Goal: Task Accomplishment & Management: Manage account settings

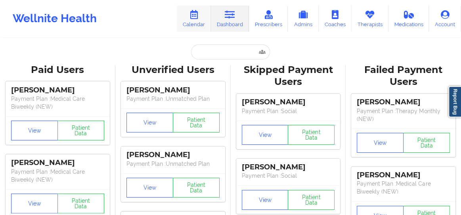
click at [191, 15] on icon at bounding box center [194, 14] width 10 height 9
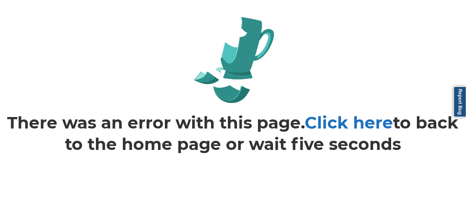
click at [339, 122] on link "Click here" at bounding box center [349, 122] width 88 height 21
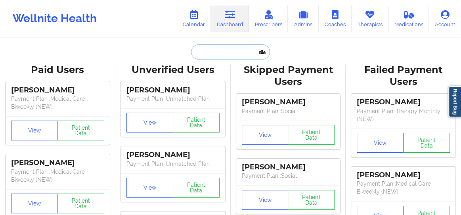
click at [217, 54] on input "text" at bounding box center [230, 51] width 79 height 15
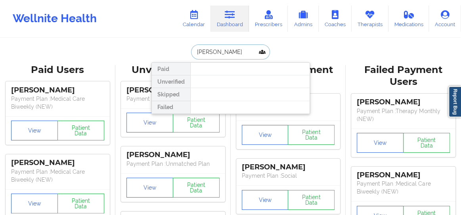
type input "Pecora"
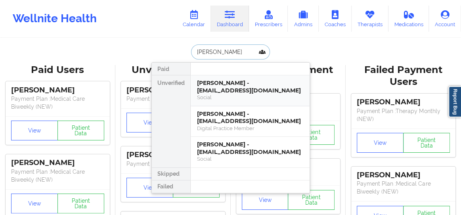
click at [222, 90] on div "Jonathan Pecora - jmabp2@gmail.com" at bounding box center [250, 86] width 106 height 15
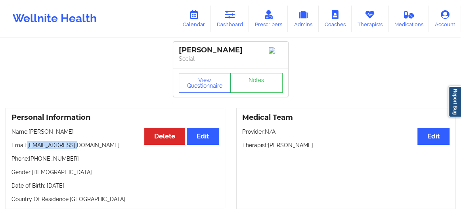
drag, startPoint x: 79, startPoint y: 144, endPoint x: 28, endPoint y: 148, distance: 51.3
click at [28, 148] on p "Email: jmabp2@gmail.com" at bounding box center [116, 145] width 208 height 8
copy p "jmabp2@gmail.com"
click at [196, 22] on link "Calendar" at bounding box center [194, 19] width 34 height 26
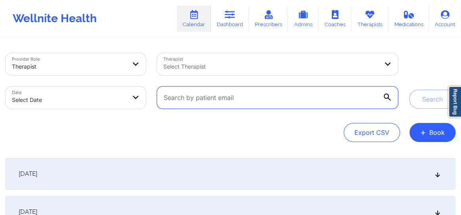
click at [309, 99] on input "text" at bounding box center [277, 97] width 241 height 22
paste input "jmabp2@gmail.com"
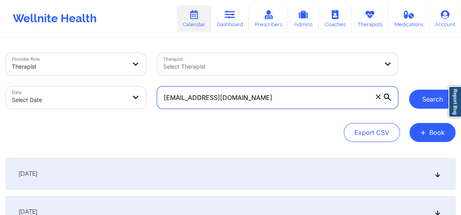
type input "jmabp2@gmail.com"
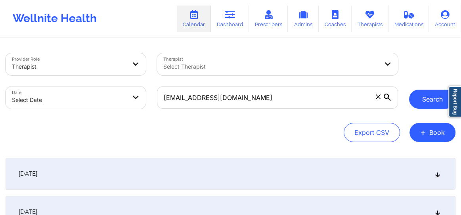
click at [426, 102] on button "Search" at bounding box center [432, 99] width 46 height 19
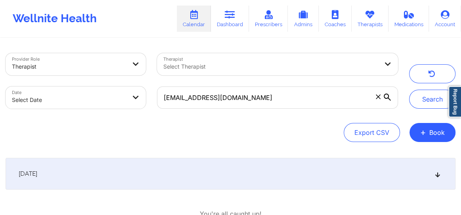
click at [437, 178] on div "October 2, 2025" at bounding box center [231, 174] width 450 height 32
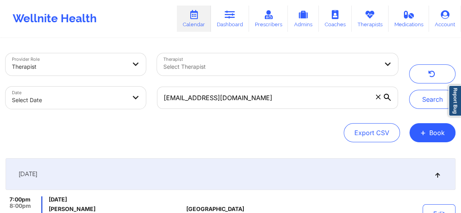
click at [377, 96] on icon at bounding box center [378, 96] width 5 height 5
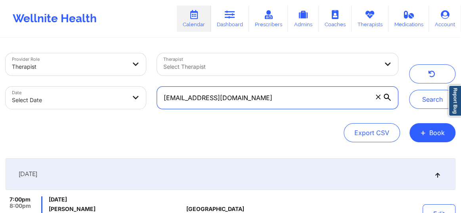
click at [377, 96] on input "jmabp2@gmail.com" at bounding box center [277, 97] width 241 height 22
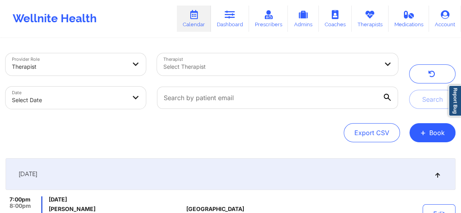
click at [238, 69] on div at bounding box center [270, 67] width 215 height 10
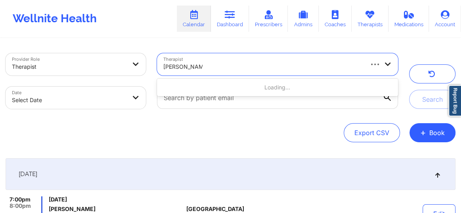
type input "veronica Colwin"
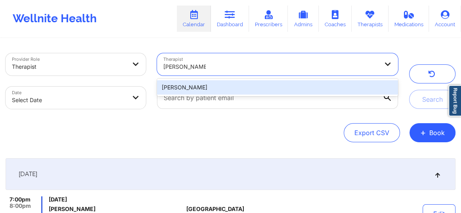
click at [263, 87] on div "[PERSON_NAME]" at bounding box center [277, 87] width 241 height 14
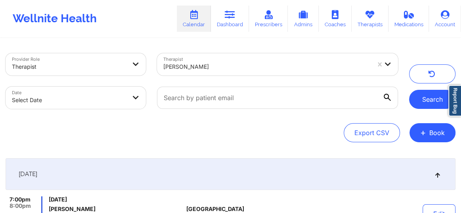
click at [416, 96] on button "Search" at bounding box center [432, 99] width 46 height 19
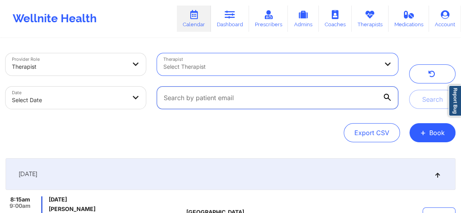
click at [272, 96] on input "text" at bounding box center [277, 97] width 241 height 22
paste input "kelli.hinkson@yahoo.com"
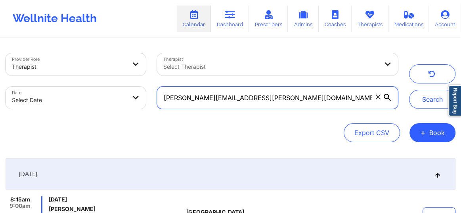
type input "kelli.hinkson@yahoo.com"
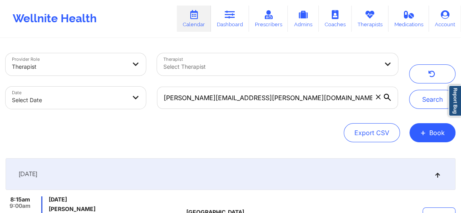
click at [409, 96] on div "Search" at bounding box center [432, 81] width 46 height 56
click at [416, 99] on button "Search" at bounding box center [432, 99] width 46 height 19
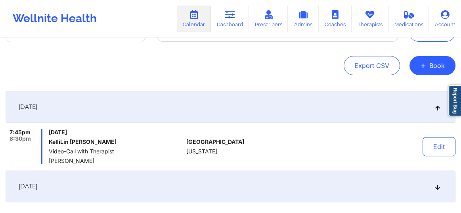
scroll to position [114, 0]
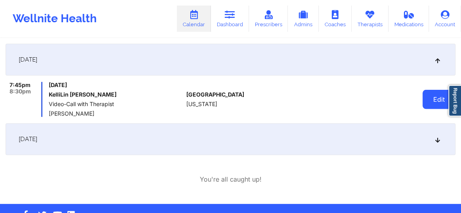
click at [427, 99] on button "Edit" at bounding box center [439, 99] width 33 height 19
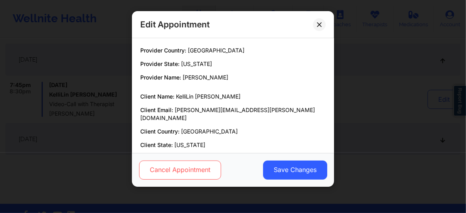
click at [179, 169] on button "Cancel Appointment" at bounding box center [180, 169] width 82 height 19
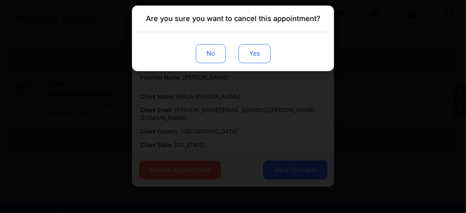
click at [247, 56] on button "Yes" at bounding box center [255, 53] width 32 height 19
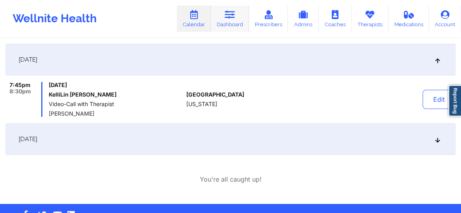
click at [233, 23] on link "Dashboard" at bounding box center [230, 19] width 38 height 26
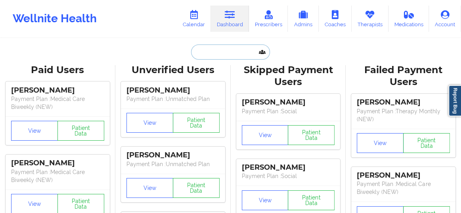
click at [226, 55] on input "text" at bounding box center [230, 51] width 79 height 15
paste input "WRUSZAK"
type input "WRUSZAK"
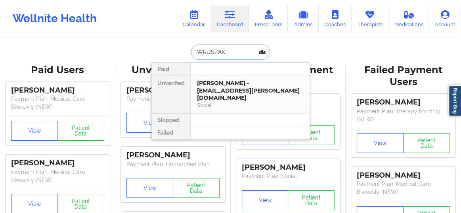
click at [223, 76] on div "Joanna Wruszak - tranquility.jojo@yahoo.com Social" at bounding box center [250, 94] width 119 height 38
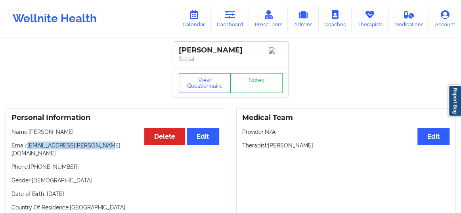
drag, startPoint x: 99, startPoint y: 147, endPoint x: 28, endPoint y: 146, distance: 71.4
click at [28, 146] on p "Email: tranquility.jojo@yahoo.com" at bounding box center [116, 149] width 208 height 16
copy p "tranquility.jojo@yahoo.com"
click at [192, 26] on link "Calendar" at bounding box center [194, 19] width 34 height 26
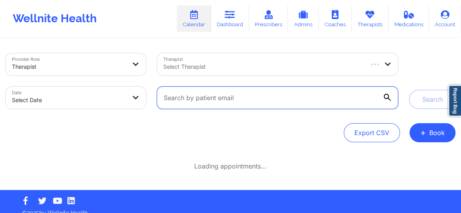
click at [235, 104] on input "text" at bounding box center [277, 97] width 241 height 22
paste input "tranquility.jojo@yahoo.com"
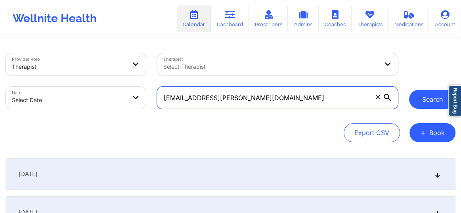
type input "tranquility.jojo@yahoo.com"
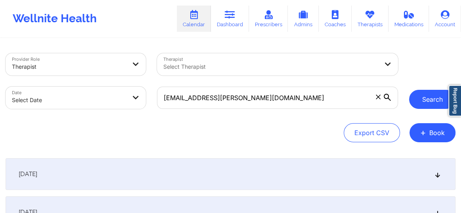
click at [427, 105] on button "Search" at bounding box center [432, 99] width 46 height 19
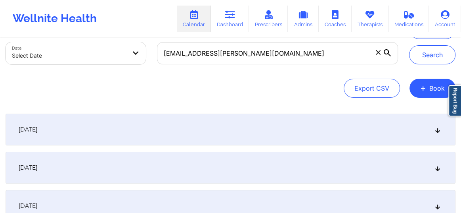
scroll to position [60, 0]
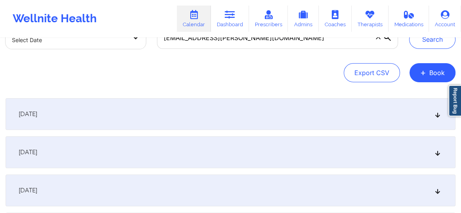
click at [436, 116] on icon at bounding box center [438, 114] width 7 height 6
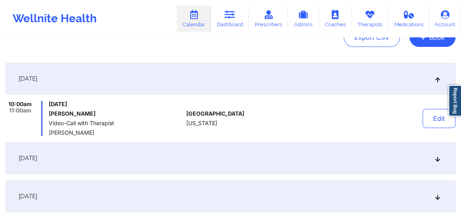
scroll to position [102, 0]
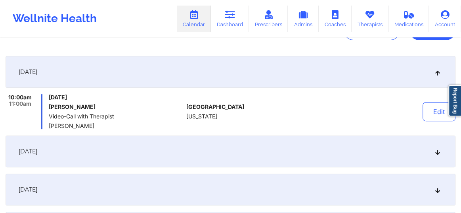
click at [439, 154] on icon at bounding box center [438, 151] width 7 height 6
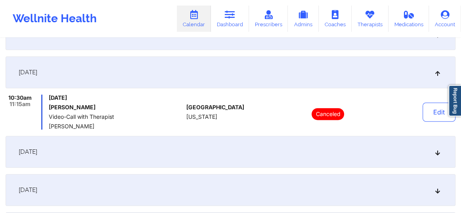
scroll to position [150, 0]
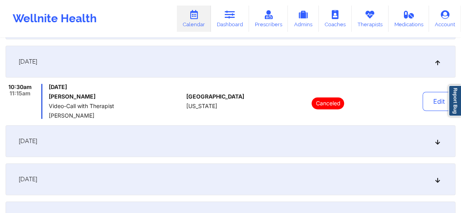
click at [437, 140] on icon at bounding box center [438, 141] width 7 height 6
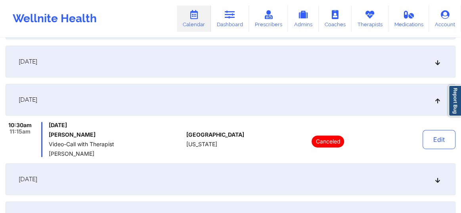
click at [433, 181] on div "October 14, 2025" at bounding box center [231, 179] width 450 height 32
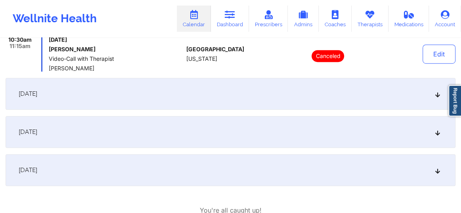
scroll to position [300, 0]
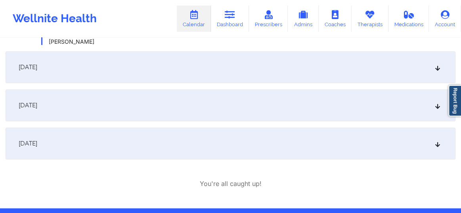
click at [436, 70] on icon at bounding box center [438, 67] width 7 height 6
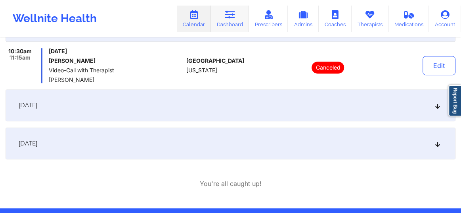
click at [234, 23] on link "Dashboard" at bounding box center [230, 19] width 38 height 26
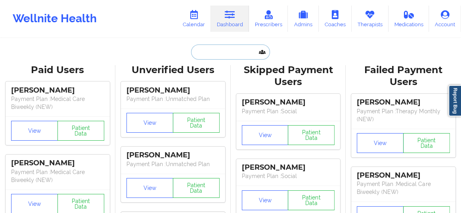
click at [218, 55] on input "text" at bounding box center [230, 51] width 79 height 15
paste input "Javier banos Machado"
type input "Javier banos Machado"
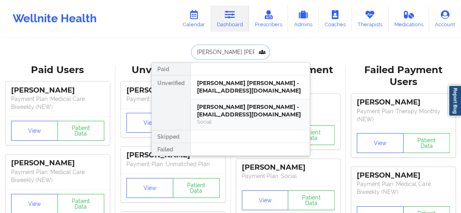
click at [215, 111] on div "Javier Banos Machado - jbanos@msn.com" at bounding box center [250, 110] width 106 height 15
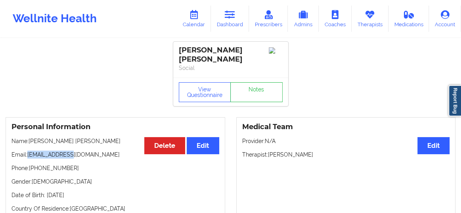
drag, startPoint x: 74, startPoint y: 150, endPoint x: 28, endPoint y: 150, distance: 46.4
click at [28, 150] on p "Email: jbanos@msn.com" at bounding box center [116, 154] width 208 height 8
copy p "jbanos@msn.com"
click at [251, 87] on link "Notes" at bounding box center [256, 92] width 52 height 20
click at [190, 22] on link "Calendar" at bounding box center [194, 19] width 34 height 26
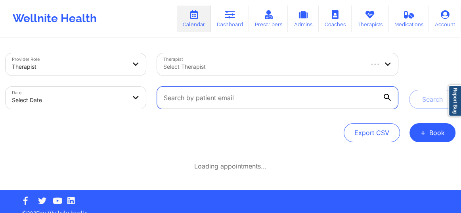
click at [221, 96] on input "text" at bounding box center [277, 97] width 241 height 22
paste input "jbanos@msn.com"
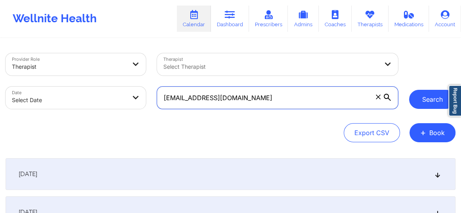
type input "jbanos@msn.com"
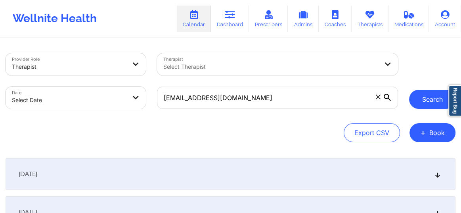
click at [432, 104] on button "Search" at bounding box center [432, 99] width 46 height 19
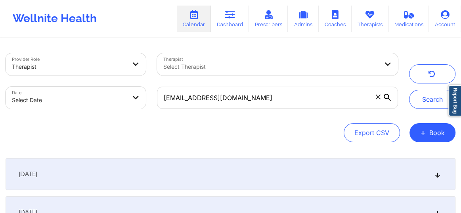
click at [441, 179] on div "October 7, 2025" at bounding box center [231, 174] width 450 height 32
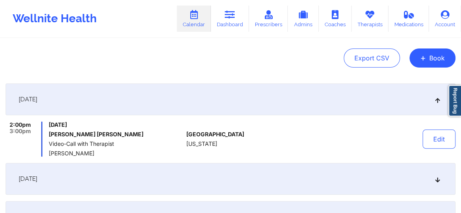
scroll to position [84, 0]
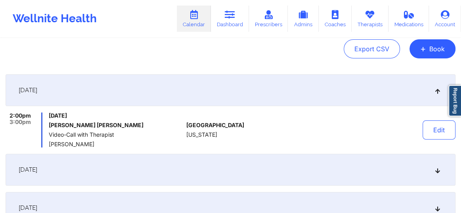
click at [437, 167] on icon at bounding box center [438, 170] width 7 height 6
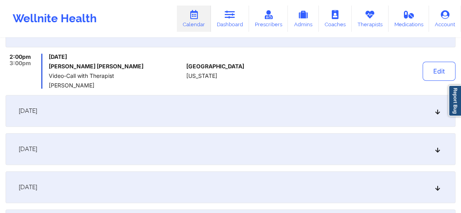
scroll to position [186, 0]
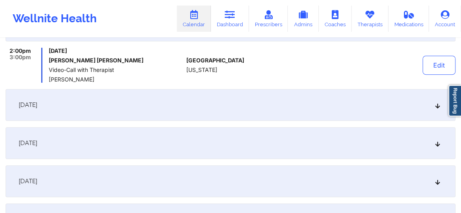
click at [437, 107] on icon at bounding box center [438, 105] width 7 height 6
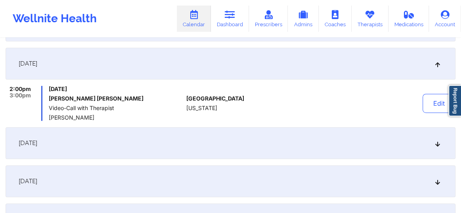
click at [430, 144] on div "November 18, 2025" at bounding box center [231, 143] width 450 height 32
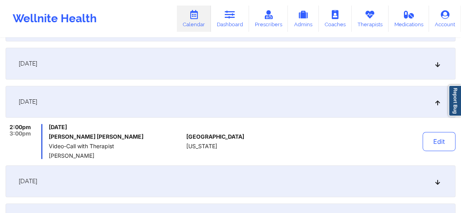
click at [432, 181] on div "December 2, 2025" at bounding box center [231, 181] width 450 height 32
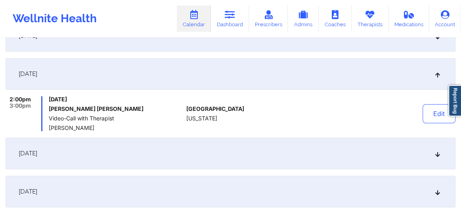
scroll to position [270, 0]
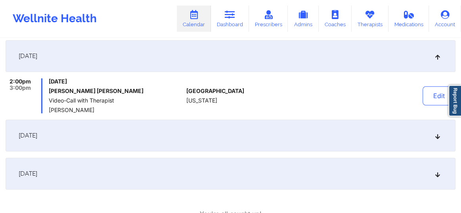
click at [436, 141] on div "December 16, 2025" at bounding box center [231, 135] width 450 height 32
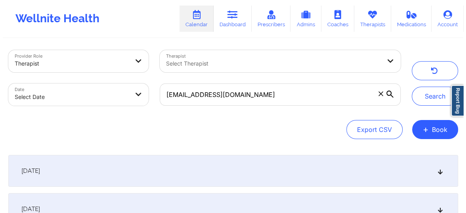
scroll to position [0, 0]
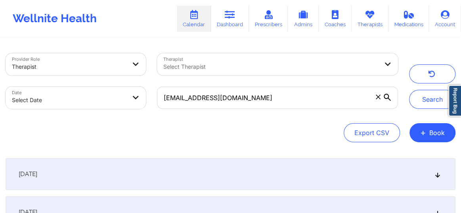
click at [102, 101] on body "Wellnite Health Calendar Dashboard Prescribers Admins Coaches Therapists Medica…" at bounding box center [230, 106] width 461 height 213
select select "2025-8"
select select "2025-9"
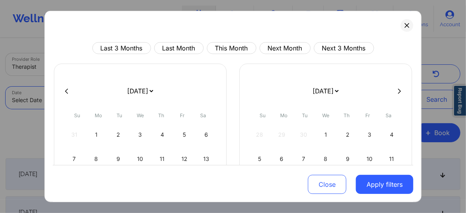
click at [67, 91] on icon at bounding box center [66, 91] width 3 height 6
select select "2025-7"
select select "2025-8"
click at [67, 91] on icon at bounding box center [66, 91] width 3 height 6
select select "2025-6"
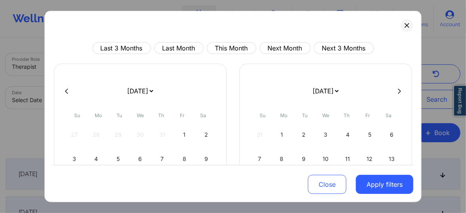
select select "2025-7"
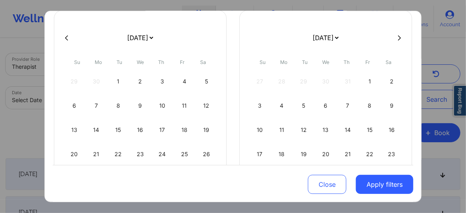
scroll to position [54, 0]
click at [114, 127] on div "15" at bounding box center [118, 129] width 20 height 22
select select "2025-6"
select select "2025-7"
select select "2025-6"
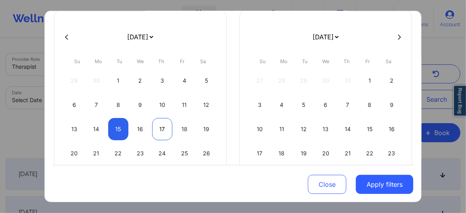
select select "2025-7"
select select "2025-6"
select select "2025-7"
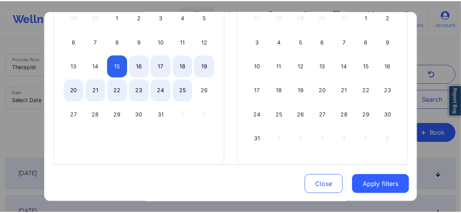
scroll to position [120, 0]
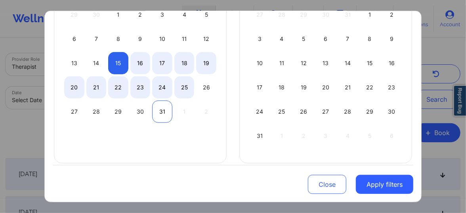
select select "2025-6"
select select "2025-7"
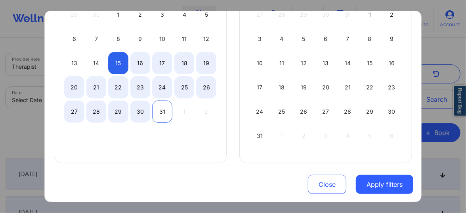
click at [162, 111] on div "31" at bounding box center [162, 111] width 20 height 22
select select "2025-6"
select select "2025-7"
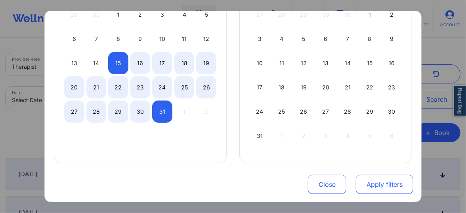
click at [391, 183] on button "Apply filters" at bounding box center [385, 184] width 58 height 19
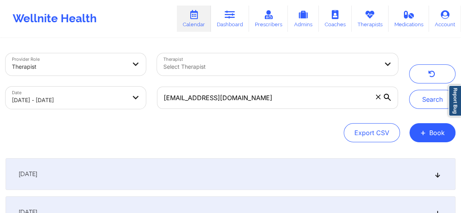
click at [377, 96] on icon at bounding box center [378, 96] width 5 height 5
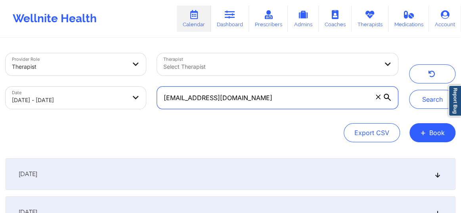
click at [377, 96] on input "jbanos@msn.com" at bounding box center [277, 97] width 241 height 22
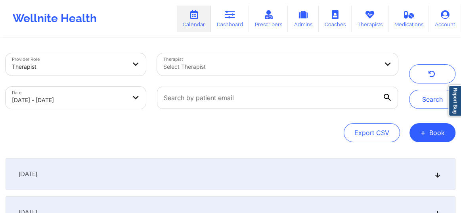
click at [234, 65] on div at bounding box center [270, 67] width 215 height 10
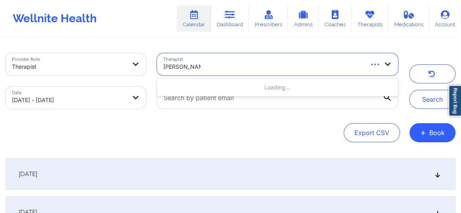
type input "Monica Samp"
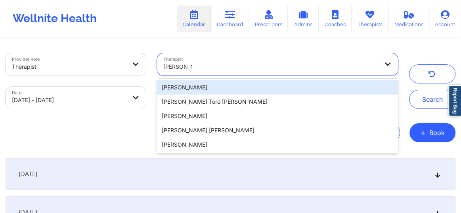
type input "Monica Sa"
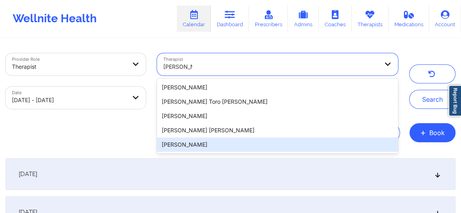
click at [190, 146] on div "[PERSON_NAME]" at bounding box center [277, 144] width 241 height 14
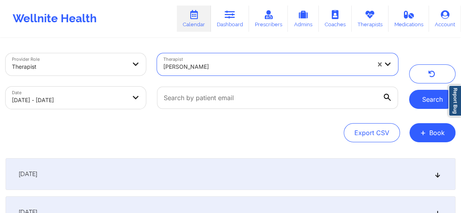
click at [426, 100] on button "Search" at bounding box center [432, 99] width 46 height 19
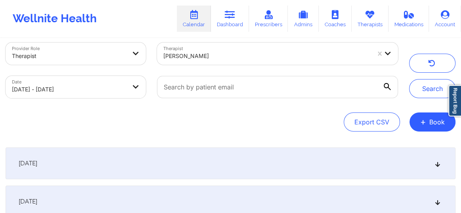
scroll to position [0, 0]
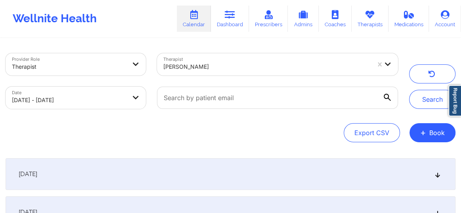
click at [438, 176] on icon at bounding box center [438, 174] width 7 height 6
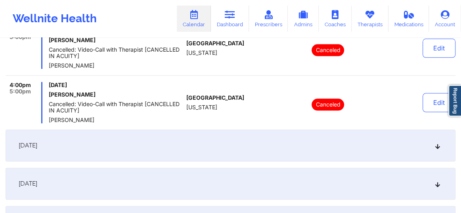
scroll to position [493, 0]
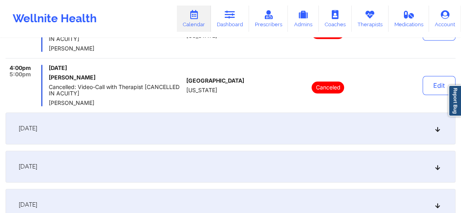
click at [440, 127] on icon at bounding box center [438, 128] width 7 height 6
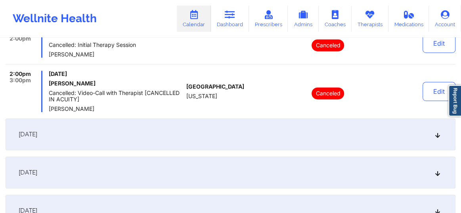
scroll to position [264, 0]
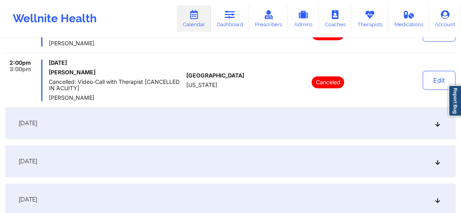
click at [437, 122] on icon at bounding box center [438, 123] width 7 height 6
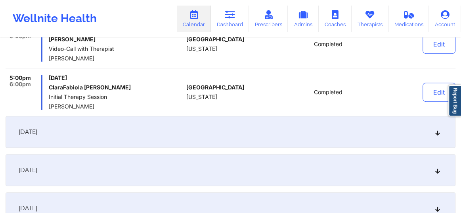
scroll to position [246, 0]
click at [438, 136] on div "July 18, 2025" at bounding box center [231, 131] width 450 height 32
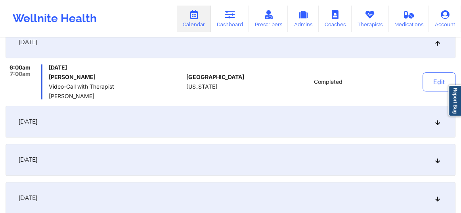
click at [435, 123] on icon at bounding box center [438, 122] width 7 height 6
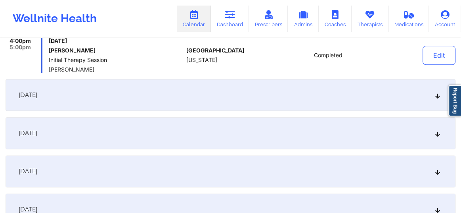
scroll to position [516, 0]
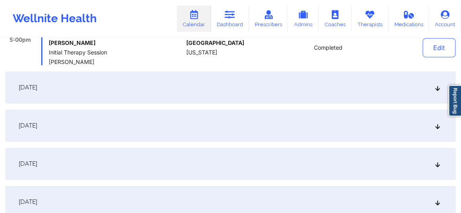
click at [436, 87] on icon at bounding box center [438, 87] width 7 height 6
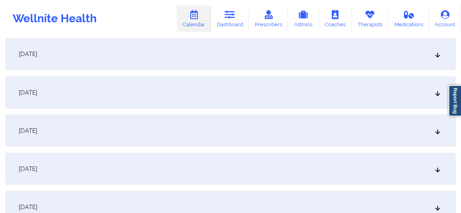
click at [440, 52] on icon at bounding box center [438, 54] width 7 height 6
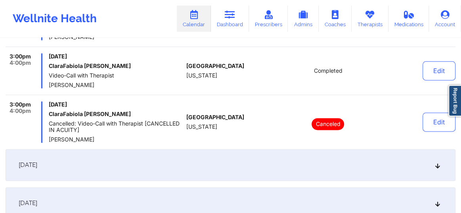
click at [436, 162] on icon at bounding box center [438, 165] width 7 height 6
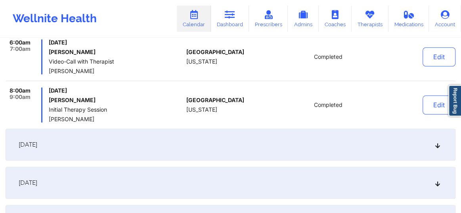
scroll to position [432, 0]
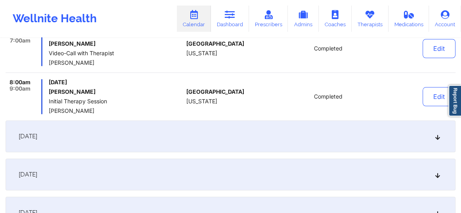
click at [436, 138] on icon at bounding box center [438, 136] width 7 height 6
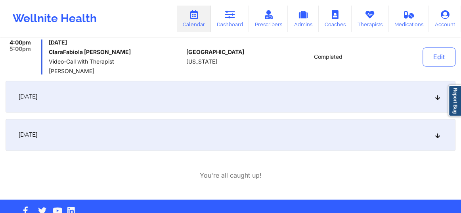
scroll to position [708, 0]
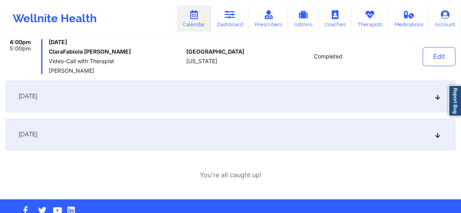
click at [434, 97] on div "July 29, 2025" at bounding box center [231, 96] width 450 height 32
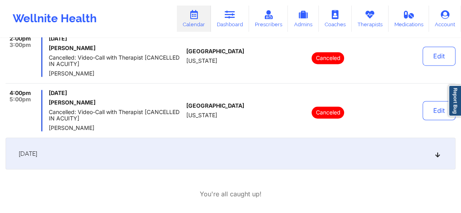
click at [440, 152] on icon at bounding box center [438, 153] width 7 height 6
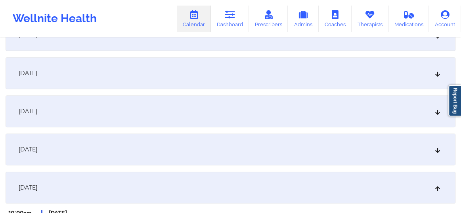
scroll to position [361, 0]
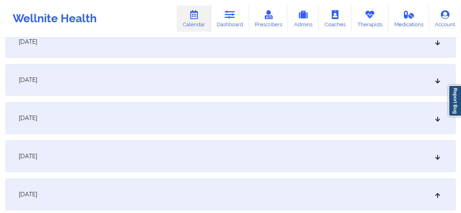
click at [440, 156] on icon at bounding box center [438, 156] width 7 height 6
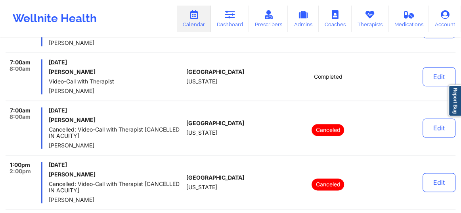
scroll to position [378, 0]
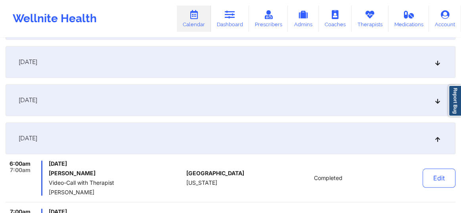
click at [436, 102] on icon at bounding box center [438, 100] width 7 height 6
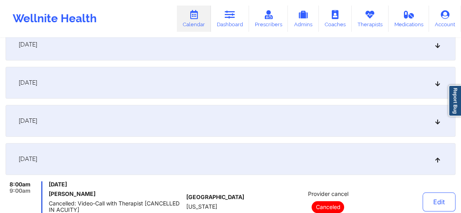
scroll to position [318, 0]
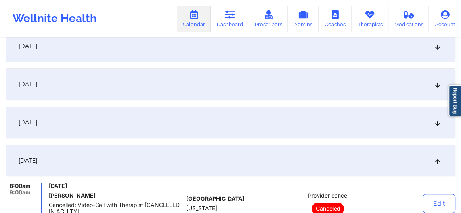
click at [435, 122] on icon at bounding box center [438, 122] width 7 height 6
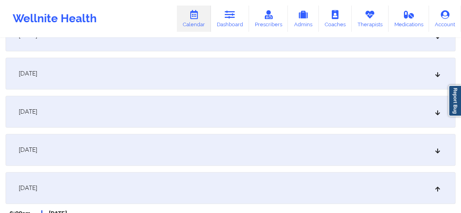
scroll to position [252, 0]
click at [437, 151] on icon at bounding box center [438, 150] width 7 height 6
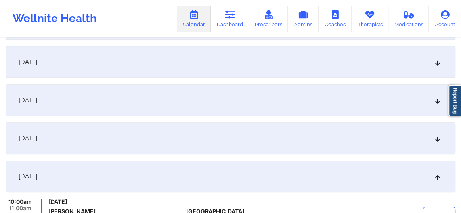
scroll to position [222, 0]
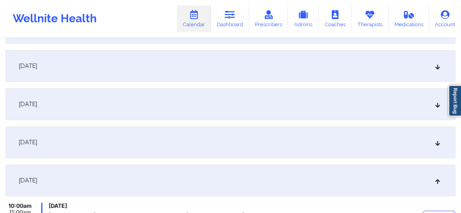
click at [435, 143] on icon at bounding box center [438, 142] width 7 height 6
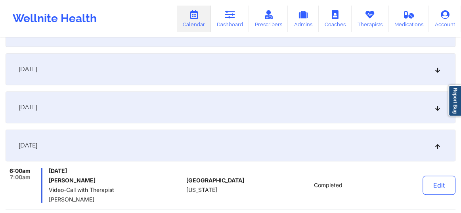
scroll to position [210, 0]
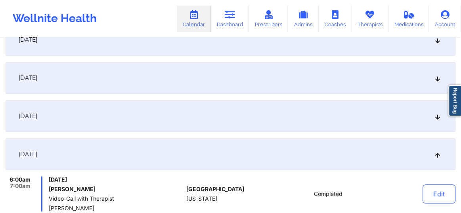
click at [436, 119] on div "July 21, 2025" at bounding box center [231, 116] width 450 height 32
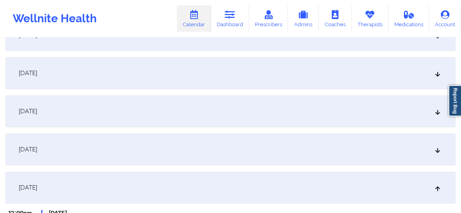
scroll to position [138, 0]
click at [436, 147] on icon at bounding box center [438, 150] width 7 height 6
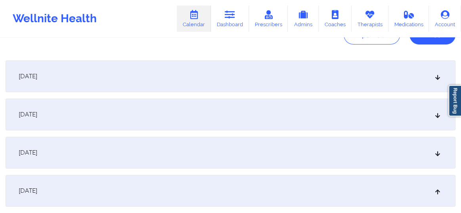
scroll to position [96, 0]
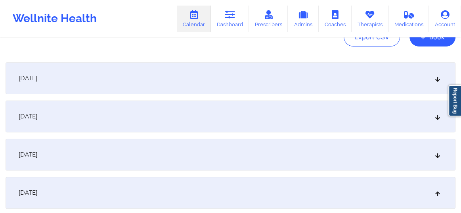
click at [436, 153] on icon at bounding box center [438, 155] width 7 height 6
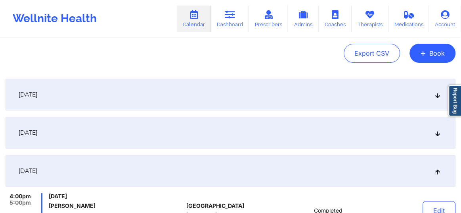
scroll to position [72, 0]
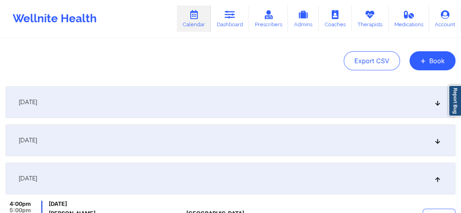
click at [438, 141] on icon at bounding box center [438, 140] width 7 height 6
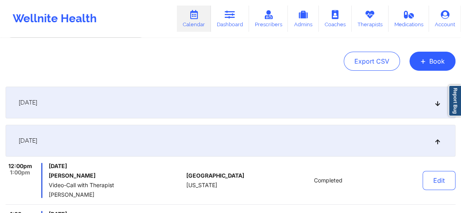
scroll to position [66, 0]
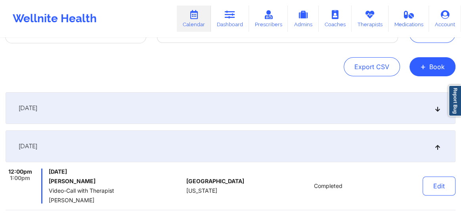
click at [437, 113] on div "July 15, 2025" at bounding box center [231, 108] width 450 height 32
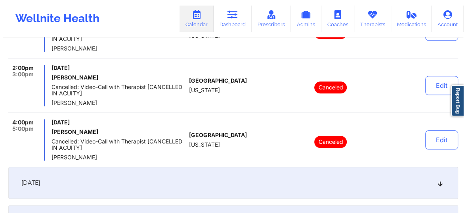
scroll to position [0, 0]
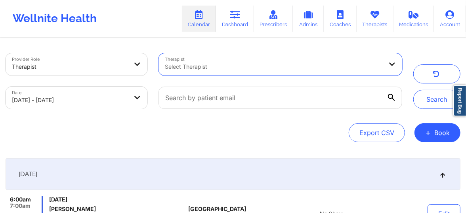
select select "2025-6"
select select "2025-7"
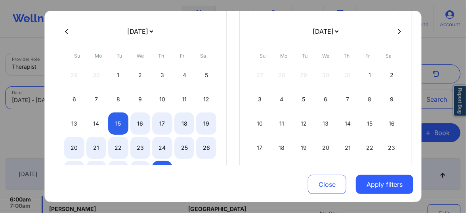
scroll to position [48, 0]
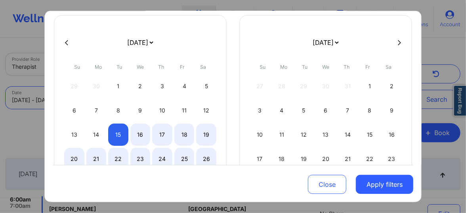
click at [155, 40] on select "January 2019 February 2019 March 2019 April 2019 May 2019 June 2019 July 2019 A…" at bounding box center [140, 42] width 29 height 22
select select "2025-8"
select select "2025-9"
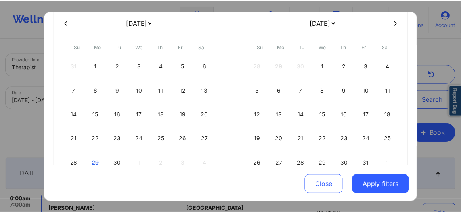
scroll to position [103, 0]
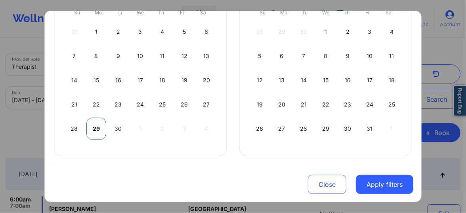
click at [92, 126] on div "29" at bounding box center [96, 128] width 20 height 22
select select "2025-8"
select select "2025-9"
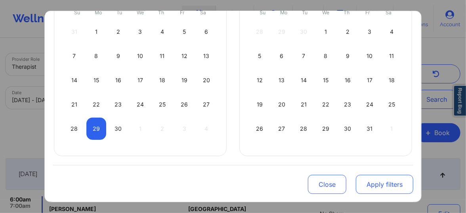
click at [371, 190] on button "Apply filters" at bounding box center [385, 184] width 58 height 19
click at [376, 186] on button "Apply filters" at bounding box center [385, 184] width 58 height 19
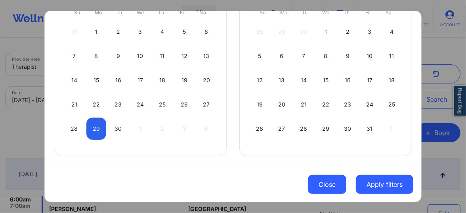
click at [330, 183] on button "Close" at bounding box center [327, 184] width 38 height 19
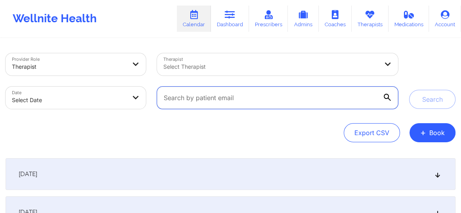
click at [195, 98] on input "text" at bounding box center [277, 97] width 241 height 22
paste input "kellyomckay@gmail.com"
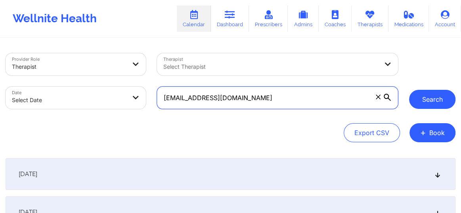
type input "kellyomckay@gmail.com"
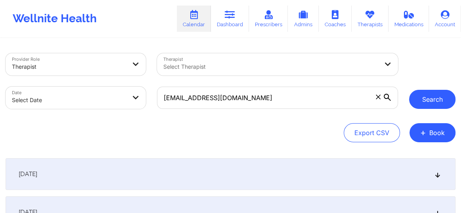
click at [431, 103] on button "Search" at bounding box center [432, 99] width 46 height 19
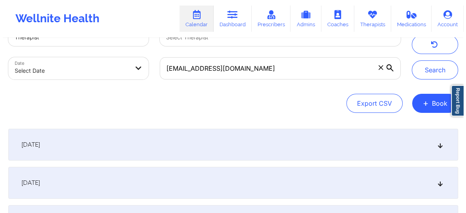
scroll to position [24, 0]
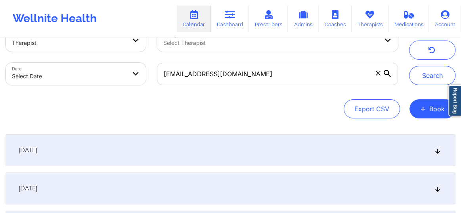
click at [75, 70] on body "Wellnite Health Calendar Dashboard Prescribers Admins Coaches Therapists Medica…" at bounding box center [230, 82] width 461 height 213
select select "2025-8"
select select "2025-9"
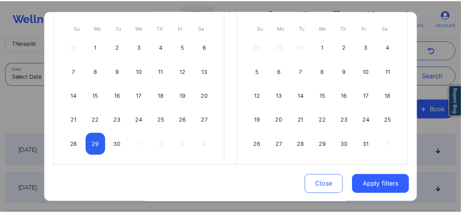
scroll to position [103, 0]
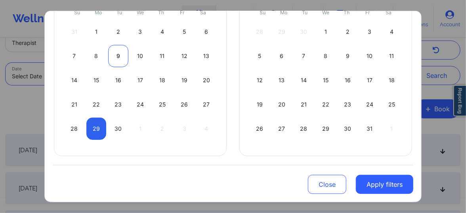
click at [117, 56] on div "9" at bounding box center [118, 56] width 20 height 22
select select "2025-8"
select select "2025-9"
select select "2025-8"
select select "2025-9"
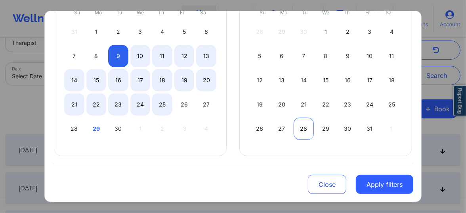
select select "2025-8"
select select "2025-9"
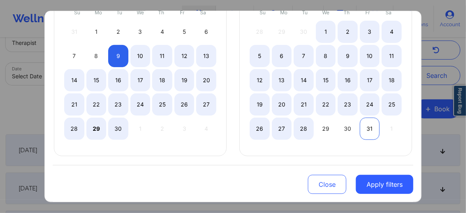
select select "2025-8"
select select "2025-9"
click at [372, 127] on div "31" at bounding box center [370, 128] width 20 height 22
select select "2025-8"
select select "2025-9"
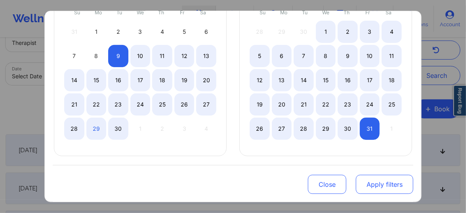
click at [369, 184] on button "Apply filters" at bounding box center [385, 184] width 58 height 19
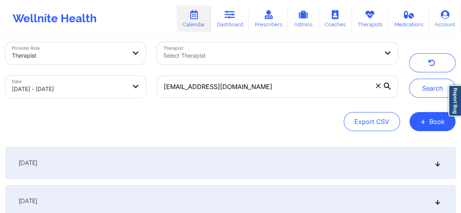
scroll to position [0, 0]
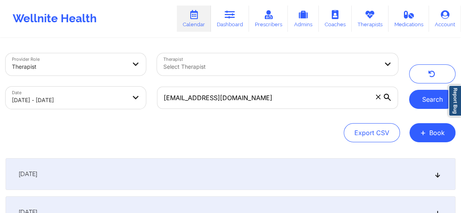
click at [432, 105] on button "Search" at bounding box center [432, 99] width 46 height 19
click at [433, 172] on div "September 11, 2025" at bounding box center [231, 174] width 450 height 32
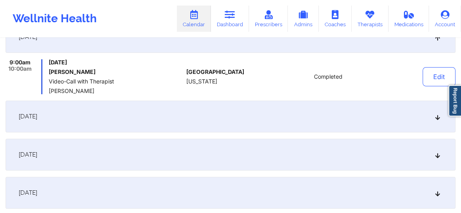
scroll to position [144, 0]
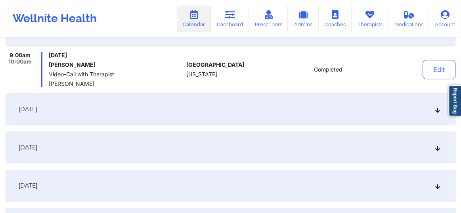
click at [436, 109] on icon at bounding box center [438, 109] width 7 height 6
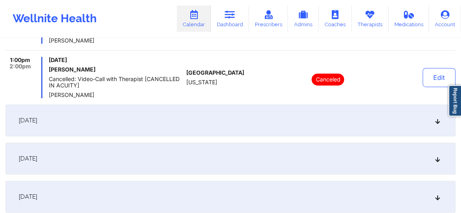
scroll to position [228, 0]
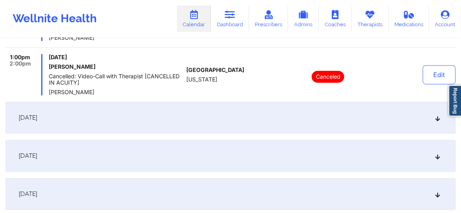
click at [434, 123] on div "September 25, 2025" at bounding box center [231, 118] width 450 height 32
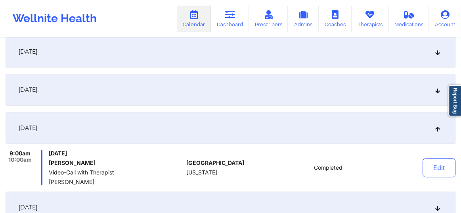
scroll to position [90, 0]
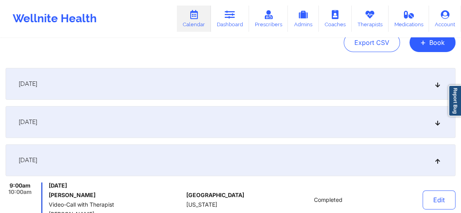
click at [435, 124] on icon at bounding box center [438, 122] width 7 height 6
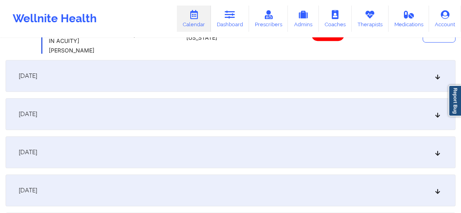
scroll to position [288, 0]
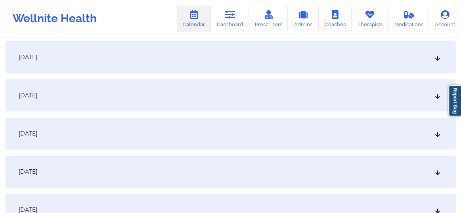
click at [438, 59] on icon at bounding box center [438, 57] width 7 height 6
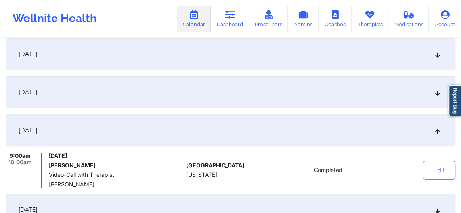
scroll to position [0, 0]
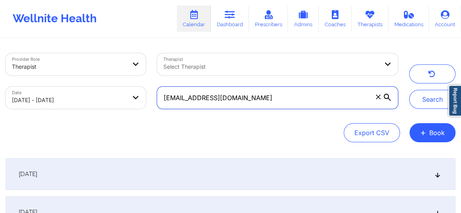
drag, startPoint x: 255, startPoint y: 100, endPoint x: 161, endPoint y: 98, distance: 93.6
click at [161, 98] on input "kellyomckay@gmail.com" at bounding box center [277, 97] width 241 height 22
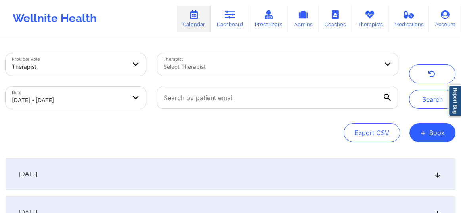
click at [182, 62] on div at bounding box center [270, 67] width 215 height 10
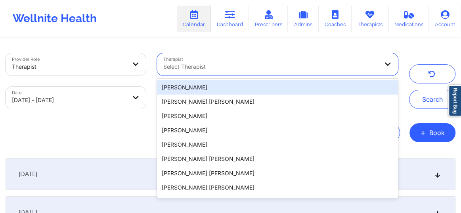
paste input "[DEMOGRAPHIC_DATA][PERSON_NAME]"
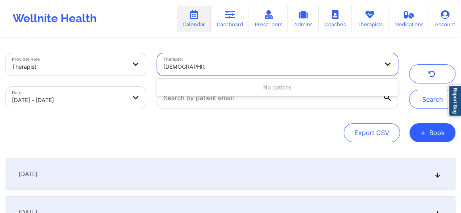
type input "[DEMOGRAPHIC_DATA][PERSON_NAME]"
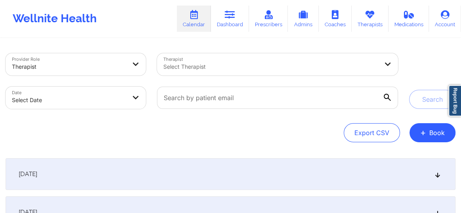
click at [183, 67] on div at bounding box center [270, 67] width 215 height 10
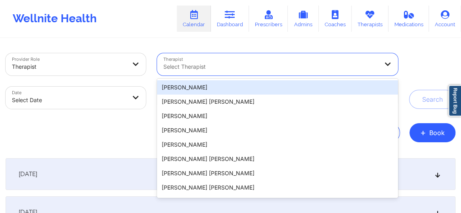
paste input "[DEMOGRAPHIC_DATA][PERSON_NAME]"
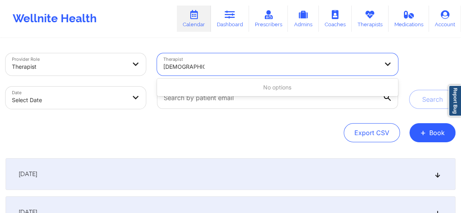
click at [183, 67] on input "[DEMOGRAPHIC_DATA][PERSON_NAME]" at bounding box center [183, 67] width 41 height 8
type input "Soorma"
drag, startPoint x: 190, startPoint y: 67, endPoint x: 168, endPoint y: 67, distance: 22.2
click at [168, 67] on div at bounding box center [270, 67] width 215 height 10
paste input "[DEMOGRAPHIC_DATA][PERSON_NAME]"
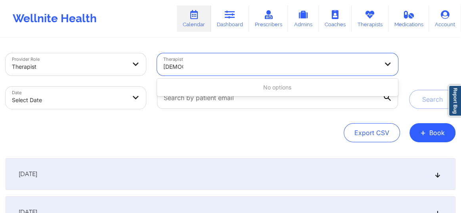
type input "Haresh"
click at [229, 20] on link "Dashboard" at bounding box center [230, 19] width 38 height 26
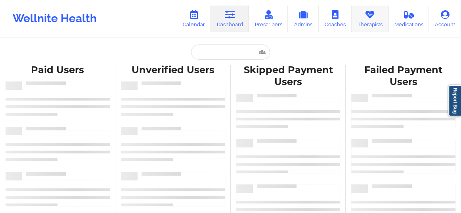
click at [368, 23] on link "Therapists" at bounding box center [370, 19] width 37 height 26
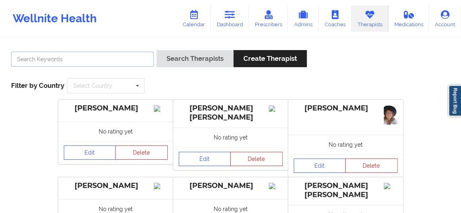
click at [104, 60] on input "text" at bounding box center [82, 59] width 143 height 15
paste input "[DEMOGRAPHIC_DATA][PERSON_NAME]"
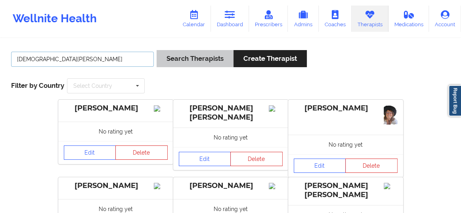
type input "[DEMOGRAPHIC_DATA][PERSON_NAME]"
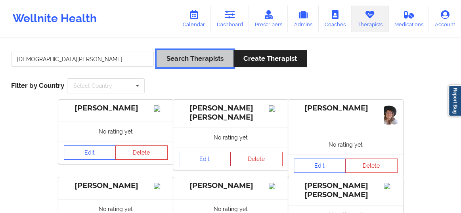
click at [211, 62] on button "Search Therapists" at bounding box center [195, 58] width 77 height 17
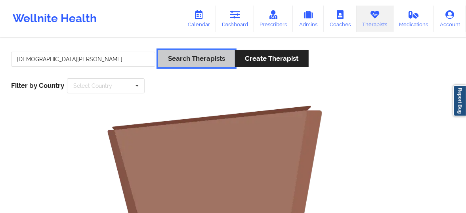
click at [211, 62] on button "Search Therapists" at bounding box center [196, 58] width 77 height 17
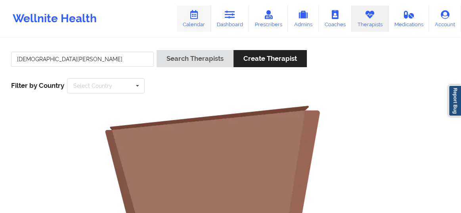
click at [193, 22] on link "Calendar" at bounding box center [194, 19] width 34 height 26
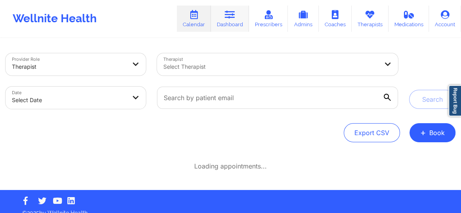
click at [226, 19] on link "Dashboard" at bounding box center [230, 19] width 38 height 26
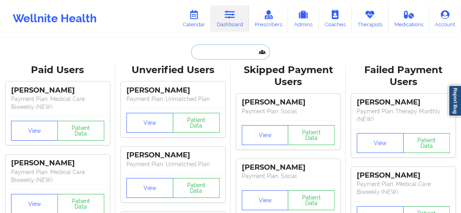
click at [207, 55] on input "text" at bounding box center [230, 51] width 79 height 15
paste input "[DEMOGRAPHIC_DATA][PERSON_NAME]"
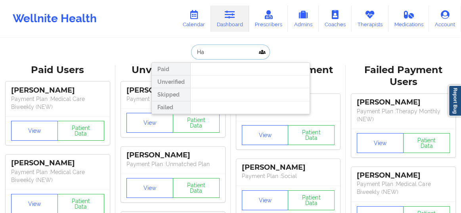
type input "H"
click at [209, 52] on input "Andre Franc" at bounding box center [230, 51] width 79 height 15
type input "Andres Franc"
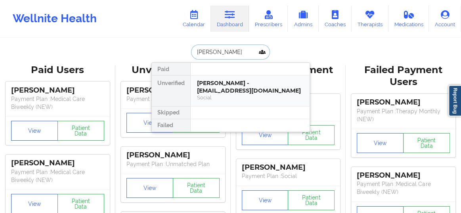
click at [223, 98] on div "Social" at bounding box center [250, 97] width 106 height 7
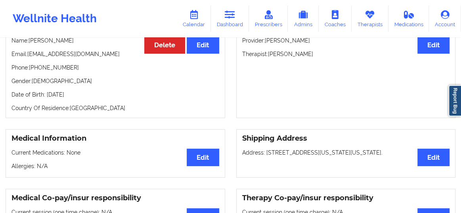
scroll to position [84, 0]
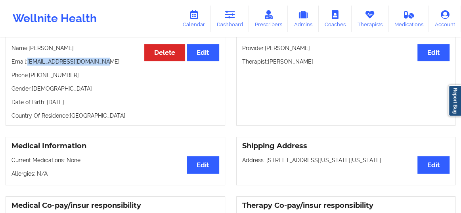
drag, startPoint x: 103, startPoint y: 66, endPoint x: 29, endPoint y: 59, distance: 74.4
click at [29, 59] on p "Email: andresfrancis62@gmail.com" at bounding box center [116, 62] width 208 height 8
copy p "andresfrancis62@gmail.com"
click at [192, 18] on icon at bounding box center [194, 14] width 10 height 9
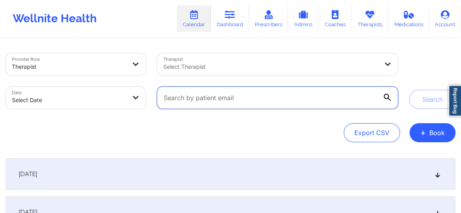
click at [205, 96] on input "text" at bounding box center [277, 97] width 241 height 22
paste input "andresfrancis62@gmail.com"
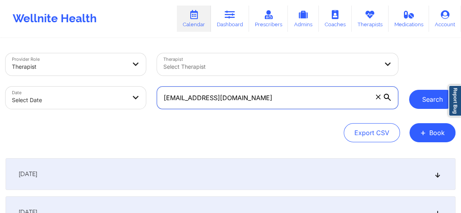
type input "andresfrancis62@gmail.com"
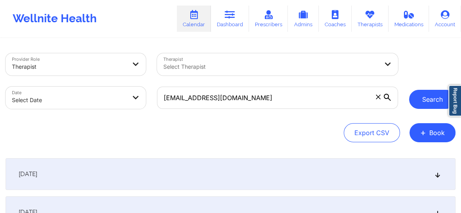
click at [424, 100] on button "Search" at bounding box center [432, 99] width 46 height 19
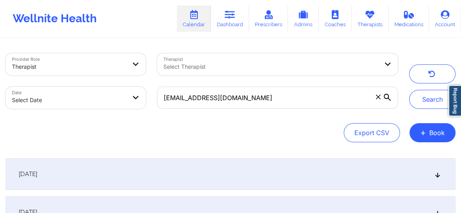
click at [438, 175] on icon at bounding box center [438, 174] width 7 height 6
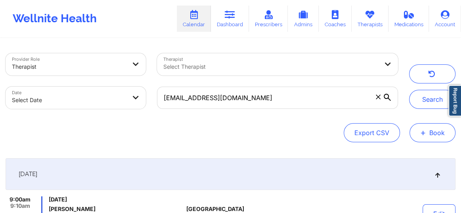
click at [443, 132] on button "+ Book" at bounding box center [433, 132] width 46 height 19
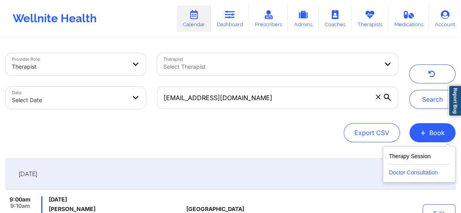
click at [399, 173] on button "Doctor Consultation" at bounding box center [419, 170] width 61 height 13
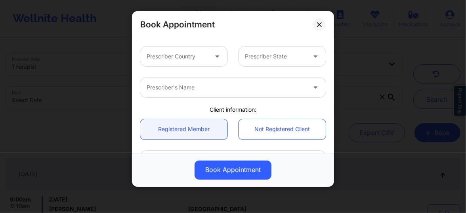
click at [167, 59] on div at bounding box center [177, 57] width 61 height 10
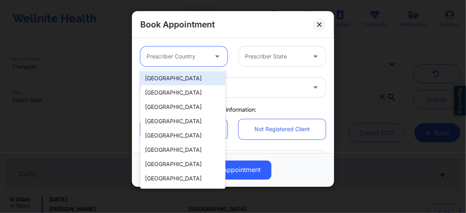
click at [167, 79] on div "[GEOGRAPHIC_DATA]" at bounding box center [182, 78] width 85 height 14
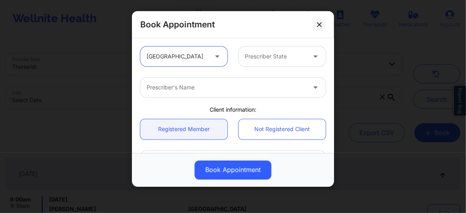
click at [269, 56] on div at bounding box center [275, 57] width 61 height 10
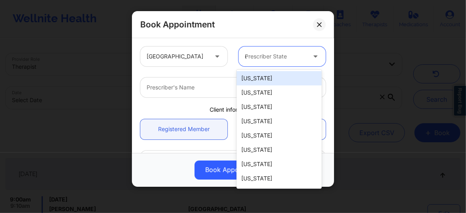
type input "ca"
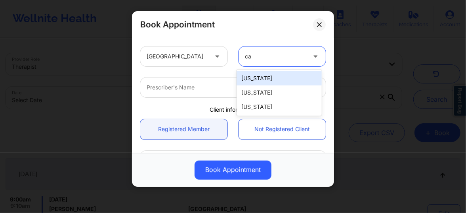
click at [254, 74] on div "[US_STATE]" at bounding box center [279, 78] width 85 height 14
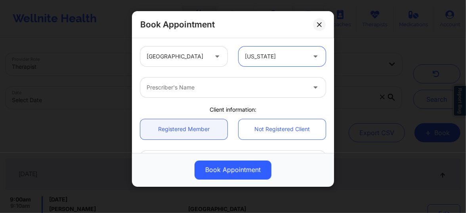
click at [207, 84] on div at bounding box center [226, 88] width 159 height 10
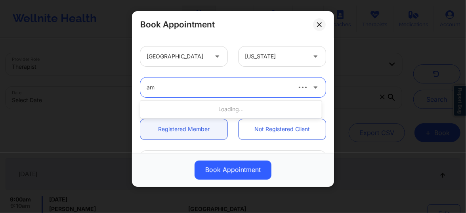
type input "amy"
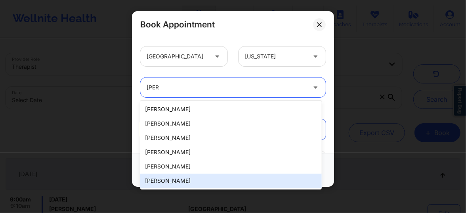
click at [175, 179] on div "Amy Halanski" at bounding box center [231, 180] width 182 height 14
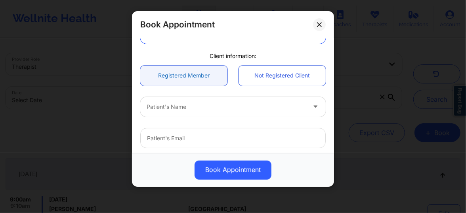
scroll to position [90, 0]
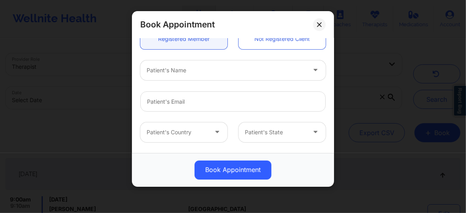
click at [178, 70] on div at bounding box center [226, 70] width 159 height 10
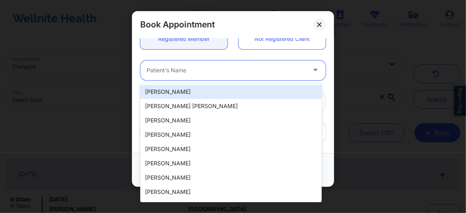
paste input "Elena Marisa Hamburg"
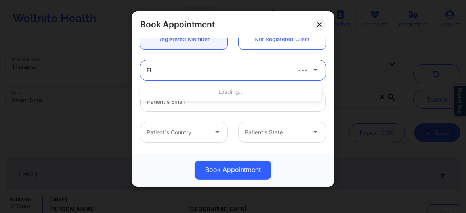
type input "E"
type input "Andres F"
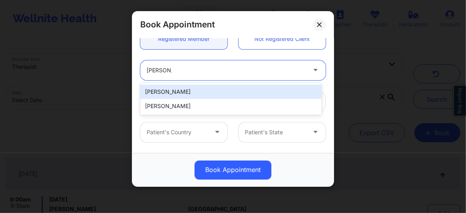
click at [171, 89] on div "[PERSON_NAME]" at bounding box center [231, 91] width 182 height 14
type input "andresfrancis62@gmail.com"
type input "+13474829033"
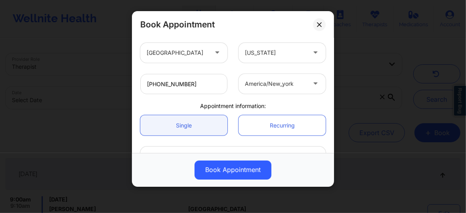
scroll to position [210, 0]
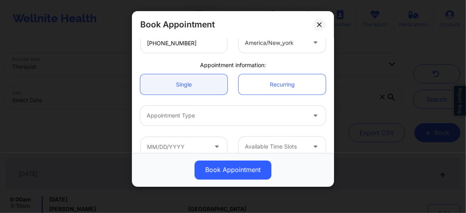
click at [175, 123] on div "Appointment Type" at bounding box center [223, 116] width 167 height 20
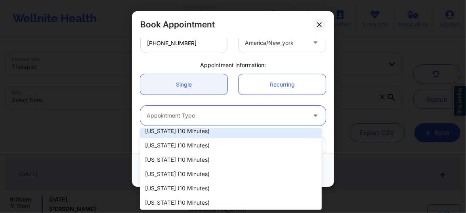
scroll to position [18, 0]
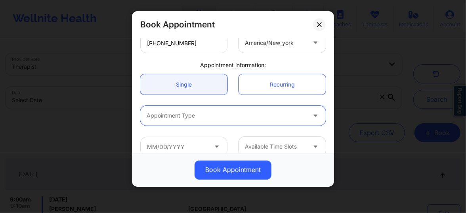
click at [209, 115] on div at bounding box center [226, 116] width 159 height 10
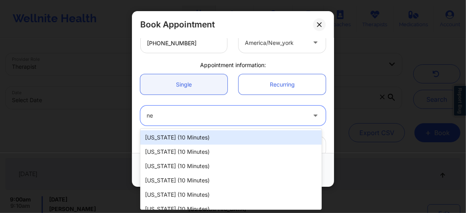
type input "new"
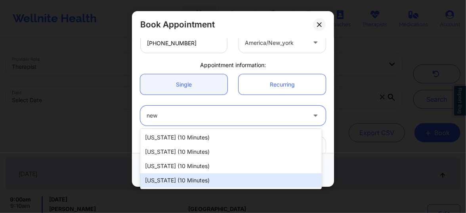
click at [167, 178] on div "New York (10 minutes)" at bounding box center [231, 180] width 182 height 14
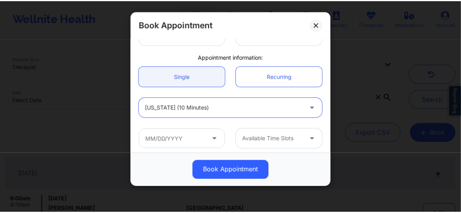
scroll to position [222, 0]
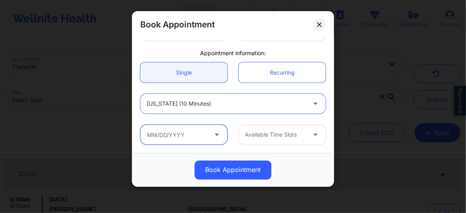
click at [188, 136] on input "text" at bounding box center [183, 135] width 87 height 20
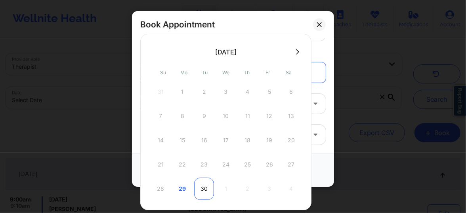
click at [204, 189] on div "30" at bounding box center [204, 188] width 20 height 22
type input "09/30/2025"
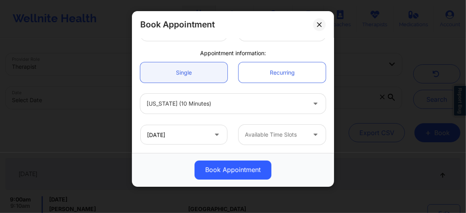
click at [265, 138] on div at bounding box center [275, 135] width 61 height 10
click at [256, 138] on div at bounding box center [275, 135] width 61 height 10
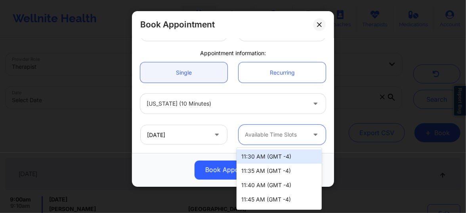
click at [262, 159] on div "11:30 AM (GMT -4)" at bounding box center [279, 156] width 85 height 14
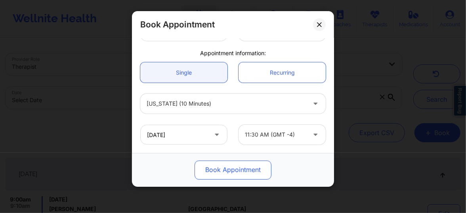
click at [242, 168] on button "Book Appointment" at bounding box center [233, 169] width 77 height 19
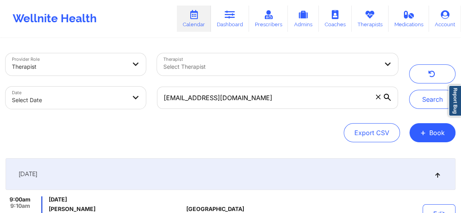
click at [378, 97] on icon at bounding box center [378, 96] width 4 height 4
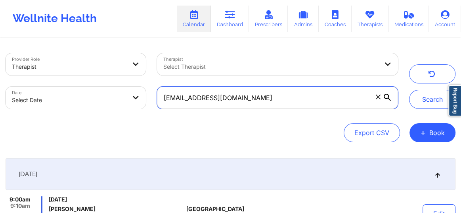
click at [378, 97] on input "andresfrancis62@gmail.com" at bounding box center [277, 97] width 241 height 22
click at [308, 99] on input "text" at bounding box center [277, 97] width 241 height 22
paste input "Elena Marisa Hamburg"
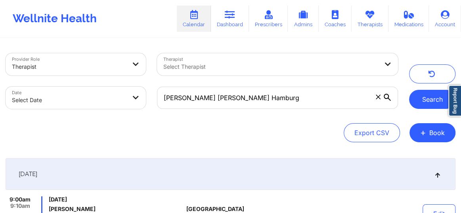
click at [436, 102] on button "Search" at bounding box center [432, 99] width 46 height 19
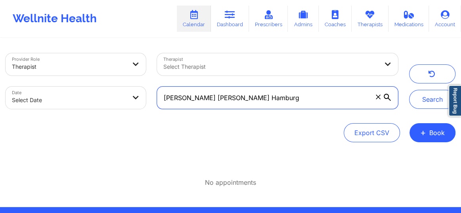
drag, startPoint x: 261, startPoint y: 94, endPoint x: 179, endPoint y: 94, distance: 82.5
click at [179, 94] on input "Elena Marisa Hamburg" at bounding box center [277, 97] width 241 height 22
type input "E"
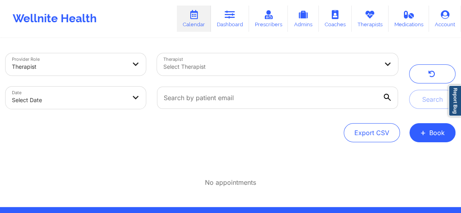
click at [179, 69] on div at bounding box center [270, 67] width 215 height 10
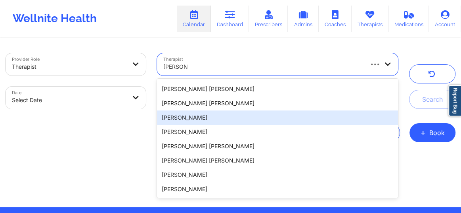
scroll to position [169, 0]
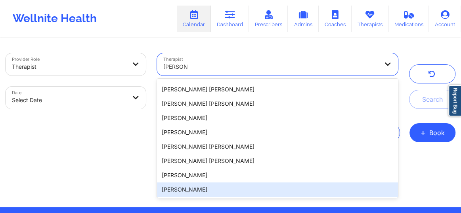
type input "Jennifer"
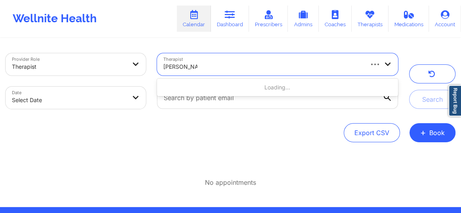
type input "Jennifer marie"
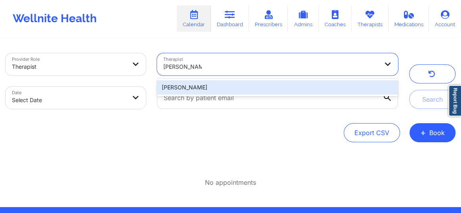
click at [217, 87] on div "Jennifer Marie Wickersham" at bounding box center [277, 87] width 241 height 14
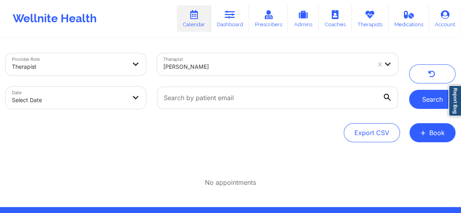
click at [417, 100] on button "Search" at bounding box center [432, 99] width 46 height 19
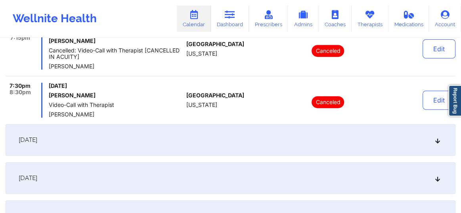
scroll to position [168, 0]
click at [437, 141] on icon at bounding box center [438, 139] width 7 height 6
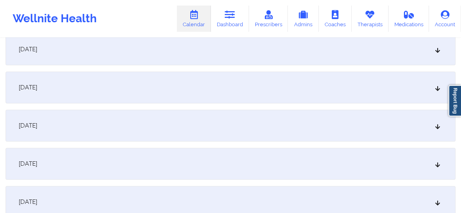
scroll to position [390, 0]
click at [437, 91] on icon at bounding box center [438, 89] width 7 height 6
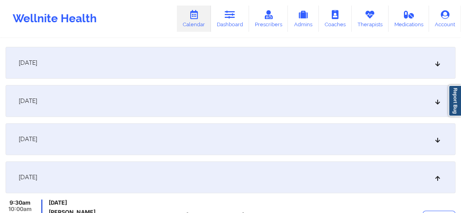
scroll to position [108, 0]
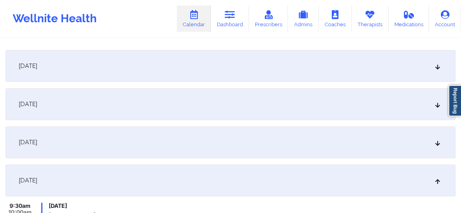
click at [437, 102] on icon at bounding box center [438, 104] width 7 height 6
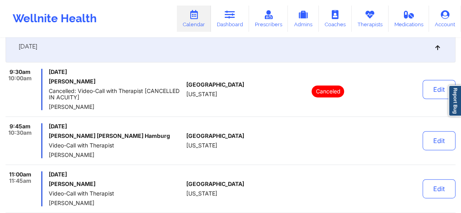
scroll to position [168, 0]
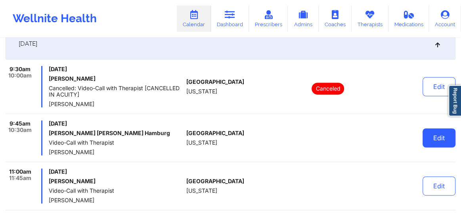
click at [432, 140] on button "Edit" at bounding box center [439, 137] width 33 height 19
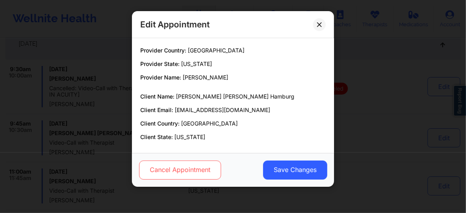
click at [197, 169] on button "Cancel Appointment" at bounding box center [180, 169] width 82 height 19
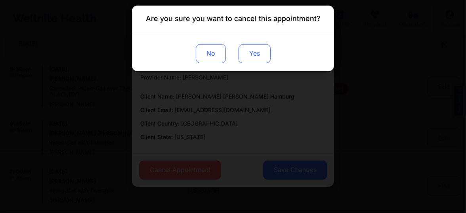
click at [249, 57] on button "Yes" at bounding box center [255, 53] width 32 height 19
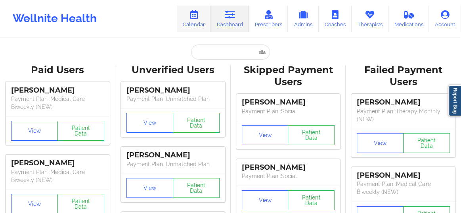
click at [201, 20] on link "Calendar" at bounding box center [194, 19] width 34 height 26
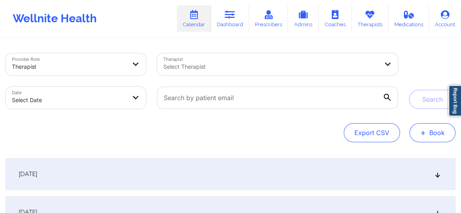
click at [438, 135] on button "+ Book" at bounding box center [433, 132] width 46 height 19
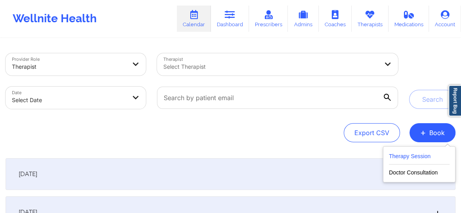
click at [401, 154] on button "Therapy Session" at bounding box center [419, 157] width 61 height 13
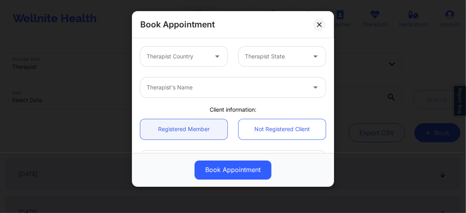
click at [198, 56] on div at bounding box center [177, 57] width 61 height 10
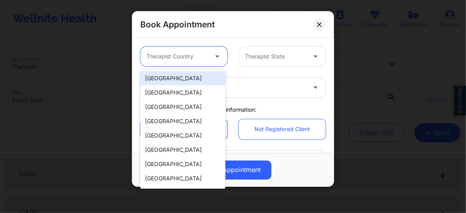
click at [175, 80] on div "[GEOGRAPHIC_DATA]" at bounding box center [182, 78] width 85 height 14
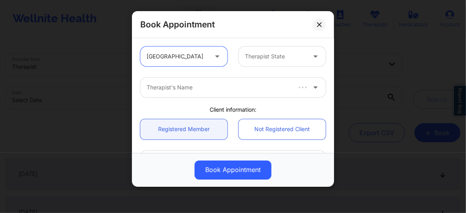
click at [258, 57] on div at bounding box center [275, 57] width 61 height 10
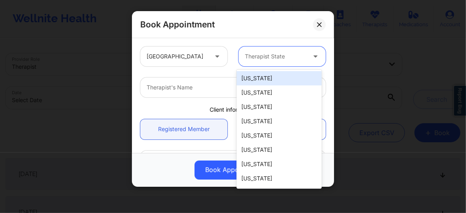
type input "G"
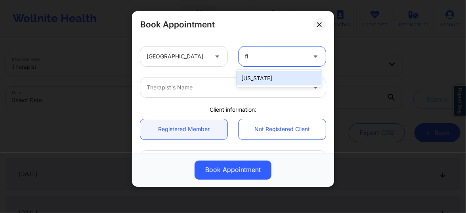
type input "flo"
click at [251, 75] on div "[US_STATE]" at bounding box center [279, 78] width 85 height 14
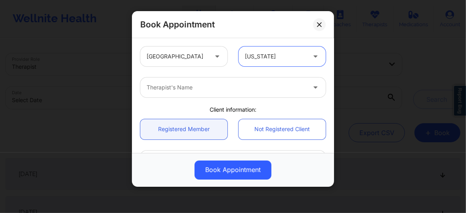
click at [242, 86] on div at bounding box center [226, 88] width 159 height 10
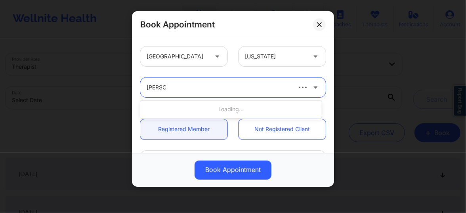
type input "[PERSON_NAME]"
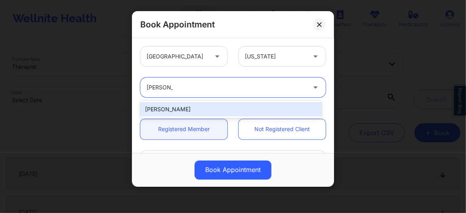
click at [202, 106] on div "[PERSON_NAME]" at bounding box center [231, 109] width 182 height 14
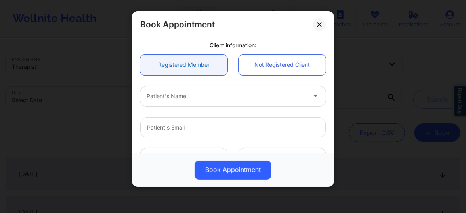
scroll to position [72, 0]
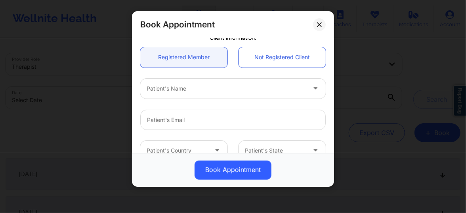
click at [169, 91] on div at bounding box center [226, 89] width 159 height 10
type input "[PERSON_NAME]"
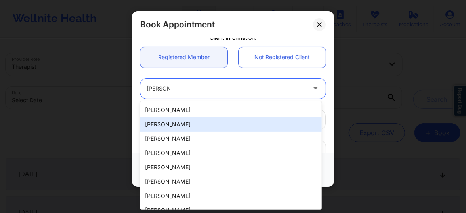
click at [170, 130] on div "[PERSON_NAME]" at bounding box center [231, 124] width 182 height 14
type input "[EMAIL_ADDRESS][PERSON_NAME][DOMAIN_NAME]"
type input "[PHONE_NUMBER]"
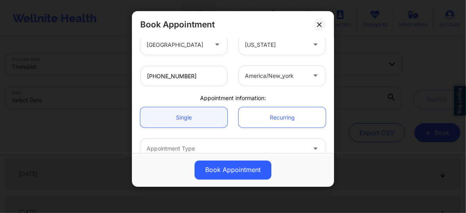
scroll to position [222, 0]
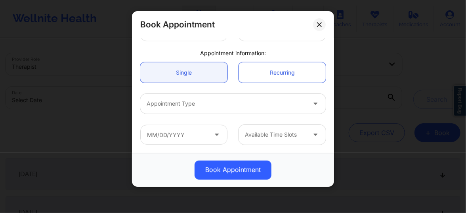
click at [203, 113] on div "Appointment Type" at bounding box center [223, 104] width 167 height 20
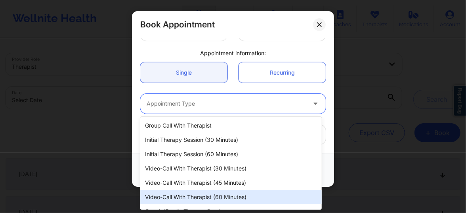
click at [204, 194] on div "Video-Call with Therapist (60 minutes)" at bounding box center [231, 197] width 182 height 14
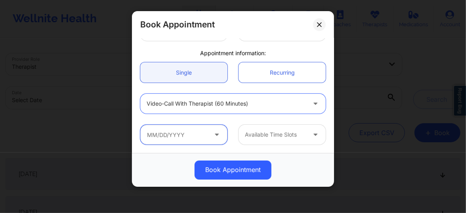
click at [188, 134] on input "text" at bounding box center [183, 135] width 87 height 20
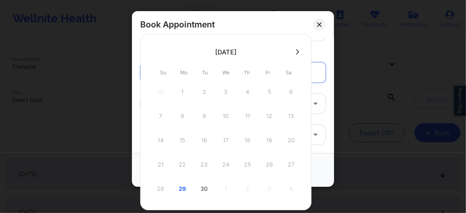
click at [296, 52] on icon at bounding box center [297, 52] width 3 height 6
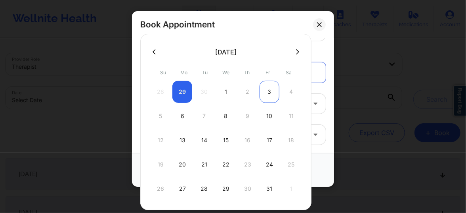
click at [269, 94] on div "3" at bounding box center [270, 92] width 20 height 22
type input "[DATE]"
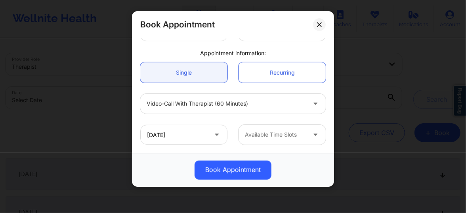
click at [268, 136] on div at bounding box center [275, 135] width 61 height 10
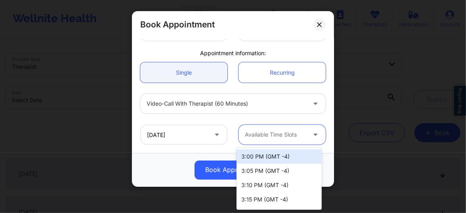
click at [269, 157] on div "3:00 PM (GMT -4)" at bounding box center [279, 156] width 85 height 14
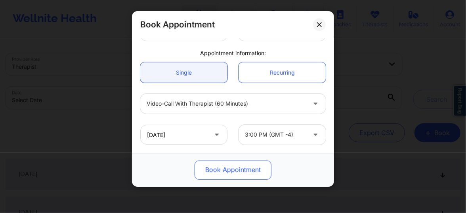
click at [240, 170] on button "Book Appointment" at bounding box center [233, 169] width 77 height 19
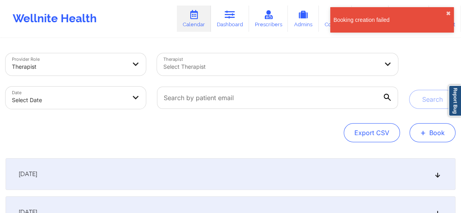
click at [421, 134] on span "+" at bounding box center [423, 132] width 6 height 4
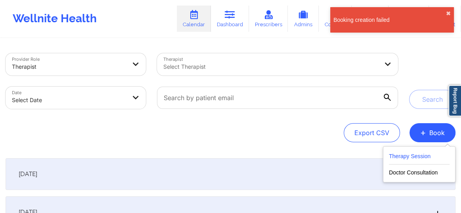
click at [398, 159] on button "Therapy Session" at bounding box center [419, 157] width 61 height 13
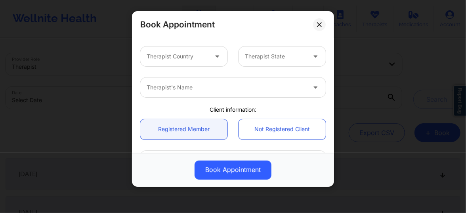
click at [185, 53] on div at bounding box center [177, 57] width 61 height 10
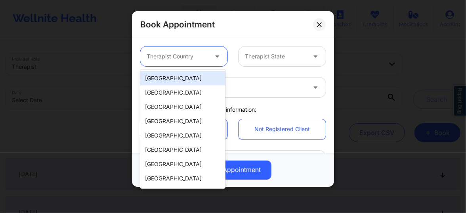
click at [175, 82] on div "[GEOGRAPHIC_DATA]" at bounding box center [182, 78] width 85 height 14
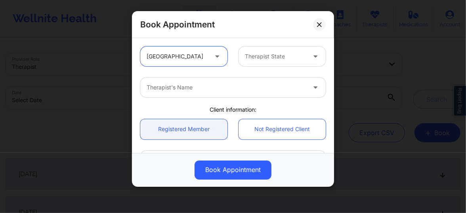
click at [268, 63] on div "Therapist State" at bounding box center [273, 56] width 68 height 20
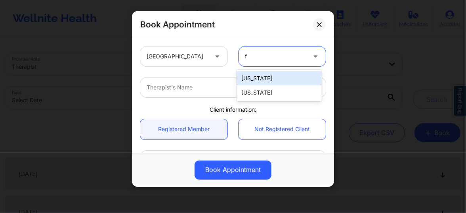
type input "fl"
click at [259, 79] on div "[US_STATE]" at bounding box center [279, 78] width 85 height 14
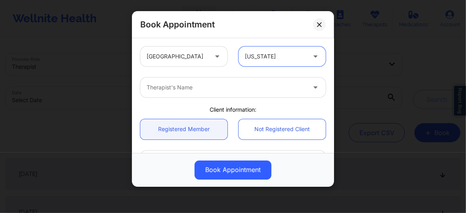
click at [211, 93] on div "Therapist's Name" at bounding box center [223, 87] width 167 height 20
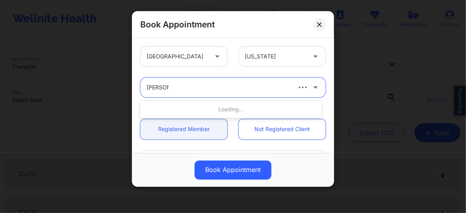
type input "[PERSON_NAME]"
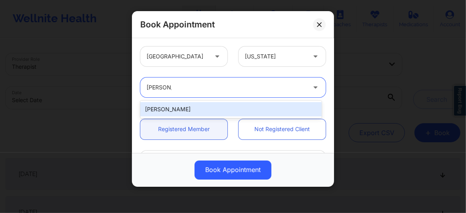
click at [183, 109] on div "[PERSON_NAME]" at bounding box center [231, 109] width 182 height 14
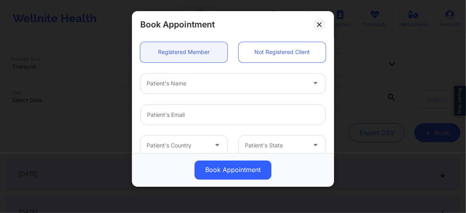
scroll to position [90, 0]
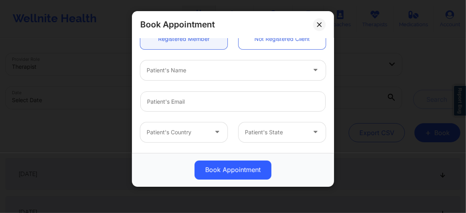
click at [173, 76] on div "Patient's Name" at bounding box center [223, 70] width 167 height 20
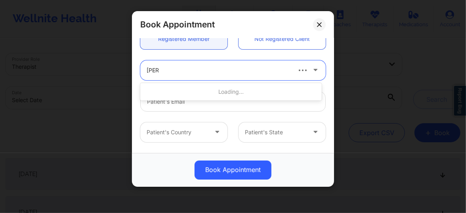
type input "[PERSON_NAME]"
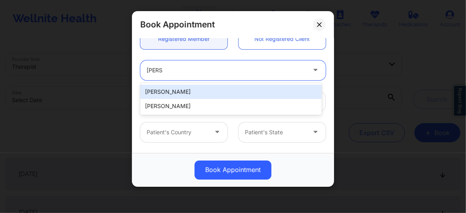
click at [164, 93] on div "[PERSON_NAME]" at bounding box center [231, 91] width 182 height 14
type input "[EMAIL_ADDRESS][DOMAIN_NAME]"
type input "[PHONE_NUMBER]"
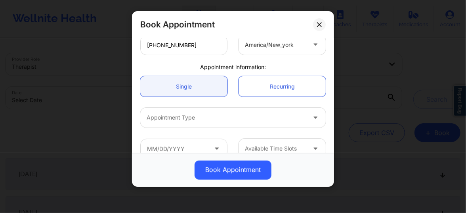
scroll to position [216, 0]
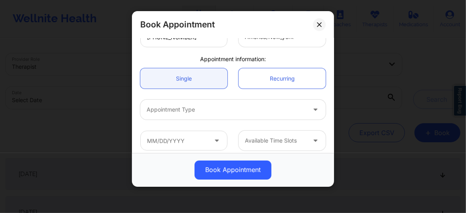
click at [171, 107] on div at bounding box center [226, 110] width 159 height 10
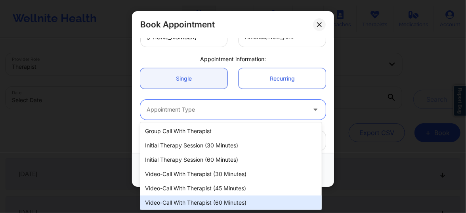
click at [213, 201] on div "Video-Call with Therapist (60 minutes)" at bounding box center [231, 202] width 182 height 14
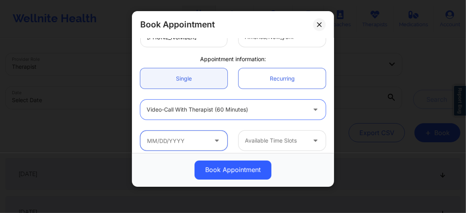
click at [182, 145] on input "text" at bounding box center [183, 140] width 87 height 20
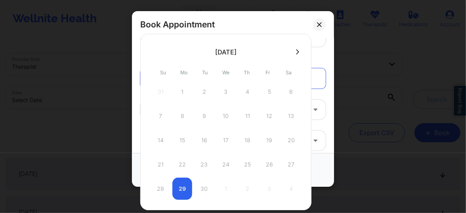
click at [297, 53] on icon at bounding box center [297, 52] width 3 height 6
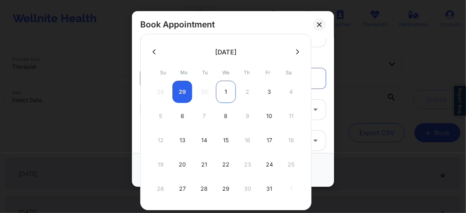
click at [226, 94] on div "1" at bounding box center [226, 92] width 20 height 22
type input "[DATE]"
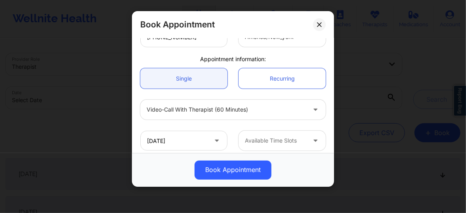
click at [256, 144] on div at bounding box center [275, 141] width 61 height 10
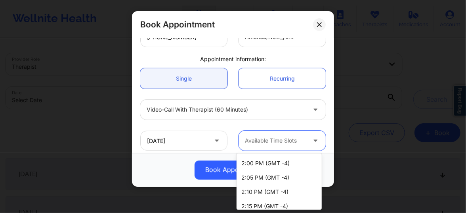
scroll to position [318, 0]
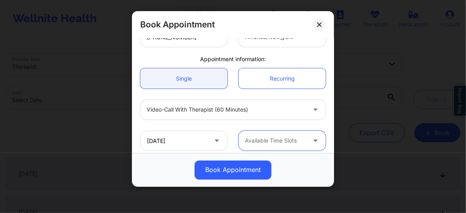
click at [267, 143] on div at bounding box center [275, 141] width 61 height 10
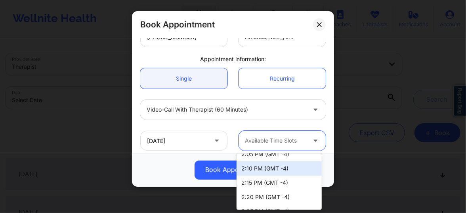
scroll to position [258, 0]
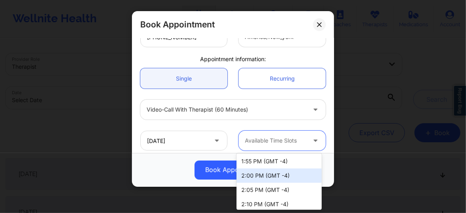
click at [249, 175] on div "2:00 PM (GMT -4)" at bounding box center [279, 175] width 85 height 14
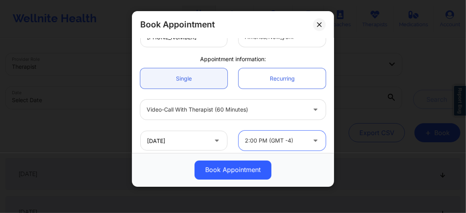
scroll to position [222, 0]
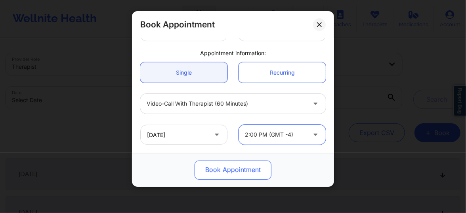
click at [226, 174] on button "Book Appointment" at bounding box center [233, 169] width 77 height 19
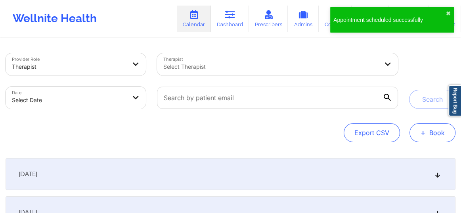
click at [425, 132] on span "+" at bounding box center [423, 132] width 6 height 4
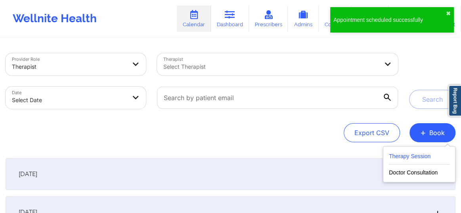
click at [405, 154] on button "Therapy Session" at bounding box center [419, 157] width 61 height 13
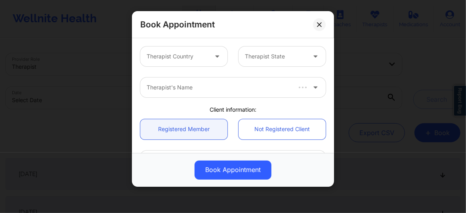
click at [197, 61] on div "Therapist Country" at bounding box center [174, 56] width 68 height 20
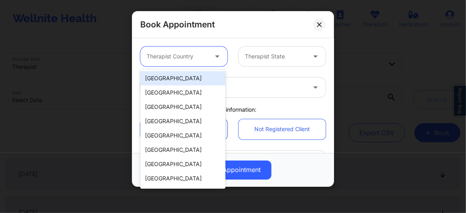
click at [181, 81] on div "[GEOGRAPHIC_DATA]" at bounding box center [182, 78] width 85 height 14
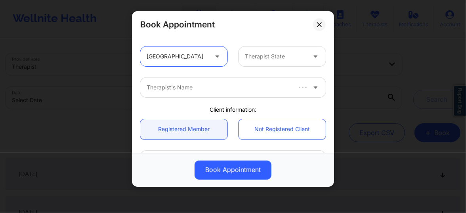
click at [262, 52] on div at bounding box center [275, 57] width 61 height 10
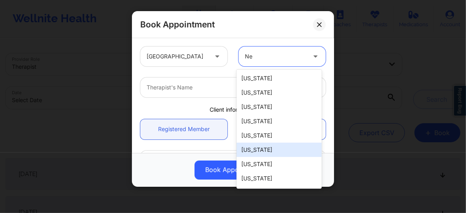
type input "N"
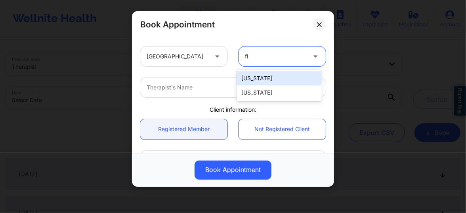
type input "flo"
click at [253, 76] on div "[US_STATE]" at bounding box center [279, 78] width 85 height 14
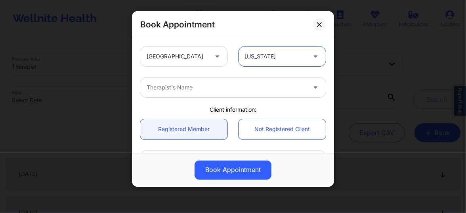
click at [221, 87] on div at bounding box center [226, 88] width 159 height 10
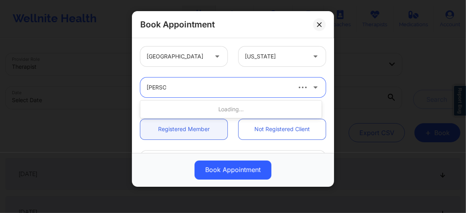
type input "[PERSON_NAME]"
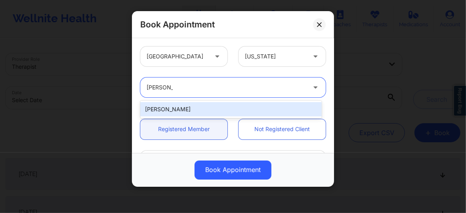
click at [181, 111] on div "[PERSON_NAME]" at bounding box center [231, 109] width 182 height 14
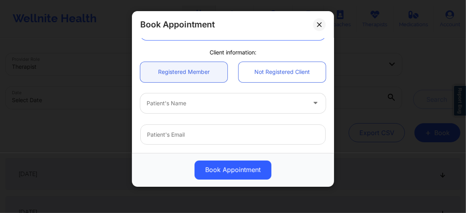
scroll to position [96, 0]
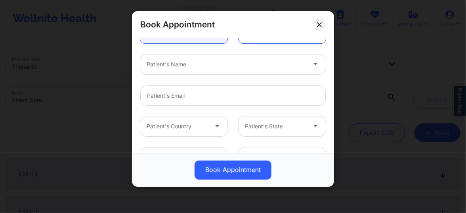
click at [173, 65] on div at bounding box center [226, 64] width 159 height 10
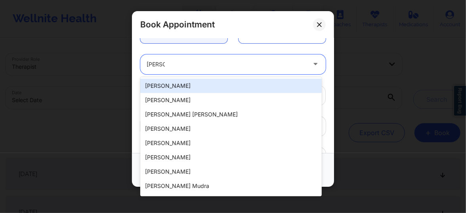
type input "[PERSON_NAME]"
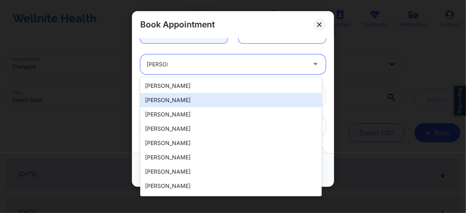
click at [174, 102] on div "[PERSON_NAME]" at bounding box center [231, 100] width 182 height 14
type input "[EMAIL_ADDRESS][PERSON_NAME][DOMAIN_NAME]"
type input "[PHONE_NUMBER]"
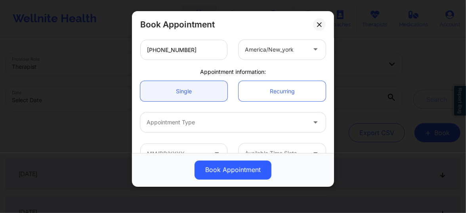
scroll to position [204, 0]
click at [172, 127] on div "Appointment Type" at bounding box center [223, 121] width 167 height 20
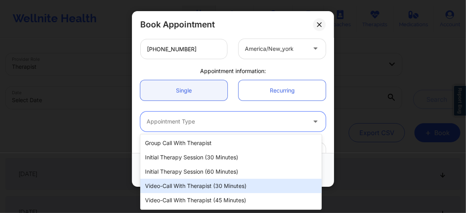
scroll to position [28, 0]
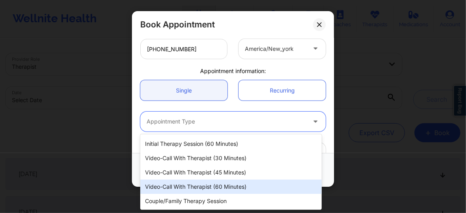
click at [207, 187] on div "Video-Call with Therapist (60 minutes)" at bounding box center [231, 186] width 182 height 14
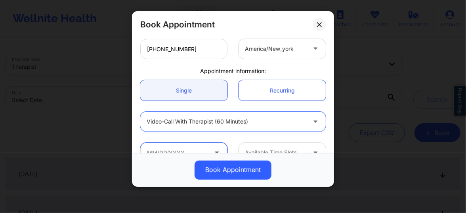
click at [173, 143] on input "text" at bounding box center [183, 152] width 87 height 20
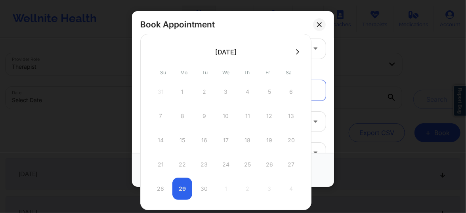
click at [297, 48] on button at bounding box center [298, 51] width 8 height 7
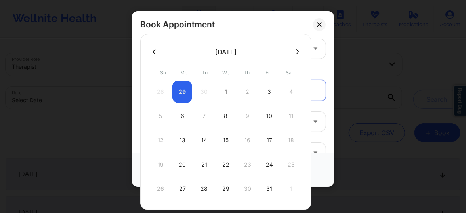
click at [269, 92] on div "3" at bounding box center [270, 92] width 20 height 22
type input "[DATE]"
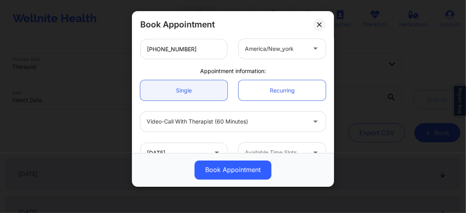
click at [260, 150] on div at bounding box center [275, 153] width 61 height 10
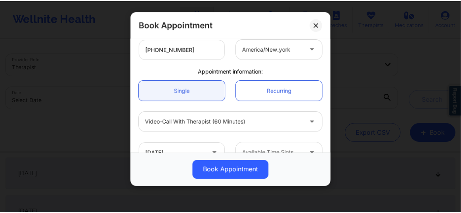
scroll to position [207, 0]
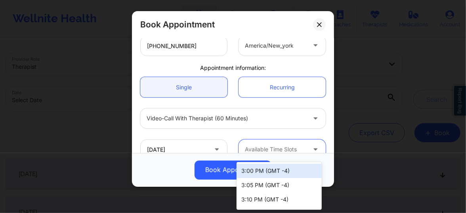
click at [258, 173] on div "3:00 PM (GMT -4)" at bounding box center [279, 170] width 85 height 14
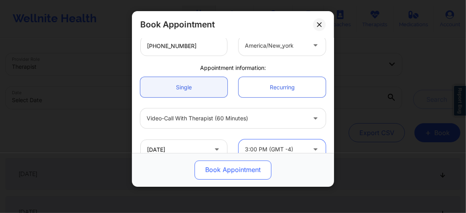
click at [234, 173] on button "Book Appointment" at bounding box center [233, 169] width 77 height 19
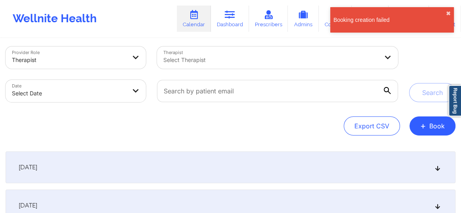
scroll to position [0, 0]
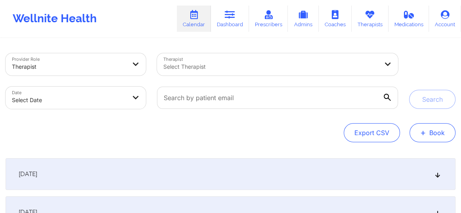
click at [443, 139] on button "+ Book" at bounding box center [433, 132] width 46 height 19
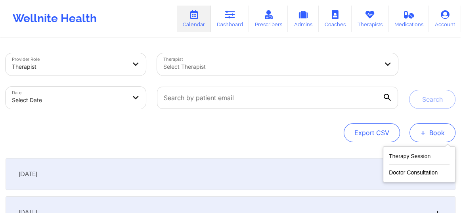
click at [443, 139] on button "+ Book" at bounding box center [433, 132] width 46 height 19
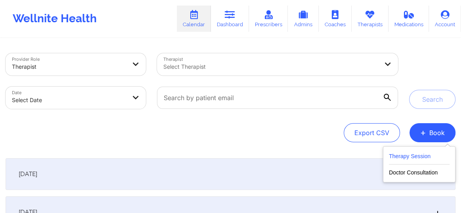
click at [411, 156] on button "Therapy Session" at bounding box center [419, 157] width 61 height 13
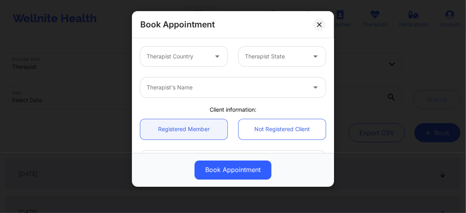
click at [165, 57] on div at bounding box center [177, 57] width 61 height 10
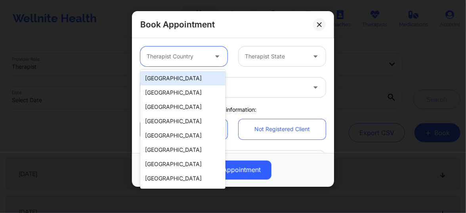
click at [167, 75] on div "[GEOGRAPHIC_DATA]" at bounding box center [182, 78] width 85 height 14
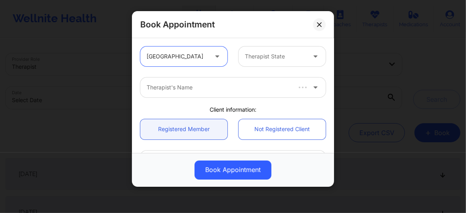
click at [255, 59] on div at bounding box center [275, 57] width 61 height 10
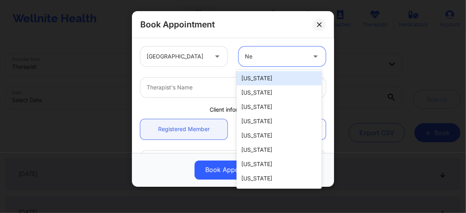
type input "New"
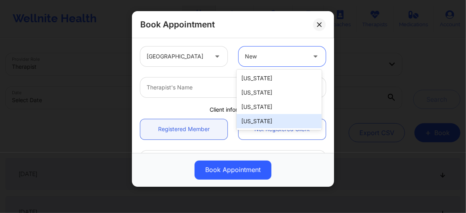
click at [260, 124] on div "[US_STATE]" at bounding box center [279, 121] width 85 height 14
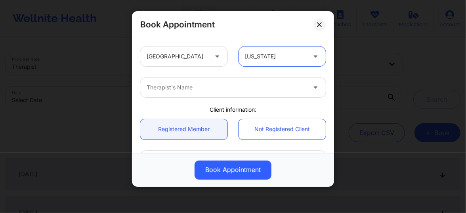
click at [186, 89] on div at bounding box center [226, 88] width 159 height 10
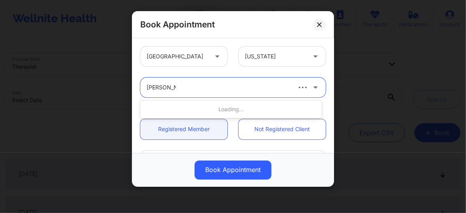
type input "Jennifer Mar"
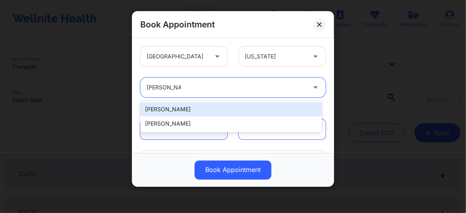
click at [180, 111] on div "[PERSON_NAME]" at bounding box center [231, 109] width 182 height 14
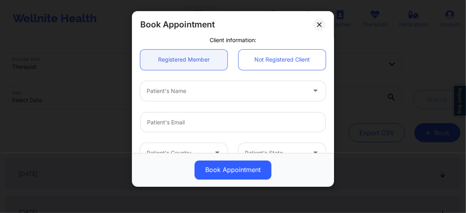
scroll to position [78, 0]
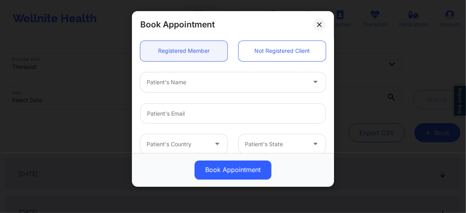
click at [174, 84] on div at bounding box center [226, 82] width 159 height 10
paste input "[PERSON_NAME] [PERSON_NAME] Hamburg"
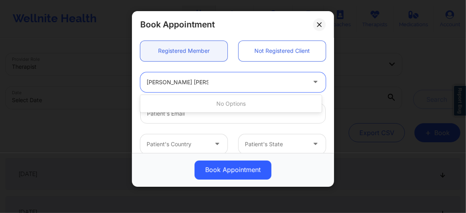
type input "[PERSON_NAME] [PERSON_NAME] Hamburg"
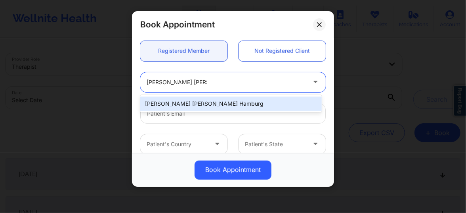
click at [196, 101] on div "[PERSON_NAME] [PERSON_NAME] Hamburg" at bounding box center [231, 103] width 182 height 14
type input "elenamhamburg@outlook.com"
type input "+1505-435-5444"
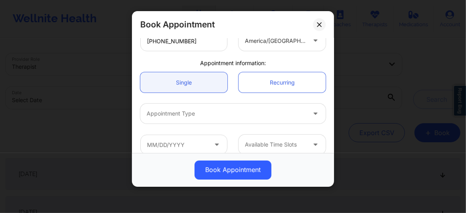
scroll to position [222, 0]
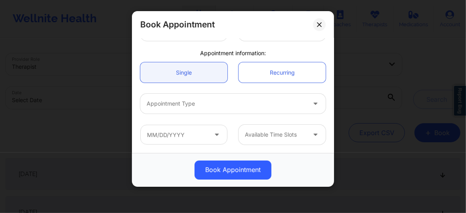
click at [182, 106] on div at bounding box center [226, 104] width 159 height 10
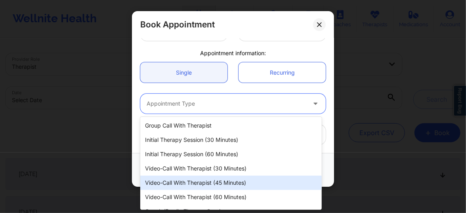
click at [199, 182] on div "Video-Call with Therapist (45 minutes)" at bounding box center [231, 182] width 182 height 14
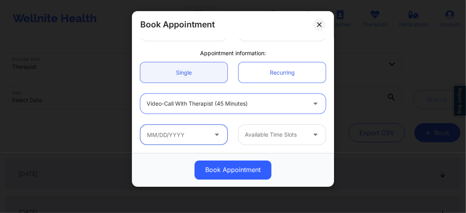
click at [171, 131] on input "text" at bounding box center [183, 135] width 87 height 20
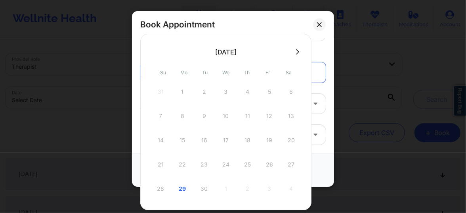
click at [298, 52] on icon at bounding box center [298, 51] width 3 height 5
click at [158, 114] on div "5" at bounding box center [161, 116] width 20 height 22
type input "10/05/2025"
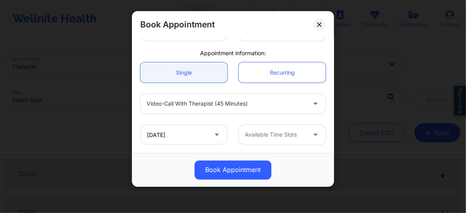
click at [261, 130] on div at bounding box center [275, 135] width 61 height 10
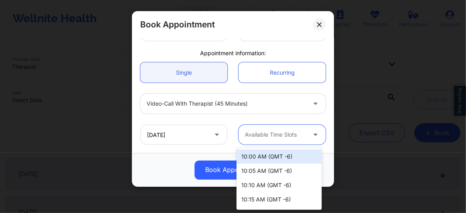
click at [255, 159] on div "10:00 AM (GMT -6)" at bounding box center [279, 156] width 85 height 14
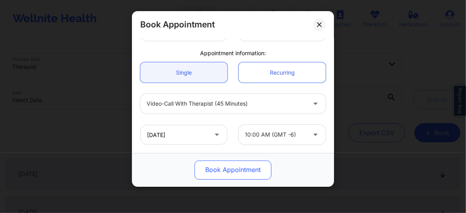
click at [234, 167] on button "Book Appointment" at bounding box center [233, 169] width 77 height 19
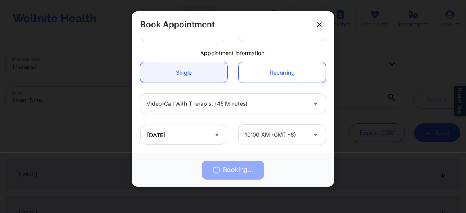
click at [263, 136] on div at bounding box center [275, 135] width 61 height 10
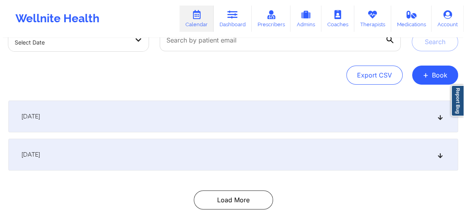
scroll to position [60, 0]
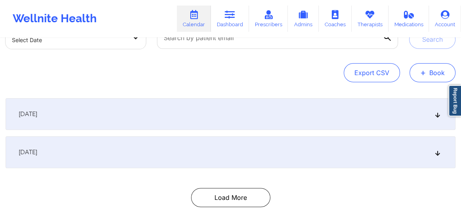
click at [438, 77] on button "+ Book" at bounding box center [433, 72] width 46 height 19
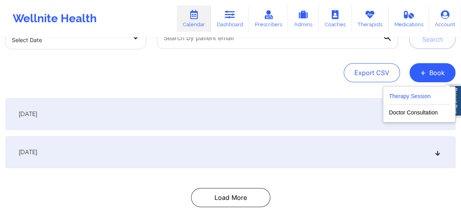
click at [396, 99] on button "Therapy Session" at bounding box center [419, 97] width 61 height 13
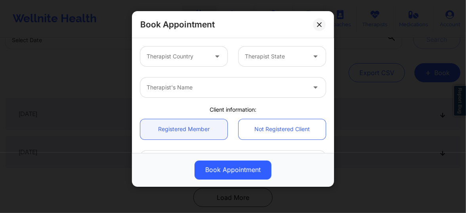
click at [183, 60] on div at bounding box center [177, 57] width 61 height 10
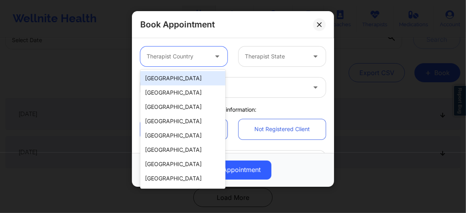
click at [171, 78] on div "[GEOGRAPHIC_DATA]" at bounding box center [182, 78] width 85 height 14
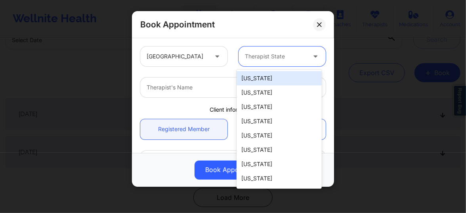
click at [249, 59] on div at bounding box center [275, 57] width 61 height 10
type input "new"
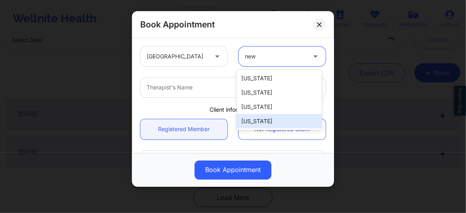
click at [255, 119] on div "[US_STATE]" at bounding box center [279, 121] width 85 height 14
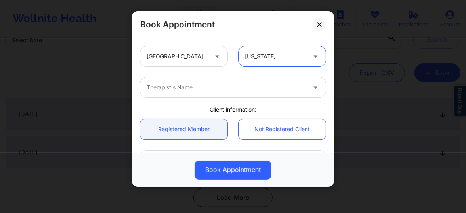
click at [206, 92] on div at bounding box center [226, 88] width 159 height 10
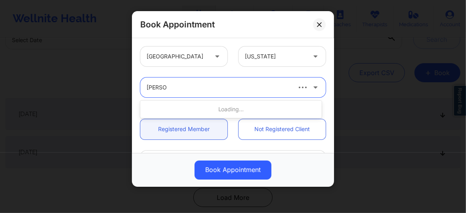
type input "Jennifer"
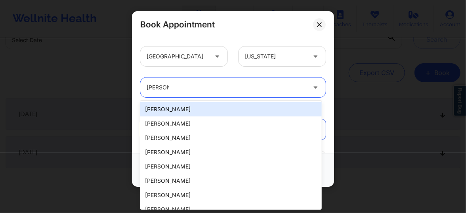
click at [206, 92] on div "Jennifer" at bounding box center [226, 88] width 159 height 10
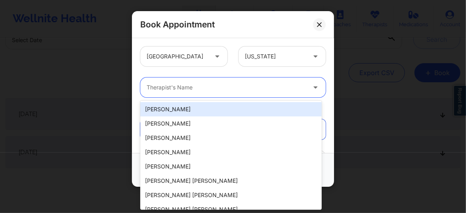
type input "w"
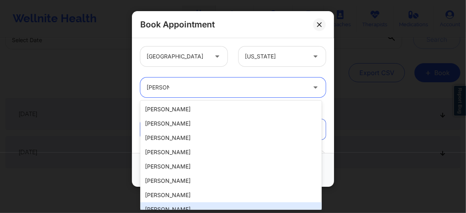
type input "Jennifer"
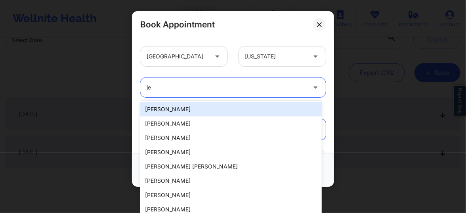
type input "j"
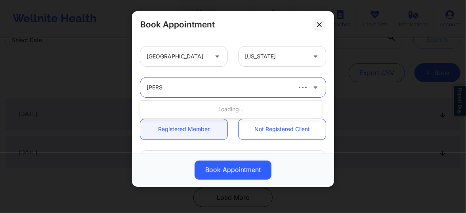
type input "wicker"
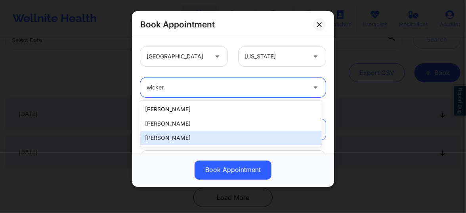
click at [175, 137] on div "[PERSON_NAME]" at bounding box center [231, 137] width 182 height 14
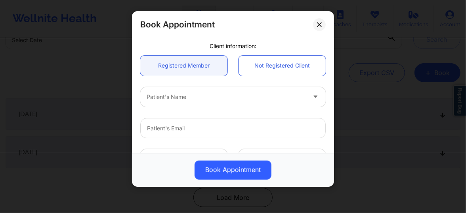
scroll to position [66, 0]
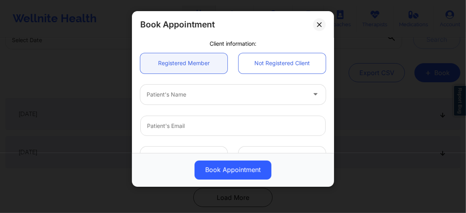
click at [190, 95] on div at bounding box center [226, 95] width 159 height 10
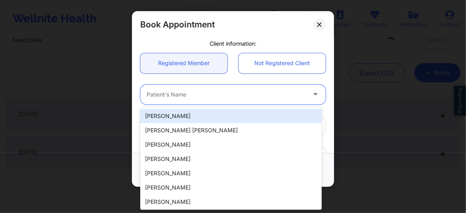
paste input "Jennifer Marie Wickersham"
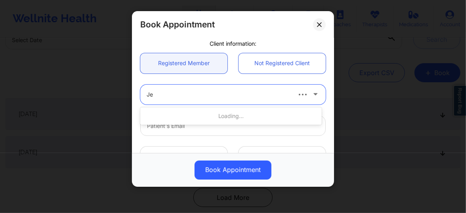
type input "J"
paste input "Elena Marisa Hamburg"
type input "Elena Marisa Hamburg"
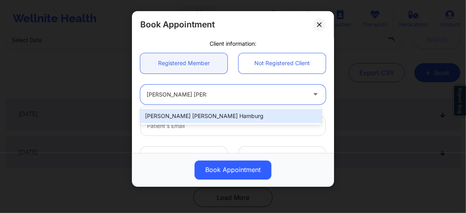
click at [194, 116] on div "Elena Marisa Hamburg" at bounding box center [231, 116] width 182 height 14
type input "elenamhamburg@outlook.com"
type input "+1505-435-5444"
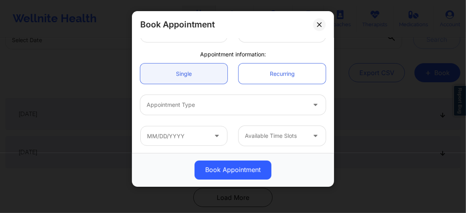
scroll to position [222, 0]
click at [191, 105] on div at bounding box center [226, 104] width 159 height 10
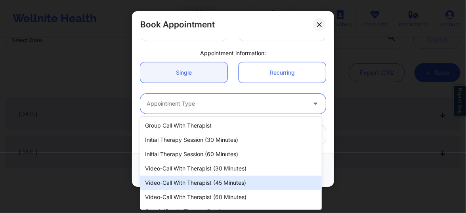
click at [184, 183] on div "Video-Call with Therapist (45 minutes)" at bounding box center [231, 182] width 182 height 14
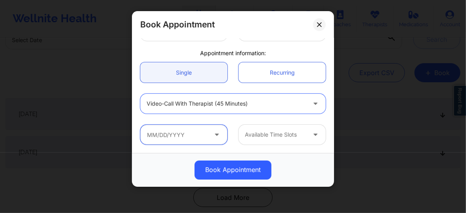
click at [171, 129] on input "text" at bounding box center [183, 135] width 87 height 20
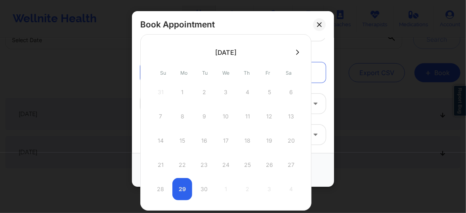
click at [297, 55] on button at bounding box center [298, 52] width 8 height 7
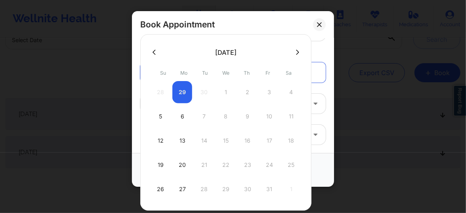
click at [160, 115] on div "5" at bounding box center [161, 116] width 20 height 22
type input "10/05/2025"
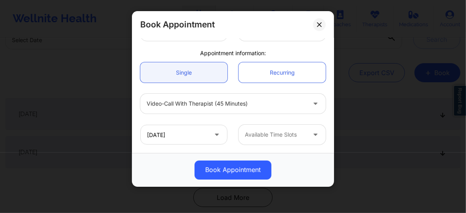
click at [258, 133] on div at bounding box center [275, 135] width 61 height 10
click at [276, 136] on div at bounding box center [275, 135] width 61 height 10
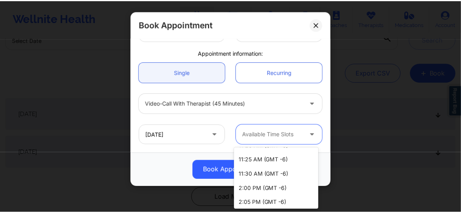
scroll to position [72, 0]
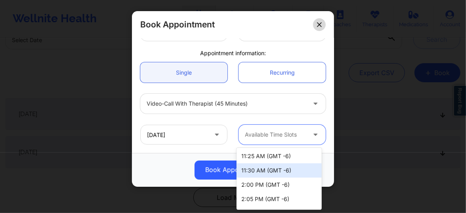
click at [317, 25] on icon at bounding box center [319, 24] width 5 height 5
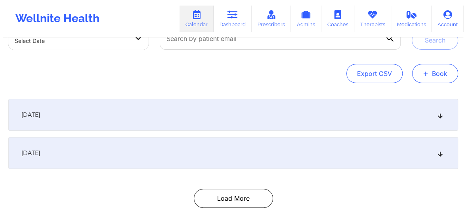
scroll to position [59, 0]
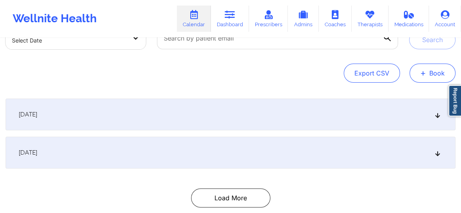
click at [440, 70] on button "+ Book" at bounding box center [433, 72] width 46 height 19
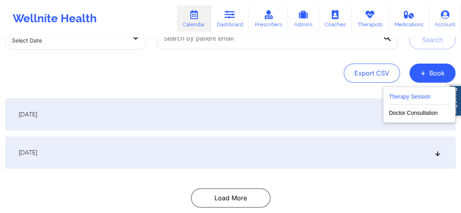
click at [402, 100] on button "Therapy Session" at bounding box center [419, 98] width 61 height 13
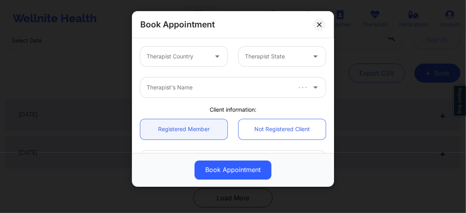
click at [196, 56] on div at bounding box center [177, 57] width 61 height 10
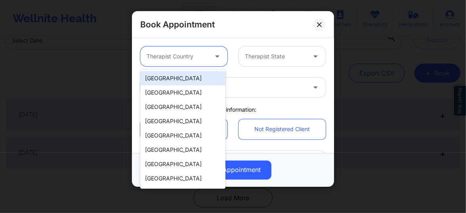
click at [191, 79] on div "[GEOGRAPHIC_DATA]" at bounding box center [182, 78] width 85 height 14
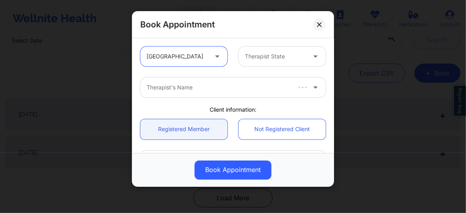
click at [262, 62] on div "Therapist State" at bounding box center [273, 56] width 68 height 20
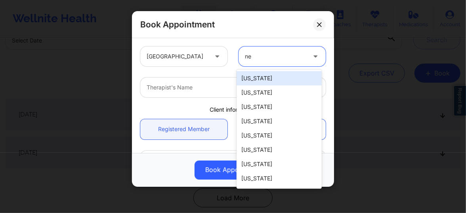
type input "new"
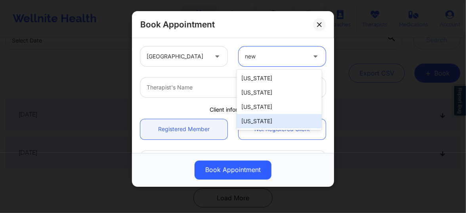
drag, startPoint x: 256, startPoint y: 108, endPoint x: 255, endPoint y: 119, distance: 10.7
click at [255, 119] on div "New Hampshire New Jersey New Mexico New York" at bounding box center [279, 99] width 85 height 60
click at [255, 119] on div "[US_STATE]" at bounding box center [279, 121] width 85 height 14
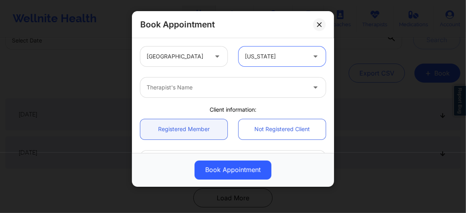
click at [192, 92] on div "Therapist's Name" at bounding box center [223, 87] width 167 height 20
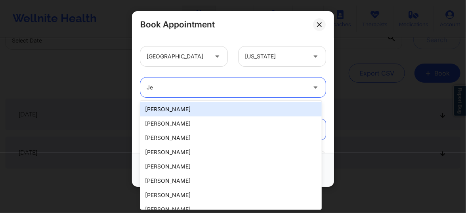
type input "J"
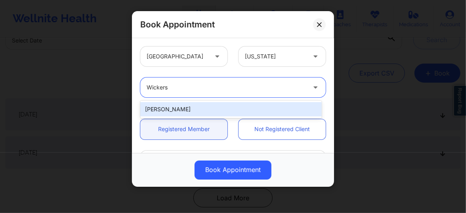
type input "Wicker"
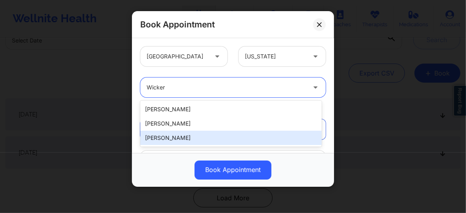
click at [183, 140] on div "[PERSON_NAME]" at bounding box center [231, 137] width 182 height 14
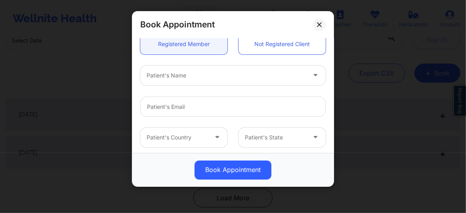
scroll to position [72, 0]
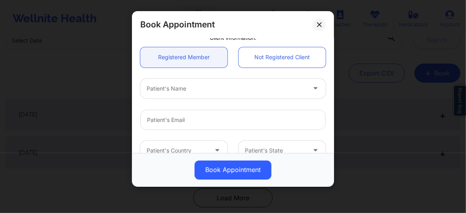
click at [172, 90] on div at bounding box center [226, 89] width 159 height 10
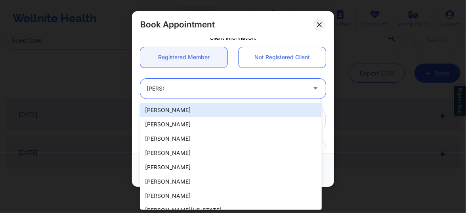
type input "elena"
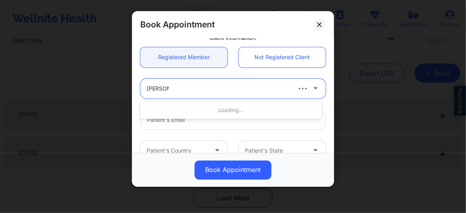
type input "elena Mar"
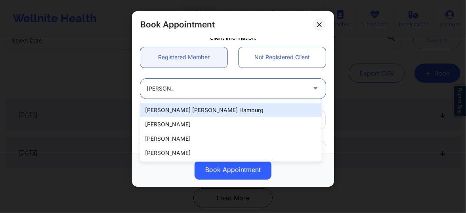
click at [171, 110] on div "[PERSON_NAME] [PERSON_NAME] Hamburg" at bounding box center [231, 110] width 182 height 14
type input "elenamhamburg@outlook.com"
type input "+1505-435-5444"
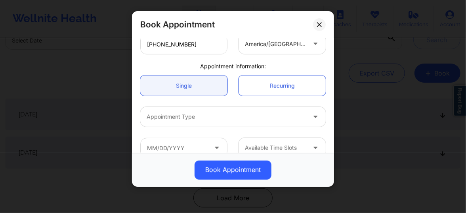
scroll to position [222, 0]
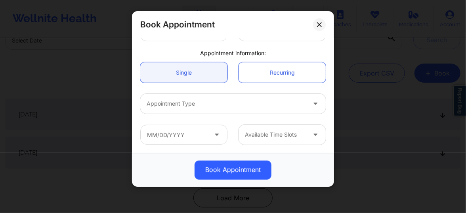
click at [175, 107] on div at bounding box center [226, 104] width 159 height 10
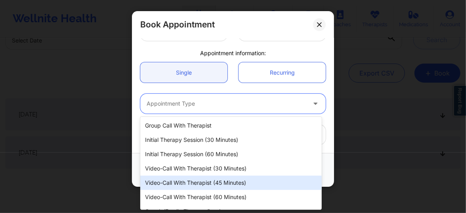
click at [205, 182] on div "Video-Call with Therapist (45 minutes)" at bounding box center [231, 182] width 182 height 14
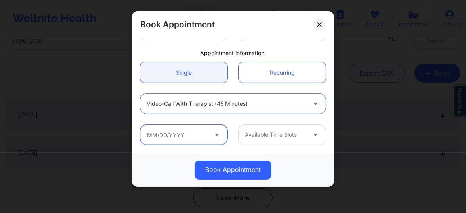
click at [179, 132] on input "text" at bounding box center [183, 135] width 87 height 20
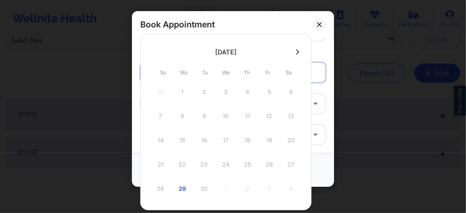
click at [296, 49] on icon at bounding box center [297, 52] width 3 height 6
click at [163, 114] on div "5" at bounding box center [161, 116] width 20 height 22
type input "10/05/2025"
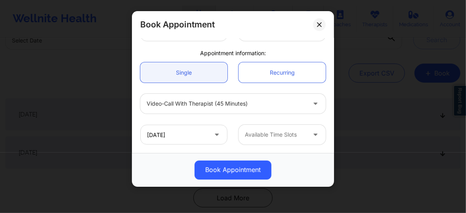
click at [269, 139] on div "Available Time Slots" at bounding box center [273, 135] width 68 height 20
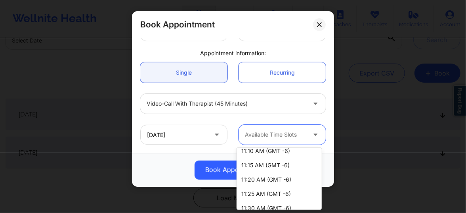
scroll to position [36, 0]
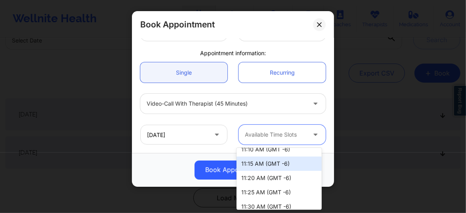
click at [272, 159] on div "11:15 AM (GMT -6)" at bounding box center [279, 163] width 85 height 14
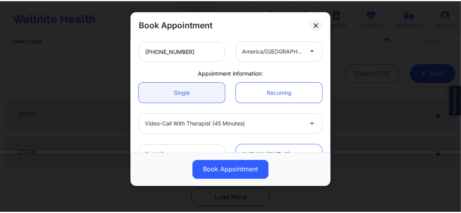
scroll to position [222, 0]
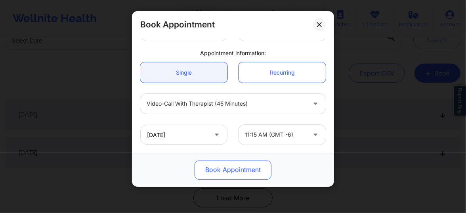
click at [217, 173] on button "Book Appointment" at bounding box center [233, 169] width 77 height 19
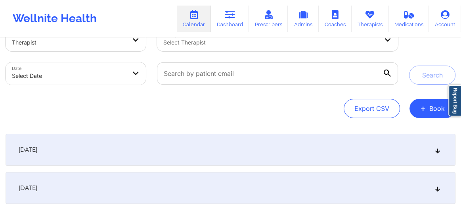
scroll to position [17, 0]
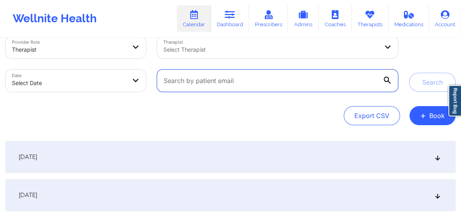
click at [223, 83] on input "text" at bounding box center [277, 80] width 241 height 22
paste input "[PERSON_NAME] [PERSON_NAME] Hamburg"
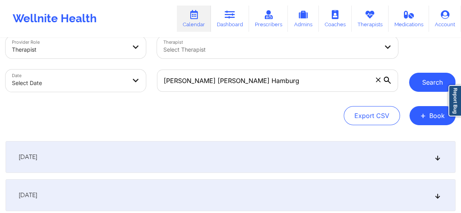
click at [423, 86] on button "Search" at bounding box center [432, 82] width 46 height 19
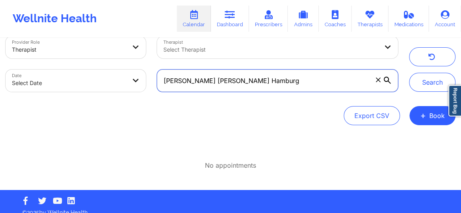
click at [238, 80] on input "[PERSON_NAME] [PERSON_NAME] Hamburg" at bounding box center [277, 80] width 241 height 22
type input "E"
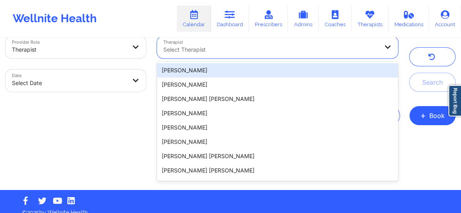
click at [222, 51] on div at bounding box center [270, 50] width 215 height 10
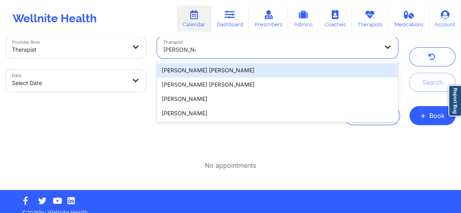
type input "[PERSON_NAME]"
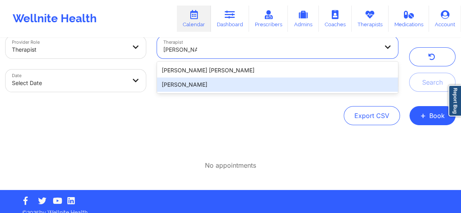
click at [209, 82] on div "[PERSON_NAME]" at bounding box center [277, 84] width 241 height 14
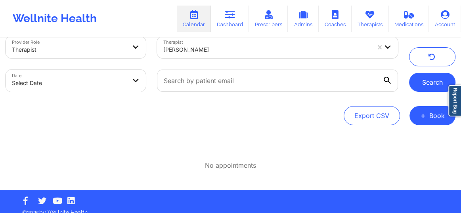
click at [420, 81] on button "Search" at bounding box center [432, 82] width 46 height 19
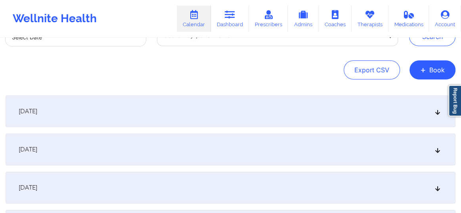
scroll to position [71, 0]
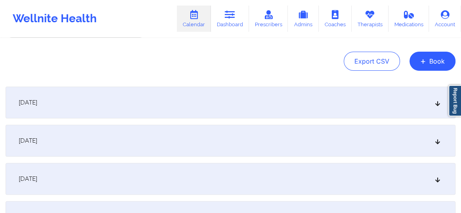
click at [438, 140] on icon at bounding box center [438, 141] width 7 height 6
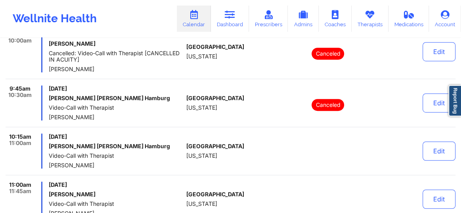
scroll to position [251, 0]
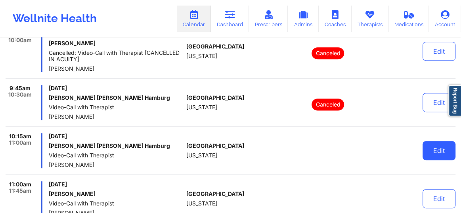
click at [441, 150] on button "Edit" at bounding box center [439, 150] width 33 height 19
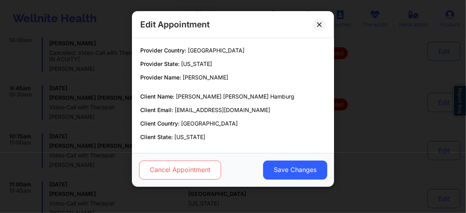
click at [189, 175] on button "Cancel Appointment" at bounding box center [180, 169] width 82 height 19
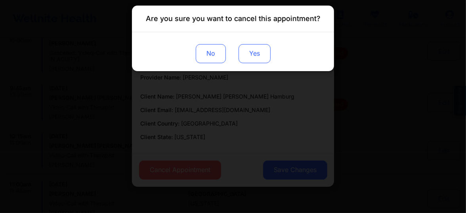
click at [258, 58] on button "Yes" at bounding box center [255, 53] width 32 height 19
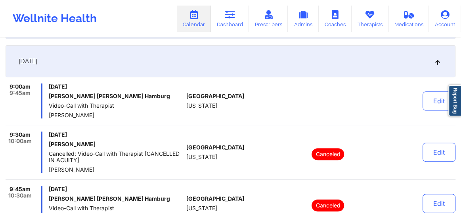
scroll to position [143, 0]
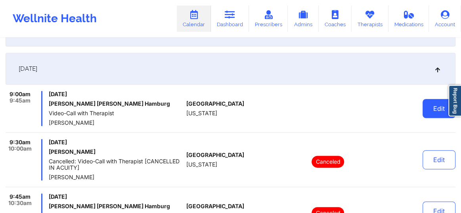
click at [436, 114] on button "Edit" at bounding box center [439, 108] width 33 height 19
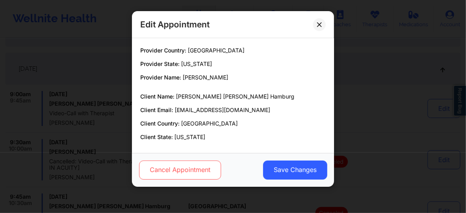
click at [196, 172] on button "Cancel Appointment" at bounding box center [180, 169] width 82 height 19
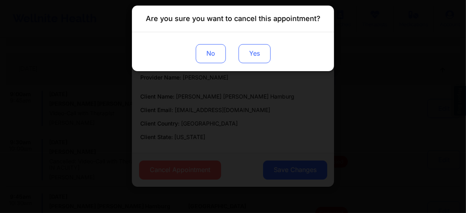
click at [254, 59] on button "Yes" at bounding box center [255, 53] width 32 height 19
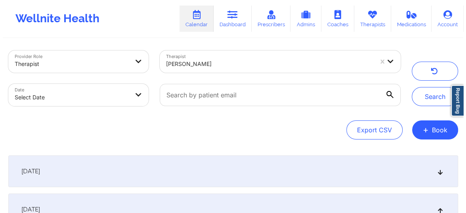
scroll to position [0, 0]
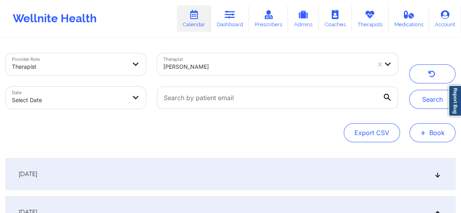
click at [428, 135] on button "+ Book" at bounding box center [433, 132] width 46 height 19
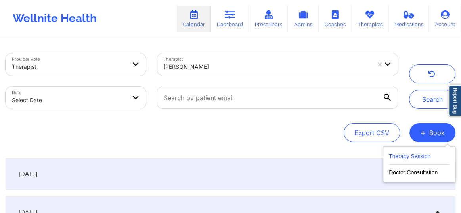
click at [407, 159] on button "Therapy Session" at bounding box center [419, 157] width 61 height 13
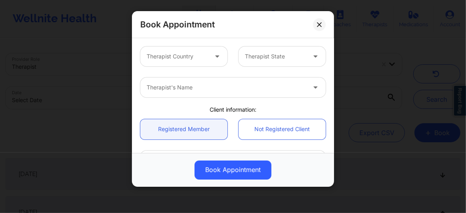
click at [204, 59] on div at bounding box center [177, 57] width 61 height 10
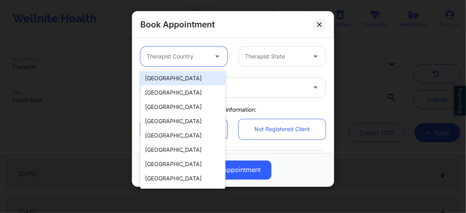
click at [187, 75] on div "[GEOGRAPHIC_DATA]" at bounding box center [182, 78] width 85 height 14
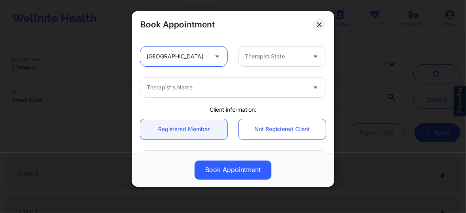
click at [270, 57] on div at bounding box center [275, 57] width 61 height 10
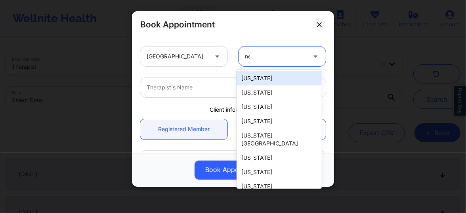
type input "new"
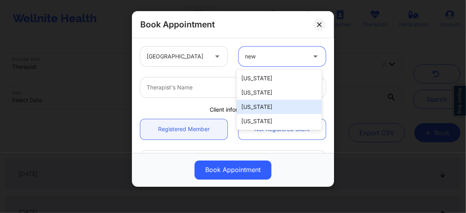
click at [253, 106] on div "[US_STATE]" at bounding box center [279, 107] width 85 height 14
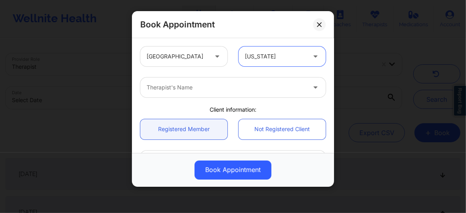
click at [209, 89] on div at bounding box center [226, 88] width 159 height 10
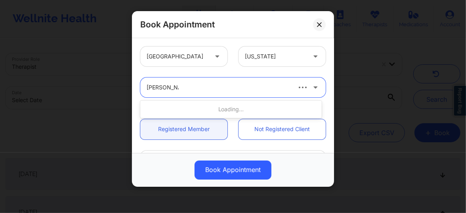
type input "Jennifer mar"
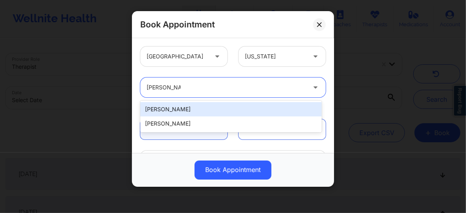
click at [190, 109] on div "[PERSON_NAME]" at bounding box center [231, 109] width 182 height 14
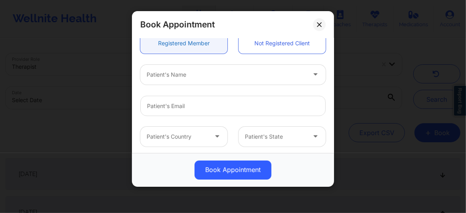
scroll to position [90, 0]
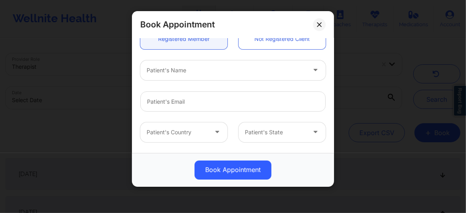
click at [172, 76] on div "Patient's Name" at bounding box center [223, 70] width 167 height 20
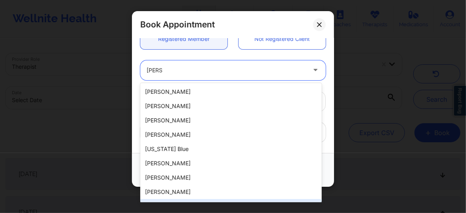
type input "elena"
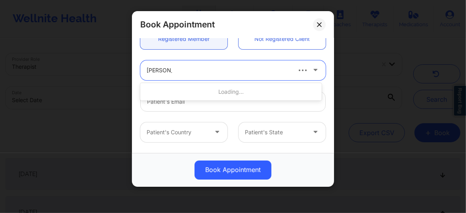
type input "Elena Mar"
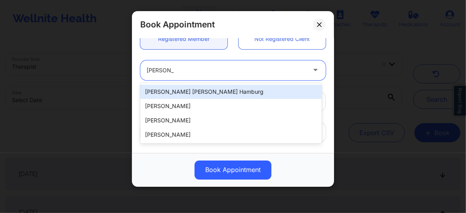
click at [177, 92] on div "[PERSON_NAME] [PERSON_NAME] Hamburg" at bounding box center [231, 91] width 182 height 14
type input "elenamhamburg@outlook.com"
type input "+1505-435-5444"
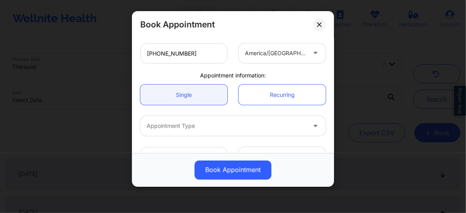
scroll to position [222, 0]
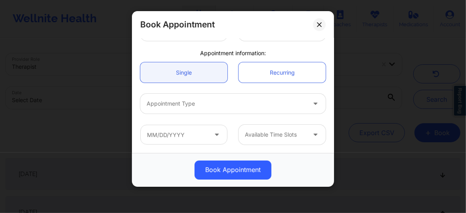
click at [188, 107] on div at bounding box center [226, 104] width 159 height 10
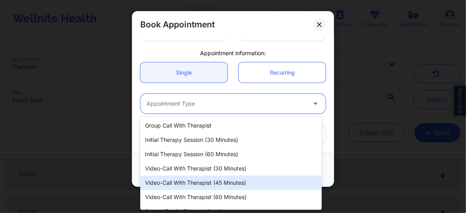
click at [201, 182] on div "Video-Call with Therapist (45 minutes)" at bounding box center [231, 182] width 182 height 14
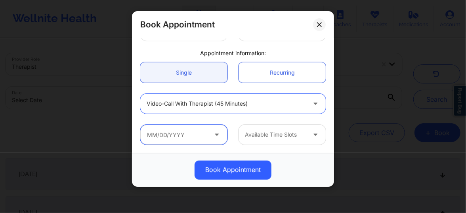
click at [178, 136] on input "text" at bounding box center [183, 135] width 87 height 20
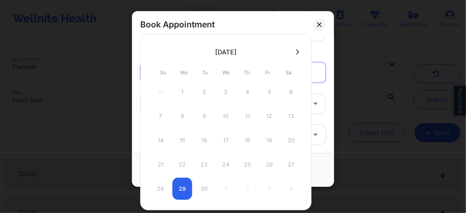
click at [298, 48] on button at bounding box center [298, 51] width 8 height 7
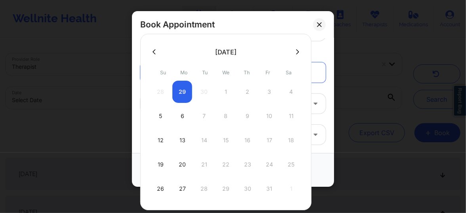
click at [160, 117] on div "5" at bounding box center [161, 116] width 20 height 22
type input "10/05/2025"
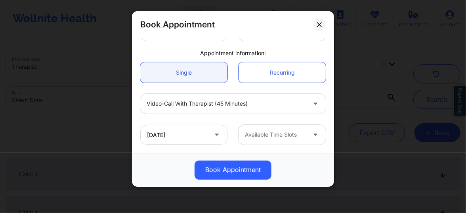
click at [253, 130] on div at bounding box center [275, 135] width 61 height 10
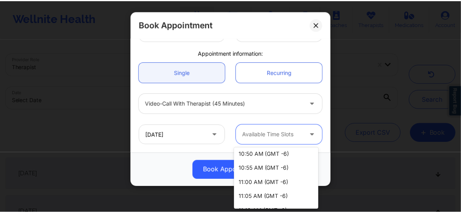
scroll to position [144, 0]
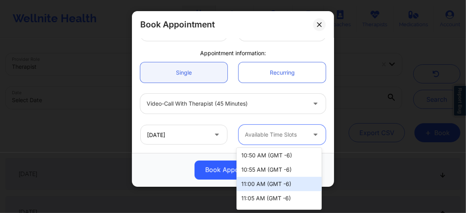
click at [256, 185] on div "11:00 AM (GMT -6)" at bounding box center [279, 184] width 85 height 14
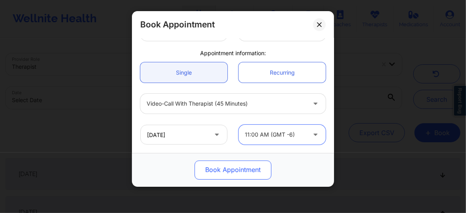
click at [218, 173] on button "Book Appointment" at bounding box center [233, 169] width 77 height 19
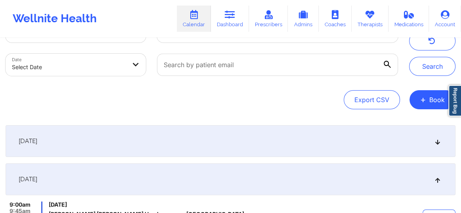
scroll to position [0, 0]
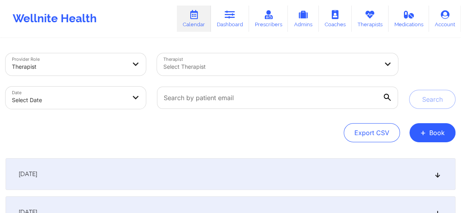
click at [210, 65] on div at bounding box center [270, 67] width 215 height 10
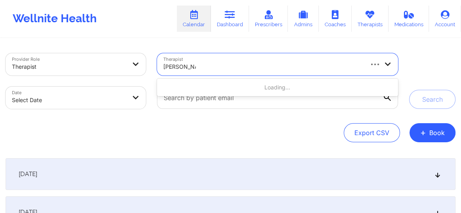
type input "[PERSON_NAME] [PERSON_NAME]"
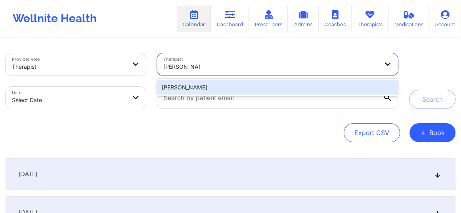
click at [246, 86] on div "[PERSON_NAME]" at bounding box center [277, 87] width 241 height 14
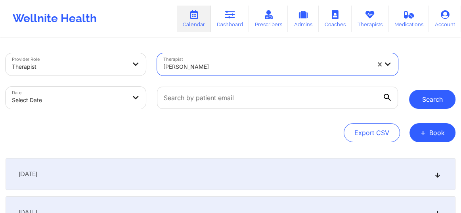
click at [431, 97] on button "Search" at bounding box center [432, 99] width 46 height 19
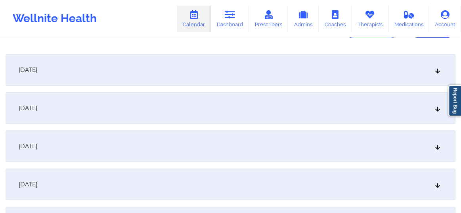
scroll to position [126, 0]
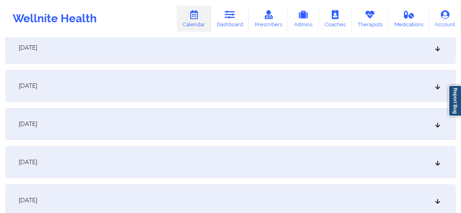
click at [437, 88] on icon at bounding box center [438, 86] width 7 height 6
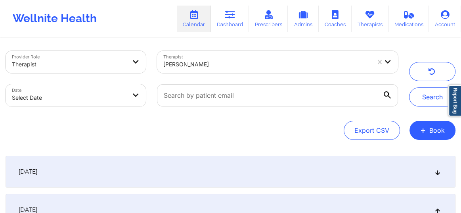
scroll to position [0, 0]
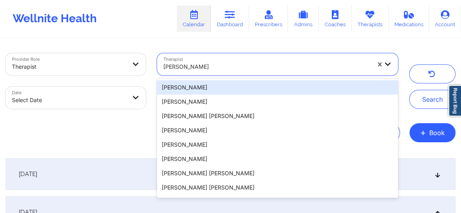
drag, startPoint x: 242, startPoint y: 67, endPoint x: 163, endPoint y: 67, distance: 78.1
click at [163, 67] on div at bounding box center [266, 67] width 207 height 10
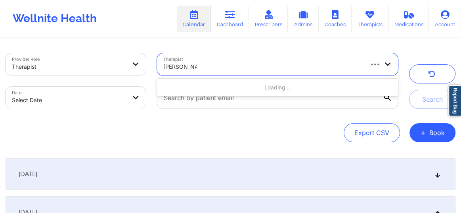
type input "[PERSON_NAME]"
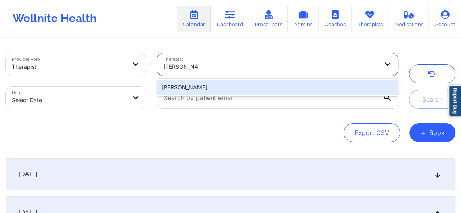
click at [290, 88] on div "[PERSON_NAME]" at bounding box center [277, 87] width 241 height 14
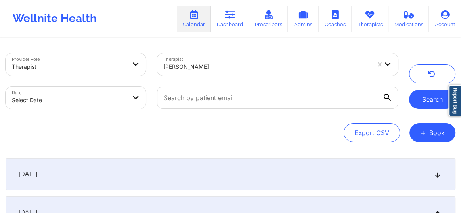
click at [423, 100] on button "Search" at bounding box center [432, 99] width 46 height 19
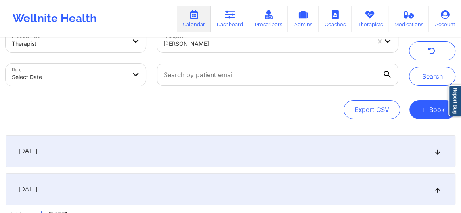
scroll to position [24, 0]
click at [441, 152] on div "[DATE]" at bounding box center [231, 150] width 450 height 32
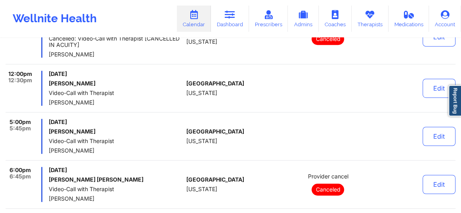
scroll to position [0, 0]
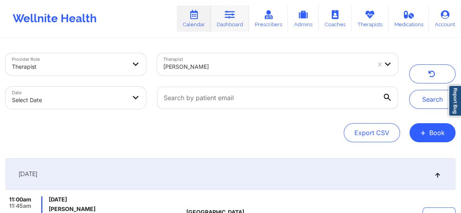
click at [234, 22] on link "Dashboard" at bounding box center [230, 19] width 38 height 26
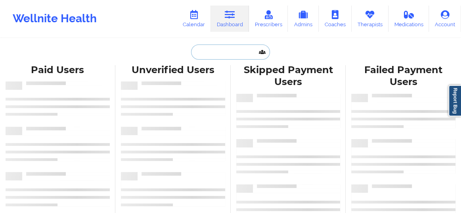
click at [211, 56] on input "text" at bounding box center [230, 51] width 79 height 15
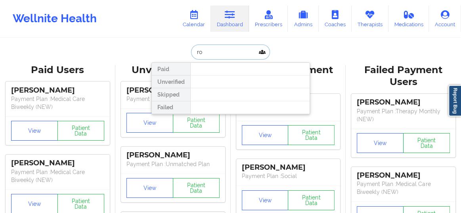
type input "r"
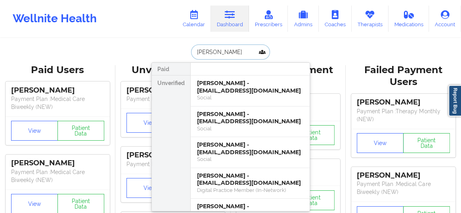
type input "[PERSON_NAME]"
drag, startPoint x: 214, startPoint y: 56, endPoint x: 227, endPoint y: 104, distance: 50.4
click at [227, 59] on div "[PERSON_NAME] Paid Unverified [PERSON_NAME] - [EMAIL_ADDRESS][DOMAIN_NAME] Soci…" at bounding box center [231, 51] width 159 height 15
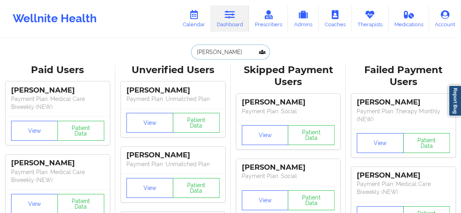
drag, startPoint x: 215, startPoint y: 53, endPoint x: 177, endPoint y: 52, distance: 38.5
click at [177, 52] on div "[PERSON_NAME] Paid Unverified [PERSON_NAME] - [EMAIL_ADDRESS][DOMAIN_NAME] Soci…" at bounding box center [231, 51] width 159 height 15
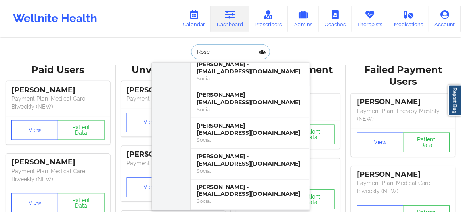
scroll to position [1706, 0]
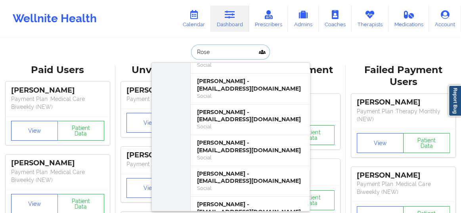
type input "Rose"
click at [194, 20] on link "Calendar" at bounding box center [194, 19] width 34 height 26
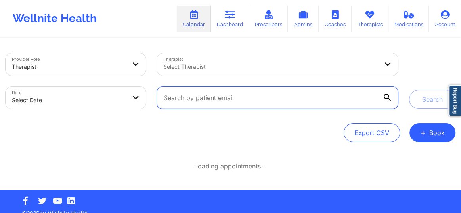
click at [226, 100] on input "text" at bounding box center [277, 97] width 241 height 22
paste input "[EMAIL_ADDRESS][DOMAIN_NAME]"
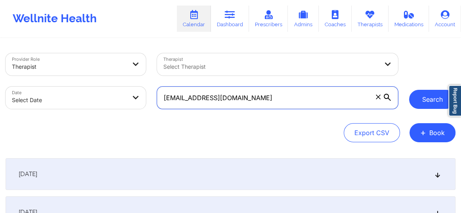
type input "[EMAIL_ADDRESS][DOMAIN_NAME]"
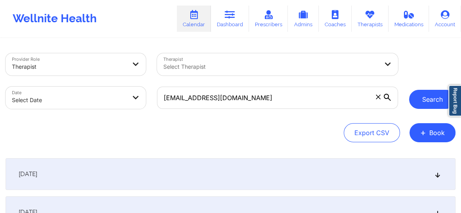
click at [420, 97] on button "Search" at bounding box center [432, 99] width 46 height 19
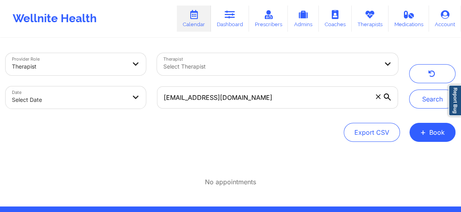
click at [376, 98] on icon at bounding box center [378, 96] width 5 height 5
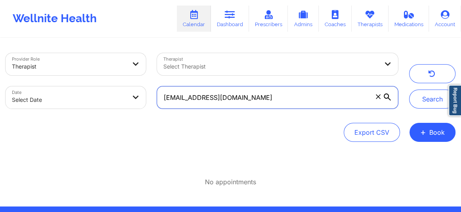
click at [376, 98] on input "[EMAIL_ADDRESS][DOMAIN_NAME]" at bounding box center [277, 97] width 241 height 22
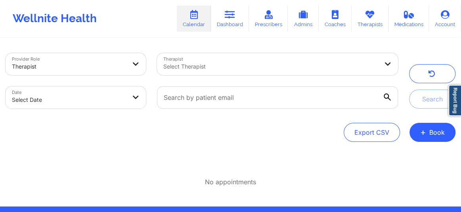
click at [242, 67] on div at bounding box center [270, 67] width 215 height 10
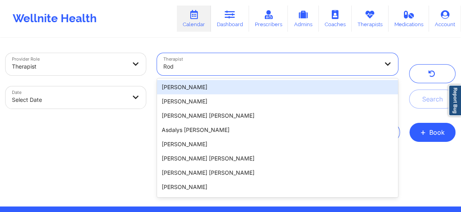
type input "Rodn"
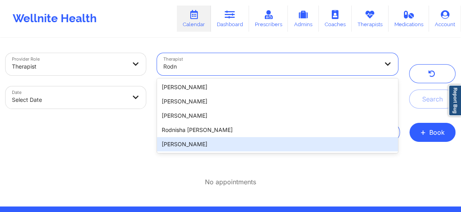
click at [189, 144] on div "[PERSON_NAME]" at bounding box center [277, 144] width 241 height 14
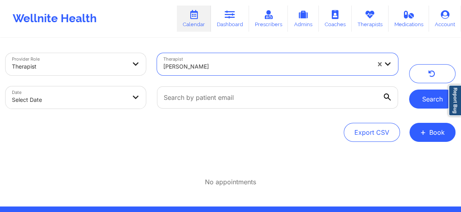
click at [423, 102] on button "Search" at bounding box center [432, 99] width 46 height 19
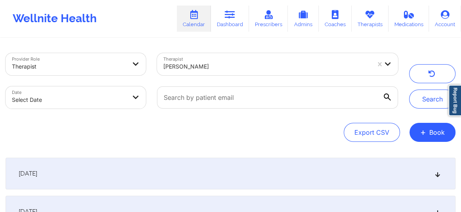
click at [435, 172] on icon at bounding box center [438, 174] width 7 height 6
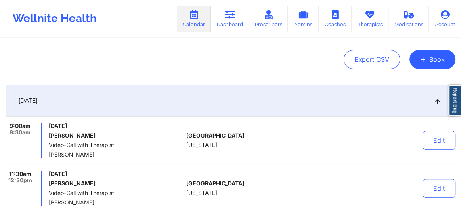
scroll to position [84, 0]
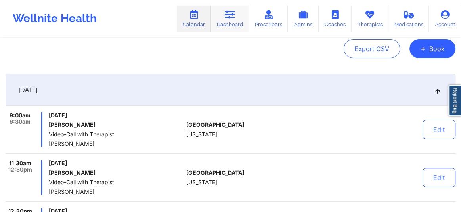
click at [231, 23] on link "Dashboard" at bounding box center [230, 19] width 38 height 26
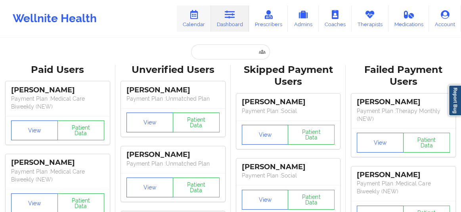
click at [192, 14] on icon at bounding box center [194, 14] width 10 height 9
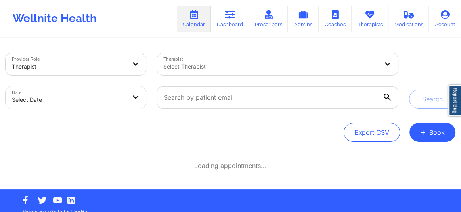
click at [202, 67] on div at bounding box center [270, 67] width 215 height 10
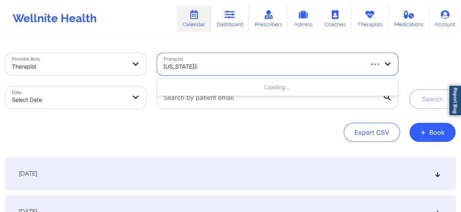
type input "[US_STATE][PERSON_NAME]"
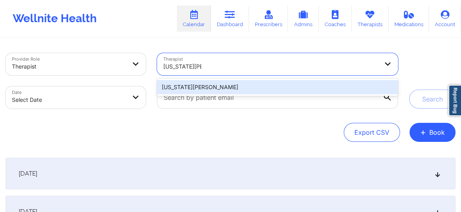
click at [198, 84] on div "[US_STATE][PERSON_NAME]" at bounding box center [277, 87] width 241 height 14
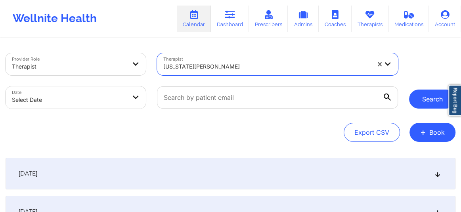
click at [421, 99] on button "Search" at bounding box center [432, 99] width 46 height 19
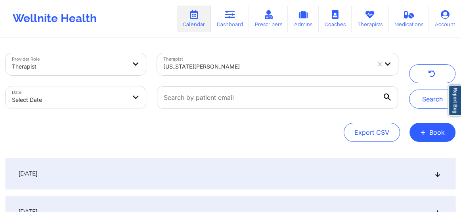
click at [438, 180] on div "[DATE]" at bounding box center [231, 174] width 450 height 32
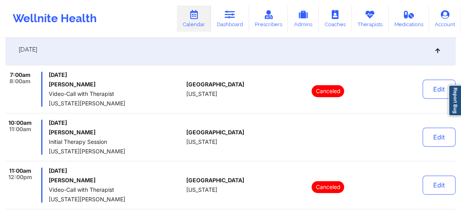
scroll to position [126, 0]
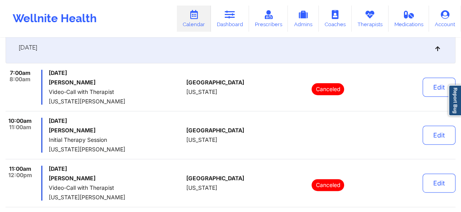
click at [198, 21] on link "Calendar" at bounding box center [194, 19] width 34 height 26
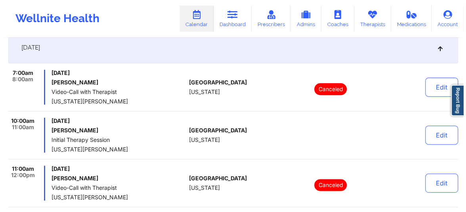
scroll to position [0, 0]
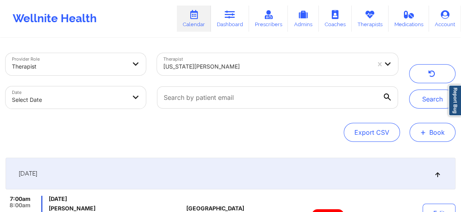
click at [420, 127] on button "+ Book" at bounding box center [433, 132] width 46 height 19
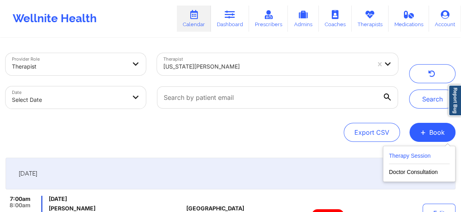
click at [411, 159] on button "Therapy Session" at bounding box center [419, 157] width 61 height 13
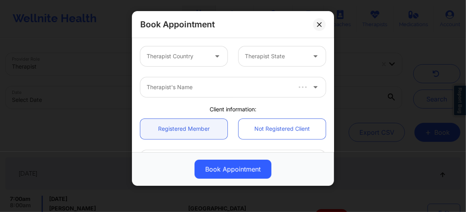
click at [191, 57] on div at bounding box center [177, 57] width 61 height 10
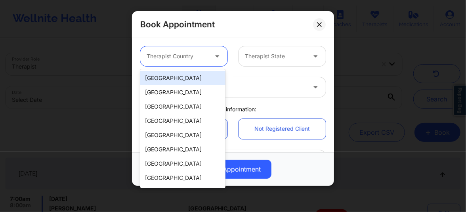
click at [169, 78] on div "[GEOGRAPHIC_DATA]" at bounding box center [182, 78] width 85 height 14
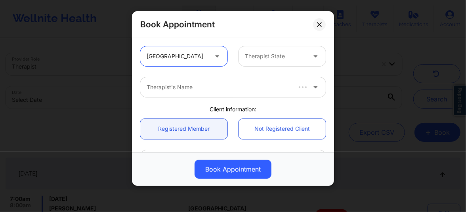
click at [250, 60] on div at bounding box center [275, 57] width 61 height 10
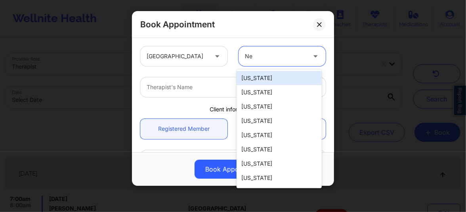
type input "New"
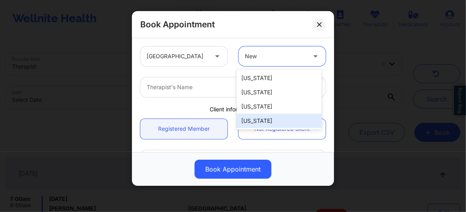
click at [257, 121] on div "[US_STATE]" at bounding box center [279, 121] width 85 height 14
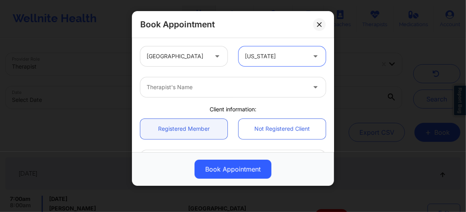
click at [181, 88] on div at bounding box center [226, 88] width 159 height 10
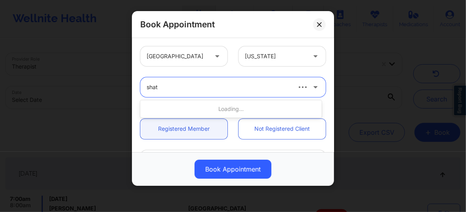
type input "shate"
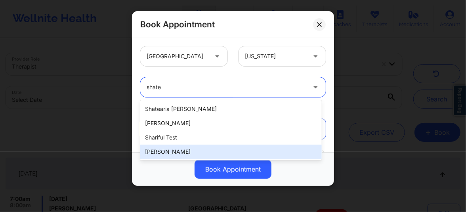
click at [173, 149] on div "[PERSON_NAME]" at bounding box center [231, 152] width 182 height 14
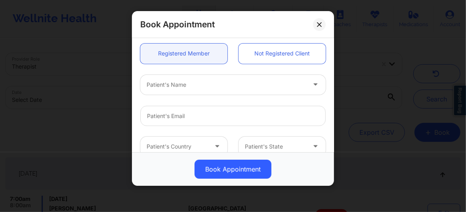
scroll to position [102, 0]
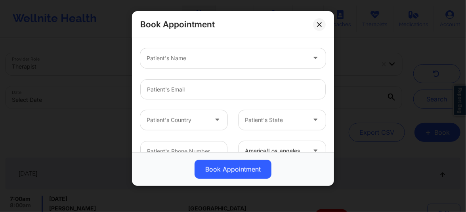
click at [167, 63] on div "Patient's Name" at bounding box center [223, 58] width 167 height 20
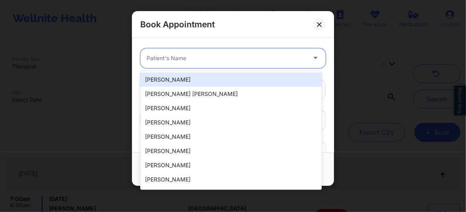
paste input "[PERSON_NAME]"
type input "[PERSON_NAME]"
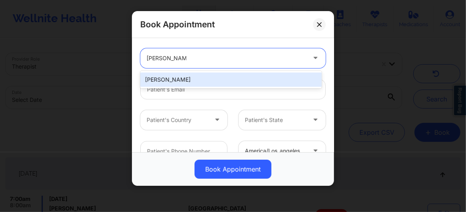
click at [168, 74] on div "[PERSON_NAME]" at bounding box center [231, 80] width 182 height 14
type input "[EMAIL_ADDRESS][DOMAIN_NAME]"
type input "[PHONE_NUMBER]"
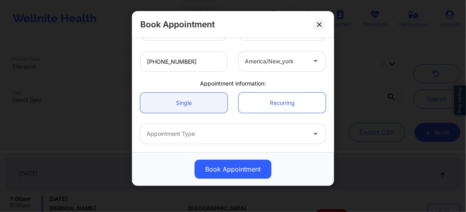
scroll to position [222, 0]
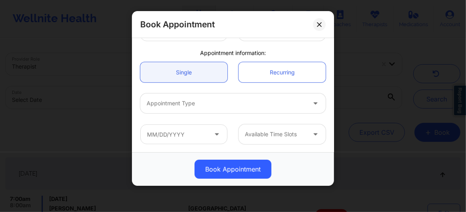
click at [169, 100] on div at bounding box center [226, 104] width 159 height 10
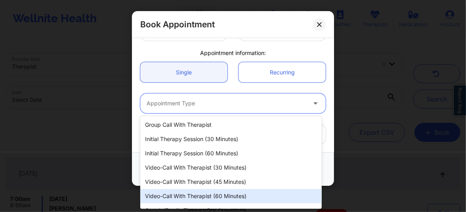
click at [197, 196] on div "Video-Call with Therapist (60 minutes)" at bounding box center [231, 196] width 182 height 14
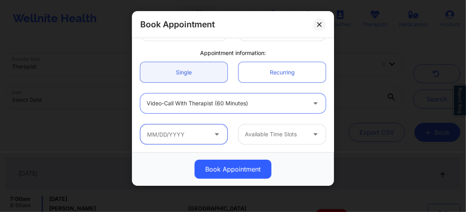
click at [180, 138] on input "text" at bounding box center [183, 135] width 87 height 20
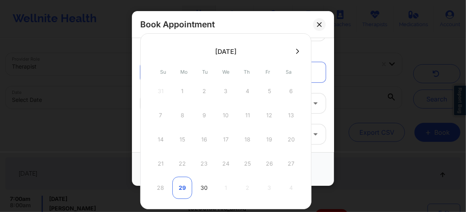
click at [185, 188] on div "29" at bounding box center [183, 188] width 20 height 22
type input "[DATE]"
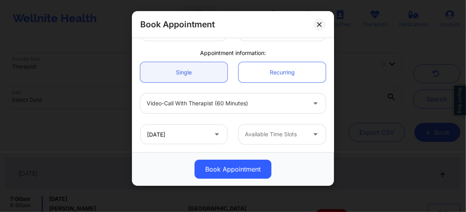
click at [275, 139] on div "Available Time Slots" at bounding box center [273, 135] width 68 height 20
click at [265, 140] on div "Available Time Slots" at bounding box center [273, 135] width 68 height 20
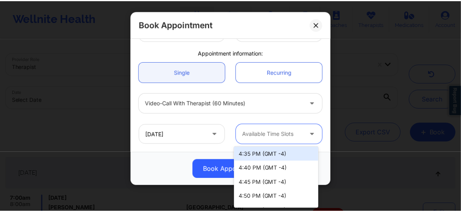
scroll to position [24, 0]
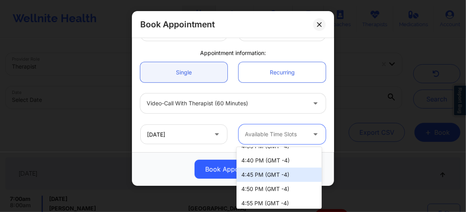
click at [259, 170] on div "4:45 PM (GMT -4)" at bounding box center [279, 175] width 85 height 14
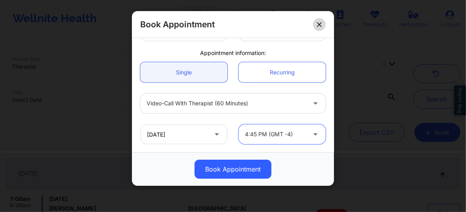
click at [321, 25] on icon at bounding box center [319, 24] width 4 height 4
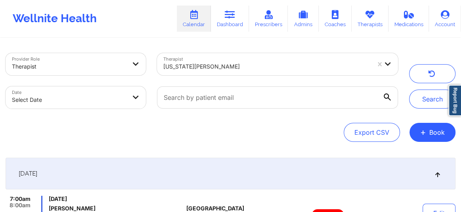
click at [221, 72] on div "[US_STATE][PERSON_NAME]" at bounding box center [266, 66] width 207 height 17
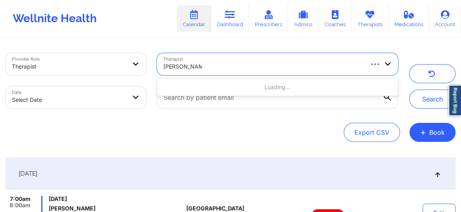
type input "[PERSON_NAME]"
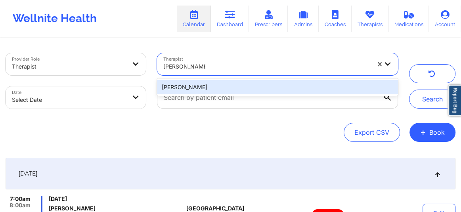
click at [231, 86] on div "[PERSON_NAME]" at bounding box center [277, 87] width 241 height 14
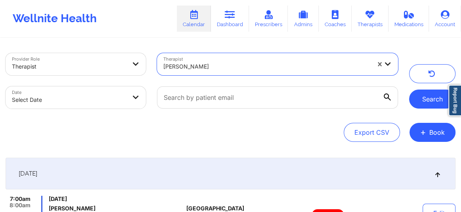
click at [420, 101] on button "Search" at bounding box center [432, 99] width 46 height 19
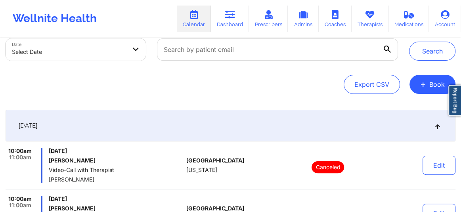
scroll to position [0, 0]
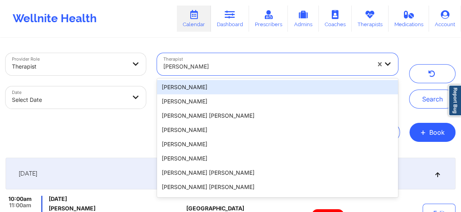
click at [230, 60] on div "[PERSON_NAME]" at bounding box center [266, 66] width 207 height 17
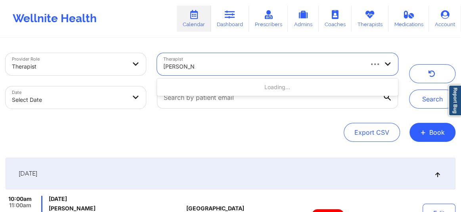
type input "[PERSON_NAME]"
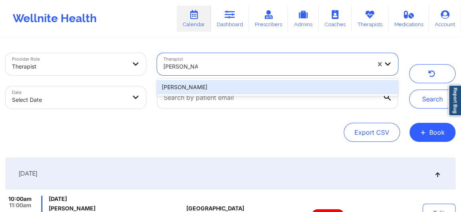
click at [203, 88] on div "[PERSON_NAME]" at bounding box center [277, 87] width 241 height 14
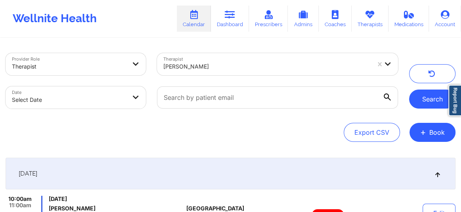
click at [420, 100] on button "Search" at bounding box center [432, 99] width 46 height 19
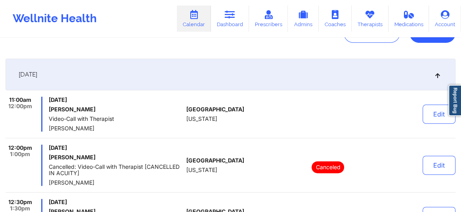
scroll to position [96, 0]
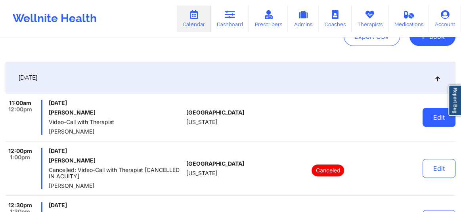
click at [429, 116] on button "Edit" at bounding box center [439, 117] width 33 height 19
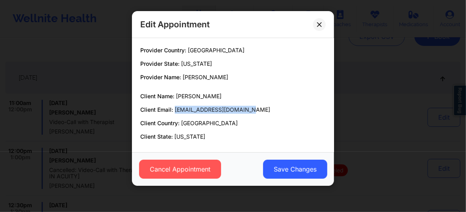
drag, startPoint x: 245, startPoint y: 109, endPoint x: 176, endPoint y: 113, distance: 69.5
click at [176, 113] on p "Client Email: [EMAIL_ADDRESS][DOMAIN_NAME]" at bounding box center [233, 110] width 186 height 8
copy span "[EMAIL_ADDRESS][DOMAIN_NAME]"
click at [239, 123] on p "Client Country: [GEOGRAPHIC_DATA]" at bounding box center [233, 123] width 186 height 8
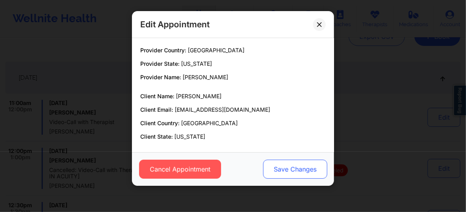
click at [299, 169] on button "Save Changes" at bounding box center [295, 169] width 64 height 19
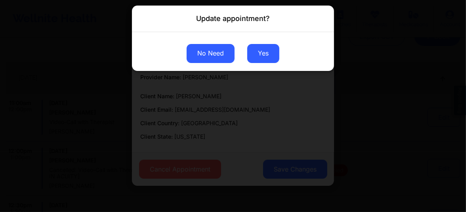
click at [206, 56] on button "No Need" at bounding box center [211, 53] width 48 height 19
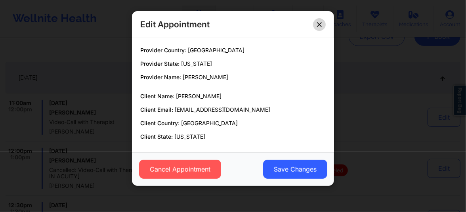
click at [317, 19] on button at bounding box center [319, 24] width 13 height 13
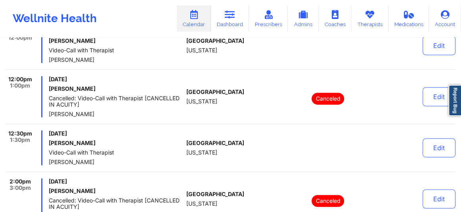
scroll to position [192, 0]
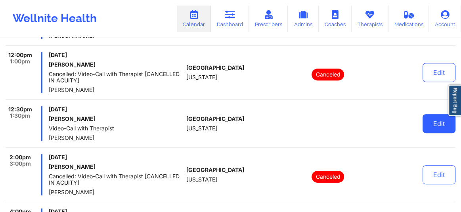
click at [441, 125] on button "Edit" at bounding box center [439, 123] width 33 height 19
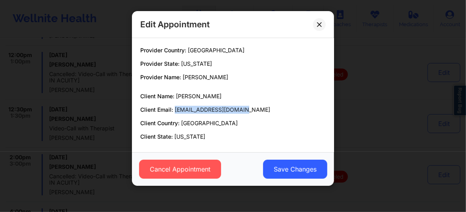
drag, startPoint x: 212, startPoint y: 108, endPoint x: 175, endPoint y: 108, distance: 36.9
click at [175, 108] on p "Client Email: [EMAIL_ADDRESS][DOMAIN_NAME]" at bounding box center [233, 110] width 186 height 8
copy span "[EMAIL_ADDRESS][DOMAIN_NAME]"
click at [322, 22] on button at bounding box center [319, 24] width 13 height 13
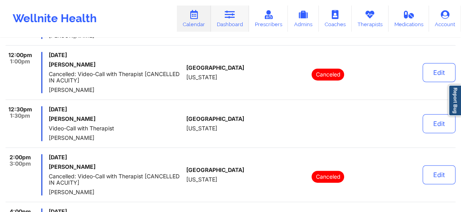
click at [230, 19] on link "Dashboard" at bounding box center [230, 19] width 38 height 26
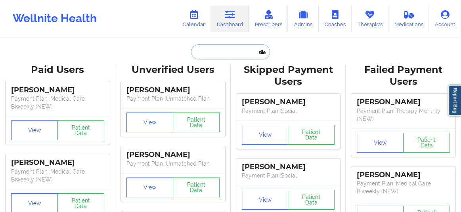
click at [201, 52] on input "text" at bounding box center [230, 51] width 79 height 15
paste input "[EMAIL_ADDRESS][DOMAIN_NAME]"
type input "[EMAIL_ADDRESS][DOMAIN_NAME]"
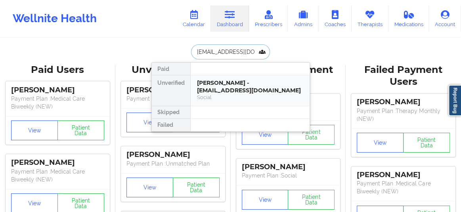
click at [220, 90] on div "[PERSON_NAME] - [EMAIL_ADDRESS][DOMAIN_NAME]" at bounding box center [250, 86] width 106 height 15
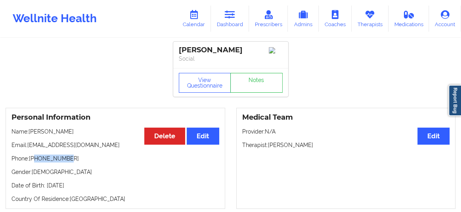
drag, startPoint x: 65, startPoint y: 159, endPoint x: 35, endPoint y: 159, distance: 29.7
click at [35, 159] on p "Phone: [PHONE_NUMBER]" at bounding box center [116, 159] width 208 height 8
copy p "9546189312"
click at [231, 20] on link "Dashboard" at bounding box center [230, 19] width 38 height 26
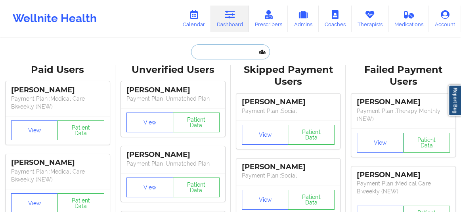
click at [211, 52] on input "text" at bounding box center [230, 51] width 79 height 15
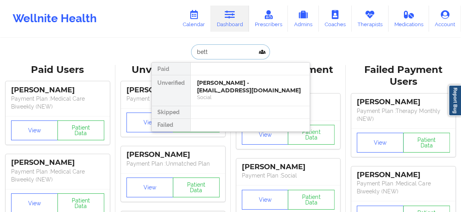
type input "[PERSON_NAME]"
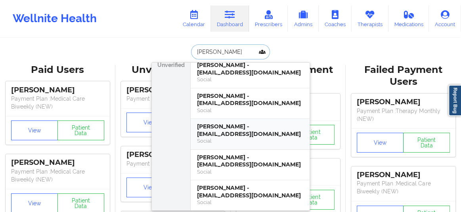
scroll to position [12, 0]
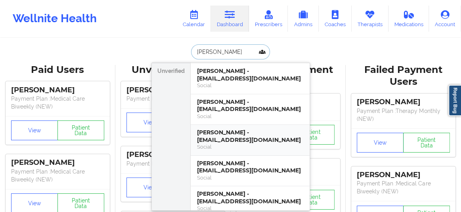
click at [226, 129] on div "[PERSON_NAME] - [EMAIL_ADDRESS][DOMAIN_NAME]" at bounding box center [250, 136] width 106 height 15
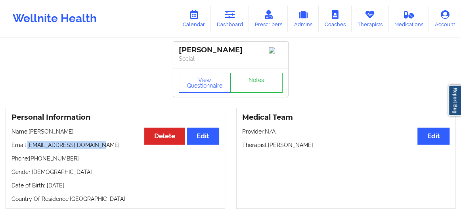
drag, startPoint x: 97, startPoint y: 151, endPoint x: 29, endPoint y: 144, distance: 68.9
click at [29, 144] on p "Email: [EMAIL_ADDRESS][DOMAIN_NAME]" at bounding box center [116, 145] width 208 height 8
copy p "[EMAIL_ADDRESS][DOMAIN_NAME]"
click at [191, 21] on link "Calendar" at bounding box center [194, 19] width 34 height 26
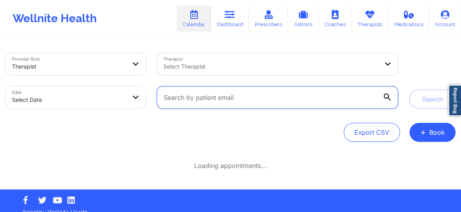
click at [214, 102] on input "text" at bounding box center [277, 97] width 241 height 22
paste input "[EMAIL_ADDRESS][DOMAIN_NAME]"
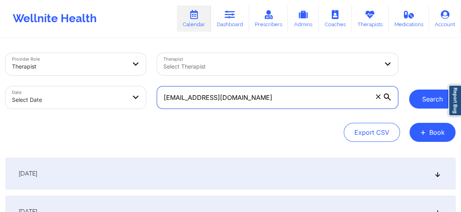
type input "[EMAIL_ADDRESS][DOMAIN_NAME]"
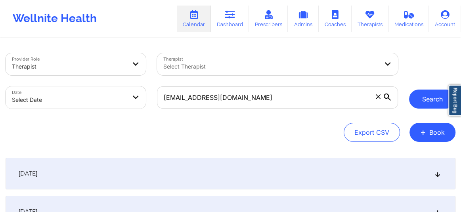
click at [424, 100] on button "Search" at bounding box center [432, 99] width 46 height 19
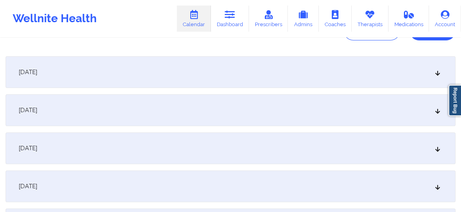
scroll to position [102, 0]
click at [436, 111] on icon at bounding box center [438, 110] width 7 height 6
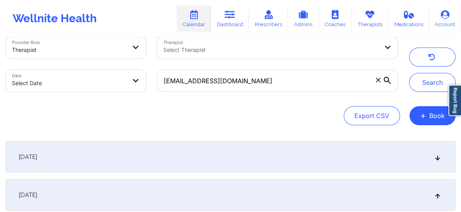
scroll to position [0, 0]
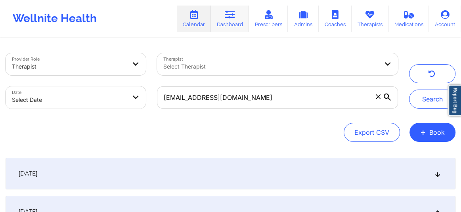
click at [230, 18] on icon at bounding box center [230, 14] width 10 height 9
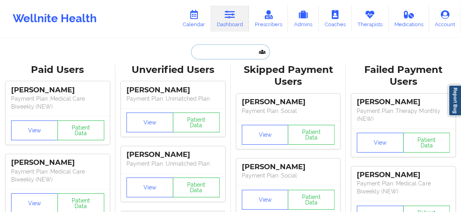
click at [221, 52] on input "text" at bounding box center [230, 51] width 79 height 15
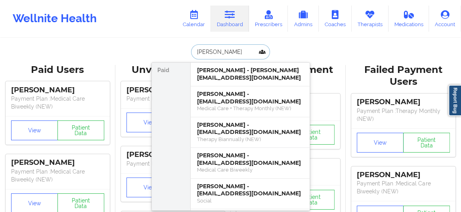
type input "[PERSON_NAME] co"
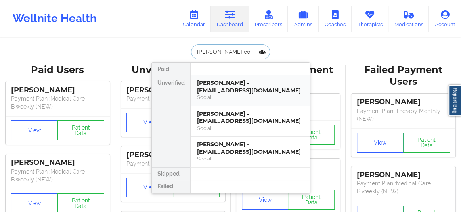
click at [226, 84] on div "[PERSON_NAME] - [EMAIL_ADDRESS][DOMAIN_NAME]" at bounding box center [250, 86] width 106 height 15
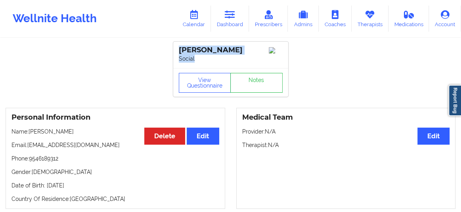
drag, startPoint x: 237, startPoint y: 55, endPoint x: 175, endPoint y: 47, distance: 62.8
click at [175, 47] on div "[PERSON_NAME] Social" at bounding box center [230, 55] width 115 height 27
click at [242, 47] on div "[PERSON_NAME]" at bounding box center [231, 50] width 104 height 9
drag, startPoint x: 238, startPoint y: 50, endPoint x: 176, endPoint y: 47, distance: 62.3
click at [176, 47] on div "[PERSON_NAME] Social" at bounding box center [230, 55] width 115 height 27
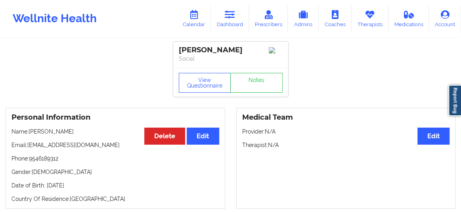
copy div "[PERSON_NAME]"
click at [222, 19] on link "Dashboard" at bounding box center [230, 19] width 38 height 26
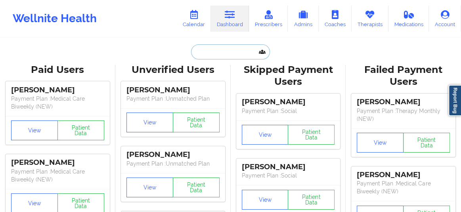
click at [207, 58] on input "text" at bounding box center [230, 51] width 79 height 15
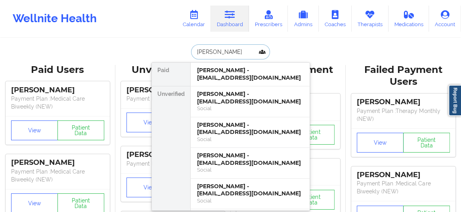
type input "kristine"
click at [198, 18] on icon at bounding box center [194, 14] width 10 height 9
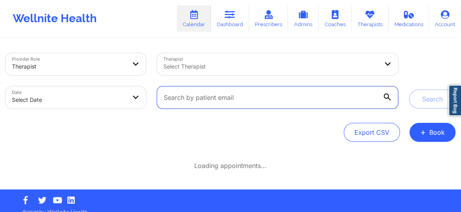
click at [207, 103] on input "text" at bounding box center [277, 97] width 241 height 22
paste input "[EMAIL_ADDRESS][DOMAIN_NAME]"
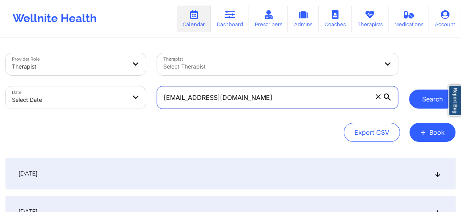
type input "[EMAIL_ADDRESS][DOMAIN_NAME]"
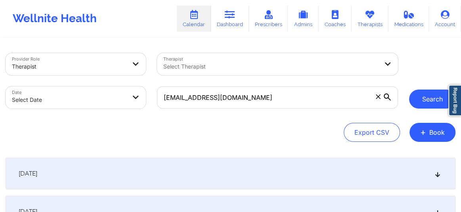
click at [428, 95] on button "Search" at bounding box center [432, 99] width 46 height 19
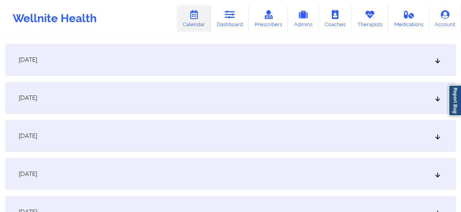
scroll to position [120, 0]
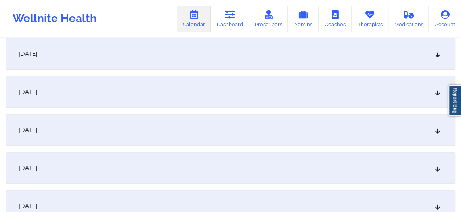
click at [437, 172] on div "[DATE]" at bounding box center [231, 168] width 450 height 32
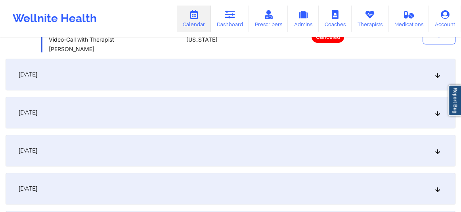
scroll to position [342, 0]
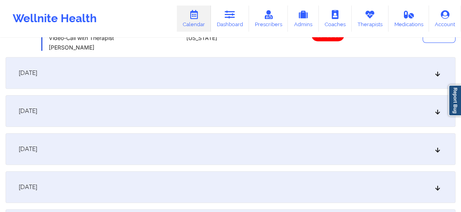
click at [436, 147] on icon at bounding box center [438, 149] width 7 height 6
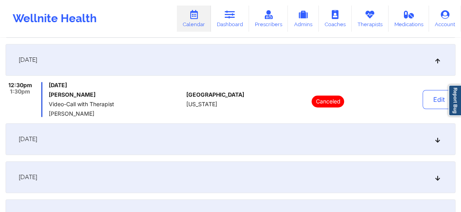
click at [439, 138] on icon at bounding box center [438, 139] width 7 height 6
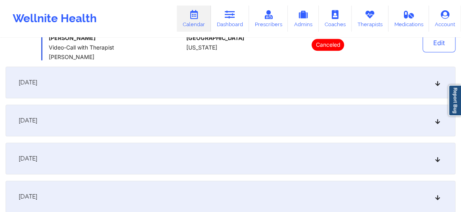
scroll to position [439, 0]
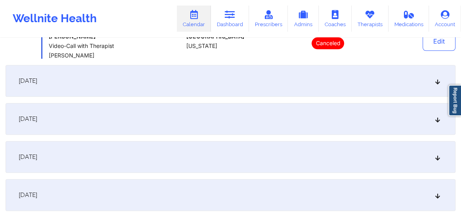
click at [436, 159] on icon at bounding box center [438, 157] width 7 height 6
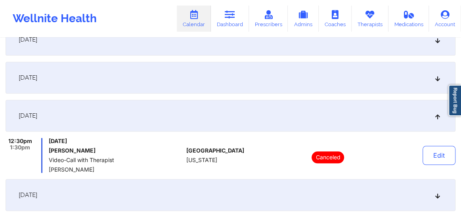
click at [434, 79] on div "[DATE]" at bounding box center [231, 78] width 450 height 32
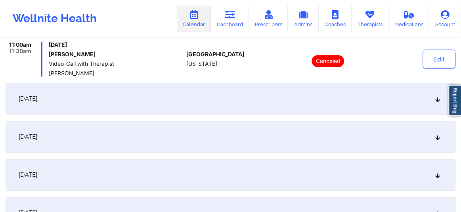
scroll to position [505, 0]
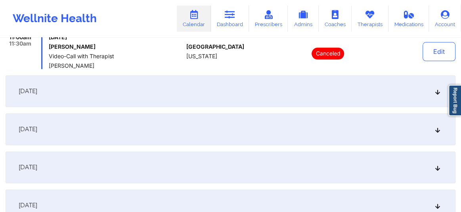
click at [437, 168] on icon at bounding box center [438, 168] width 7 height 6
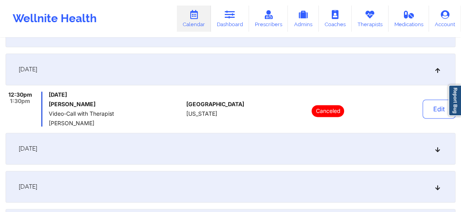
scroll to position [565, 0]
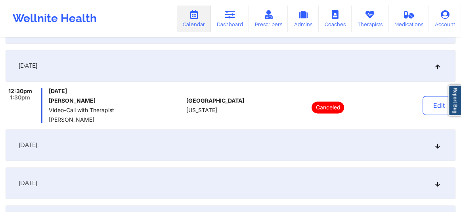
click at [435, 150] on div "[DATE]" at bounding box center [231, 145] width 450 height 32
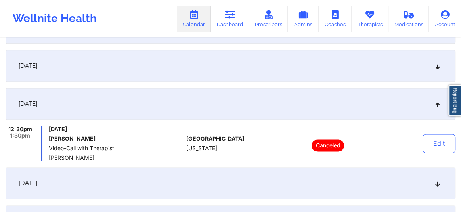
click at [439, 184] on icon at bounding box center [438, 183] width 7 height 6
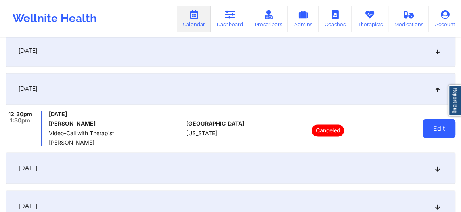
scroll to position [619, 0]
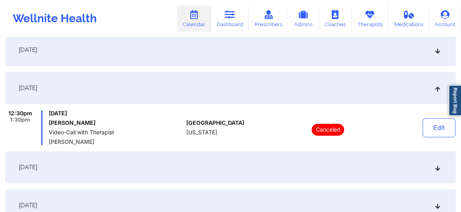
click at [438, 171] on div "[DATE]" at bounding box center [231, 168] width 450 height 32
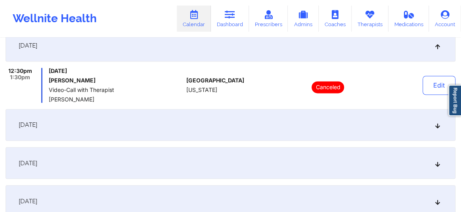
scroll to position [709, 0]
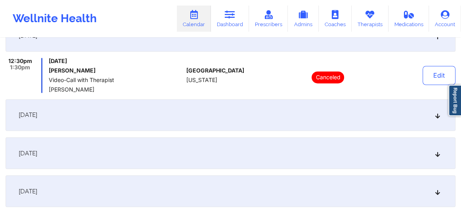
click at [433, 128] on div "[DATE]" at bounding box center [231, 115] width 450 height 32
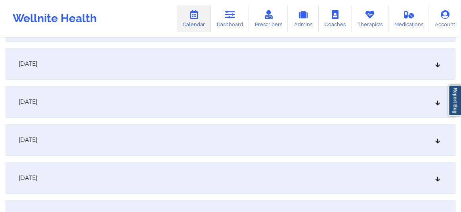
scroll to position [0, 0]
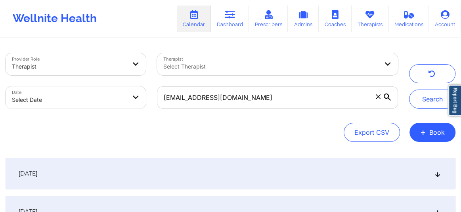
click at [433, 175] on div "[DATE]" at bounding box center [231, 174] width 450 height 32
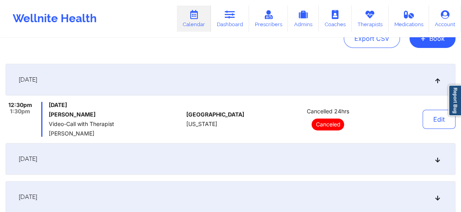
scroll to position [102, 0]
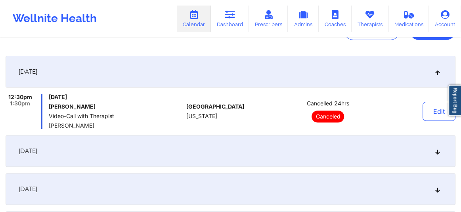
click at [434, 159] on div "[DATE]" at bounding box center [231, 151] width 450 height 32
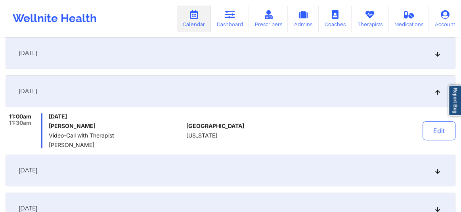
scroll to position [132, 0]
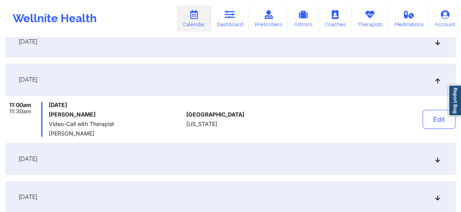
click at [433, 161] on div "[DATE]" at bounding box center [231, 159] width 450 height 32
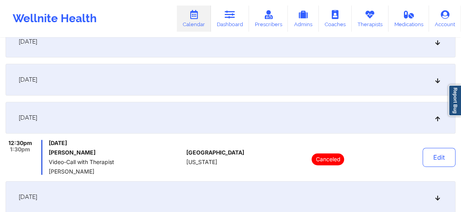
click at [434, 198] on div "[DATE]" at bounding box center [231, 197] width 450 height 32
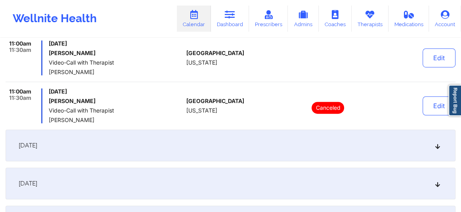
scroll to position [270, 0]
click at [429, 148] on div "[DATE]" at bounding box center [231, 145] width 450 height 32
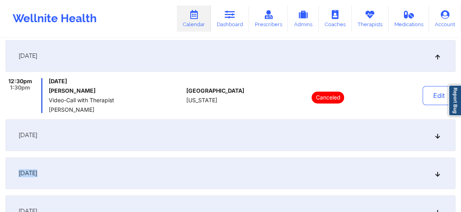
drag, startPoint x: 431, startPoint y: 179, endPoint x: 439, endPoint y: 138, distance: 42.1
click at [436, 134] on icon at bounding box center [438, 135] width 7 height 6
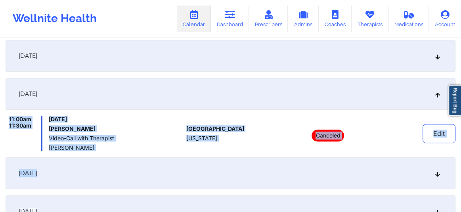
click at [436, 166] on div "[DATE]" at bounding box center [231, 173] width 450 height 32
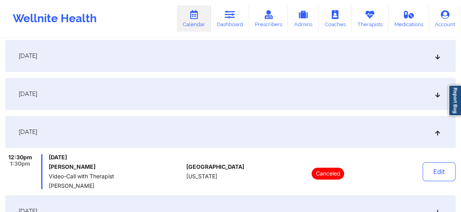
scroll to position [0, 0]
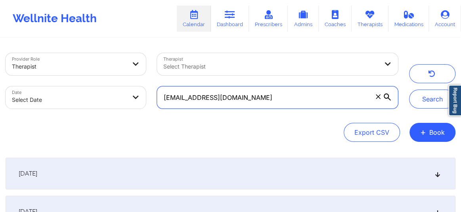
drag, startPoint x: 245, startPoint y: 99, endPoint x: 164, endPoint y: 100, distance: 80.9
click at [164, 100] on input "[EMAIL_ADDRESS][DOMAIN_NAME]" at bounding box center [277, 97] width 241 height 22
paste input "danielle_smith@fitnyc.edu"
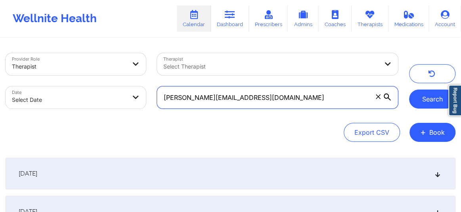
type input "danielle_smith@fitnyc.edu"
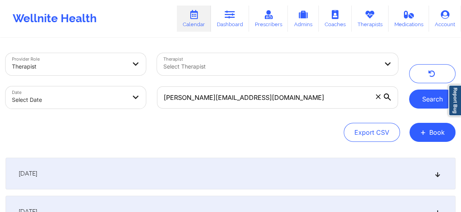
click at [424, 98] on button "Search" at bounding box center [432, 99] width 46 height 19
click at [420, 96] on button "Search" at bounding box center [432, 99] width 46 height 19
click at [436, 174] on icon at bounding box center [438, 174] width 7 height 6
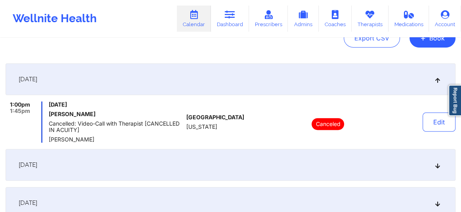
scroll to position [90, 0]
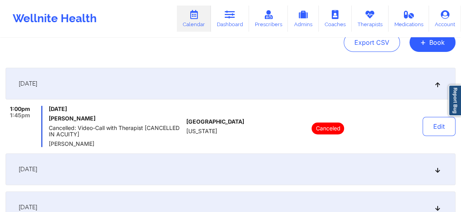
click at [440, 167] on icon at bounding box center [438, 170] width 7 height 6
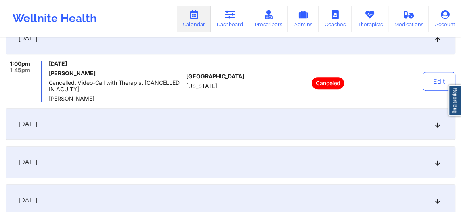
scroll to position [192, 0]
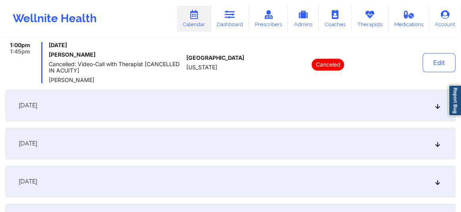
click at [435, 105] on icon at bounding box center [438, 106] width 7 height 6
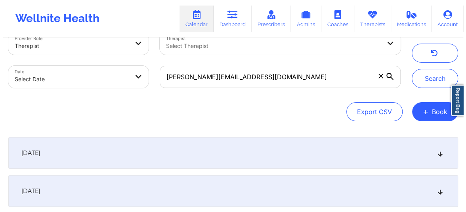
scroll to position [0, 0]
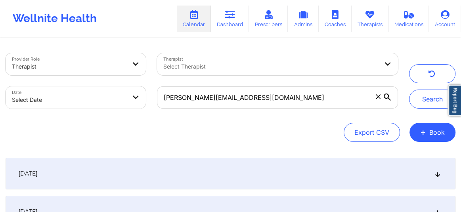
click at [106, 102] on body "Wellnite Health Calendar Dashboard Prescribers Admins Coaches Therapists Medica…" at bounding box center [230, 106] width 461 height 212
select select "2025-8"
select select "2025-9"
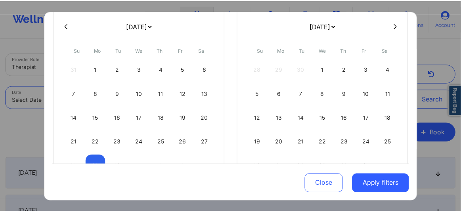
scroll to position [103, 0]
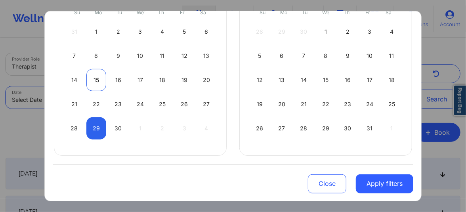
click at [95, 77] on div "15" at bounding box center [96, 80] width 20 height 22
select select "2025-8"
select select "2025-9"
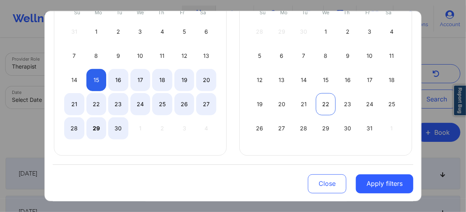
select select "2025-8"
select select "2025-9"
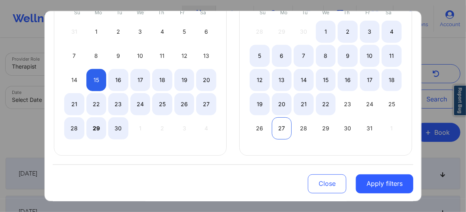
select select "2025-8"
select select "2025-9"
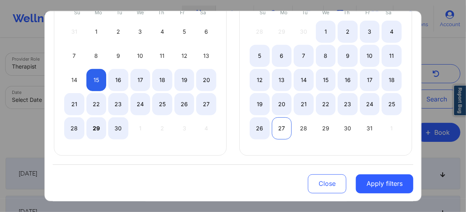
click at [281, 130] on div "27" at bounding box center [282, 128] width 20 height 22
select select "2025-8"
select select "2025-9"
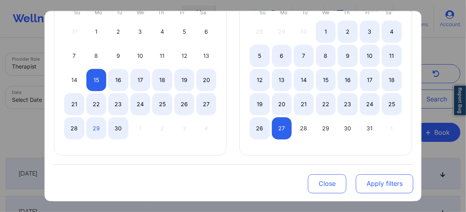
click at [374, 183] on button "Apply filters" at bounding box center [385, 183] width 58 height 19
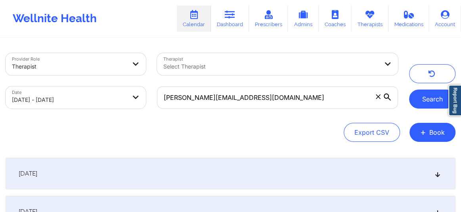
click at [432, 104] on button "Search" at bounding box center [432, 99] width 46 height 19
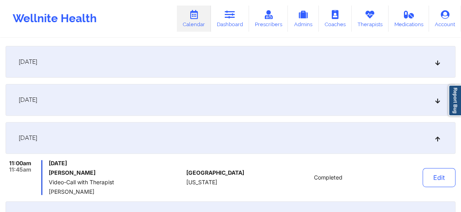
scroll to position [114, 0]
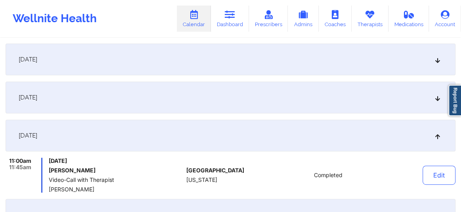
click at [441, 136] on icon at bounding box center [438, 136] width 7 height 6
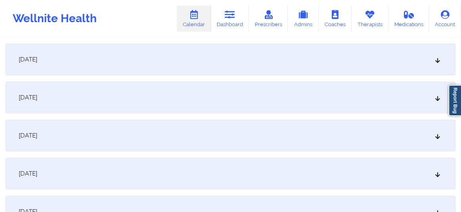
click at [441, 136] on icon at bounding box center [438, 136] width 7 height 6
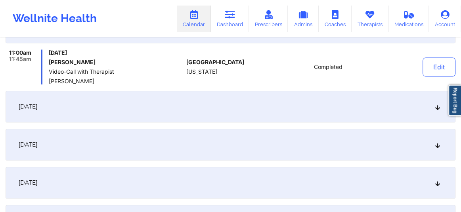
scroll to position [222, 0]
click at [435, 111] on div "[DATE]" at bounding box center [231, 107] width 450 height 32
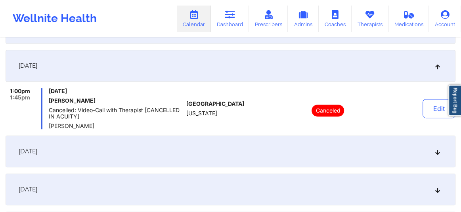
click at [432, 154] on div "[DATE]" at bounding box center [231, 152] width 450 height 32
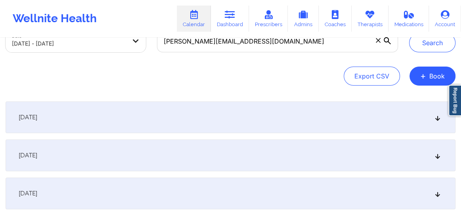
scroll to position [0, 0]
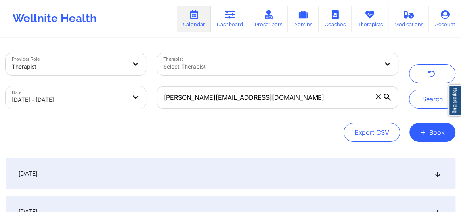
drag, startPoint x: 311, startPoint y: 64, endPoint x: 261, endPoint y: 45, distance: 53.5
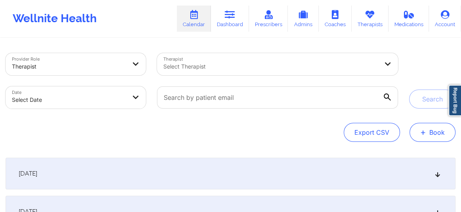
click at [432, 127] on button "+ Book" at bounding box center [433, 132] width 46 height 19
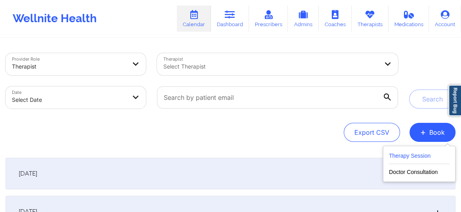
click at [412, 156] on button "Therapy Session" at bounding box center [419, 157] width 61 height 13
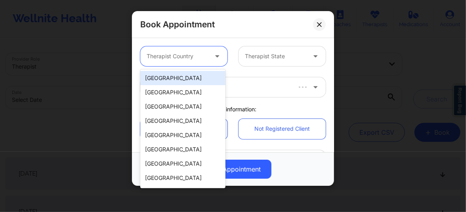
click at [182, 56] on div at bounding box center [177, 57] width 61 height 10
click at [178, 75] on div "[GEOGRAPHIC_DATA]" at bounding box center [182, 78] width 85 height 14
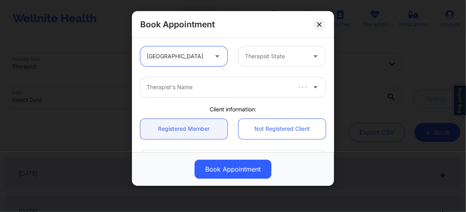
click at [260, 54] on div at bounding box center [275, 57] width 61 height 10
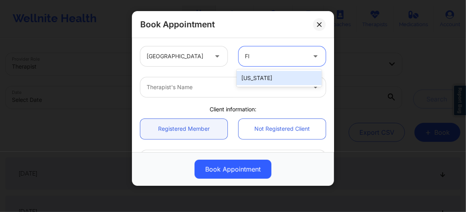
type input "Flo"
click at [253, 75] on div "[US_STATE]" at bounding box center [279, 78] width 85 height 14
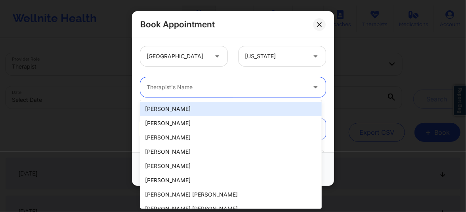
click at [206, 88] on div at bounding box center [226, 88] width 159 height 10
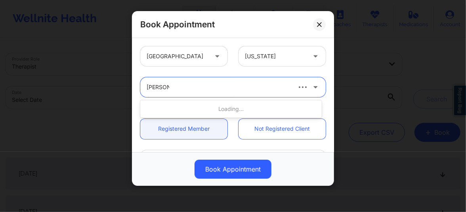
type input "[PERSON_NAME]"
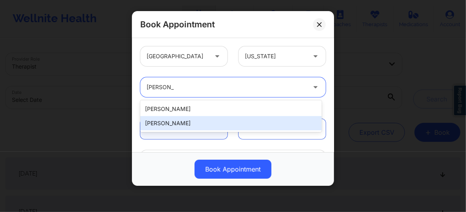
click at [174, 123] on div "[PERSON_NAME]" at bounding box center [231, 123] width 182 height 14
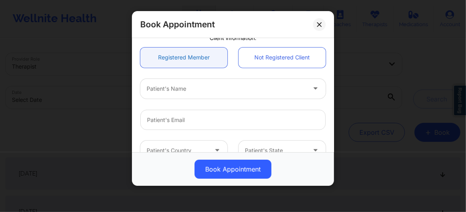
scroll to position [90, 0]
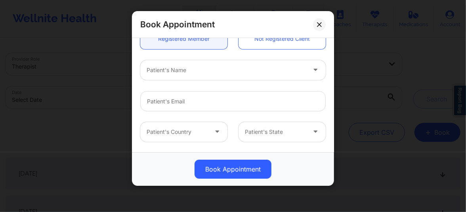
click at [177, 74] on div at bounding box center [226, 70] width 159 height 10
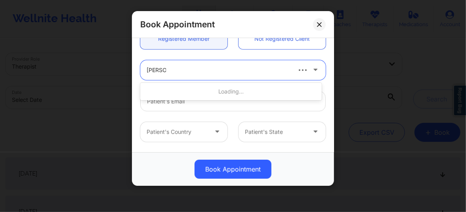
type input "[PERSON_NAME]"
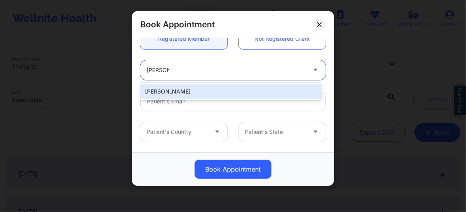
click at [171, 91] on div "[PERSON_NAME]" at bounding box center [231, 91] width 182 height 14
type input "[EMAIL_ADDRESS][DOMAIN_NAME]"
type input "[PHONE_NUMBER]"
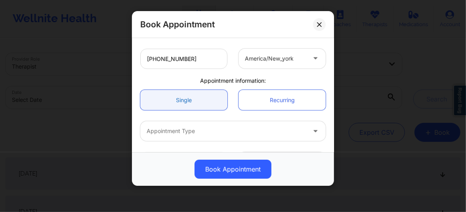
scroll to position [222, 0]
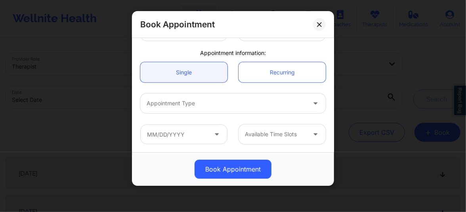
click at [202, 100] on div at bounding box center [226, 104] width 159 height 10
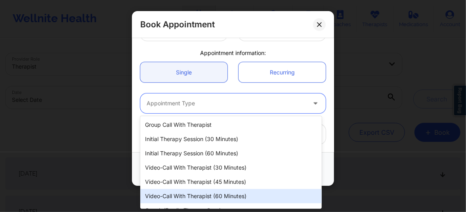
click at [210, 195] on div "Video-Call with Therapist (60 minutes)" at bounding box center [231, 196] width 182 height 14
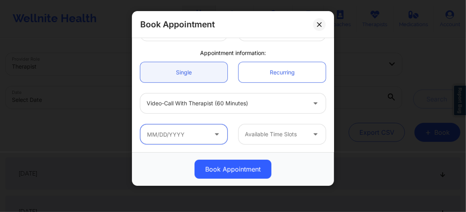
click at [190, 142] on input "text" at bounding box center [183, 135] width 87 height 20
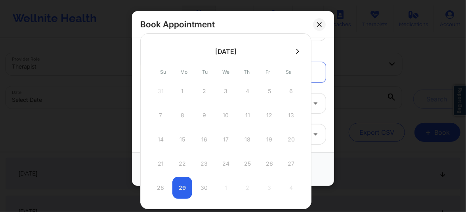
click at [297, 53] on icon at bounding box center [297, 51] width 3 height 6
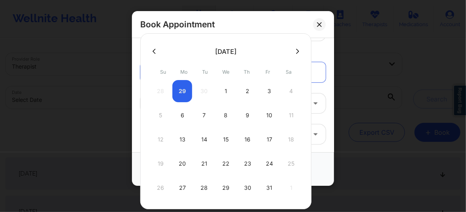
click at [225, 89] on div "1" at bounding box center [226, 91] width 20 height 22
type input "[DATE]"
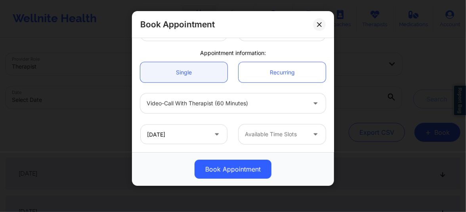
click at [261, 132] on div at bounding box center [275, 135] width 61 height 10
click at [254, 137] on div at bounding box center [275, 135] width 61 height 10
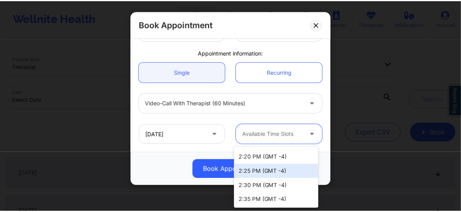
scroll to position [499, 0]
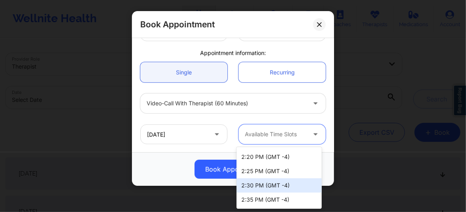
click at [254, 184] on div "2:30 PM (GMT -4)" at bounding box center [279, 185] width 85 height 14
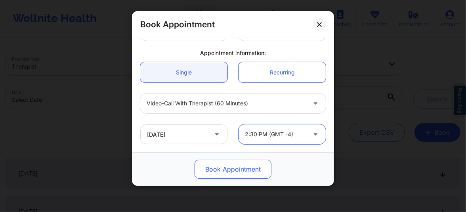
click at [230, 170] on button "Book Appointment" at bounding box center [233, 169] width 77 height 19
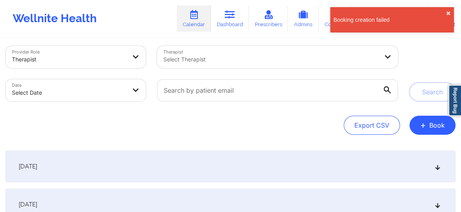
scroll to position [0, 0]
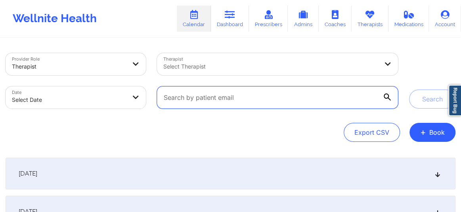
click at [203, 102] on input "text" at bounding box center [277, 97] width 241 height 22
paste input "[EMAIL_ADDRESS][DOMAIN_NAME]"
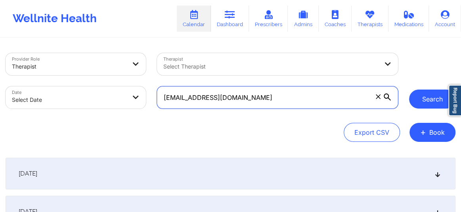
type input "[EMAIL_ADDRESS][DOMAIN_NAME]"
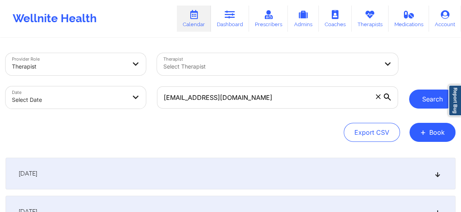
click at [420, 101] on button "Search" at bounding box center [432, 99] width 46 height 19
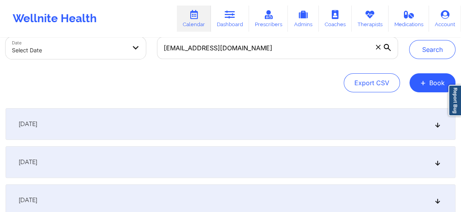
scroll to position [54, 0]
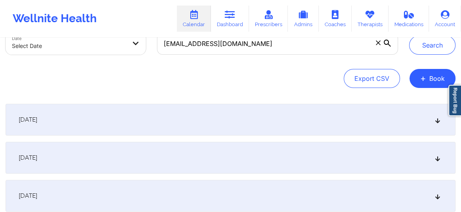
click at [437, 123] on icon at bounding box center [438, 120] width 7 height 6
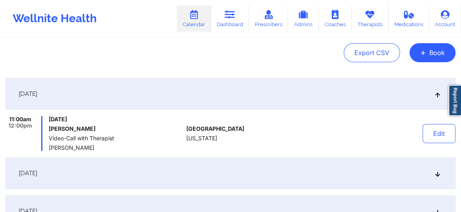
scroll to position [102, 0]
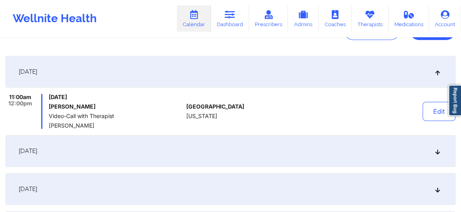
click at [437, 157] on div "[DATE]" at bounding box center [231, 151] width 450 height 32
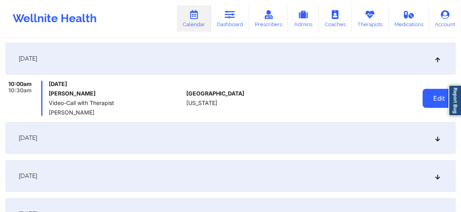
scroll to position [168, 0]
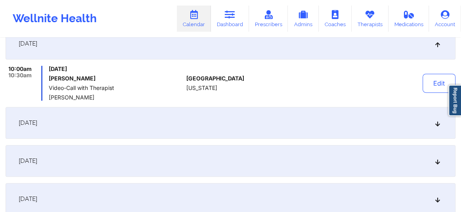
click at [439, 125] on icon at bounding box center [438, 123] width 7 height 6
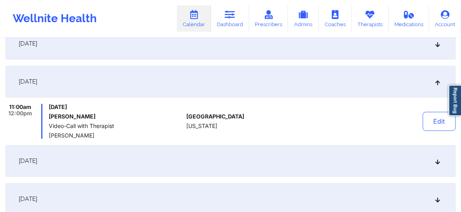
click at [436, 165] on div "[DATE]" at bounding box center [231, 161] width 450 height 32
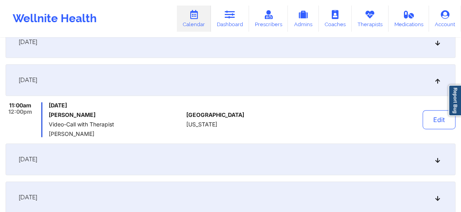
scroll to position [216, 0]
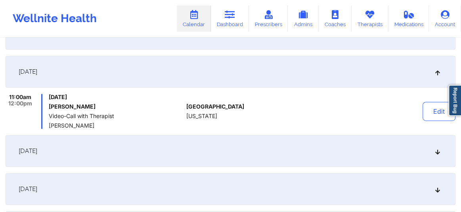
click at [437, 156] on div "[DATE]" at bounding box center [231, 151] width 450 height 32
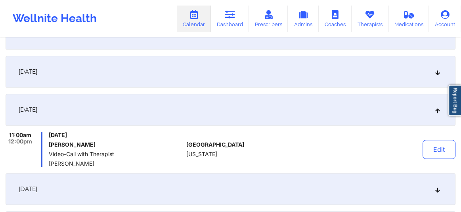
click at [432, 191] on div "[DATE]" at bounding box center [231, 189] width 450 height 32
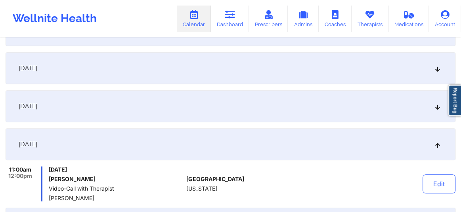
scroll to position [78, 0]
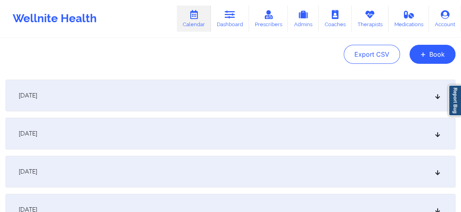
click at [388, 97] on div "[DATE]" at bounding box center [231, 96] width 450 height 32
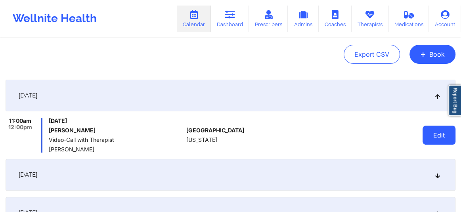
click at [431, 136] on button "Edit" at bounding box center [439, 135] width 33 height 19
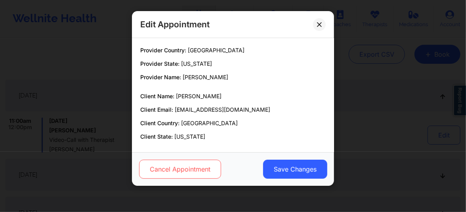
click at [170, 167] on button "Cancel Appointment" at bounding box center [180, 169] width 82 height 19
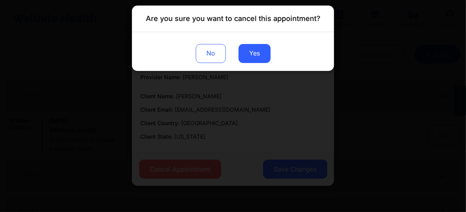
click at [247, 55] on button "Yes" at bounding box center [255, 53] width 32 height 19
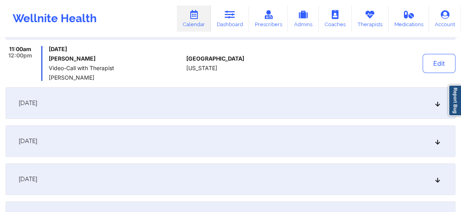
scroll to position [150, 0]
click at [435, 102] on icon at bounding box center [438, 103] width 7 height 6
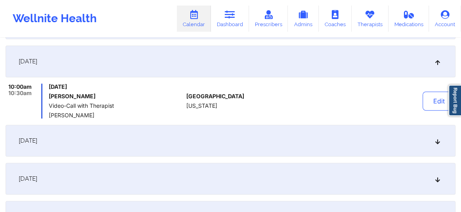
click at [438, 143] on icon at bounding box center [438, 141] width 7 height 6
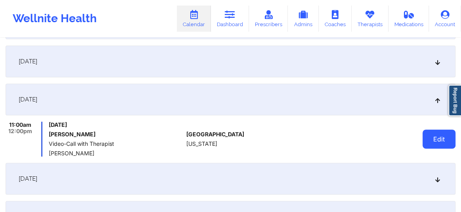
click at [433, 140] on button "Edit" at bounding box center [439, 139] width 33 height 19
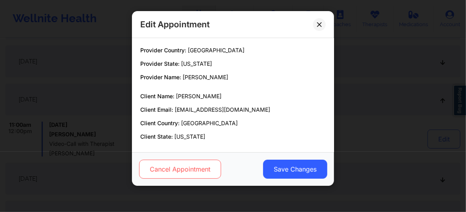
click at [163, 175] on button "Cancel Appointment" at bounding box center [180, 169] width 82 height 19
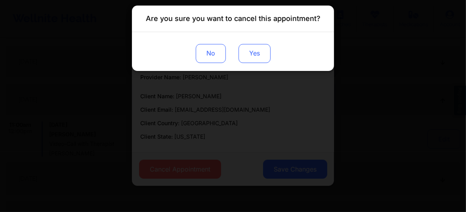
click at [254, 57] on button "Yes" at bounding box center [255, 53] width 32 height 19
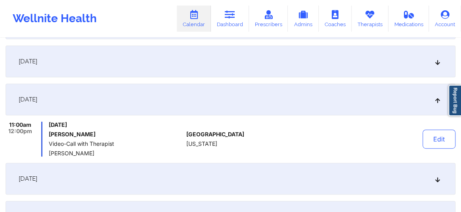
click at [436, 182] on icon at bounding box center [438, 179] width 7 height 6
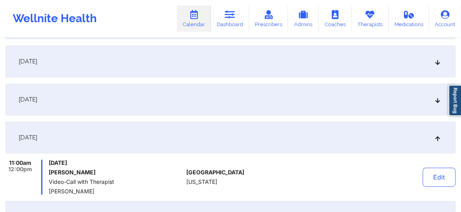
click at [436, 182] on button "Edit" at bounding box center [439, 177] width 33 height 19
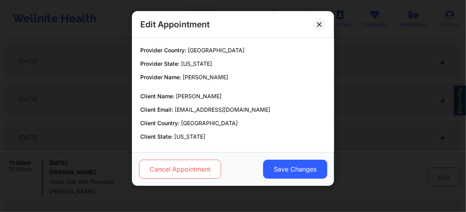
click at [171, 168] on button "Cancel Appointment" at bounding box center [180, 169] width 82 height 19
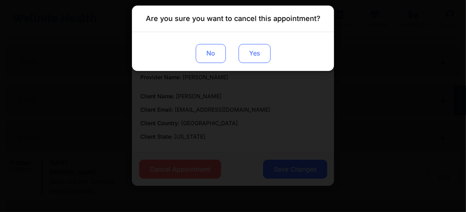
click at [258, 54] on button "Yes" at bounding box center [255, 53] width 32 height 19
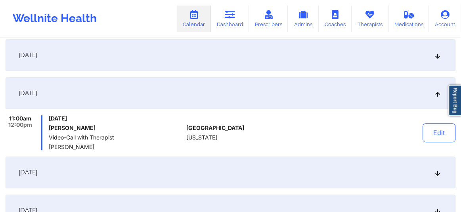
scroll to position [240, 0]
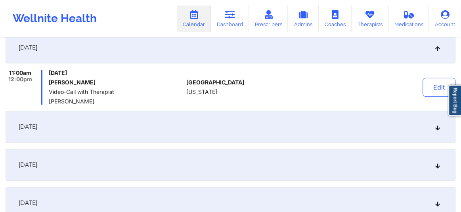
click at [439, 131] on div "[DATE]" at bounding box center [231, 127] width 450 height 32
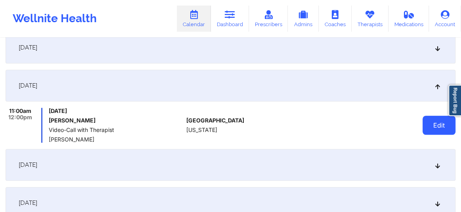
click at [437, 131] on button "Edit" at bounding box center [439, 125] width 33 height 19
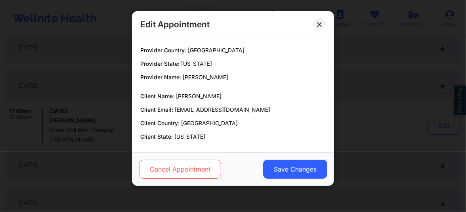
click at [156, 171] on button "Cancel Appointment" at bounding box center [180, 169] width 82 height 19
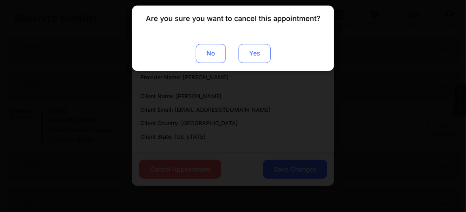
click at [261, 59] on button "Yes" at bounding box center [255, 53] width 32 height 19
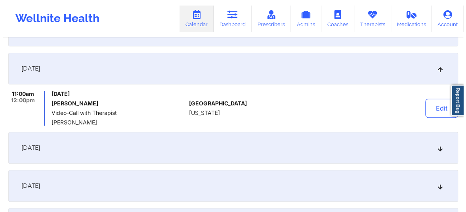
scroll to position [258, 0]
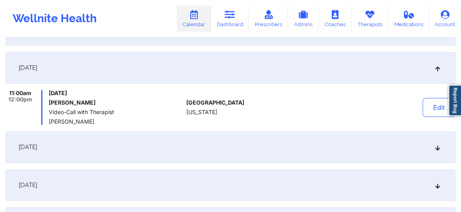
click at [436, 149] on icon at bounding box center [438, 147] width 7 height 6
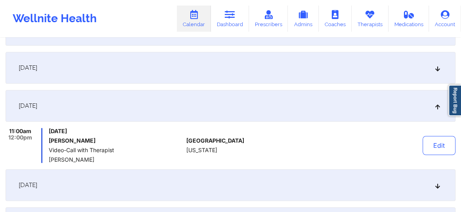
click at [436, 149] on button "Edit" at bounding box center [439, 145] width 33 height 19
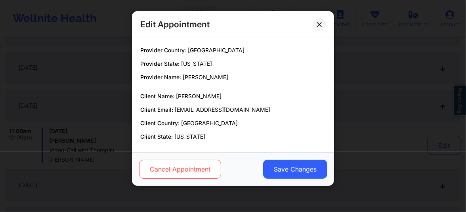
click at [192, 173] on button "Cancel Appointment" at bounding box center [180, 169] width 82 height 19
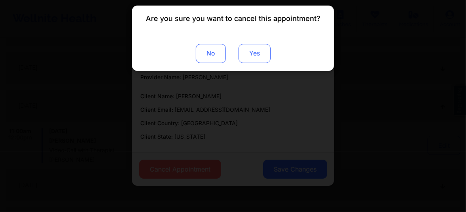
click at [248, 52] on button "Yes" at bounding box center [255, 53] width 32 height 19
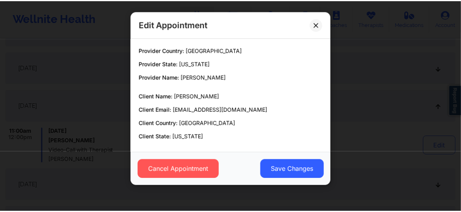
scroll to position [0, 0]
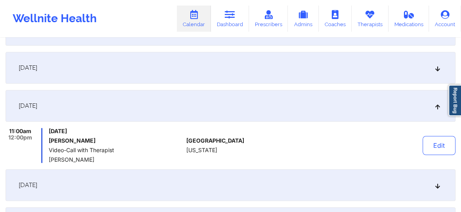
click at [436, 186] on icon at bounding box center [438, 185] width 7 height 6
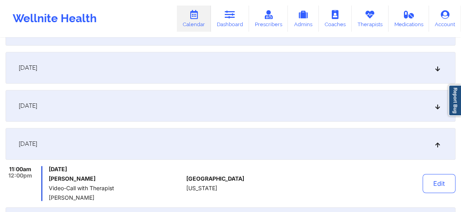
click at [436, 186] on button "Edit" at bounding box center [439, 183] width 33 height 19
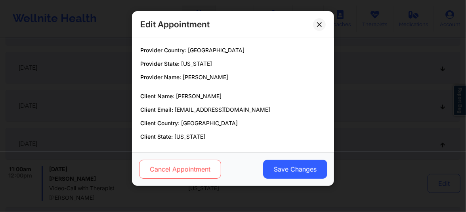
click at [167, 177] on button "Cancel Appointment" at bounding box center [180, 169] width 82 height 19
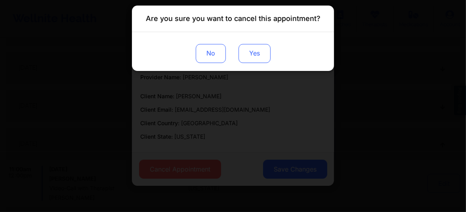
click at [250, 59] on button "Yes" at bounding box center [255, 53] width 32 height 19
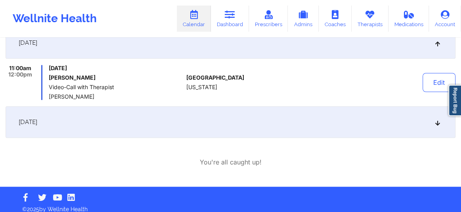
scroll to position [366, 0]
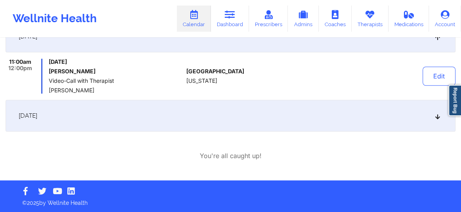
click at [437, 119] on icon at bounding box center [438, 116] width 7 height 6
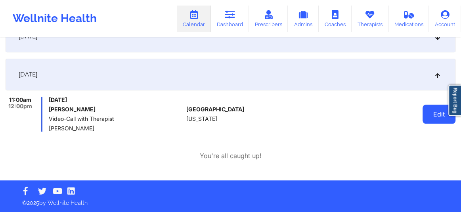
click at [431, 116] on button "Edit" at bounding box center [439, 114] width 33 height 19
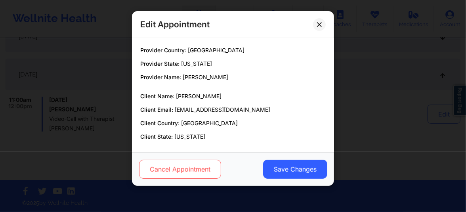
click at [184, 167] on button "Cancel Appointment" at bounding box center [180, 169] width 82 height 19
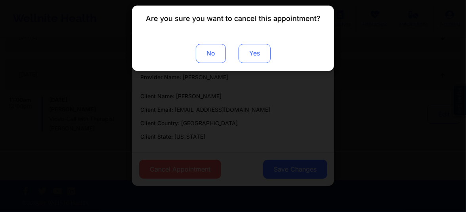
click at [249, 55] on button "Yes" at bounding box center [255, 53] width 32 height 19
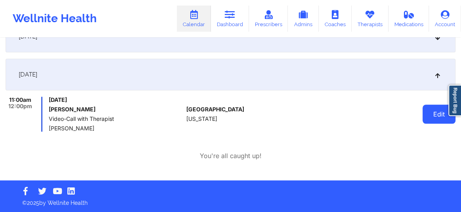
click at [438, 121] on button "Edit" at bounding box center [439, 114] width 33 height 19
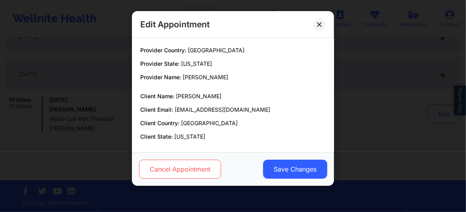
click at [166, 172] on button "Cancel Appointment" at bounding box center [180, 169] width 82 height 19
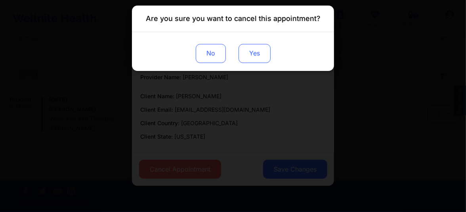
click at [263, 52] on button "Yes" at bounding box center [255, 53] width 32 height 19
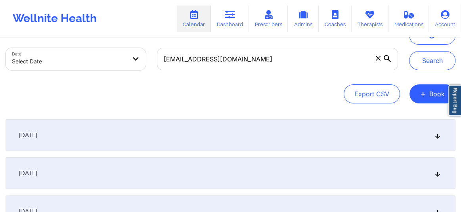
scroll to position [0, 0]
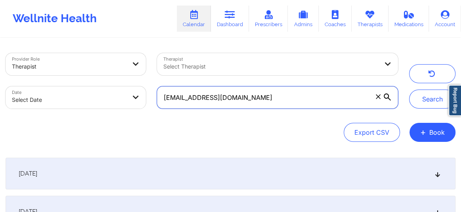
drag, startPoint x: 203, startPoint y: 100, endPoint x: 165, endPoint y: 100, distance: 37.7
click at [165, 100] on input "[EMAIL_ADDRESS][DOMAIN_NAME]" at bounding box center [277, 97] width 241 height 22
paste input "[EMAIL_ADDRESS][DOMAIN_NAME]"
type input "[EMAIL_ADDRESS][DOMAIN_NAME]"
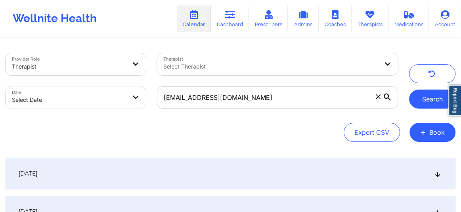
click at [427, 99] on button "Search" at bounding box center [432, 99] width 46 height 19
click at [435, 172] on icon at bounding box center [438, 174] width 7 height 6
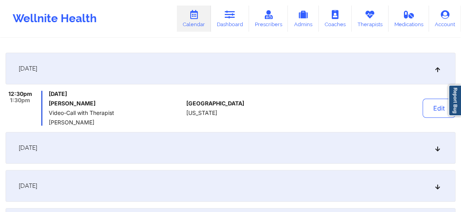
scroll to position [108, 0]
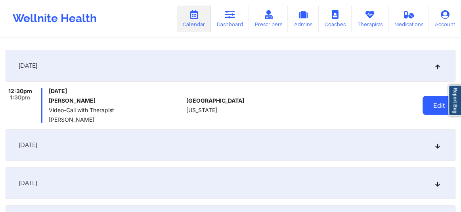
click at [438, 106] on button "Edit" at bounding box center [439, 105] width 33 height 19
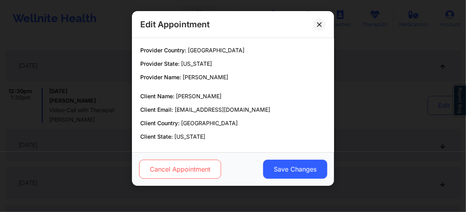
click at [192, 174] on button "Cancel Appointment" at bounding box center [180, 169] width 82 height 19
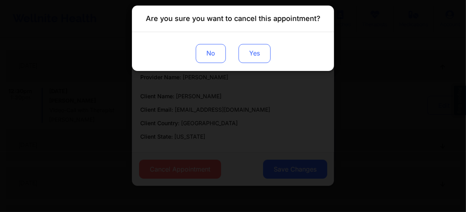
click at [253, 53] on button "Yes" at bounding box center [255, 53] width 32 height 19
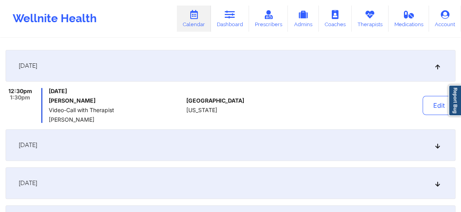
click at [441, 148] on div "[DATE]" at bounding box center [231, 145] width 450 height 32
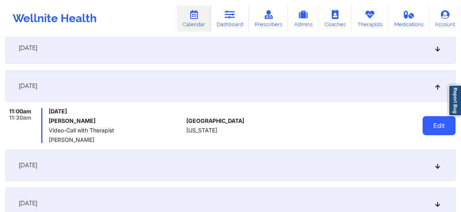
scroll to position [180, 0]
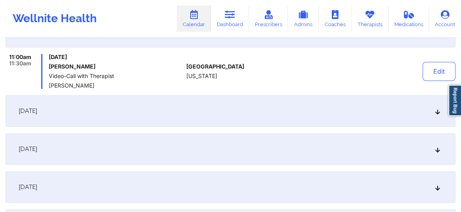
click at [436, 113] on icon at bounding box center [438, 111] width 7 height 6
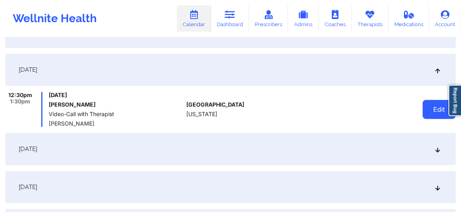
click at [432, 107] on button "Edit" at bounding box center [439, 109] width 33 height 19
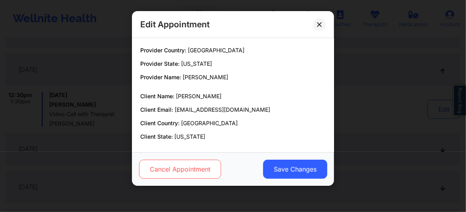
click at [202, 164] on button "Cancel Appointment" at bounding box center [180, 169] width 82 height 19
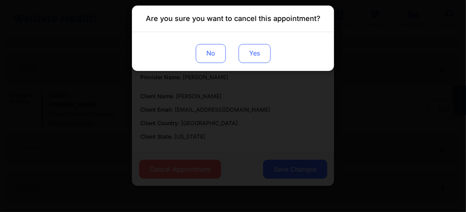
click at [254, 58] on button "Yes" at bounding box center [255, 53] width 32 height 19
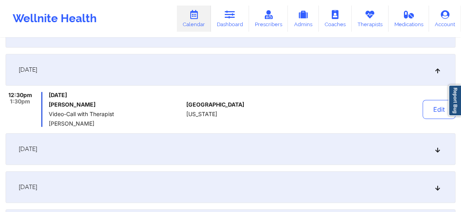
click at [439, 147] on icon at bounding box center [438, 149] width 7 height 6
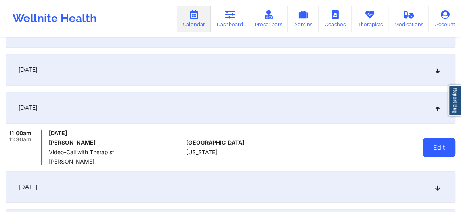
click at [439, 145] on button "Edit" at bounding box center [439, 147] width 33 height 19
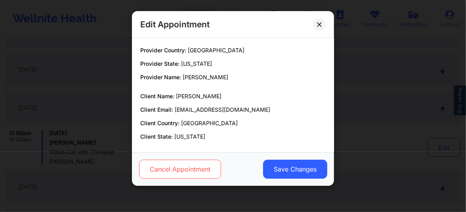
click at [162, 174] on button "Cancel Appointment" at bounding box center [180, 169] width 82 height 19
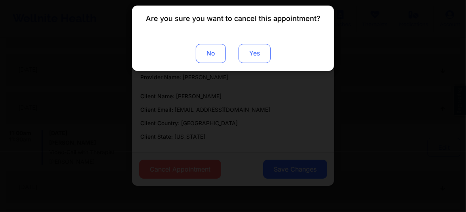
click at [261, 57] on button "Yes" at bounding box center [255, 53] width 32 height 19
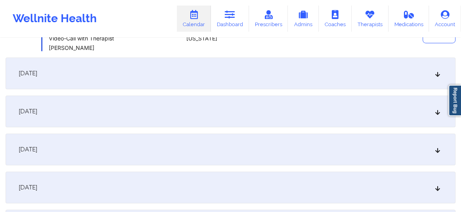
scroll to position [294, 0]
click at [439, 73] on icon at bounding box center [438, 73] width 7 height 6
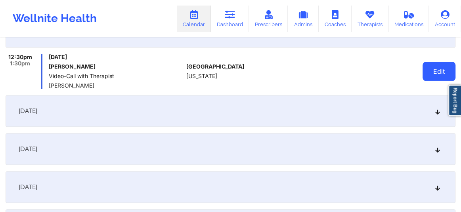
click at [439, 74] on button "Edit" at bounding box center [439, 71] width 33 height 19
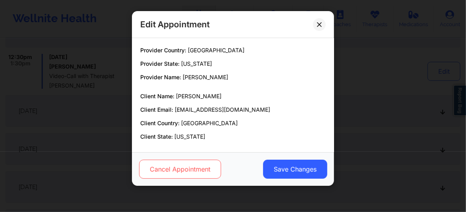
click at [172, 173] on button "Cancel Appointment" at bounding box center [180, 169] width 82 height 19
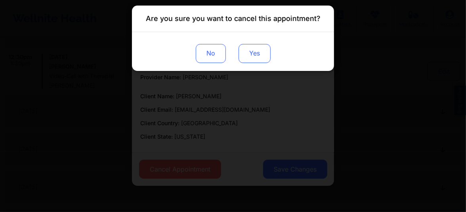
click at [262, 53] on button "Yes" at bounding box center [255, 53] width 32 height 19
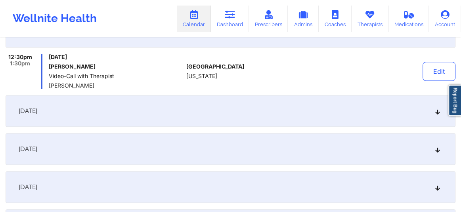
click at [429, 109] on div "[DATE]" at bounding box center [231, 111] width 450 height 32
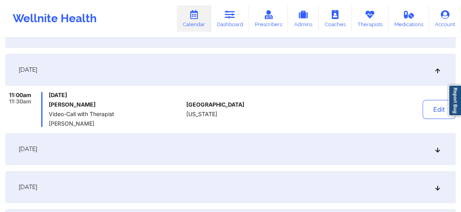
click at [420, 109] on div "Edit" at bounding box center [420, 109] width 71 height 35
click at [430, 109] on button "Edit" at bounding box center [439, 109] width 33 height 19
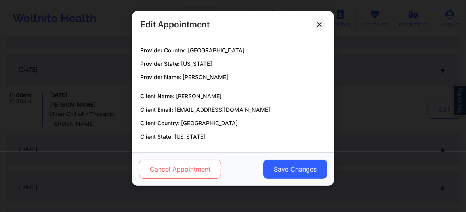
click at [184, 173] on button "Cancel Appointment" at bounding box center [180, 169] width 82 height 19
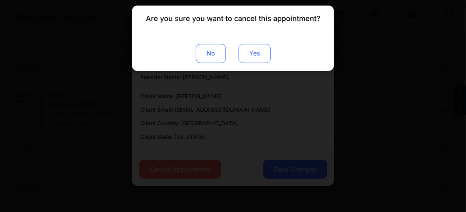
click at [252, 56] on button "Yes" at bounding box center [255, 53] width 32 height 19
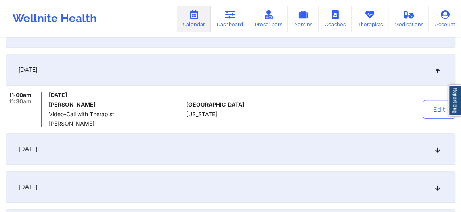
click at [443, 150] on div "[DATE]" at bounding box center [231, 149] width 450 height 32
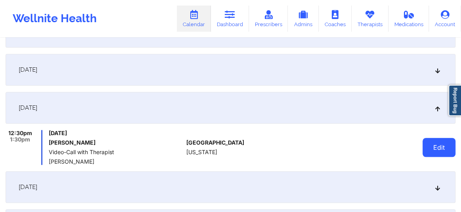
click at [439, 151] on button "Edit" at bounding box center [439, 147] width 33 height 19
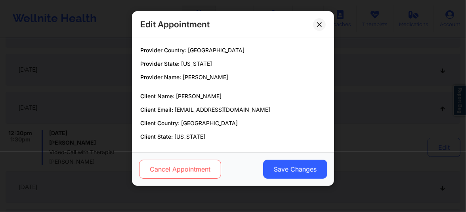
click at [174, 175] on button "Cancel Appointment" at bounding box center [180, 169] width 82 height 19
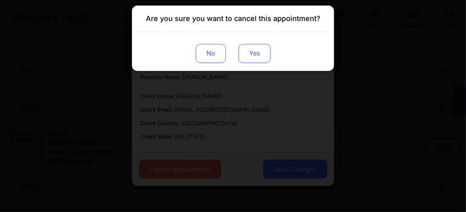
click at [256, 57] on button "Yes" at bounding box center [255, 53] width 32 height 19
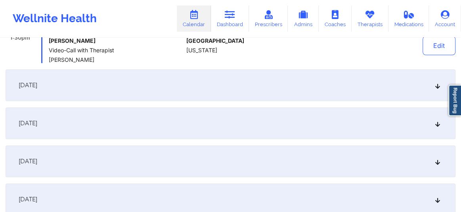
scroll to position [403, 0]
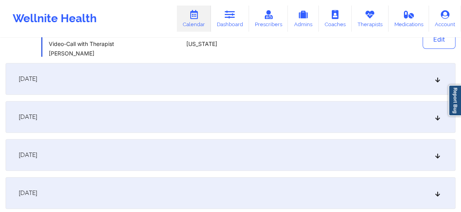
click at [437, 80] on icon at bounding box center [438, 79] width 7 height 6
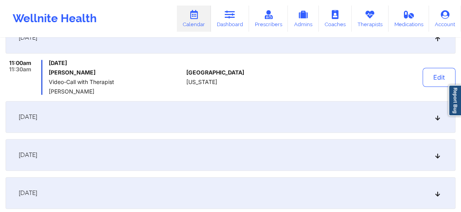
click at [437, 80] on button "Edit" at bounding box center [439, 77] width 33 height 19
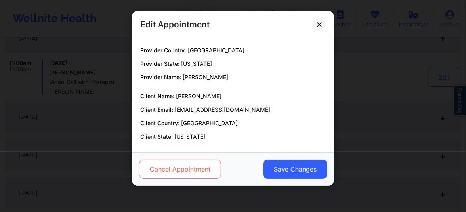
click at [176, 171] on button "Cancel Appointment" at bounding box center [180, 169] width 82 height 19
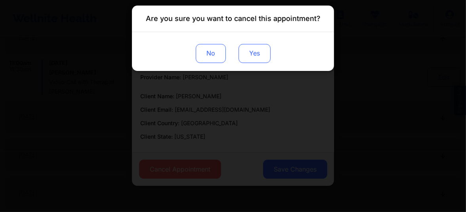
click at [259, 51] on button "Yes" at bounding box center [255, 53] width 32 height 19
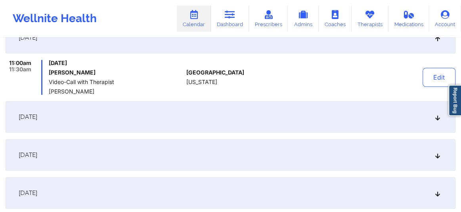
click at [439, 119] on icon at bounding box center [438, 117] width 7 height 6
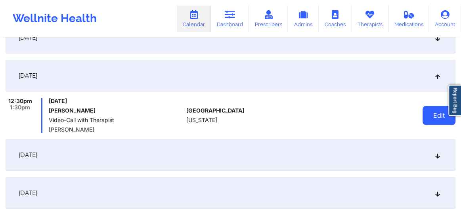
click at [439, 119] on button "Edit" at bounding box center [439, 115] width 33 height 19
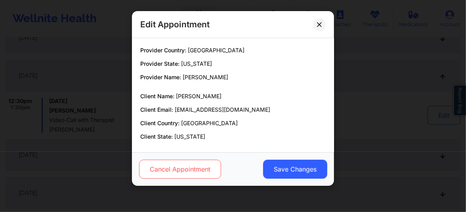
click at [168, 173] on button "Cancel Appointment" at bounding box center [180, 169] width 82 height 19
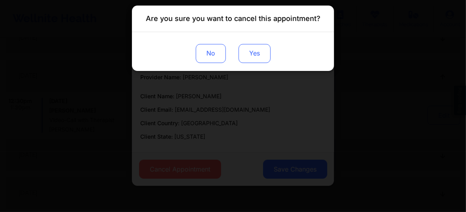
click at [251, 56] on button "Yes" at bounding box center [255, 53] width 32 height 19
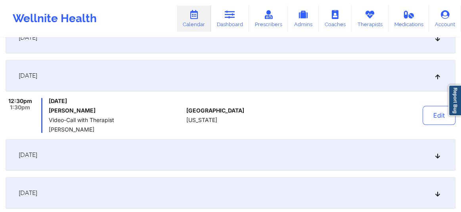
click at [439, 156] on icon at bounding box center [438, 155] width 7 height 6
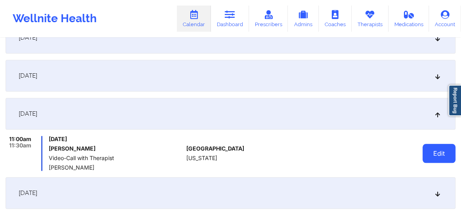
click at [439, 157] on button "Edit" at bounding box center [439, 153] width 33 height 19
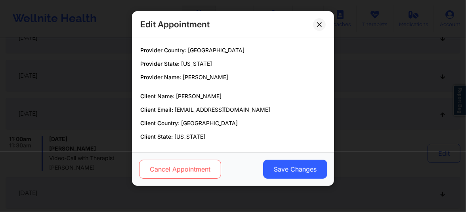
click at [173, 178] on button "Cancel Appointment" at bounding box center [180, 169] width 82 height 19
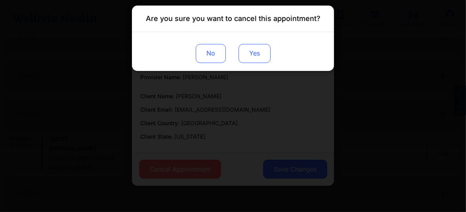
click at [255, 59] on button "Yes" at bounding box center [255, 53] width 32 height 19
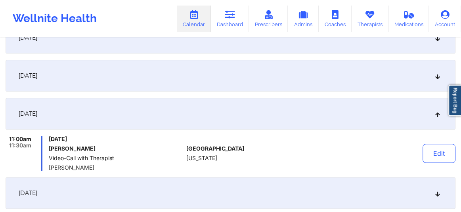
click at [440, 195] on icon at bounding box center [438, 193] width 7 height 6
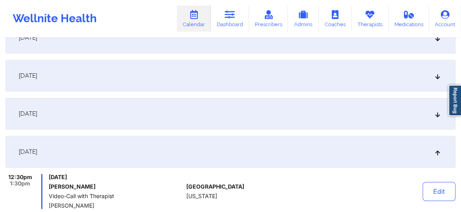
click at [440, 195] on button "Edit" at bounding box center [439, 191] width 33 height 19
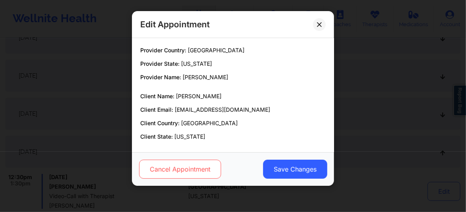
click at [191, 173] on button "Cancel Appointment" at bounding box center [180, 169] width 82 height 19
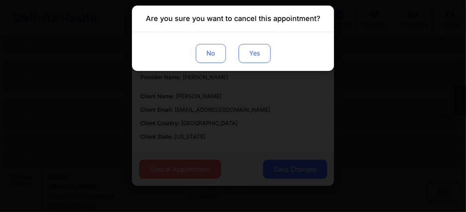
click at [257, 57] on button "Yes" at bounding box center [255, 53] width 32 height 19
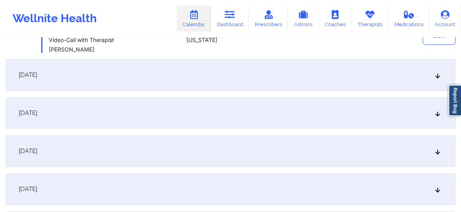
scroll to position [541, 0]
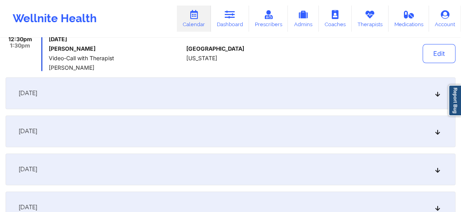
click at [436, 95] on icon at bounding box center [438, 93] width 7 height 6
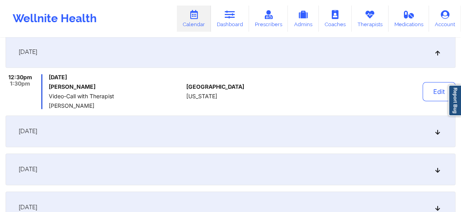
click at [436, 95] on button "Edit" at bounding box center [439, 91] width 33 height 19
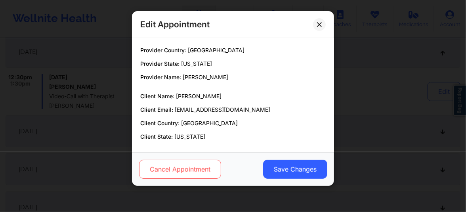
click at [191, 174] on button "Cancel Appointment" at bounding box center [180, 169] width 82 height 19
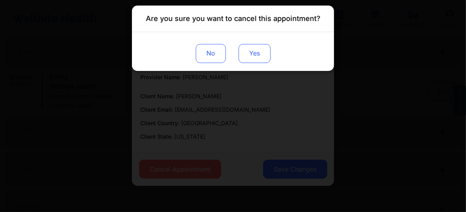
click at [255, 55] on button "Yes" at bounding box center [255, 53] width 32 height 19
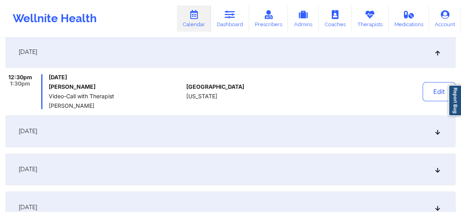
click at [440, 131] on icon at bounding box center [438, 132] width 7 height 6
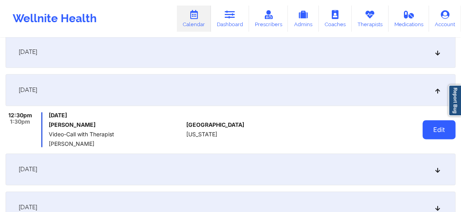
click at [440, 131] on button "Edit" at bounding box center [439, 129] width 33 height 19
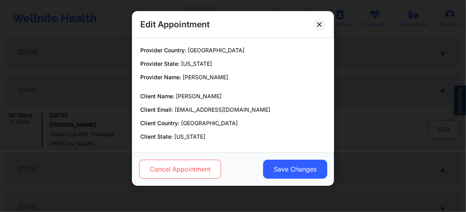
click at [199, 169] on button "Cancel Appointment" at bounding box center [180, 169] width 82 height 19
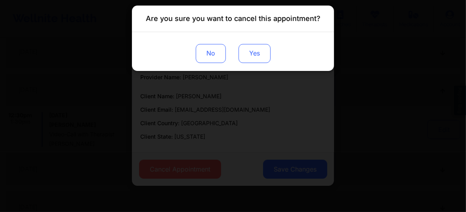
click at [258, 55] on button "Yes" at bounding box center [255, 53] width 32 height 19
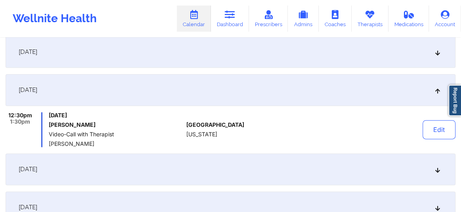
click at [436, 167] on icon at bounding box center [438, 170] width 7 height 6
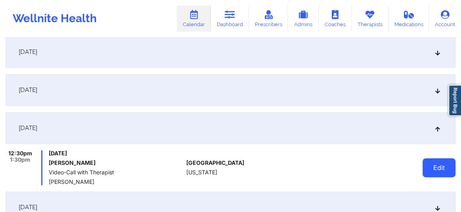
click at [434, 167] on button "Edit" at bounding box center [439, 167] width 33 height 19
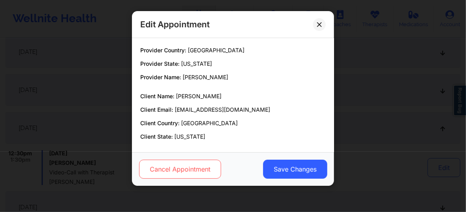
click at [178, 171] on button "Cancel Appointment" at bounding box center [180, 169] width 82 height 19
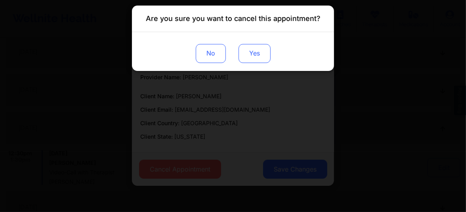
click at [248, 57] on button "Yes" at bounding box center [255, 53] width 32 height 19
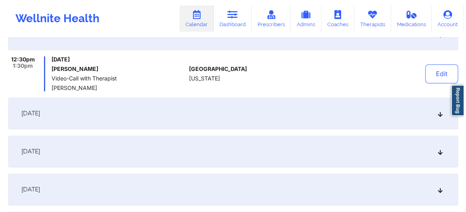
scroll to position [649, 0]
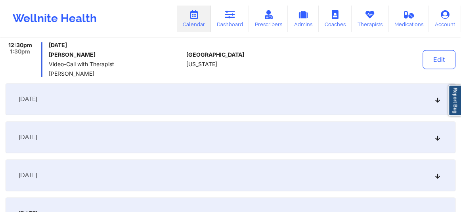
click at [435, 103] on div "December 1, 2025" at bounding box center [231, 99] width 450 height 32
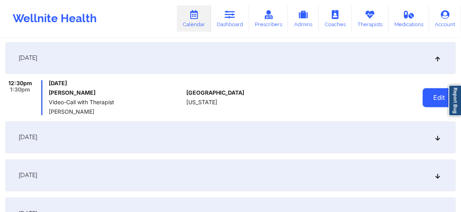
click at [432, 106] on button "Edit" at bounding box center [439, 97] width 33 height 19
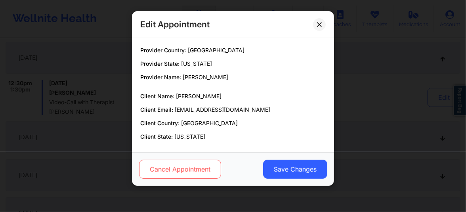
click at [166, 163] on button "Cancel Appointment" at bounding box center [180, 169] width 82 height 19
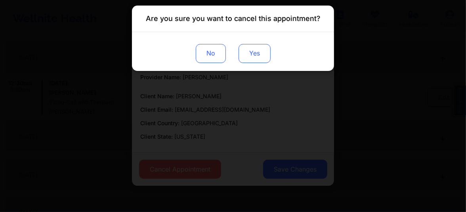
click at [255, 55] on button "Yes" at bounding box center [255, 53] width 32 height 19
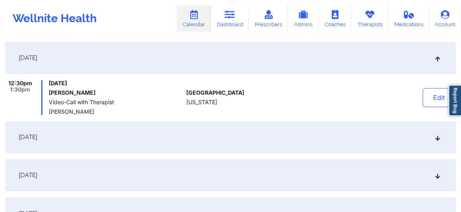
click at [435, 140] on icon at bounding box center [438, 137] width 7 height 6
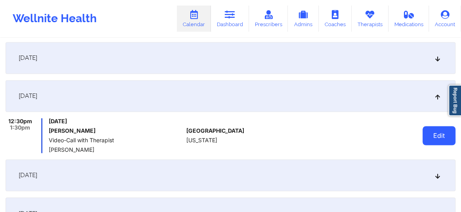
click at [433, 140] on button "Edit" at bounding box center [439, 135] width 33 height 19
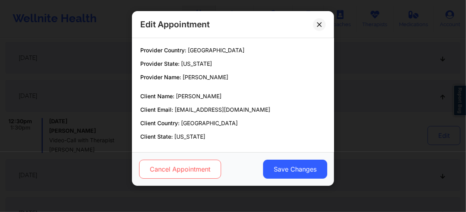
click at [167, 173] on button "Cancel Appointment" at bounding box center [180, 169] width 82 height 19
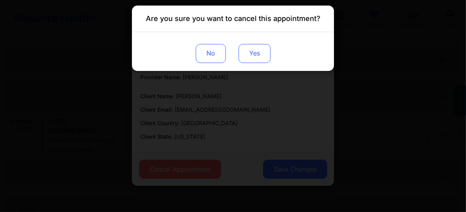
click at [260, 52] on button "Yes" at bounding box center [255, 53] width 32 height 19
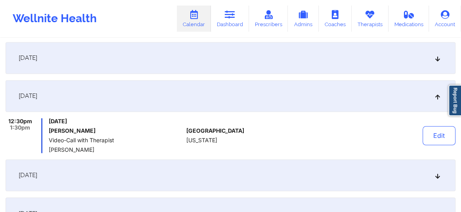
click at [439, 180] on div "December 15, 2025" at bounding box center [231, 175] width 450 height 32
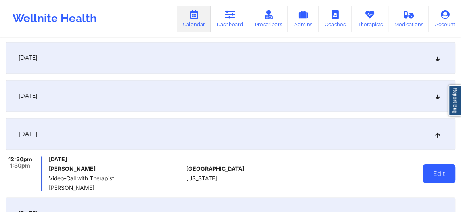
click at [436, 177] on button "Edit" at bounding box center [439, 173] width 33 height 19
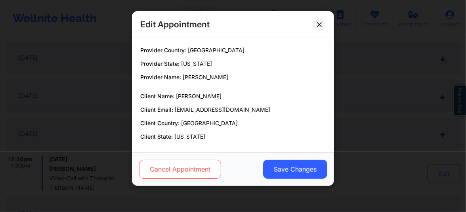
click at [198, 172] on button "Cancel Appointment" at bounding box center [180, 169] width 82 height 19
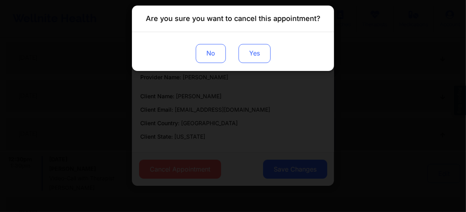
click at [260, 58] on button "Yes" at bounding box center [255, 53] width 32 height 19
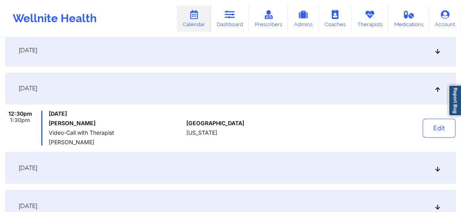
scroll to position [697, 0]
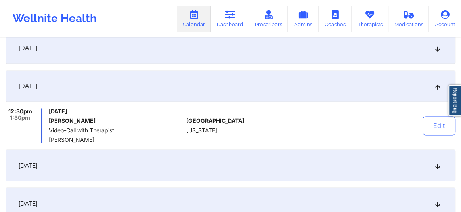
click at [433, 165] on div "December 22, 2025" at bounding box center [231, 166] width 450 height 32
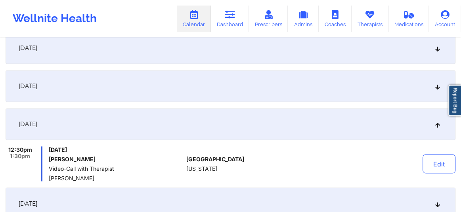
click at [433, 165] on button "Edit" at bounding box center [439, 163] width 33 height 19
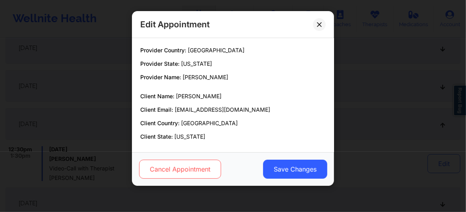
click at [185, 165] on button "Cancel Appointment" at bounding box center [180, 169] width 82 height 19
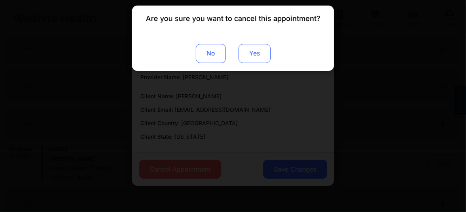
click at [254, 56] on button "Yes" at bounding box center [255, 53] width 32 height 19
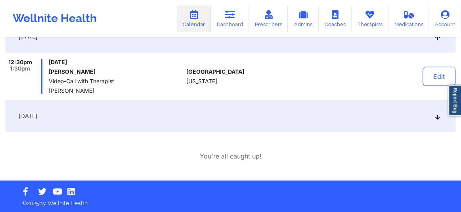
scroll to position [785, 0]
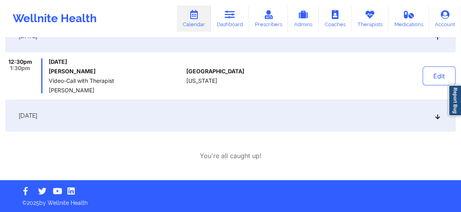
click at [436, 118] on icon at bounding box center [438, 116] width 7 height 6
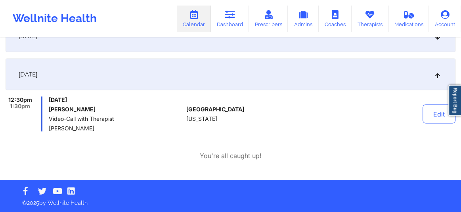
click at [436, 118] on button "Edit" at bounding box center [439, 113] width 33 height 19
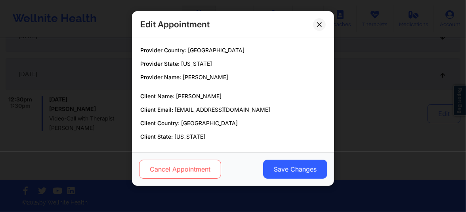
click at [166, 169] on button "Cancel Appointment" at bounding box center [180, 169] width 82 height 19
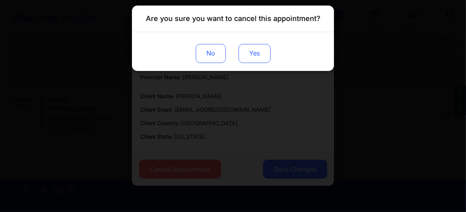
click at [251, 52] on button "Yes" at bounding box center [255, 53] width 32 height 19
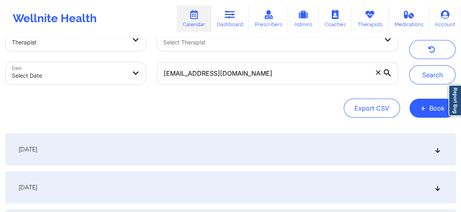
scroll to position [84, 0]
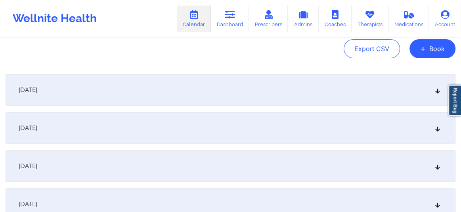
click at [435, 129] on icon at bounding box center [438, 128] width 7 height 6
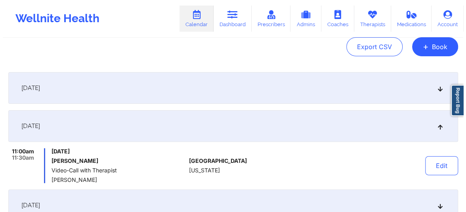
scroll to position [0, 0]
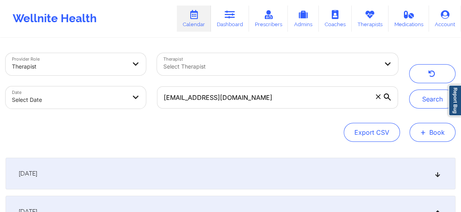
click at [429, 130] on button "+ Book" at bounding box center [433, 132] width 46 height 19
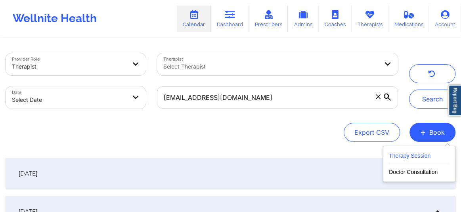
click at [403, 151] on button "Therapy Session" at bounding box center [419, 157] width 61 height 13
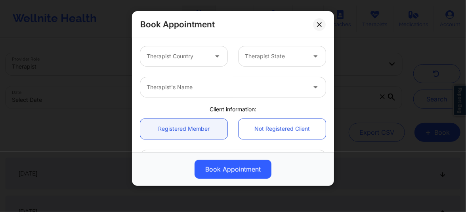
click at [172, 55] on div at bounding box center [177, 57] width 61 height 10
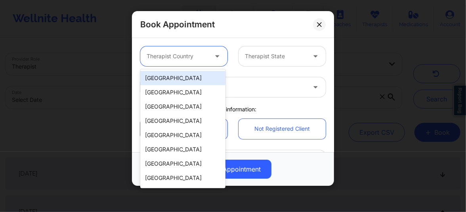
click at [176, 81] on div "[GEOGRAPHIC_DATA]" at bounding box center [182, 78] width 85 height 14
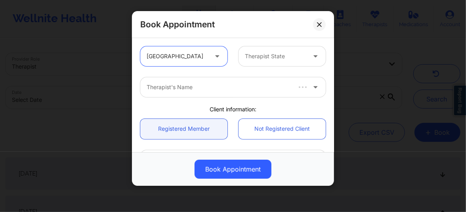
click at [269, 58] on div at bounding box center [275, 57] width 61 height 10
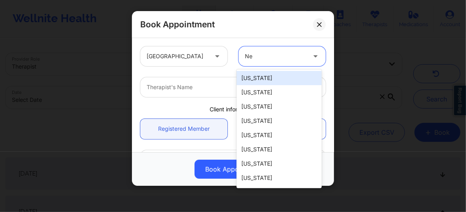
type input "New"
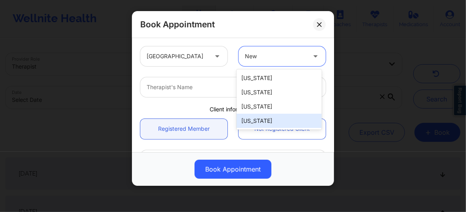
click at [259, 117] on div "[US_STATE]" at bounding box center [279, 121] width 85 height 14
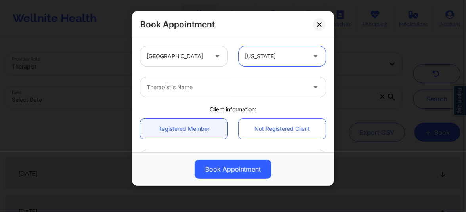
click at [196, 90] on div at bounding box center [226, 88] width 159 height 10
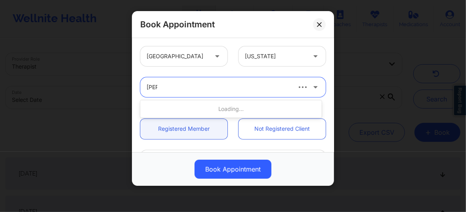
type input "Lynda"
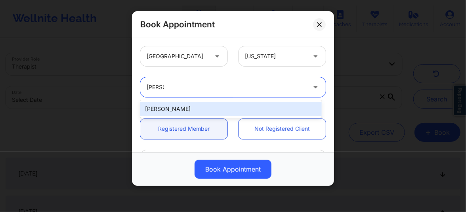
click at [183, 113] on div "Lynda Woods" at bounding box center [231, 109] width 182 height 14
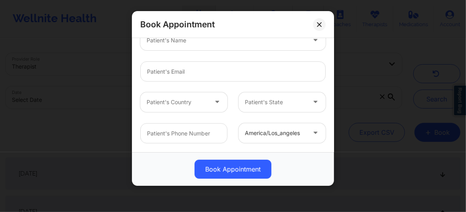
click at [173, 44] on div at bounding box center [226, 41] width 159 height 10
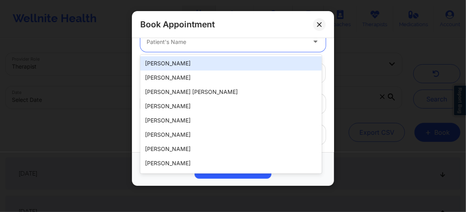
paste input "Kristine Collins"
type input "Kristine Collins"
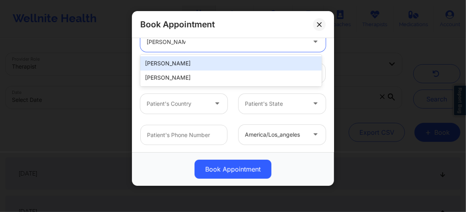
click at [169, 63] on div "Kristine Collins" at bounding box center [231, 63] width 182 height 14
type input "kcolins9312@gmail.com"
type input "9546189312"
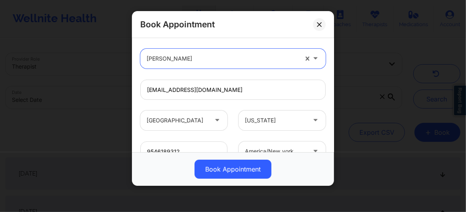
scroll to position [88, 0]
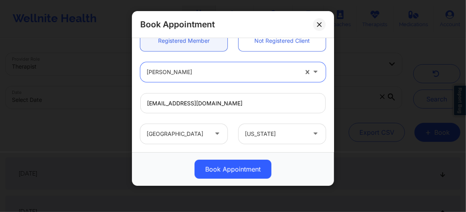
click at [175, 75] on div at bounding box center [223, 72] width 152 height 10
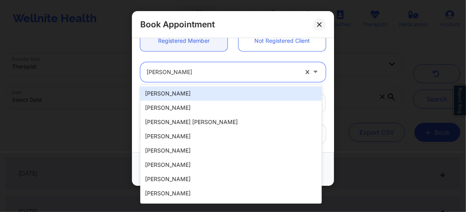
paste input "Kristine Collins"
type input "Kristine Collins"
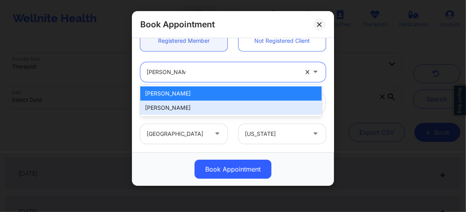
click at [169, 107] on div "Kristine collins" at bounding box center [231, 108] width 182 height 14
type input "kcollins9312@gmail.com"
type input "+19546189312"
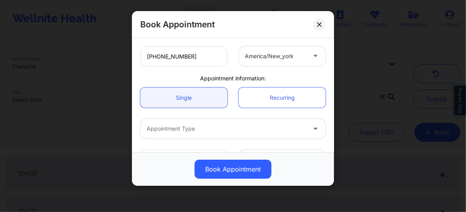
scroll to position [222, 0]
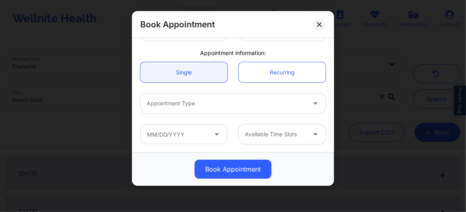
click at [176, 104] on div at bounding box center [226, 104] width 159 height 10
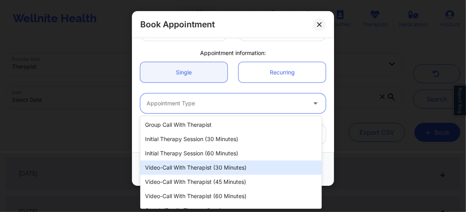
click at [207, 170] on div "Video-Call with Therapist (30 minutes)" at bounding box center [231, 168] width 182 height 14
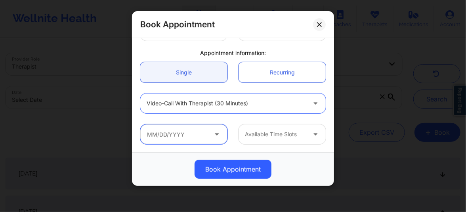
click at [189, 136] on input "text" at bounding box center [183, 135] width 87 height 20
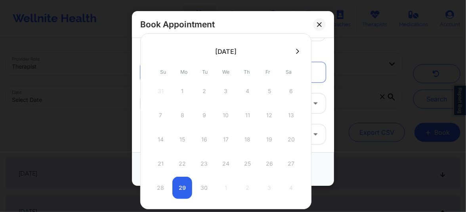
click at [296, 51] on icon at bounding box center [297, 51] width 3 height 6
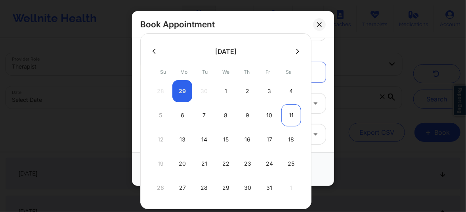
click at [293, 115] on div "11" at bounding box center [292, 115] width 20 height 22
type input "10/11/2025"
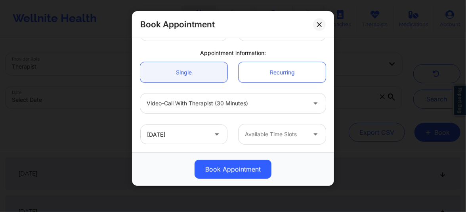
click at [270, 132] on div at bounding box center [275, 135] width 61 height 10
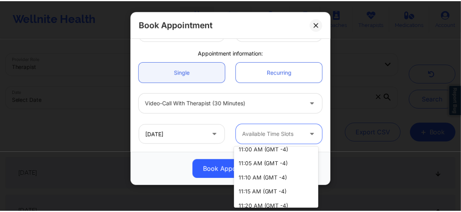
scroll to position [192, 0]
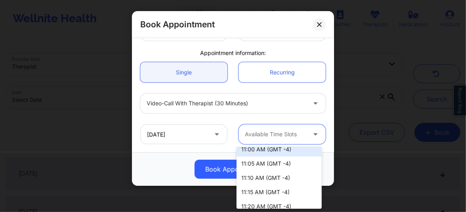
click at [261, 152] on div "11:00 AM (GMT -4)" at bounding box center [279, 149] width 85 height 14
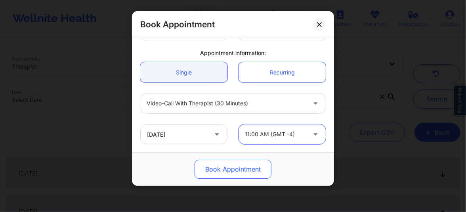
click at [246, 168] on button "Book Appointment" at bounding box center [233, 169] width 77 height 19
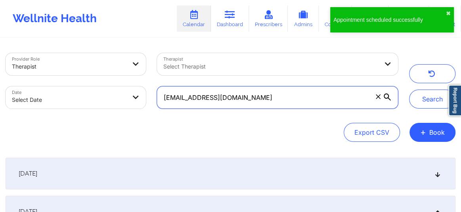
drag, startPoint x: 242, startPoint y: 101, endPoint x: 157, endPoint y: 100, distance: 84.5
click at [157, 100] on input "kcollins9312@gmail.com" at bounding box center [277, 97] width 241 height 22
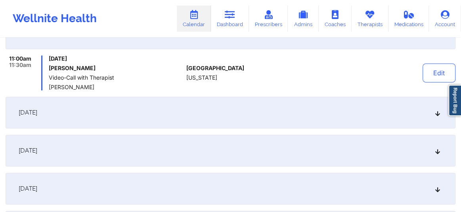
scroll to position [180, 0]
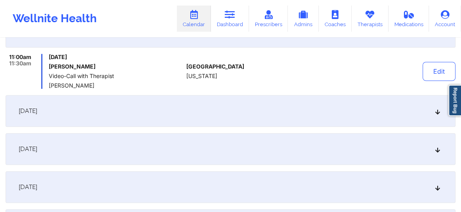
click at [435, 149] on icon at bounding box center [438, 149] width 7 height 6
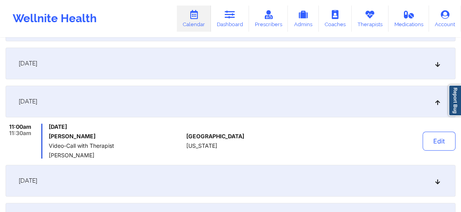
scroll to position [198, 0]
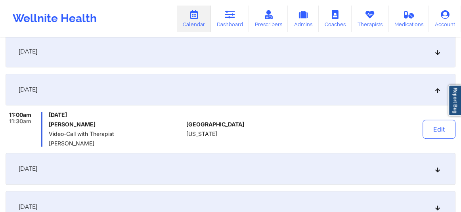
click at [437, 170] on icon at bounding box center [438, 169] width 7 height 6
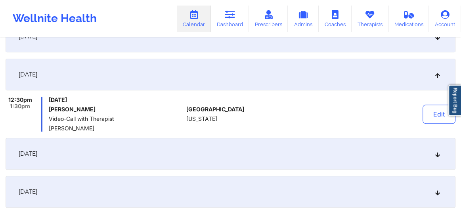
scroll to position [258, 0]
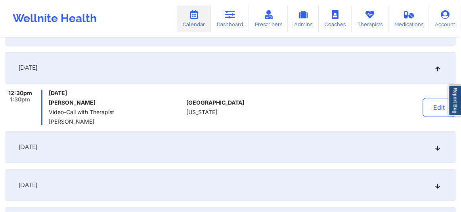
click at [438, 149] on icon at bounding box center [438, 147] width 7 height 6
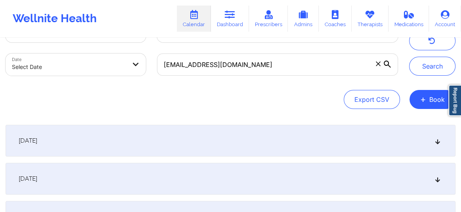
scroll to position [0, 0]
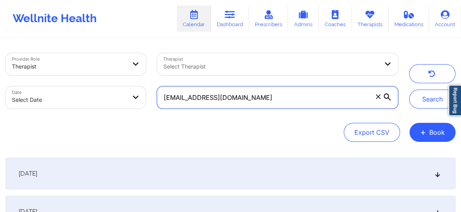
drag, startPoint x: 276, startPoint y: 102, endPoint x: 155, endPoint y: 101, distance: 120.6
click at [155, 101] on div "kcollins9312@gmail.com" at bounding box center [278, 97] width 252 height 33
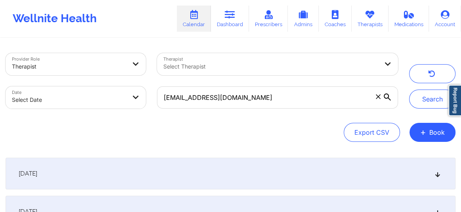
drag, startPoint x: 168, startPoint y: 104, endPoint x: 148, endPoint y: 10, distance: 96.5
click at [150, 8] on div "Wellnite Health Calendar Dashboard Prescribers Admins Coaches Therapists Medica…" at bounding box center [230, 19] width 461 height 32
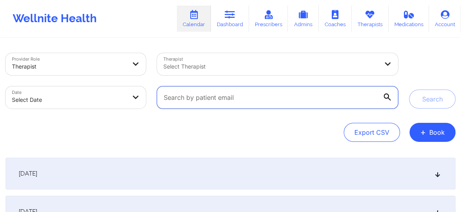
click at [219, 98] on input "text" at bounding box center [277, 97] width 241 height 22
type input "mashonda"
drag, startPoint x: 203, startPoint y: 101, endPoint x: 163, endPoint y: 102, distance: 40.1
click at [163, 102] on input "mashonda" at bounding box center [277, 97] width 241 height 22
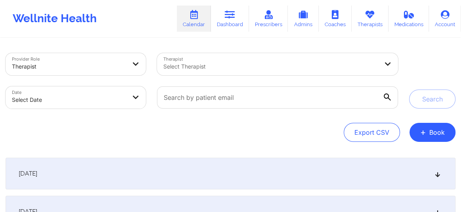
click at [182, 62] on div at bounding box center [270, 67] width 215 height 10
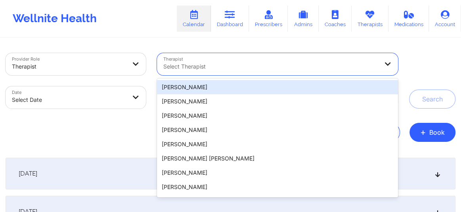
paste input "mashonda"
type input "mashonda"
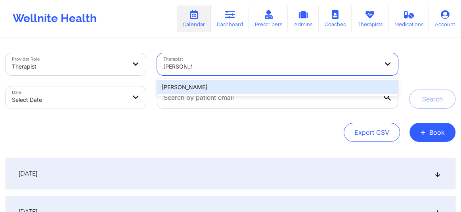
click at [197, 81] on div "[PERSON_NAME]" at bounding box center [277, 87] width 241 height 14
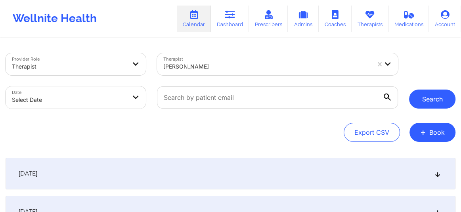
click at [429, 102] on button "Search" at bounding box center [432, 99] width 46 height 19
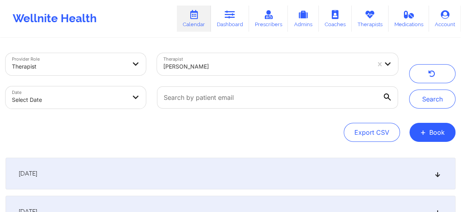
click at [440, 175] on icon at bounding box center [438, 174] width 7 height 6
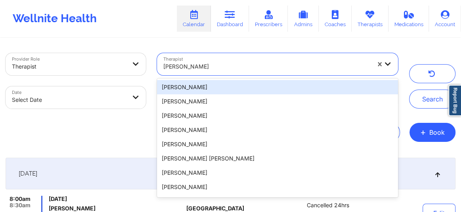
click at [206, 69] on div at bounding box center [266, 67] width 207 height 10
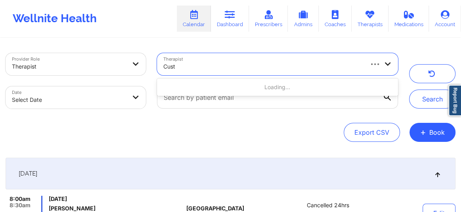
type input "Custa"
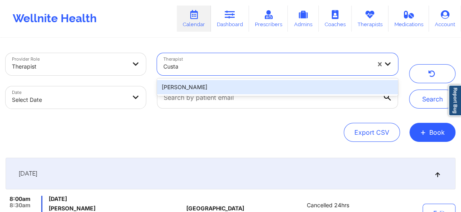
click at [210, 87] on div "Kathleen Marie Custard" at bounding box center [277, 87] width 241 height 14
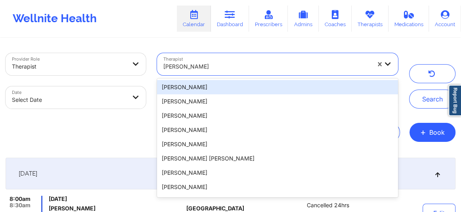
drag, startPoint x: 232, startPoint y: 67, endPoint x: 160, endPoint y: 67, distance: 71.8
click at [160, 67] on div "Kathleen Marie Custard" at bounding box center [264, 64] width 214 height 22
drag, startPoint x: 163, startPoint y: 67, endPoint x: 224, endPoint y: 65, distance: 60.3
click at [224, 65] on div at bounding box center [266, 67] width 207 height 10
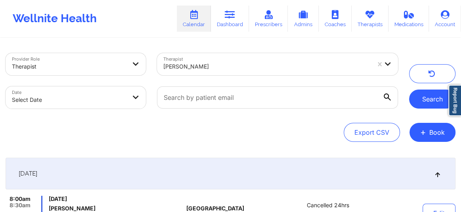
click at [423, 102] on button "Search" at bounding box center [432, 99] width 46 height 19
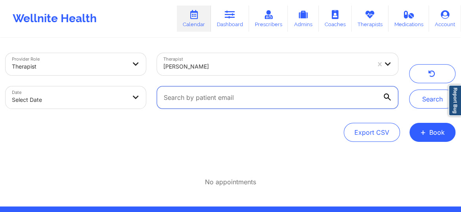
click at [242, 93] on input "text" at bounding box center [277, 97] width 241 height 22
paste input "tranquility.jojo@yahoo.com"
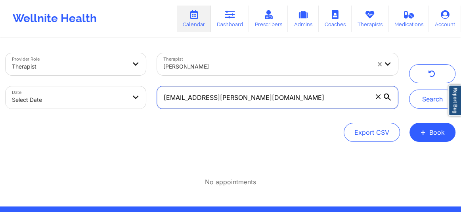
type input "tranquility.jojo@yahoo.com"
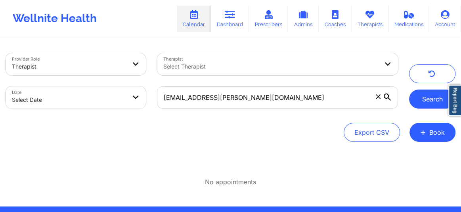
click at [426, 96] on button "Search" at bounding box center [432, 99] width 46 height 19
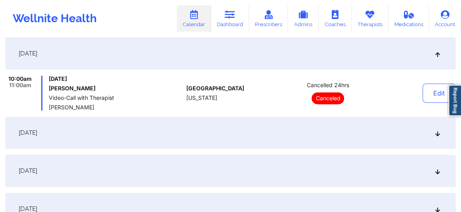
scroll to position [126, 0]
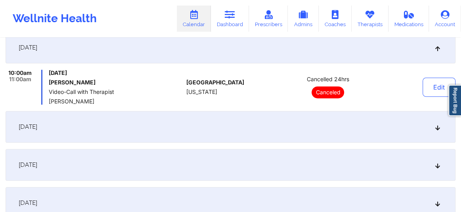
click at [437, 128] on icon at bounding box center [438, 127] width 7 height 6
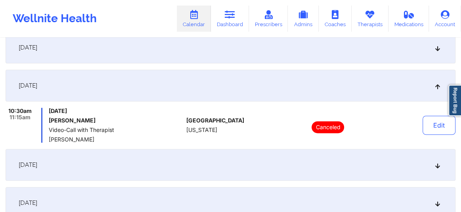
click at [433, 167] on div "[DATE]" at bounding box center [231, 165] width 450 height 32
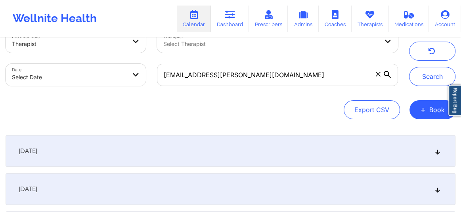
scroll to position [0, 0]
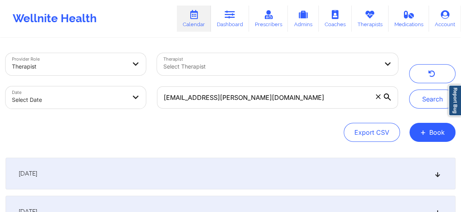
click at [376, 96] on icon at bounding box center [378, 96] width 5 height 5
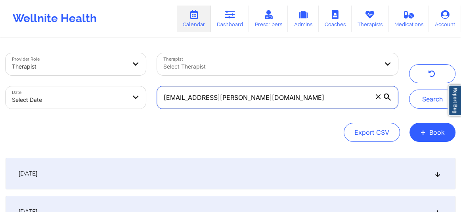
click at [376, 96] on input "tranquility.jojo@yahoo.com" at bounding box center [277, 97] width 241 height 22
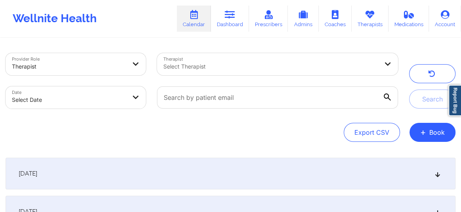
click at [255, 64] on div at bounding box center [270, 67] width 215 height 10
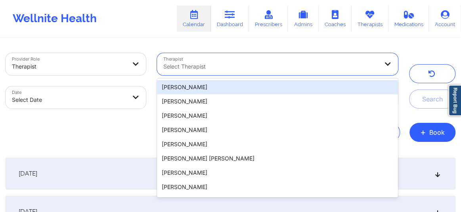
type input "L"
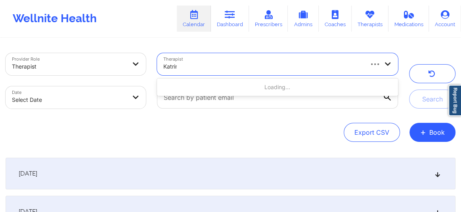
type input "Katrina"
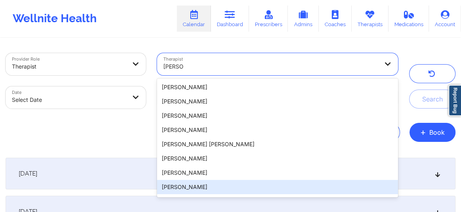
click at [198, 188] on div "[PERSON_NAME]" at bounding box center [277, 187] width 241 height 14
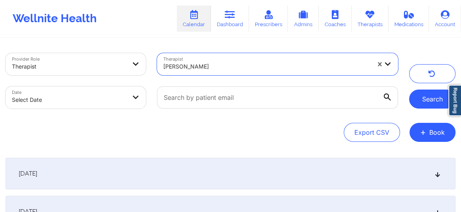
click at [430, 100] on button "Search" at bounding box center [432, 99] width 46 height 19
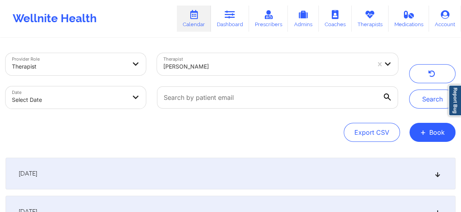
click at [440, 173] on icon at bounding box center [438, 174] width 7 height 6
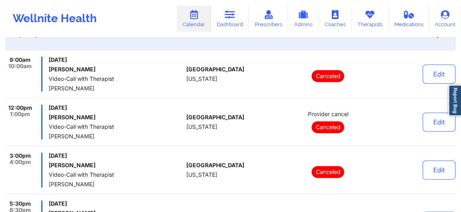
scroll to position [101, 0]
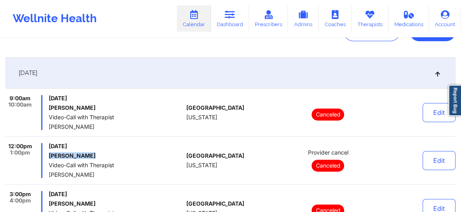
drag, startPoint x: 89, startPoint y: 157, endPoint x: 49, endPoint y: 155, distance: 40.1
click at [49, 155] on h6 "Nicole Kimmel" at bounding box center [116, 156] width 134 height 6
copy h6 "Nicole Kimmel"
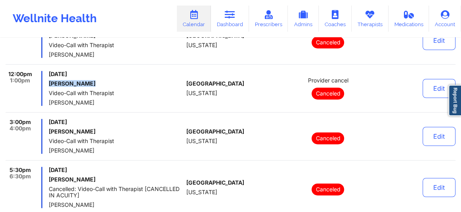
scroll to position [0, 0]
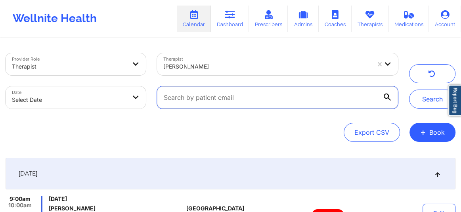
click at [231, 100] on input "text" at bounding box center [277, 97] width 241 height 22
paste input "ezrawilson@protonmail.com"
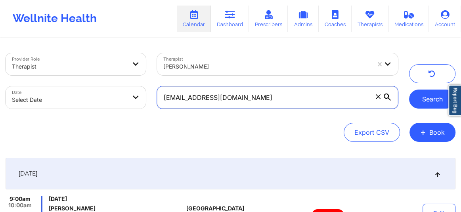
type input "ezrawilson@protonmail.com"
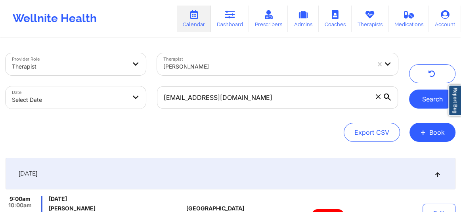
click at [432, 97] on button "Search" at bounding box center [432, 99] width 46 height 19
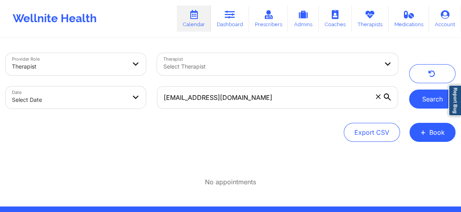
click at [429, 100] on button "Search" at bounding box center [432, 99] width 46 height 19
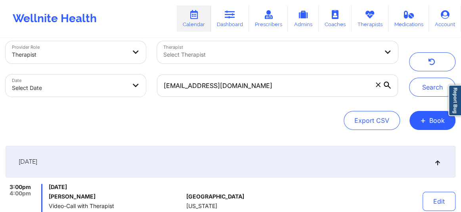
scroll to position [12, 0]
click at [436, 163] on icon at bounding box center [438, 162] width 7 height 6
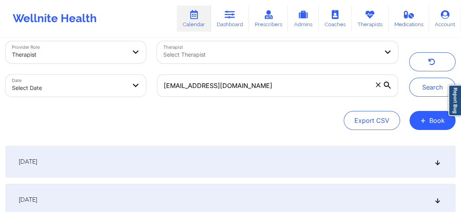
click at [436, 161] on icon at bounding box center [438, 162] width 7 height 6
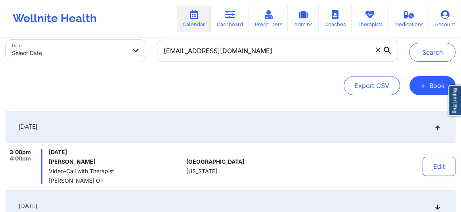
scroll to position [0, 0]
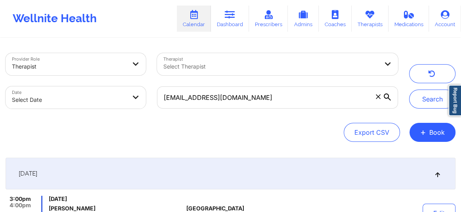
click at [214, 65] on div at bounding box center [270, 67] width 215 height 10
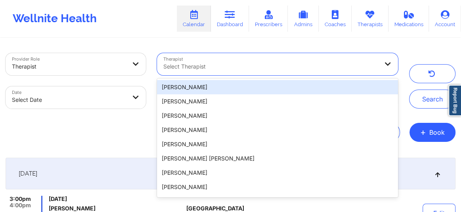
click at [210, 65] on div at bounding box center [270, 67] width 215 height 10
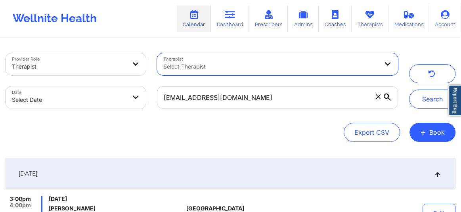
click at [376, 98] on icon at bounding box center [378, 96] width 4 height 4
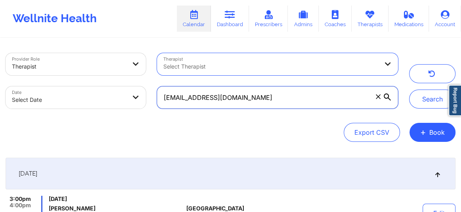
click at [376, 98] on input "ezrawilson@protonmail.com" at bounding box center [277, 97] width 241 height 22
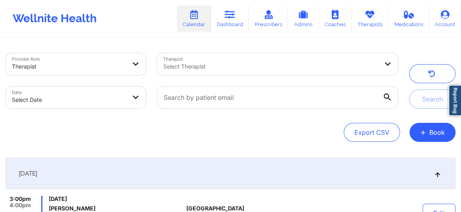
click at [241, 69] on div at bounding box center [270, 67] width 215 height 10
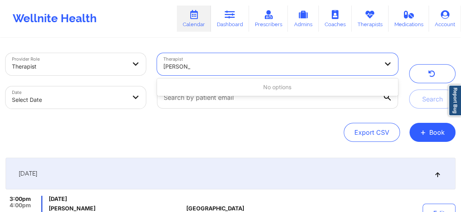
type input "[PERSON_NAME]"
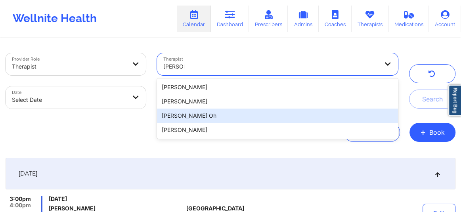
click at [188, 114] on div "[PERSON_NAME] Oh" at bounding box center [277, 116] width 241 height 14
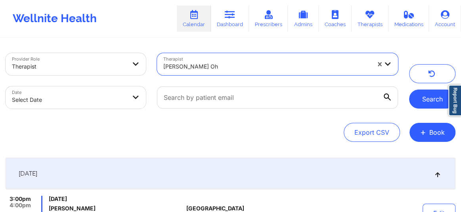
click at [419, 102] on button "Search" at bounding box center [432, 99] width 46 height 19
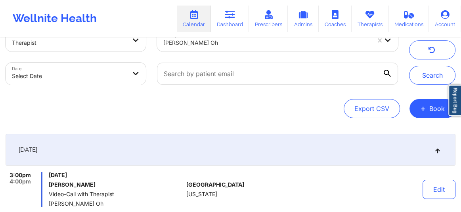
scroll to position [12, 0]
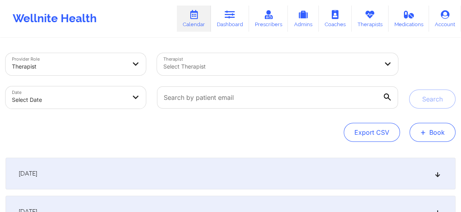
click at [428, 135] on button "+ Book" at bounding box center [433, 132] width 46 height 19
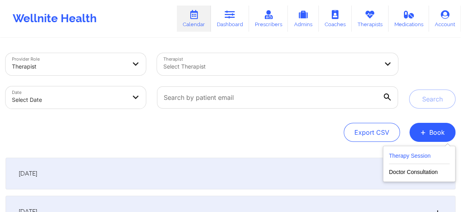
click at [395, 154] on button "Therapy Session" at bounding box center [419, 157] width 61 height 13
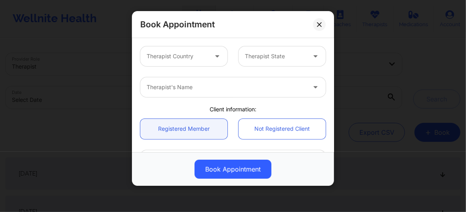
click at [200, 54] on div at bounding box center [177, 57] width 61 height 10
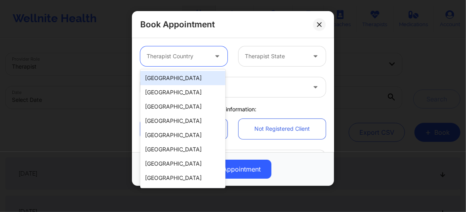
click at [182, 81] on div "[GEOGRAPHIC_DATA]" at bounding box center [182, 78] width 85 height 14
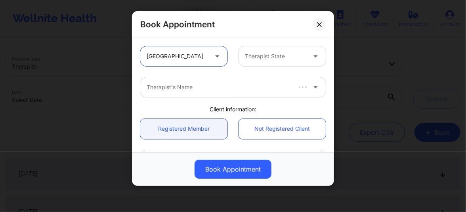
click at [272, 63] on div "Therapist State" at bounding box center [273, 56] width 68 height 20
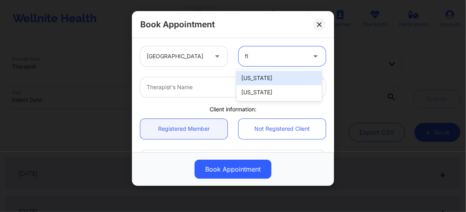
type input "flo"
click at [252, 81] on div "[US_STATE]" at bounding box center [279, 78] width 85 height 14
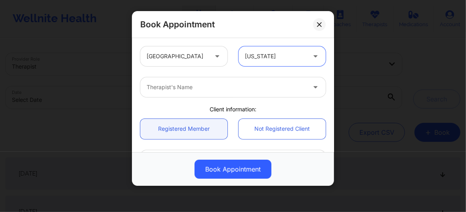
click at [204, 94] on div "Therapist's Name" at bounding box center [223, 87] width 167 height 20
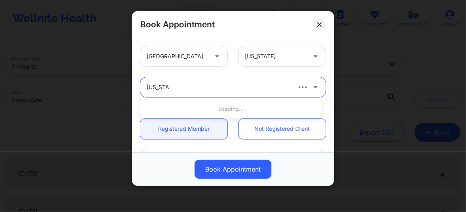
type input "Virginia g"
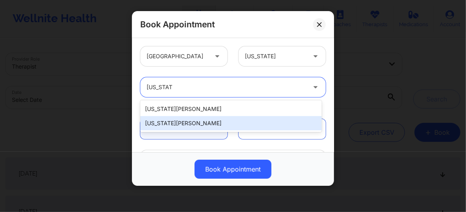
click at [178, 123] on div "[US_STATE][PERSON_NAME]" at bounding box center [231, 123] width 182 height 14
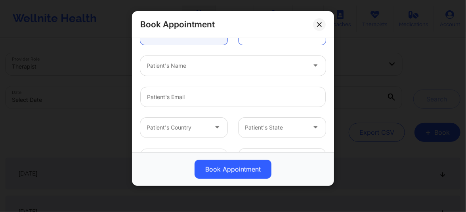
scroll to position [102, 0]
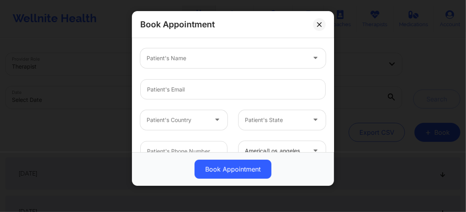
click at [167, 59] on div at bounding box center [226, 59] width 159 height 10
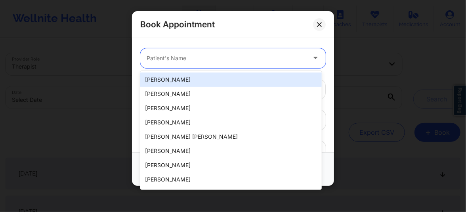
paste input "[PERSON_NAME]"
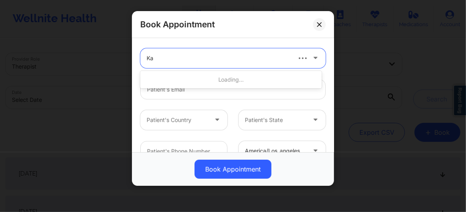
type input "K"
paste input "SOMMER"
type input "SOMMER HOL"
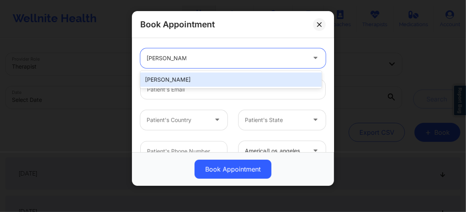
click at [194, 77] on div "[PERSON_NAME]" at bounding box center [231, 80] width 182 height 14
type input "marisealight@gmail.com"
type input "+18503318791"
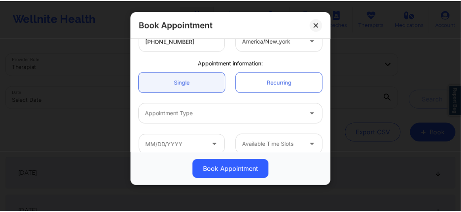
scroll to position [222, 0]
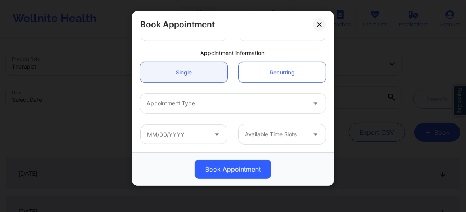
click at [179, 108] on div "Appointment Type" at bounding box center [223, 104] width 167 height 20
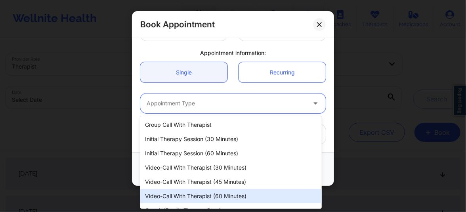
click at [211, 194] on div "Video-Call with Therapist (60 minutes)" at bounding box center [231, 196] width 182 height 14
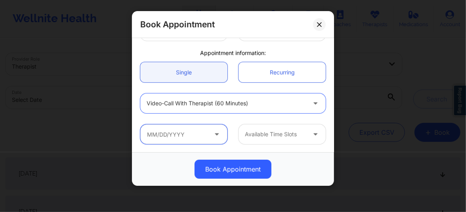
click at [177, 139] on input "text" at bounding box center [183, 135] width 87 height 20
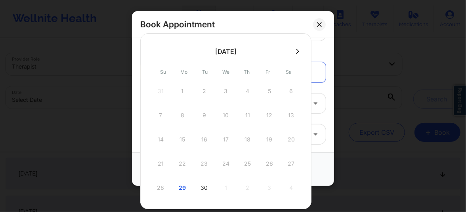
click at [296, 50] on icon at bounding box center [297, 51] width 3 height 6
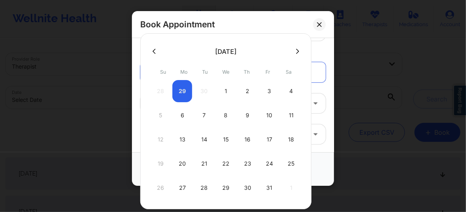
click at [182, 117] on div "6" at bounding box center [183, 115] width 20 height 22
type input "[DATE]"
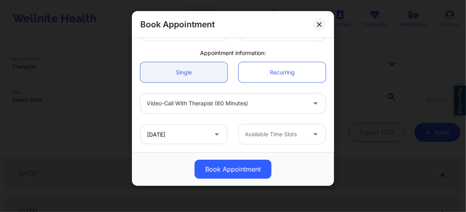
click at [254, 138] on div at bounding box center [275, 135] width 61 height 10
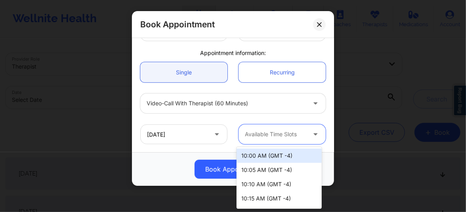
click at [256, 157] on div "10:00 AM (GMT -4)" at bounding box center [279, 156] width 85 height 14
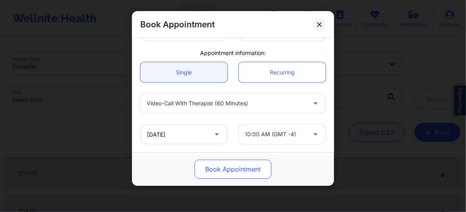
click at [224, 167] on button "Book Appointment" at bounding box center [233, 169] width 77 height 19
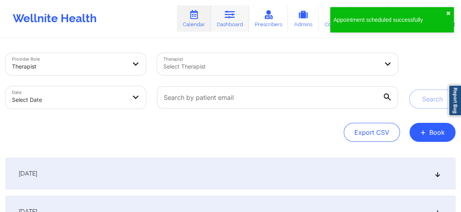
click at [238, 24] on link "Dashboard" at bounding box center [230, 19] width 38 height 26
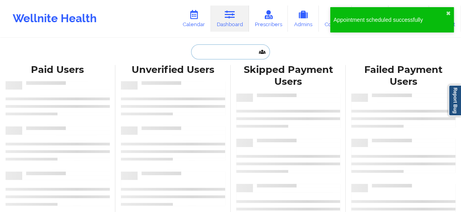
click at [219, 54] on input "text" at bounding box center [230, 51] width 79 height 15
paste input "MARISEALIGHT@GMAIL.COM"
type input "MARISEALIGHT@GMAIL.COM"
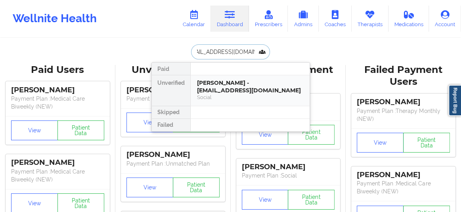
click at [239, 86] on div "Sommer Holmes - marisealight@gmail.com" at bounding box center [250, 86] width 106 height 15
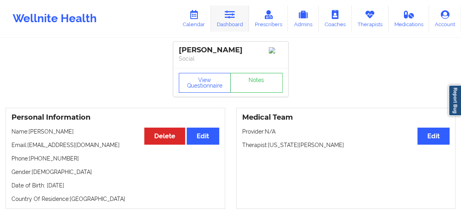
click at [237, 20] on link "Dashboard" at bounding box center [230, 19] width 38 height 26
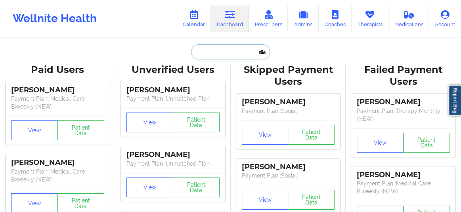
click at [201, 51] on input "text" at bounding box center [230, 51] width 79 height 15
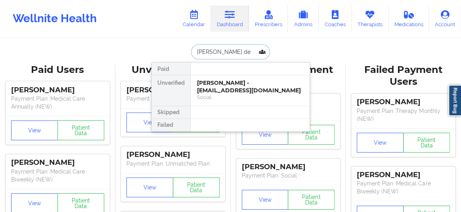
type input "ryan dec"
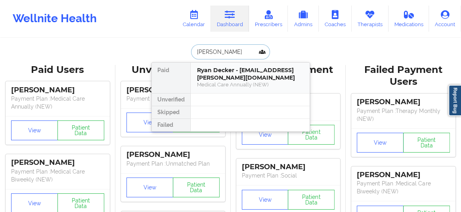
click at [215, 81] on div "Ryan Decker - ryan.d.decker@gmail.com" at bounding box center [250, 74] width 106 height 15
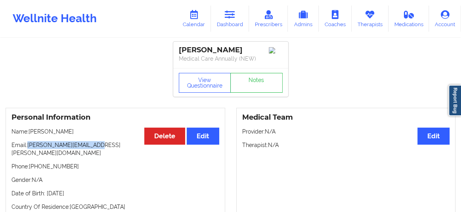
drag, startPoint x: 93, startPoint y: 148, endPoint x: 28, endPoint y: 146, distance: 65.1
click at [28, 146] on p "Email: ryan.d.decker@gmail.com" at bounding box center [116, 149] width 208 height 16
copy p "ryan.d.decker@gmail.com"
click at [224, 21] on link "Dashboard" at bounding box center [230, 19] width 38 height 26
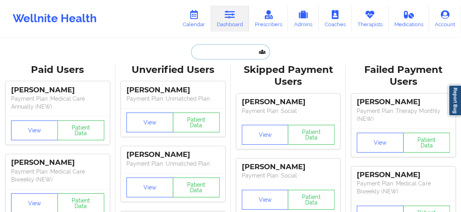
click at [213, 52] on input "text" at bounding box center [230, 51] width 79 height 15
paste input "JOANNA"
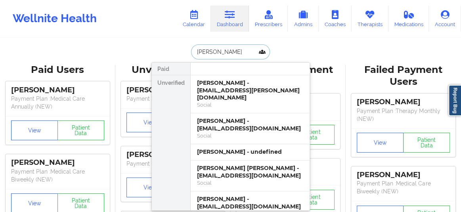
paste input "WRUSZAK"
type input "JOANNA WRUSZAK"
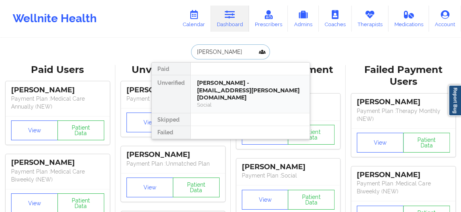
click at [234, 86] on div "Joanna Wruszak - tranquility.jojo@yahoo.com" at bounding box center [250, 90] width 106 height 22
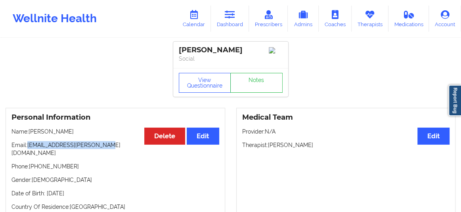
drag, startPoint x: 98, startPoint y: 150, endPoint x: 28, endPoint y: 151, distance: 69.8
click at [28, 151] on p "Email: tranquility.jojo@yahoo.com" at bounding box center [116, 149] width 208 height 16
copy p "tranquility.jojo@yahoo.com"
click at [223, 19] on link "Dashboard" at bounding box center [230, 19] width 38 height 26
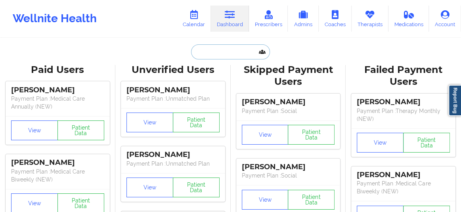
click at [211, 52] on input "text" at bounding box center [230, 51] width 79 height 15
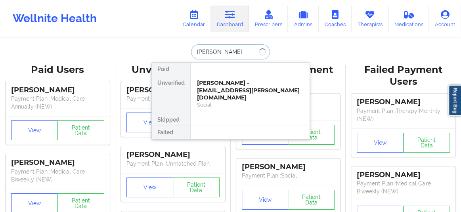
type input "andrea Ra"
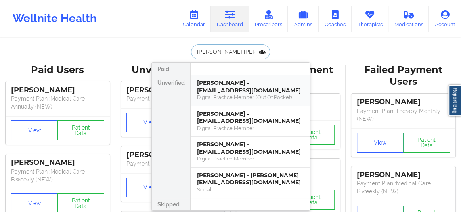
click at [222, 92] on div "andrea ramirez - ll.paych@email.com" at bounding box center [250, 86] width 106 height 15
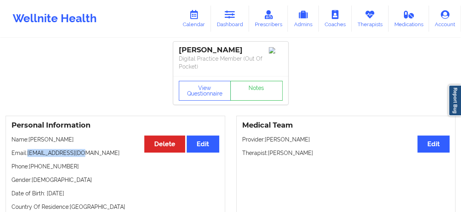
drag, startPoint x: 79, startPoint y: 155, endPoint x: 29, endPoint y: 154, distance: 50.0
click at [29, 154] on p "Email: ll.paych@email.com" at bounding box center [116, 153] width 208 height 8
copy p "ll.paych@email.com"
click at [232, 18] on icon at bounding box center [230, 14] width 10 height 9
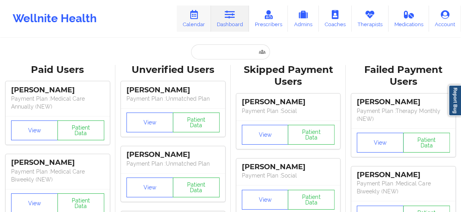
click at [197, 23] on link "Calendar" at bounding box center [194, 19] width 34 height 26
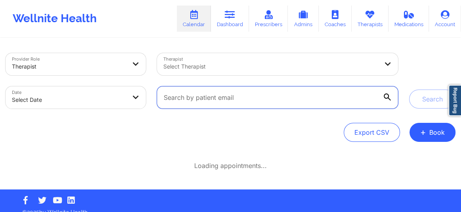
click at [246, 97] on input "text" at bounding box center [277, 97] width 241 height 22
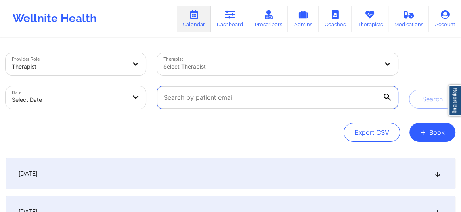
paste input "ll.paych@email.com"
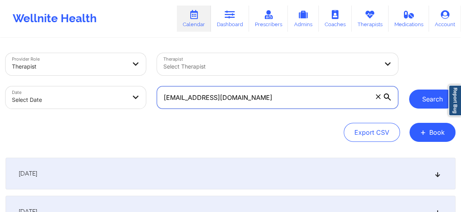
type input "ll.paych@email.com"
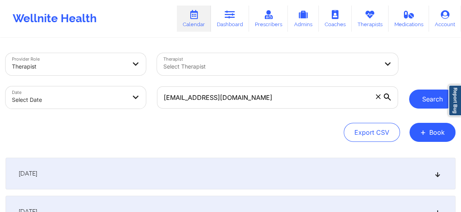
click at [417, 96] on button "Search" at bounding box center [432, 99] width 46 height 19
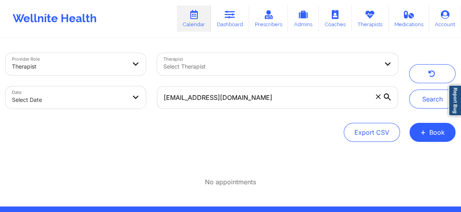
click at [82, 93] on body "Wellnite Health Calendar Dashboard Prescribers Admins Coaches Therapists Medica…" at bounding box center [230, 106] width 461 height 212
select select "2025-8"
select select "2025-9"
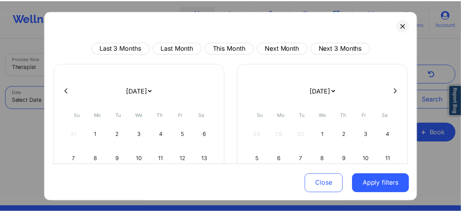
scroll to position [103, 0]
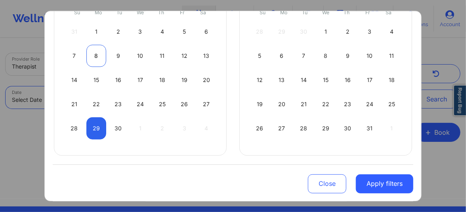
click at [91, 55] on div "8" at bounding box center [96, 56] width 20 height 22
select select "2025-8"
select select "2025-9"
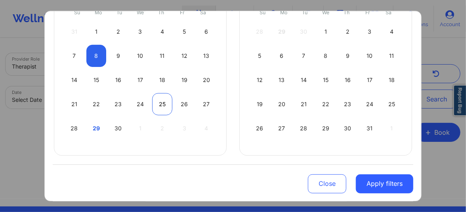
select select "2025-8"
select select "2025-9"
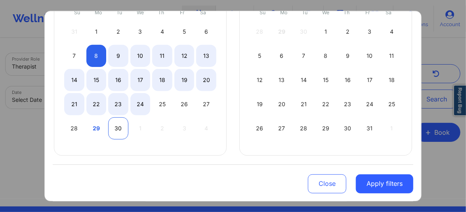
select select "2025-8"
select select "2025-9"
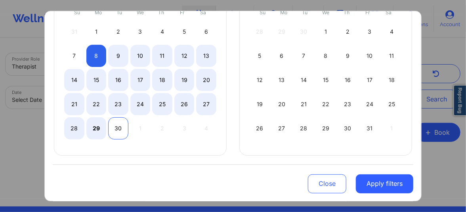
click at [119, 124] on div "30" at bounding box center [118, 128] width 20 height 22
select select "2025-8"
select select "2025-9"
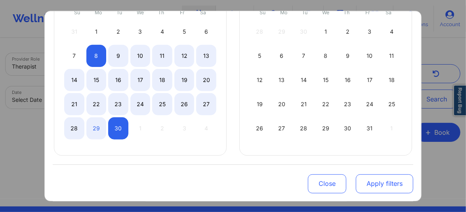
click at [370, 178] on button "Apply filters" at bounding box center [385, 183] width 58 height 19
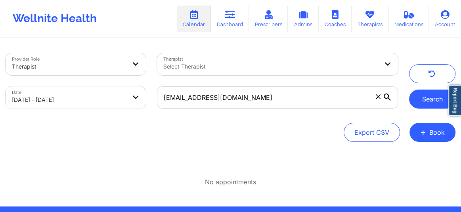
click at [422, 102] on button "Search" at bounding box center [432, 99] width 46 height 19
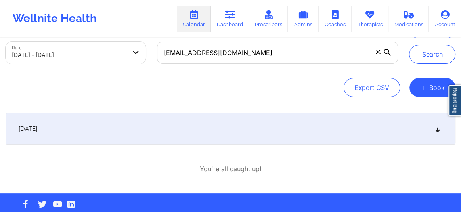
scroll to position [58, 0]
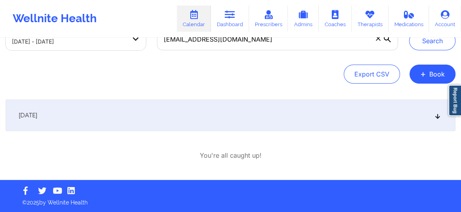
click at [438, 116] on icon at bounding box center [438, 116] width 7 height 6
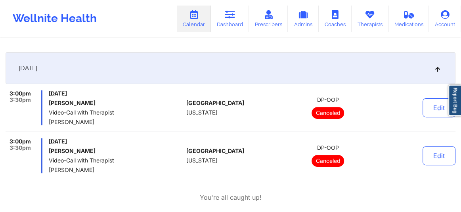
scroll to position [105, 0]
click at [368, 23] on link "Therapists" at bounding box center [370, 19] width 37 height 26
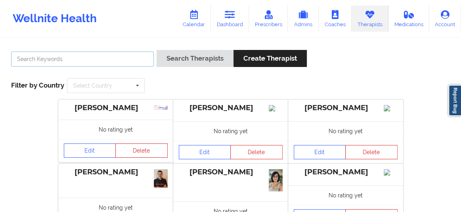
click at [74, 61] on input "text" at bounding box center [82, 59] width 143 height 15
paste input "Leena Lee"
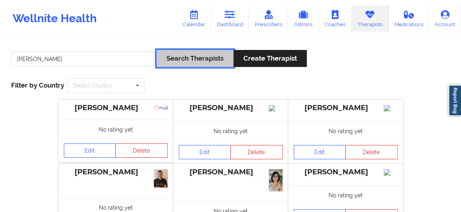
click at [181, 55] on button "Search Therapists" at bounding box center [195, 58] width 77 height 17
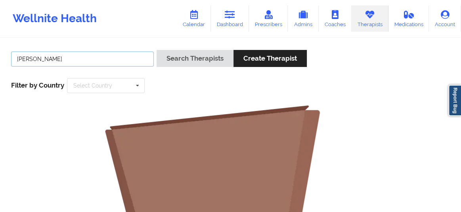
click at [49, 58] on input "Leena Lee" at bounding box center [82, 59] width 143 height 15
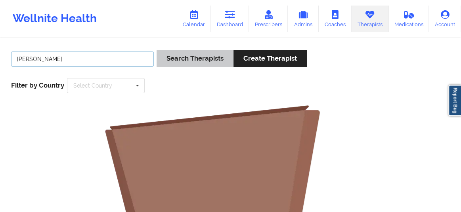
type input "Leena Lee"
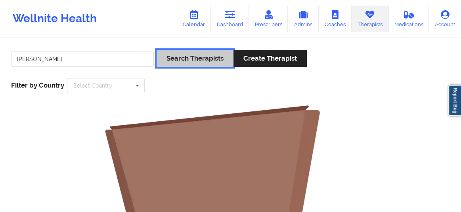
click at [179, 57] on button "Search Therapists" at bounding box center [195, 58] width 77 height 17
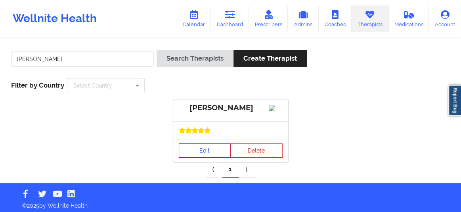
click at [198, 158] on link "Edit" at bounding box center [205, 151] width 52 height 14
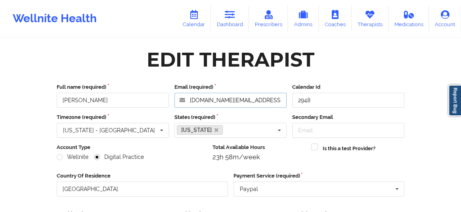
drag, startPoint x: 250, startPoint y: 103, endPoint x: 188, endPoint y: 102, distance: 62.3
click at [188, 102] on input "llee.health@gmail.com" at bounding box center [231, 100] width 112 height 15
click at [199, 25] on link "Calendar" at bounding box center [194, 19] width 34 height 26
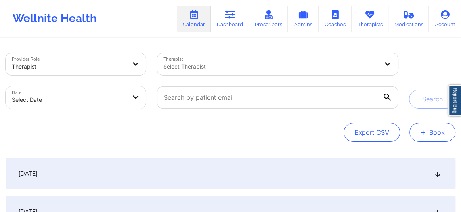
click at [429, 131] on button "+ Book" at bounding box center [433, 132] width 46 height 19
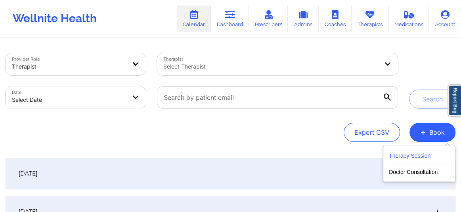
click at [404, 154] on button "Therapy Session" at bounding box center [419, 157] width 61 height 13
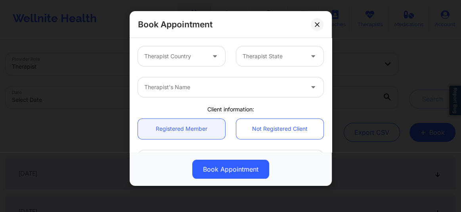
click at [167, 60] on div at bounding box center [174, 57] width 61 height 10
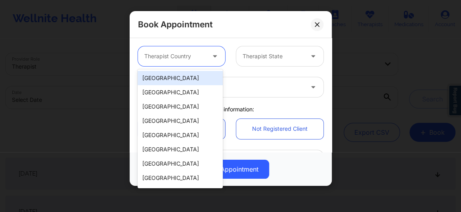
click at [160, 77] on div "[GEOGRAPHIC_DATA]" at bounding box center [180, 78] width 85 height 14
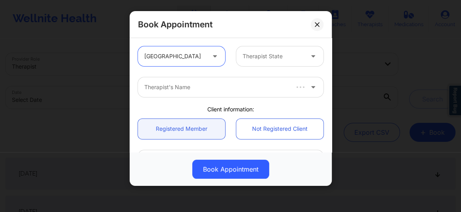
click at [247, 52] on div at bounding box center [273, 57] width 61 height 10
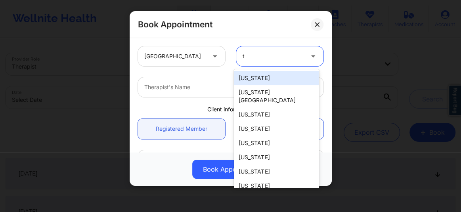
type input "te"
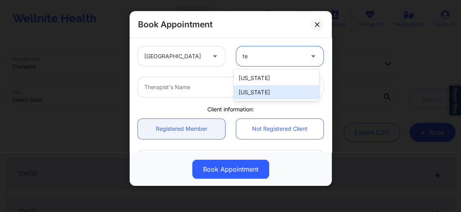
click at [248, 95] on div "[US_STATE]" at bounding box center [276, 92] width 85 height 14
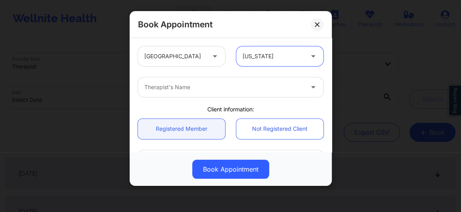
click at [206, 91] on div at bounding box center [223, 88] width 159 height 10
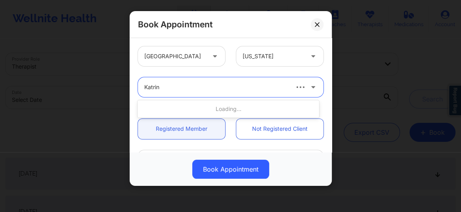
type input "Katrina"
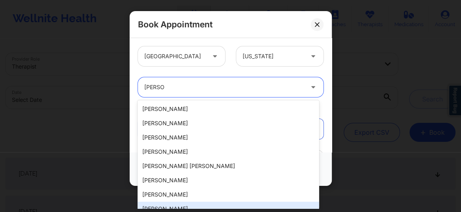
click at [184, 208] on div "[PERSON_NAME]" at bounding box center [229, 209] width 182 height 14
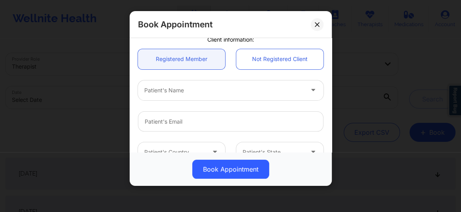
scroll to position [84, 0]
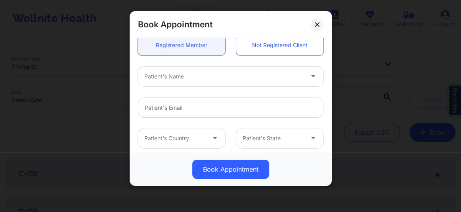
click at [175, 84] on div "Patient's Name" at bounding box center [221, 77] width 167 height 20
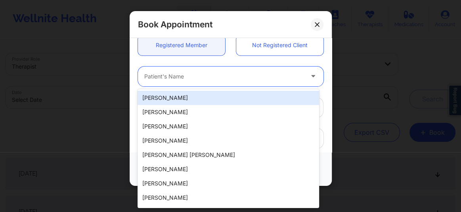
paste input "Nicole Kimmel"
type input "Nicole Kimmel"
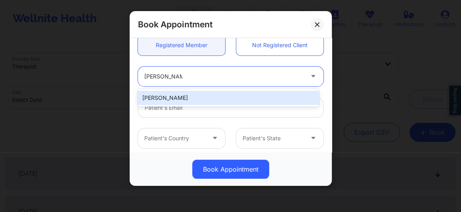
click at [175, 99] on div "Nicole Kimmel" at bounding box center [229, 98] width 182 height 14
type input "coleykimmel@gmail.com"
type input "+1407-454-0164"
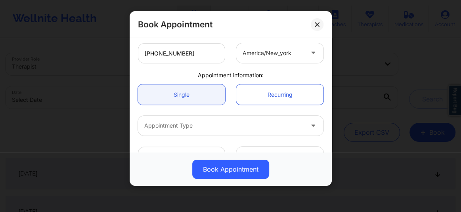
scroll to position [210, 0]
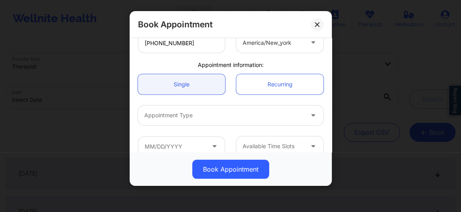
click at [196, 118] on div at bounding box center [223, 116] width 159 height 10
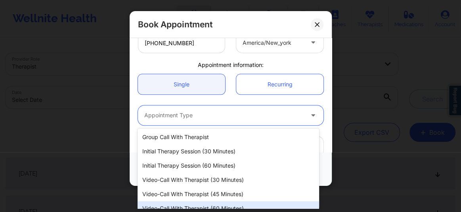
click at [202, 205] on div "Video-Call with Therapist (60 minutes)" at bounding box center [229, 208] width 182 height 14
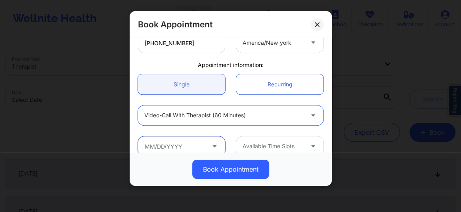
click at [177, 151] on input "text" at bounding box center [181, 146] width 87 height 20
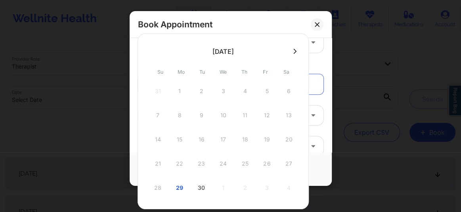
click at [294, 52] on icon at bounding box center [295, 51] width 3 height 6
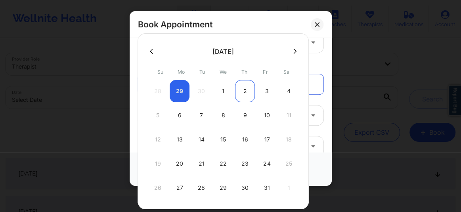
click at [246, 92] on div "2" at bounding box center [245, 91] width 20 height 22
type input "10/02/2025"
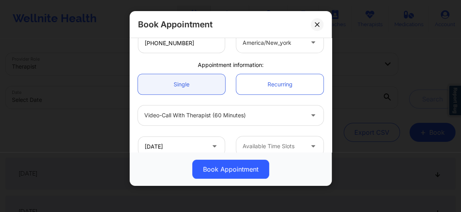
click at [254, 144] on div at bounding box center [273, 147] width 61 height 10
click at [282, 139] on div "Available Time Slots" at bounding box center [270, 146] width 68 height 20
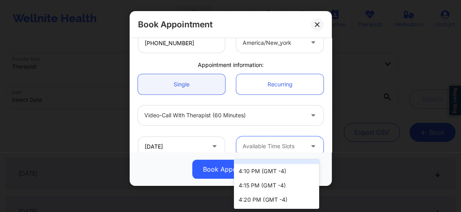
scroll to position [0, 0]
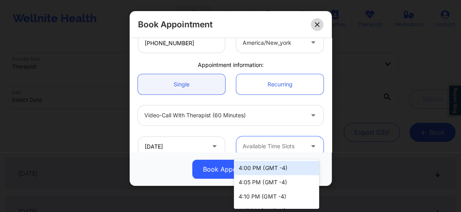
click at [314, 25] on button at bounding box center [317, 24] width 13 height 13
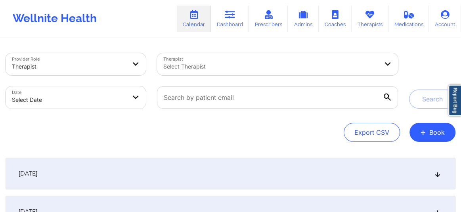
click at [212, 68] on div at bounding box center [270, 67] width 215 height 10
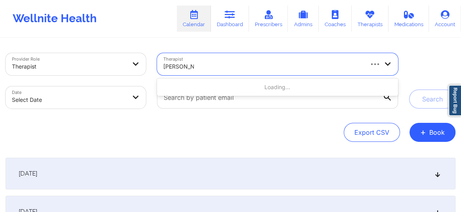
type input "katrina Rush"
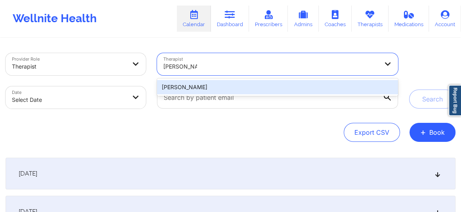
click at [206, 84] on div "[PERSON_NAME]" at bounding box center [277, 87] width 241 height 14
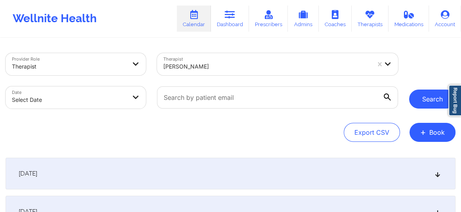
click at [417, 103] on button "Search" at bounding box center [432, 99] width 46 height 19
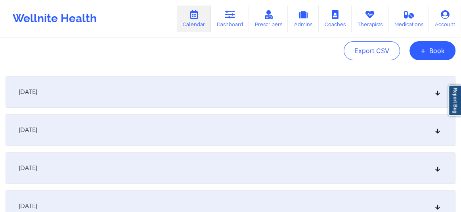
scroll to position [90, 0]
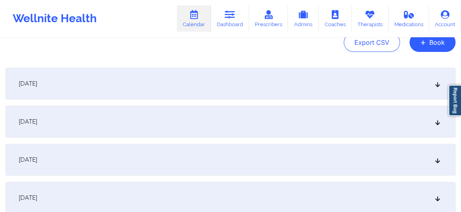
click at [434, 201] on div "[DATE]" at bounding box center [231, 198] width 450 height 32
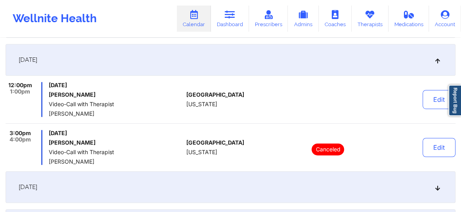
scroll to position [0, 0]
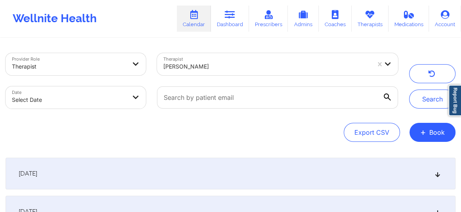
drag, startPoint x: 428, startPoint y: 103, endPoint x: 305, endPoint y: 116, distance: 124.5
click at [309, 117] on div "Provider Role Therapist Therapist Katrina Rushing Date Select Date Search Expor…" at bounding box center [231, 97] width 450 height 89
click at [429, 135] on button "+ Book" at bounding box center [433, 132] width 46 height 19
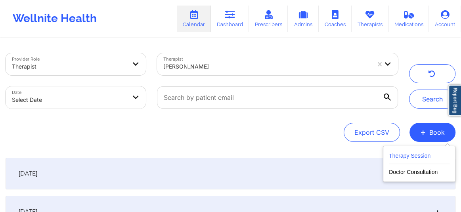
click at [404, 153] on button "Therapy Session" at bounding box center [419, 157] width 61 height 13
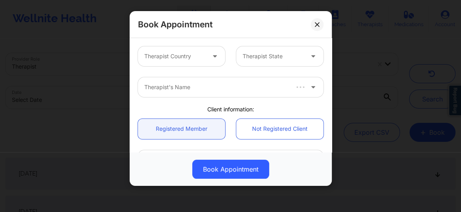
click at [191, 59] on div at bounding box center [174, 57] width 61 height 10
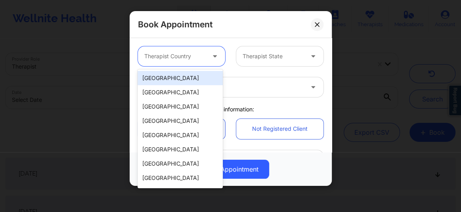
click at [176, 81] on div "[GEOGRAPHIC_DATA]" at bounding box center [180, 78] width 85 height 14
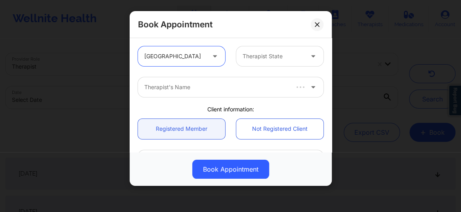
click at [255, 61] on div "Therapist State" at bounding box center [270, 56] width 68 height 20
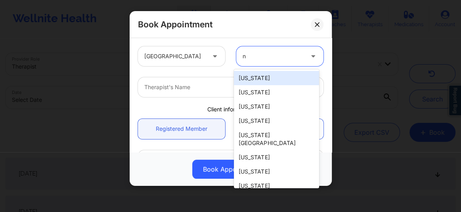
type input "ne"
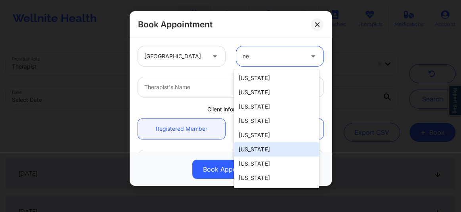
scroll to position [27, 0]
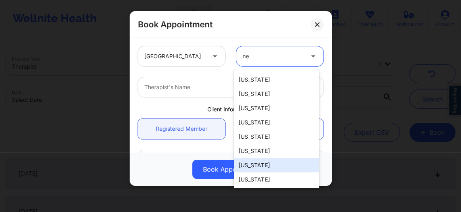
click at [252, 166] on div "[US_STATE]" at bounding box center [276, 165] width 85 height 14
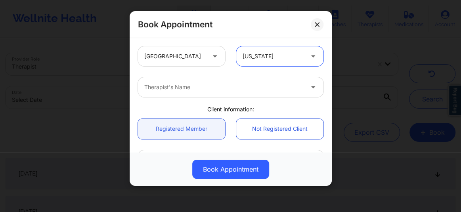
click at [172, 85] on div at bounding box center [223, 88] width 159 height 10
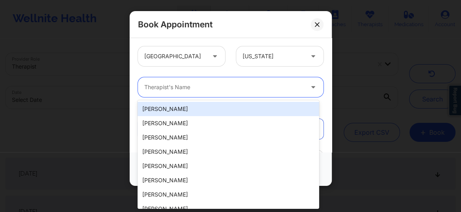
click at [172, 85] on div at bounding box center [223, 88] width 159 height 10
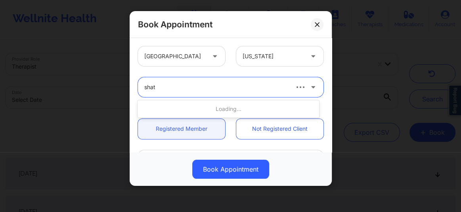
type input "shate"
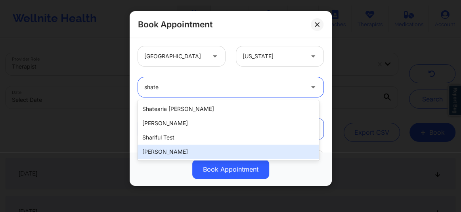
click at [170, 151] on div "[PERSON_NAME]" at bounding box center [229, 152] width 182 height 14
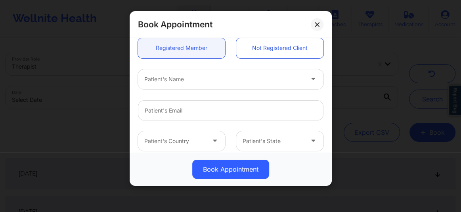
scroll to position [84, 0]
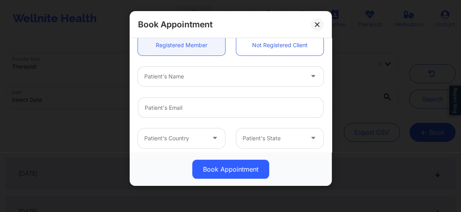
click at [164, 72] on div at bounding box center [223, 77] width 159 height 10
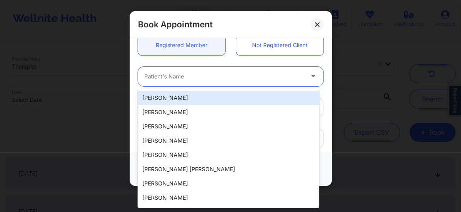
paste input "[EMAIL_ADDRESS][DOMAIN_NAME]"
type input "[EMAIL_ADDRESS][DOMAIN_NAME]"
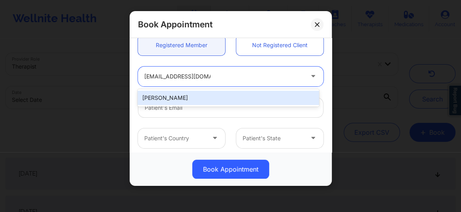
click at [161, 91] on div "[PERSON_NAME]" at bounding box center [229, 98] width 182 height 14
type input "[EMAIL_ADDRESS][DOMAIN_NAME]"
type input "[PHONE_NUMBER]"
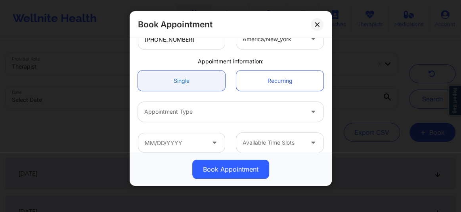
scroll to position [222, 0]
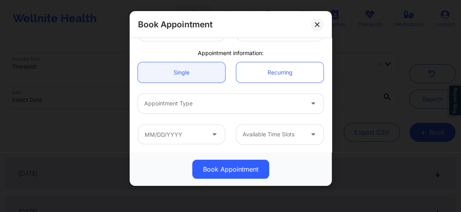
click at [165, 104] on div at bounding box center [223, 104] width 159 height 10
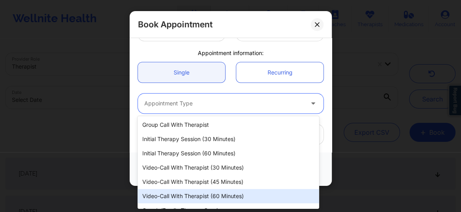
click at [196, 196] on div "Video-Call with Therapist (60 minutes)" at bounding box center [229, 196] width 182 height 14
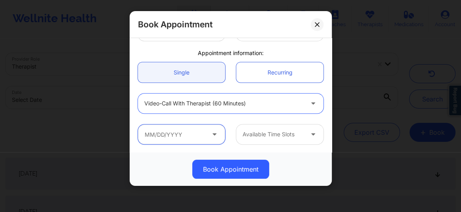
click at [174, 139] on input "text" at bounding box center [181, 135] width 87 height 20
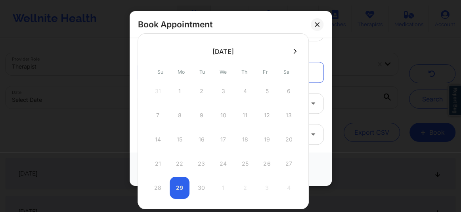
click at [182, 192] on div "28 29 30 1 2 3 4" at bounding box center [223, 188] width 151 height 22
click at [202, 189] on div "28 29 30 1 2 3 4" at bounding box center [223, 188] width 151 height 22
click at [174, 160] on div "21 22 23 24 25 26 27" at bounding box center [223, 164] width 151 height 22
click at [294, 50] on icon at bounding box center [295, 51] width 3 height 6
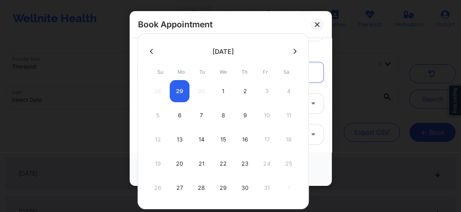
click at [178, 99] on div "28 29 30 1 2 3 4" at bounding box center [223, 91] width 151 height 22
click at [151, 52] on icon at bounding box center [151, 51] width 3 height 6
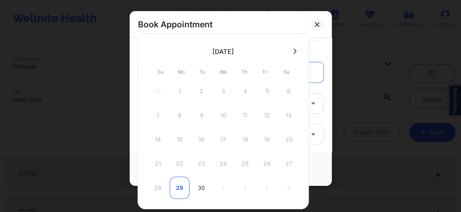
click at [176, 186] on div "29" at bounding box center [180, 188] width 20 height 22
type input "09/29/2025"
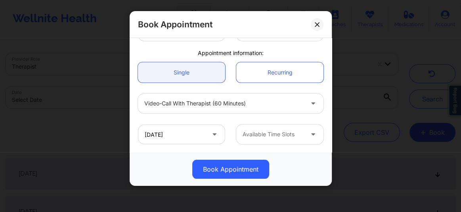
click at [254, 137] on div at bounding box center [273, 135] width 61 height 10
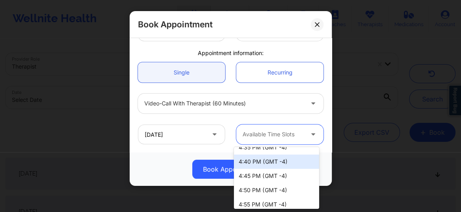
scroll to position [24, 0]
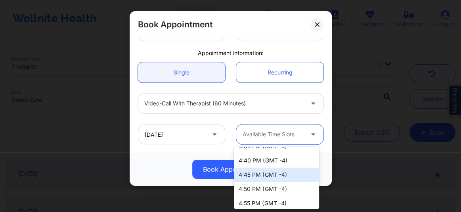
click at [251, 175] on div "4:45 PM (GMT -4)" at bounding box center [276, 175] width 85 height 14
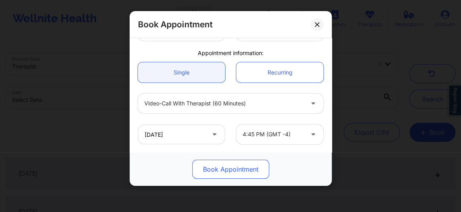
click at [237, 168] on button "Book Appointment" at bounding box center [230, 169] width 77 height 19
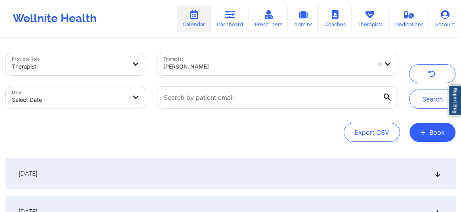
click at [433, 133] on button "+ Book" at bounding box center [433, 132] width 46 height 19
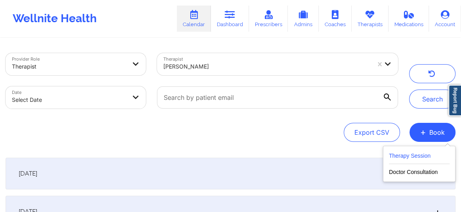
click at [399, 160] on button "Therapy Session" at bounding box center [419, 157] width 61 height 13
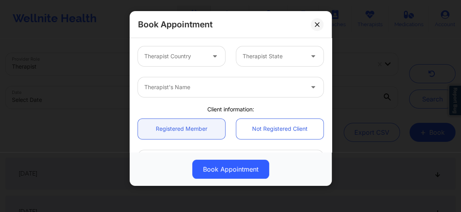
click at [180, 53] on div at bounding box center [174, 57] width 61 height 10
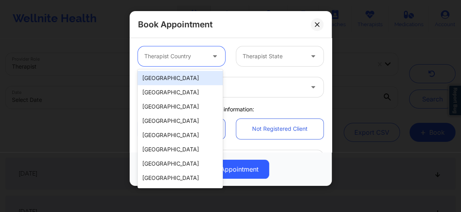
click at [177, 81] on div "[GEOGRAPHIC_DATA]" at bounding box center [180, 78] width 85 height 14
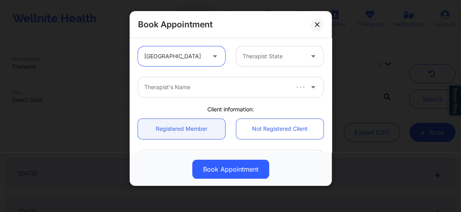
click at [246, 62] on div "Therapist State" at bounding box center [270, 56] width 68 height 20
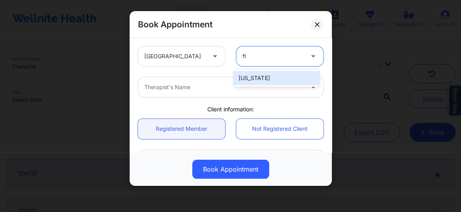
type input "flo"
click at [244, 75] on div "[US_STATE]" at bounding box center [276, 78] width 85 height 14
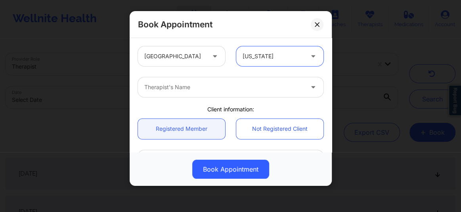
click at [196, 81] on div "Therapist's Name" at bounding box center [221, 87] width 167 height 20
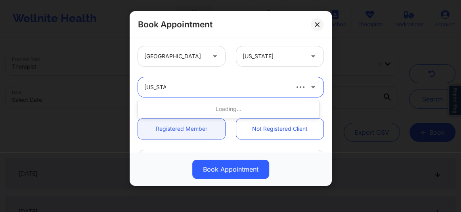
type input "virginia G"
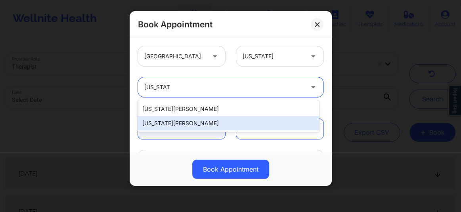
click at [169, 123] on div "[US_STATE][PERSON_NAME]" at bounding box center [229, 123] width 182 height 14
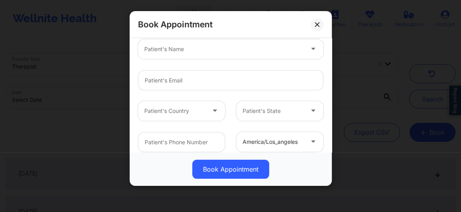
scroll to position [108, 0]
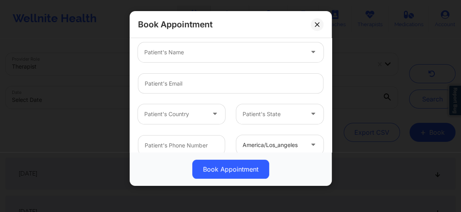
click at [155, 54] on div at bounding box center [223, 53] width 159 height 10
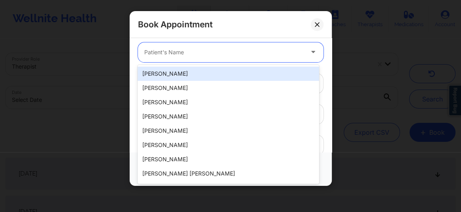
paste input "SOMMER"
type input "SOMMER"
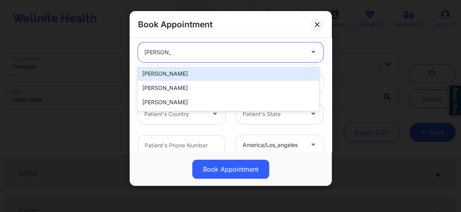
click at [163, 75] on div "[PERSON_NAME]" at bounding box center [229, 74] width 182 height 14
type input "marisealight@gmail.com"
type input "+18503318791"
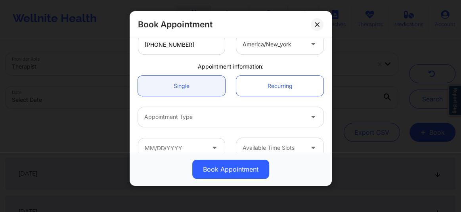
scroll to position [222, 0]
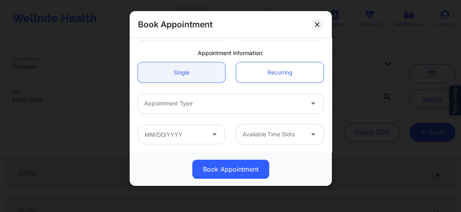
click at [172, 109] on div "Appointment Type" at bounding box center [221, 104] width 167 height 20
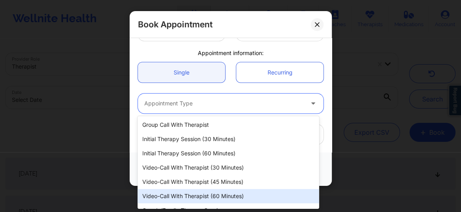
click at [211, 196] on div "Video-Call with Therapist (60 minutes)" at bounding box center [229, 196] width 182 height 14
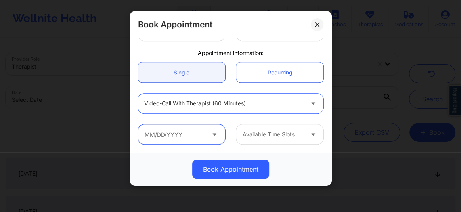
click at [176, 135] on input "text" at bounding box center [181, 135] width 87 height 20
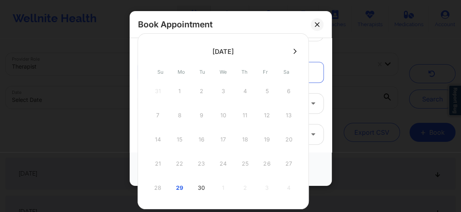
click at [294, 51] on icon at bounding box center [295, 51] width 3 height 6
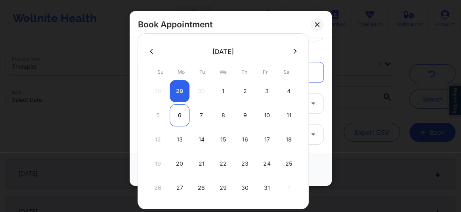
click at [179, 115] on div "6" at bounding box center [180, 115] width 20 height 22
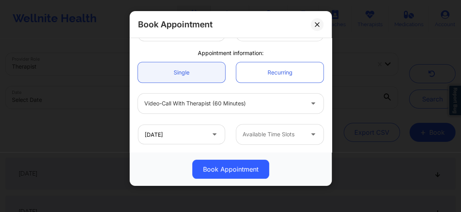
click at [278, 132] on div at bounding box center [273, 135] width 61 height 10
click at [170, 142] on input "[DATE]" at bounding box center [181, 135] width 87 height 20
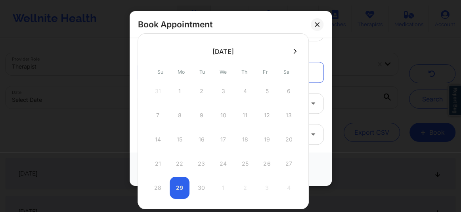
click at [296, 53] on button at bounding box center [295, 51] width 8 height 7
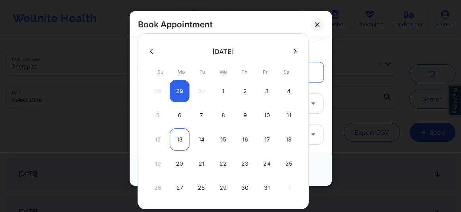
click at [178, 136] on div "13" at bounding box center [180, 140] width 20 height 22
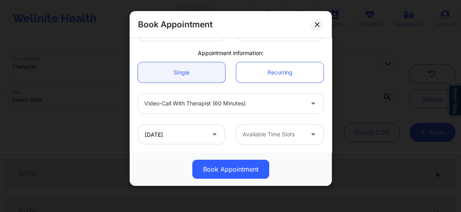
click at [265, 130] on div at bounding box center [273, 135] width 61 height 10
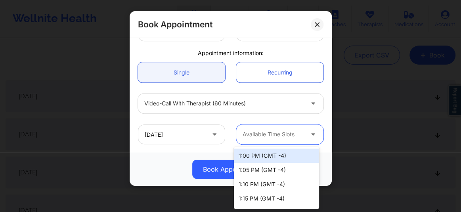
scroll to position [84, 0]
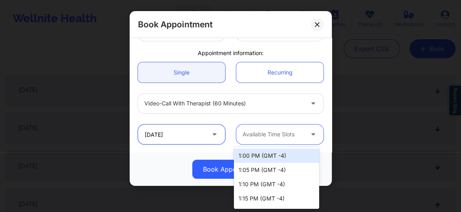
click at [173, 137] on input "[DATE]" at bounding box center [181, 135] width 87 height 20
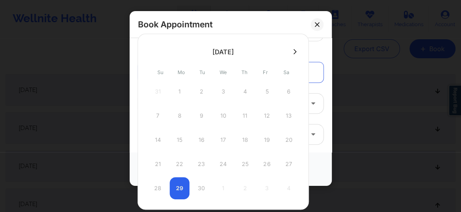
click at [291, 49] on button at bounding box center [295, 51] width 8 height 7
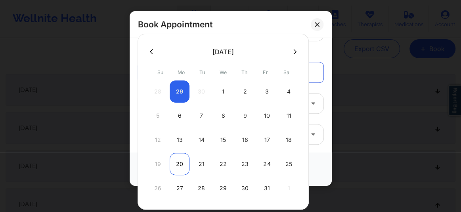
click at [177, 164] on div "20" at bounding box center [180, 164] width 20 height 22
type input "[DATE]"
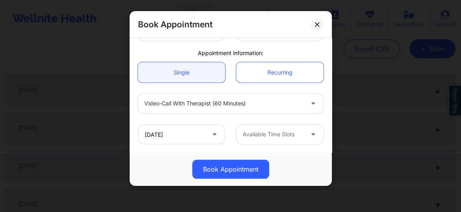
click at [257, 134] on div at bounding box center [273, 135] width 61 height 10
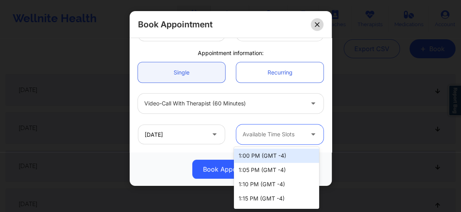
click at [315, 21] on button at bounding box center [317, 24] width 13 height 13
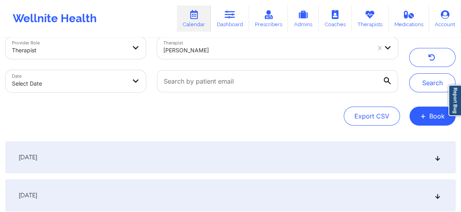
scroll to position [0, 0]
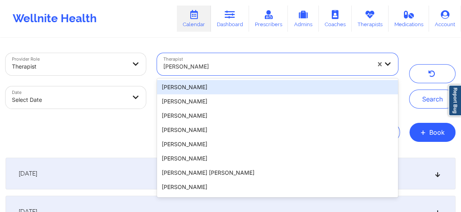
click at [213, 67] on div at bounding box center [266, 67] width 207 height 10
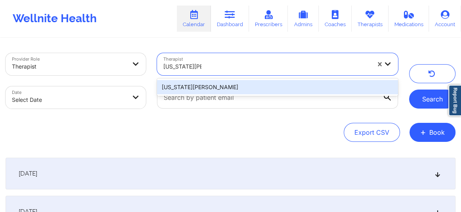
type input "virginia Gibala"
click at [428, 98] on button "Search" at bounding box center [432, 99] width 46 height 19
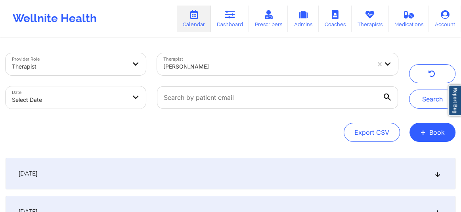
click at [236, 67] on div at bounding box center [266, 67] width 207 height 10
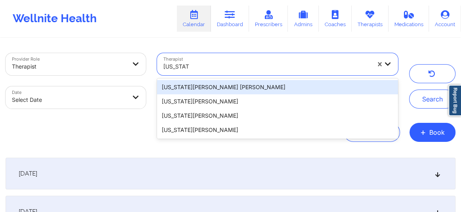
type input "virginia Gi"
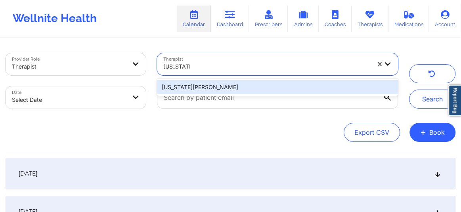
click at [190, 86] on div "[US_STATE][PERSON_NAME]" at bounding box center [277, 87] width 241 height 14
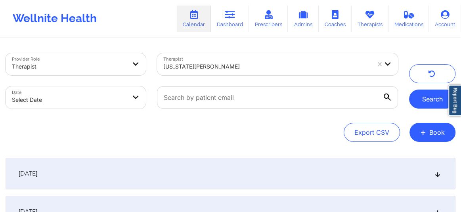
click at [420, 102] on button "Search" at bounding box center [432, 99] width 46 height 19
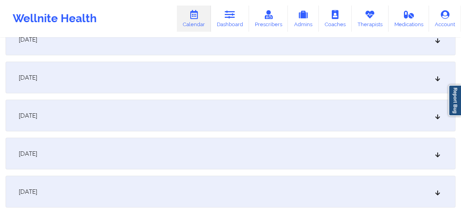
scroll to position [859, 0]
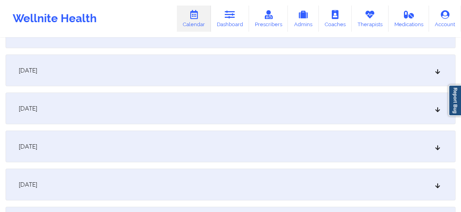
click at [439, 68] on icon at bounding box center [438, 71] width 7 height 6
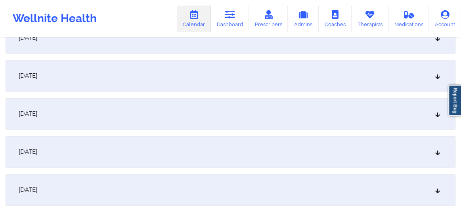
scroll to position [640, 0]
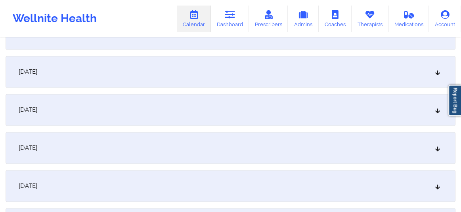
click at [432, 150] on div "[DATE]" at bounding box center [231, 148] width 450 height 32
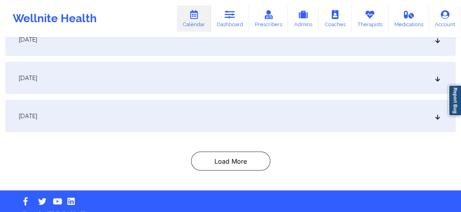
scroll to position [796, 0]
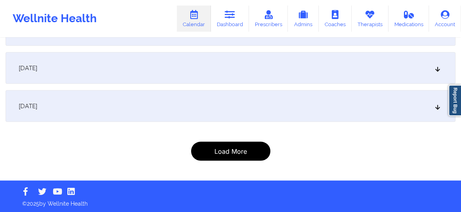
click at [230, 157] on button "Load More" at bounding box center [230, 151] width 79 height 19
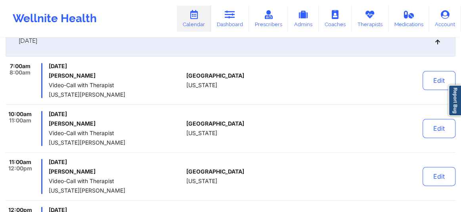
scroll to position [0, 0]
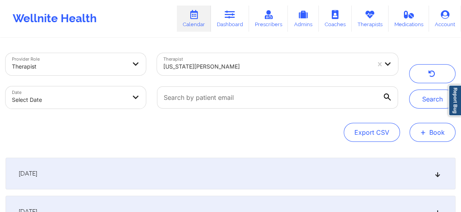
click at [432, 134] on button "+ Book" at bounding box center [433, 132] width 46 height 19
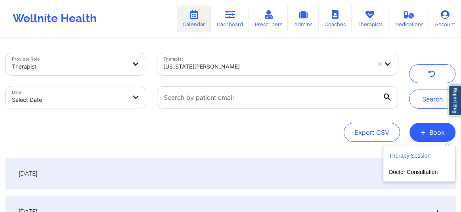
click at [413, 155] on button "Therapy Session" at bounding box center [419, 157] width 61 height 13
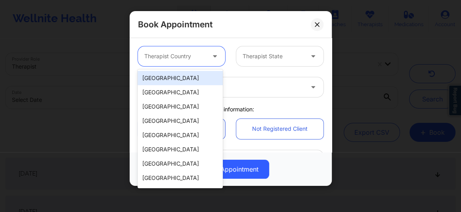
click at [194, 54] on div at bounding box center [174, 57] width 61 height 10
click at [173, 81] on div "[GEOGRAPHIC_DATA]" at bounding box center [180, 78] width 85 height 14
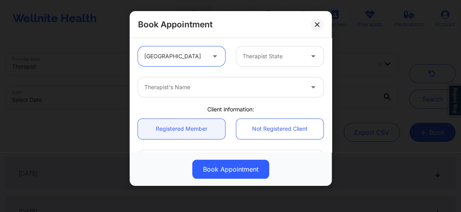
click at [251, 56] on div at bounding box center [273, 57] width 61 height 10
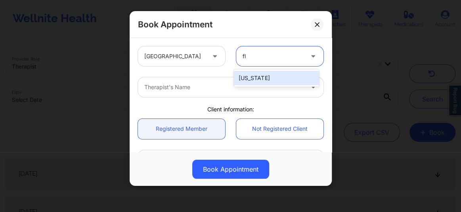
type input "flo"
click at [249, 73] on div "[US_STATE]" at bounding box center [276, 78] width 85 height 14
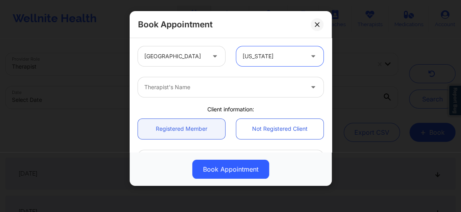
click at [189, 84] on div at bounding box center [223, 88] width 159 height 10
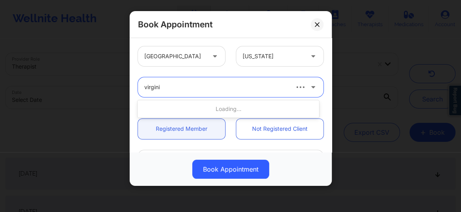
type input "virginia"
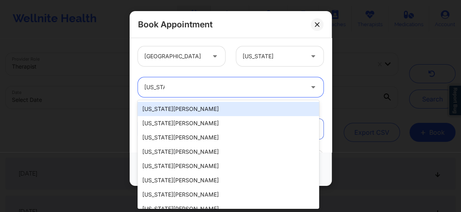
click at [188, 86] on div "virginia" at bounding box center [223, 88] width 159 height 10
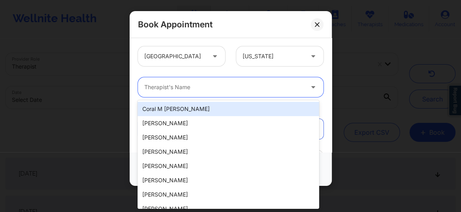
type input "g"
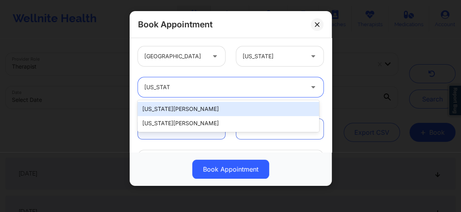
type input "virginia gi"
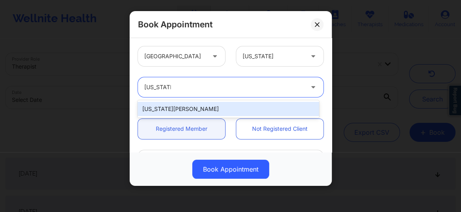
click at [179, 103] on div "[US_STATE][PERSON_NAME]" at bounding box center [229, 109] width 182 height 14
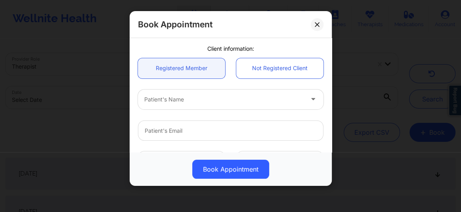
scroll to position [72, 0]
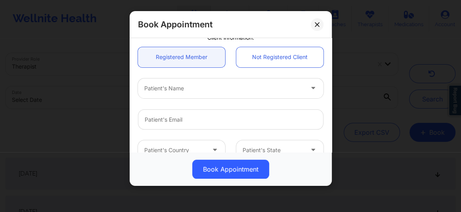
click at [175, 90] on div at bounding box center [223, 89] width 159 height 10
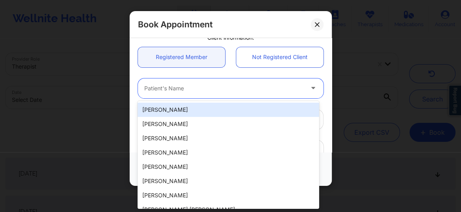
paste input "[PERSON_NAME]"
type input "[PERSON_NAME]"
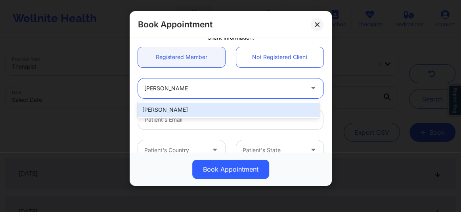
click at [187, 108] on div "[PERSON_NAME]" at bounding box center [229, 110] width 182 height 14
type input "marisealight@gmail.com"
type input "+18503318791"
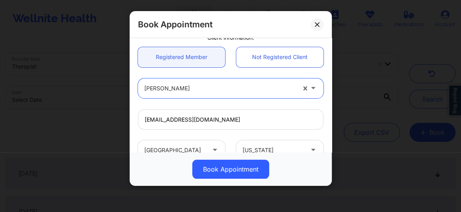
scroll to position [222, 0]
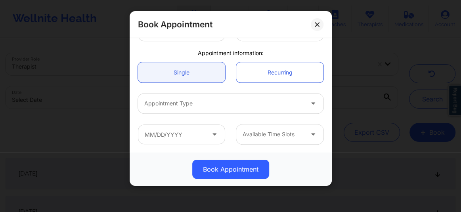
click at [188, 108] on div "Appointment Type" at bounding box center [221, 104] width 167 height 20
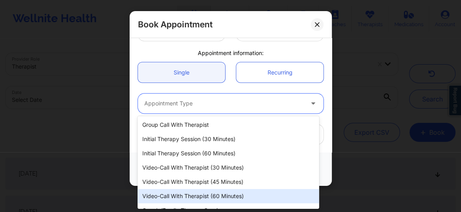
click at [218, 197] on div "Video-Call with Therapist (60 minutes)" at bounding box center [229, 196] width 182 height 14
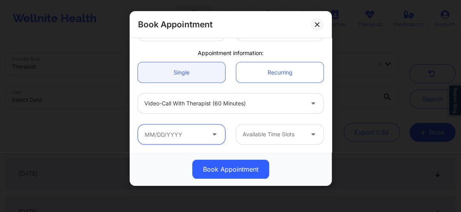
click at [186, 140] on input "text" at bounding box center [181, 135] width 87 height 20
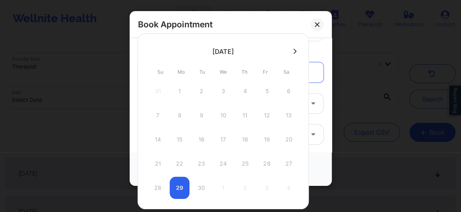
click at [294, 50] on icon at bounding box center [295, 51] width 3 height 5
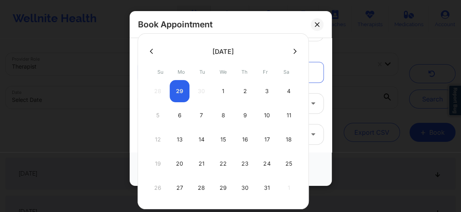
click at [294, 49] on icon at bounding box center [295, 51] width 3 height 5
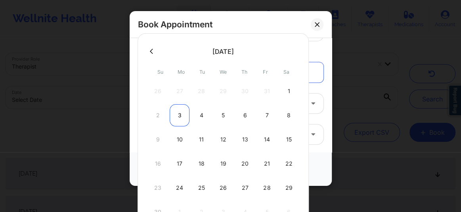
click at [176, 117] on div "3" at bounding box center [180, 115] width 20 height 22
type input "11/03/2025"
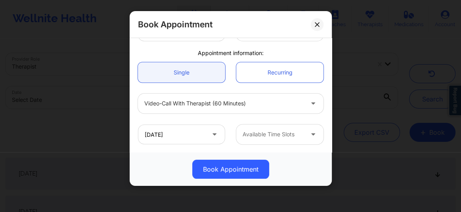
click at [259, 136] on div at bounding box center [273, 135] width 61 height 10
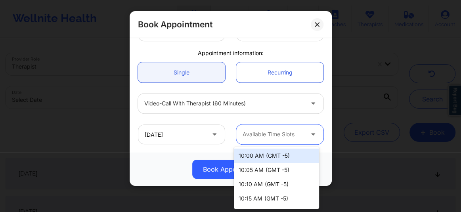
click at [256, 152] on div "10:00 AM (GMT -5)" at bounding box center [276, 156] width 85 height 14
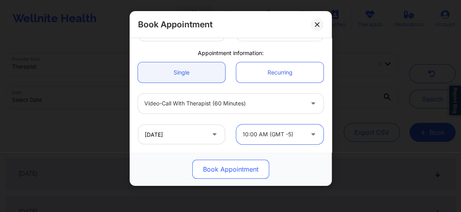
click at [242, 167] on button "Book Appointment" at bounding box center [230, 169] width 77 height 19
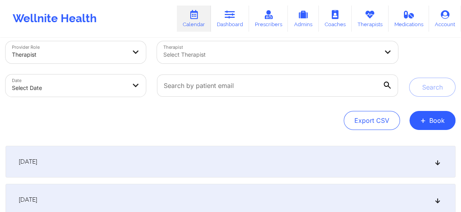
scroll to position [12, 0]
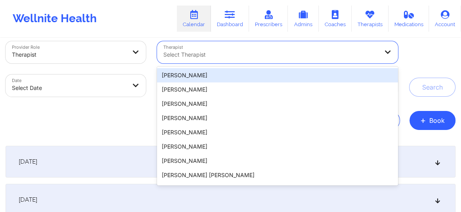
click at [197, 58] on div at bounding box center [270, 55] width 215 height 10
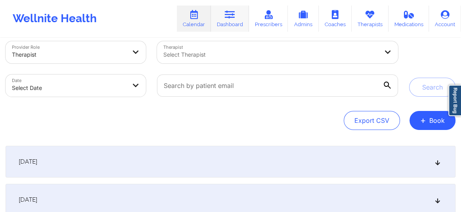
click at [221, 27] on link "Dashboard" at bounding box center [230, 19] width 38 height 26
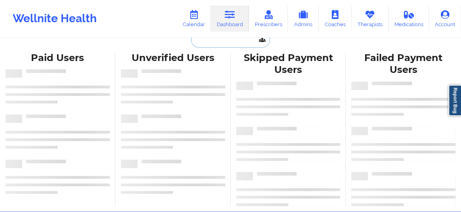
click at [210, 43] on input "text" at bounding box center [230, 40] width 79 height 15
paste input "[EMAIL_ADDRESS][DOMAIN_NAME]"
type input "[EMAIL_ADDRESS][DOMAIN_NAME]"
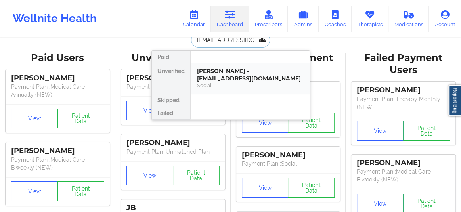
click at [222, 74] on div "[PERSON_NAME] - [EMAIL_ADDRESS][DOMAIN_NAME]" at bounding box center [250, 74] width 106 height 15
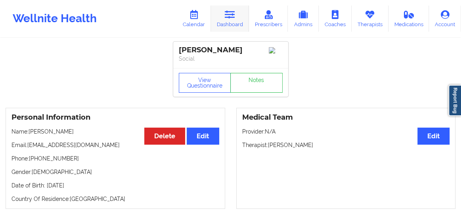
click at [227, 20] on link "Dashboard" at bounding box center [230, 19] width 38 height 26
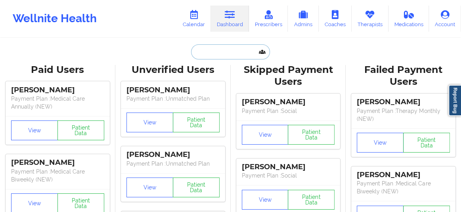
click at [214, 49] on input "text" at bounding box center [230, 51] width 79 height 15
paste input "[EMAIL_ADDRESS][DOMAIN_NAME]"
type input "[EMAIL_ADDRESS][DOMAIN_NAME]"
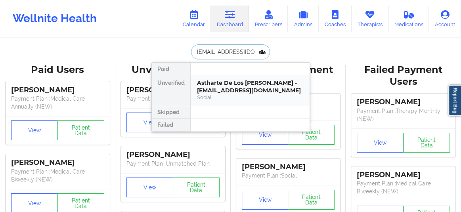
click at [216, 88] on div "Astharte De Los [PERSON_NAME] - [EMAIL_ADDRESS][DOMAIN_NAME]" at bounding box center [250, 86] width 106 height 15
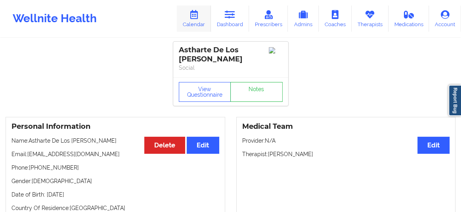
click at [198, 21] on link "Calendar" at bounding box center [194, 19] width 34 height 26
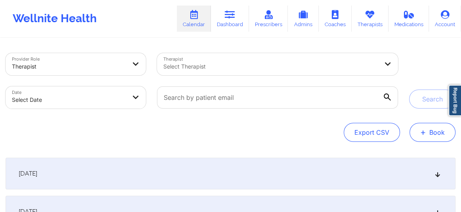
click at [434, 139] on button "+ Book" at bounding box center [433, 132] width 46 height 19
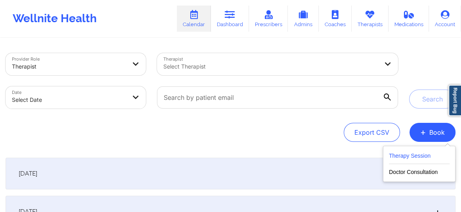
click at [409, 157] on button "Therapy Session" at bounding box center [419, 157] width 61 height 13
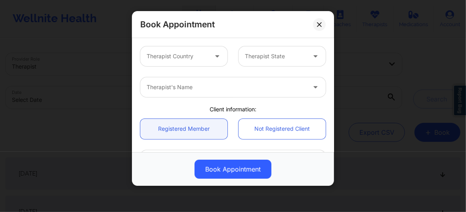
click at [159, 56] on div at bounding box center [177, 57] width 61 height 10
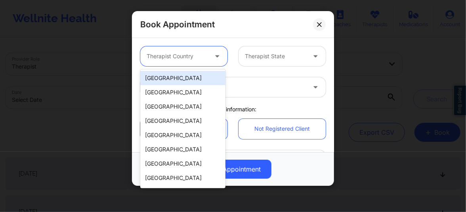
click at [170, 79] on div "[GEOGRAPHIC_DATA]" at bounding box center [182, 78] width 85 height 14
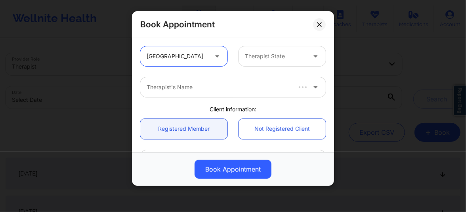
click at [261, 63] on div "Therapist State" at bounding box center [273, 56] width 68 height 20
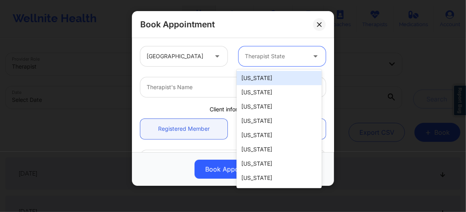
type input "m"
type input "new"
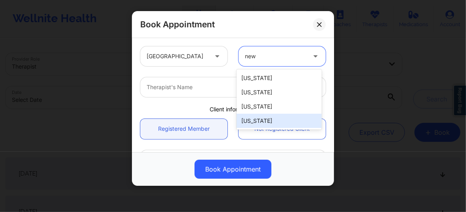
click at [256, 119] on div "[US_STATE]" at bounding box center [279, 121] width 85 height 14
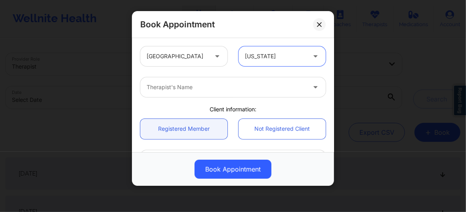
click at [200, 88] on div at bounding box center [226, 88] width 159 height 10
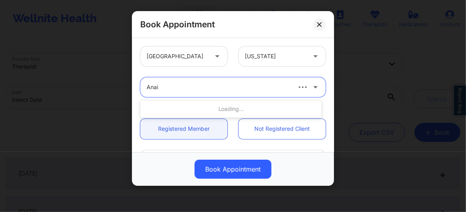
type input "Anais"
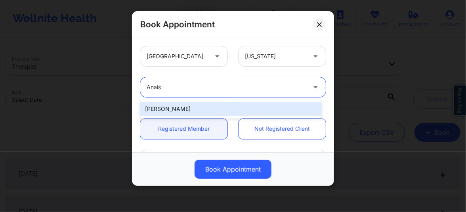
click at [178, 108] on div "[PERSON_NAME]" at bounding box center [231, 109] width 182 height 14
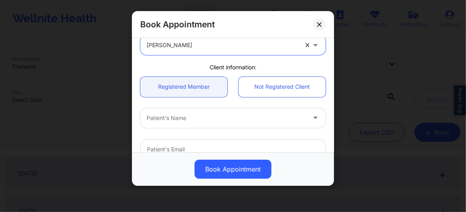
scroll to position [54, 0]
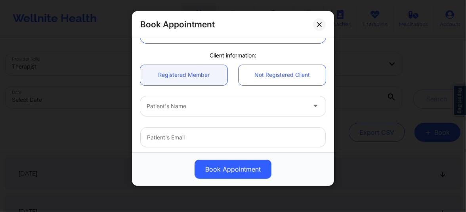
click at [178, 106] on div at bounding box center [226, 107] width 159 height 10
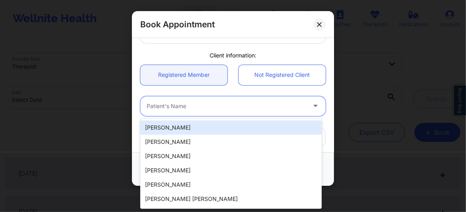
paste input "[EMAIL_ADDRESS][DOMAIN_NAME]"
type input "[EMAIL_ADDRESS][DOMAIN_NAME]"
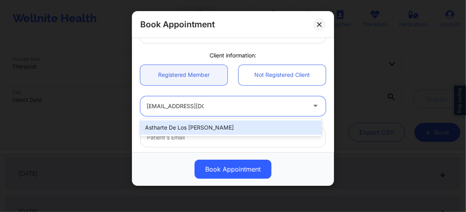
click at [174, 129] on div "Astharte De Los [PERSON_NAME]" at bounding box center [231, 128] width 182 height 14
type input "[EMAIL_ADDRESS][DOMAIN_NAME]"
type input "[PHONE_NUMBER]"
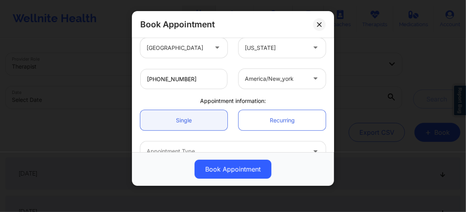
scroll to position [180, 0]
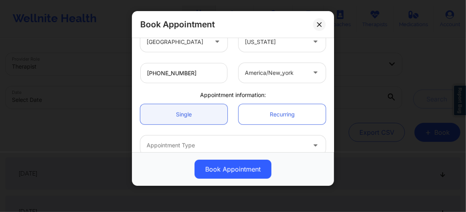
click at [184, 124] on link "Single" at bounding box center [183, 114] width 87 height 20
click at [183, 143] on div at bounding box center [226, 146] width 159 height 10
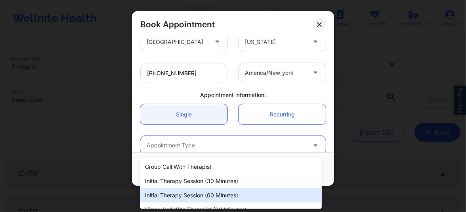
scroll to position [38, 0]
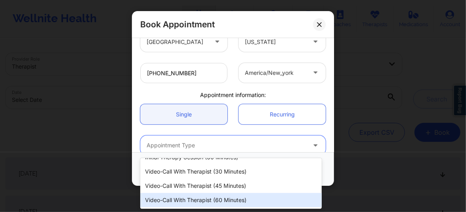
click at [198, 197] on div "Video-Call with Therapist (60 minutes)" at bounding box center [231, 200] width 182 height 14
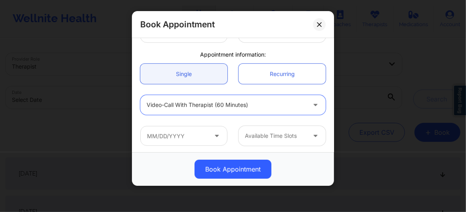
scroll to position [222, 0]
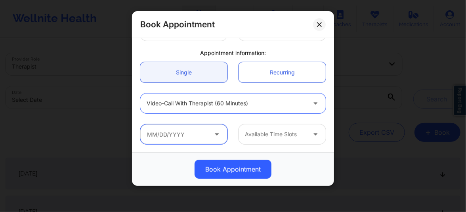
click at [171, 136] on input "text" at bounding box center [183, 135] width 87 height 20
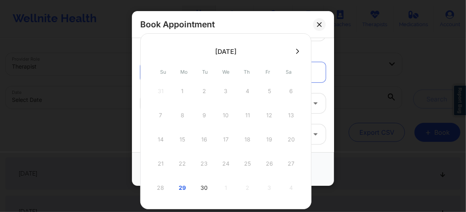
click at [296, 48] on icon at bounding box center [297, 51] width 3 height 6
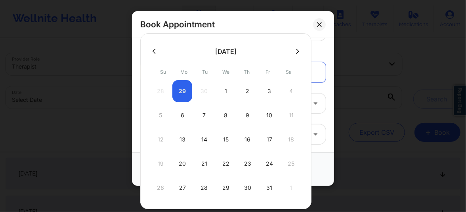
click at [180, 116] on div "6" at bounding box center [183, 115] width 20 height 22
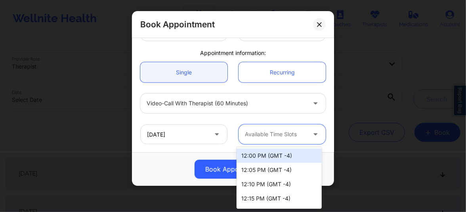
click at [281, 140] on div "Available Time Slots" at bounding box center [273, 135] width 68 height 20
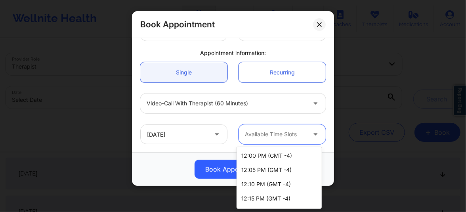
scroll to position [326, 0]
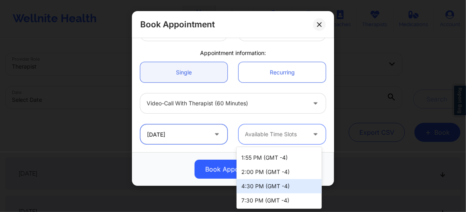
click at [164, 132] on input "[DATE]" at bounding box center [183, 135] width 87 height 20
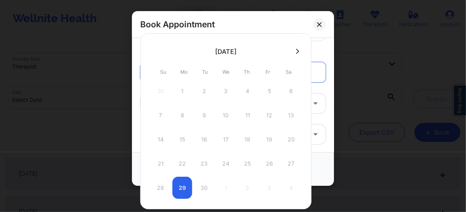
click at [296, 52] on icon at bounding box center [297, 51] width 3 height 6
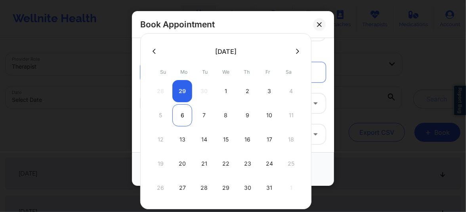
click at [178, 113] on div "6" at bounding box center [183, 115] width 20 height 22
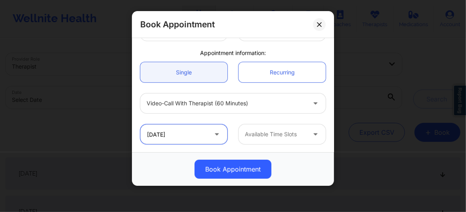
click at [206, 133] on input "[DATE]" at bounding box center [183, 135] width 87 height 20
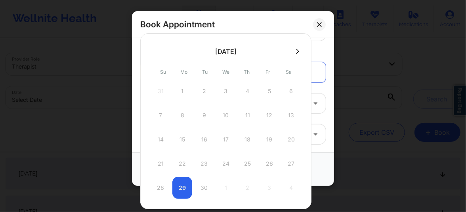
click at [296, 51] on icon at bounding box center [297, 51] width 3 height 6
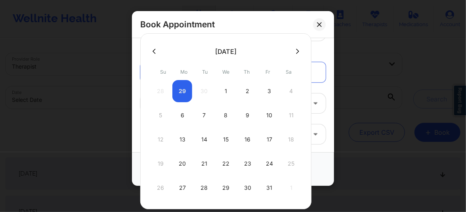
click at [185, 139] on div "13" at bounding box center [183, 140] width 20 height 22
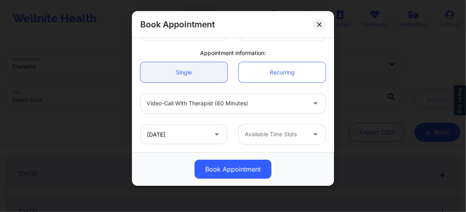
click at [276, 131] on div at bounding box center [275, 135] width 61 height 10
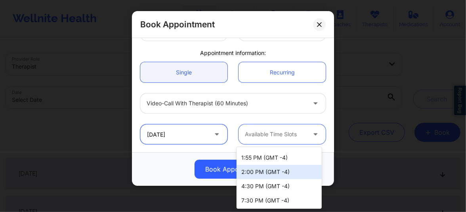
click at [168, 133] on input "[DATE]" at bounding box center [183, 135] width 87 height 20
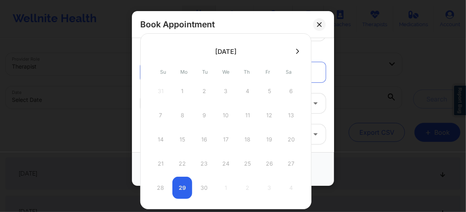
click at [297, 52] on icon at bounding box center [297, 51] width 3 height 6
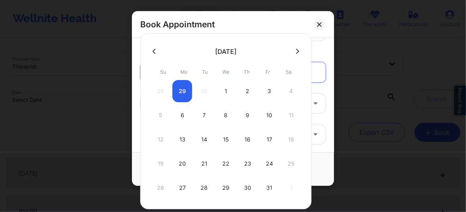
click at [186, 156] on div "20" at bounding box center [183, 164] width 20 height 22
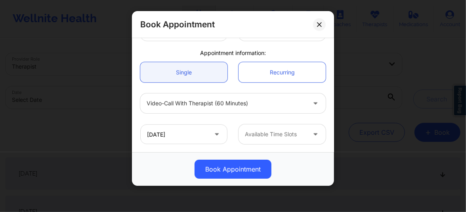
click at [257, 138] on div at bounding box center [275, 135] width 61 height 10
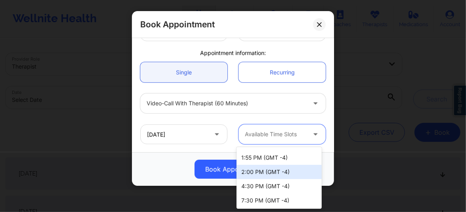
click at [197, 107] on div at bounding box center [226, 104] width 159 height 10
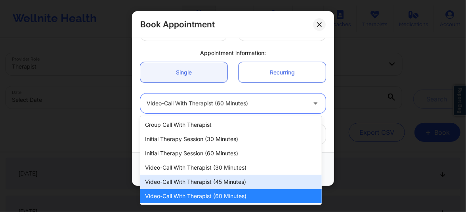
click at [217, 179] on div "Video-Call with Therapist (45 minutes)" at bounding box center [231, 182] width 182 height 14
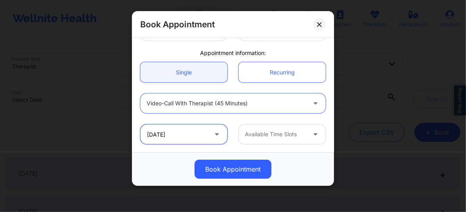
click at [191, 132] on input "[DATE]" at bounding box center [183, 135] width 87 height 20
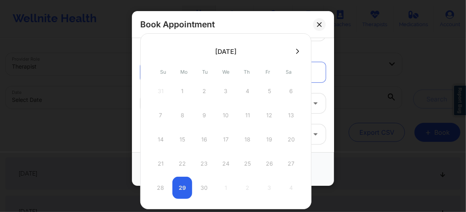
click at [297, 50] on icon at bounding box center [298, 51] width 3 height 5
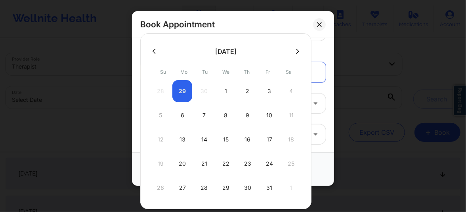
click at [182, 112] on div "6" at bounding box center [183, 115] width 20 height 22
type input "[DATE]"
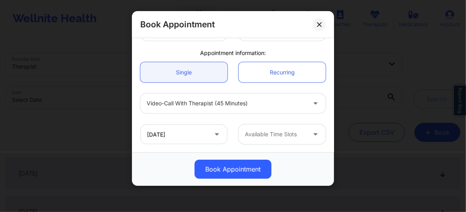
click at [257, 139] on div "Available Time Slots" at bounding box center [273, 135] width 68 height 20
click at [321, 24] on icon at bounding box center [319, 24] width 5 height 5
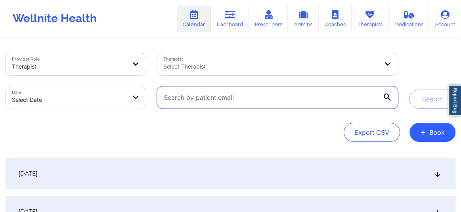
click at [266, 97] on input "text" at bounding box center [277, 97] width 241 height 22
paste input "[EMAIL_ADDRESS][DOMAIN_NAME]"
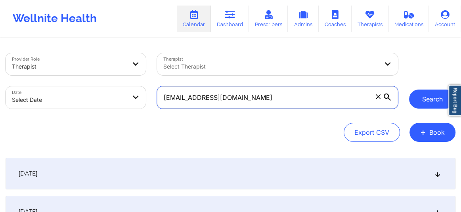
type input "[EMAIL_ADDRESS][DOMAIN_NAME]"
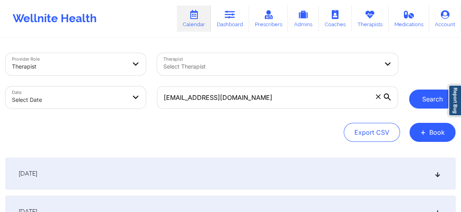
click at [425, 98] on button "Search" at bounding box center [432, 99] width 46 height 19
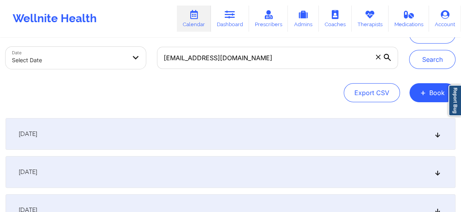
scroll to position [54, 0]
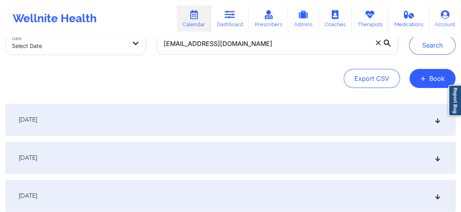
click at [438, 157] on icon at bounding box center [438, 158] width 7 height 6
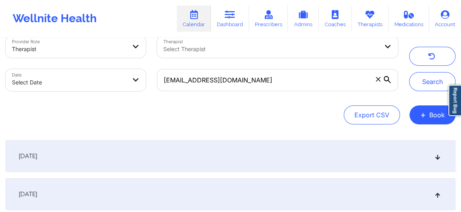
scroll to position [12, 0]
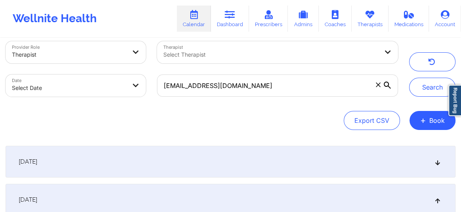
click at [439, 161] on icon at bounding box center [438, 162] width 7 height 6
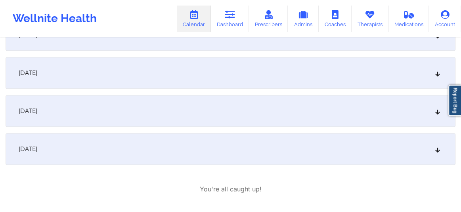
scroll to position [251, 0]
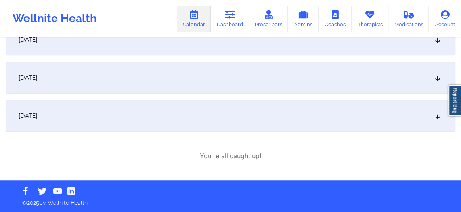
click at [435, 116] on icon at bounding box center [438, 116] width 7 height 6
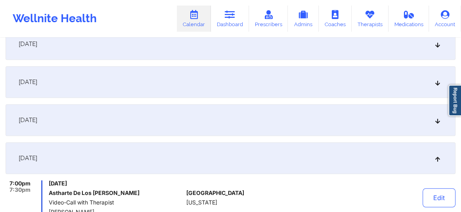
scroll to position [0, 0]
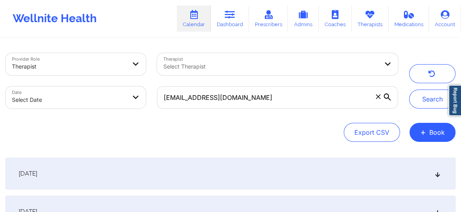
click at [376, 99] on span at bounding box center [378, 97] width 8 height 8
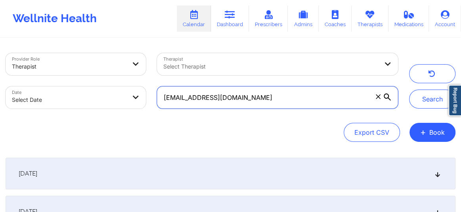
click at [376, 99] on input "[EMAIL_ADDRESS][DOMAIN_NAME]" at bounding box center [277, 97] width 241 height 22
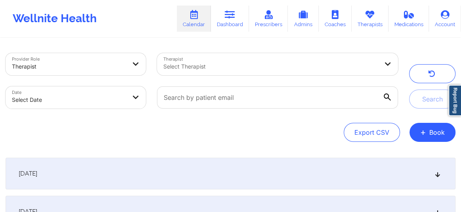
click at [276, 63] on div at bounding box center [270, 67] width 215 height 10
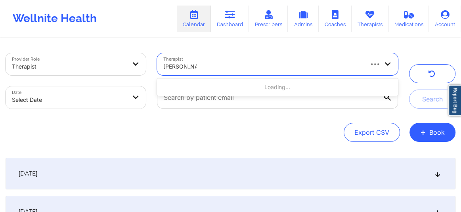
type input "[PERSON_NAME]"
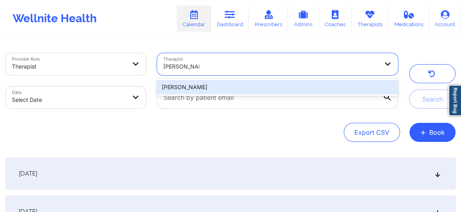
click at [234, 91] on div "[PERSON_NAME]" at bounding box center [277, 87] width 241 height 14
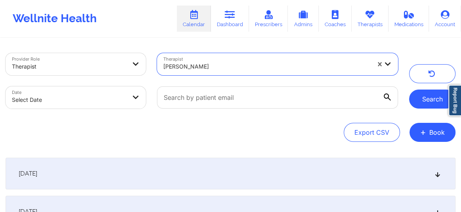
click at [420, 104] on button "Search" at bounding box center [432, 99] width 46 height 19
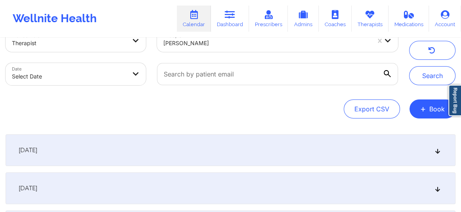
scroll to position [24, 0]
click at [438, 151] on icon at bounding box center [438, 150] width 7 height 6
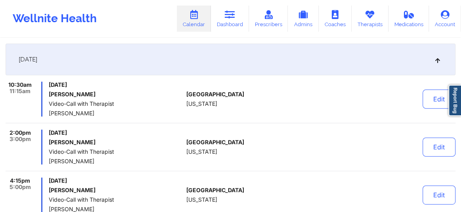
scroll to position [0, 0]
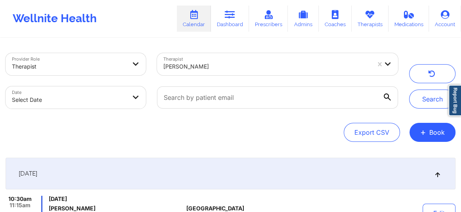
click at [209, 67] on div at bounding box center [266, 67] width 207 height 10
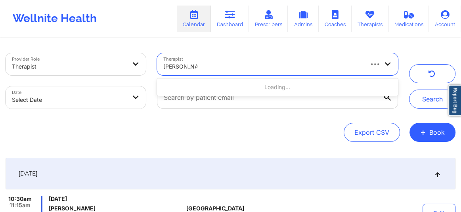
type input "[PERSON_NAME]"
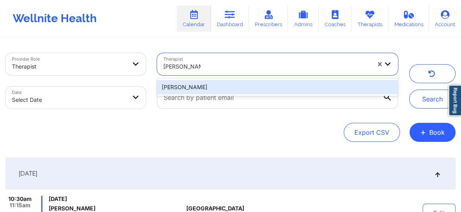
click at [201, 87] on div "[PERSON_NAME]" at bounding box center [277, 87] width 241 height 14
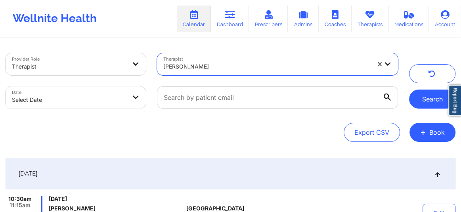
click at [422, 99] on button "Search" at bounding box center [432, 99] width 46 height 19
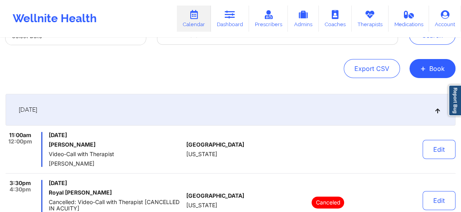
scroll to position [66, 0]
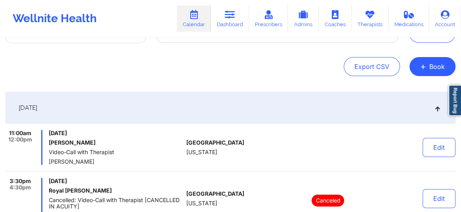
drag, startPoint x: 96, startPoint y: 144, endPoint x: 46, endPoint y: 146, distance: 50.0
click at [46, 146] on div "11:00am 12:00pm [DATE] [PERSON_NAME] Video-Call with Therapist [PERSON_NAME]" at bounding box center [95, 147] width 178 height 35
copy h6 "[PERSON_NAME]"
click at [228, 24] on link "Dashboard" at bounding box center [230, 19] width 38 height 26
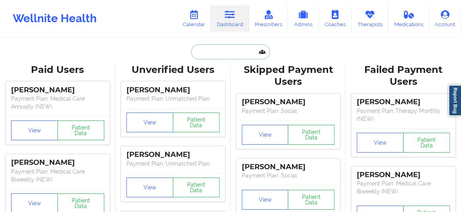
click at [208, 54] on input "text" at bounding box center [230, 51] width 79 height 15
paste input "[PERSON_NAME]"
type input "[PERSON_NAME]"
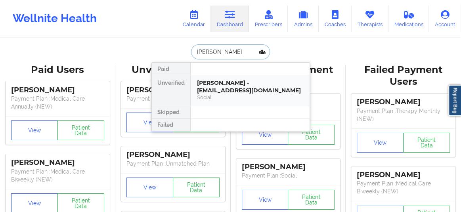
click at [219, 97] on div "Social" at bounding box center [250, 97] width 106 height 7
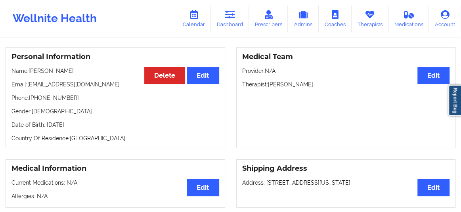
scroll to position [66, 0]
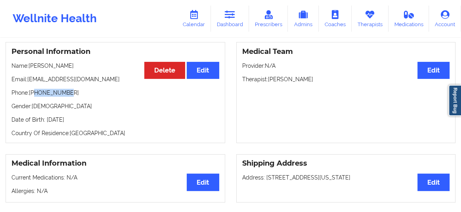
drag, startPoint x: 67, startPoint y: 95, endPoint x: 34, endPoint y: 95, distance: 33.3
click at [34, 95] on p "Phone: [PHONE_NUMBER]" at bounding box center [116, 93] width 208 height 8
copy p "2107486560"
click at [224, 23] on link "Dashboard" at bounding box center [230, 19] width 38 height 26
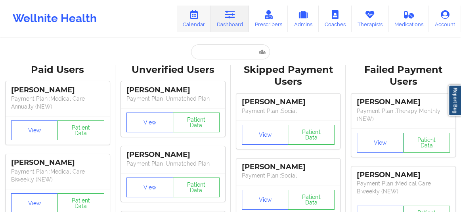
drag, startPoint x: 194, startPoint y: 23, endPoint x: 204, endPoint y: 35, distance: 15.8
click at [194, 22] on link "Calendar" at bounding box center [194, 19] width 34 height 26
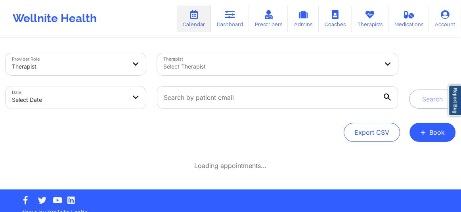
click at [214, 68] on div at bounding box center [270, 67] width 215 height 10
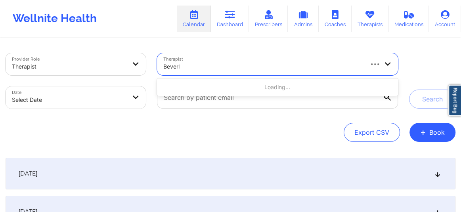
type input "[PERSON_NAME]"
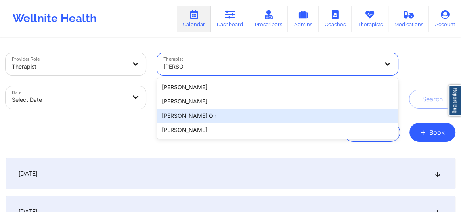
click at [198, 116] on div "[PERSON_NAME] Oh" at bounding box center [277, 116] width 241 height 14
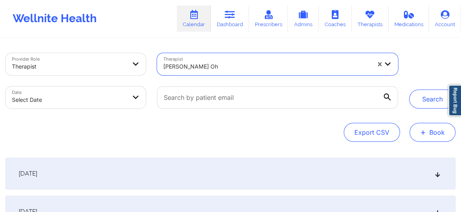
click at [424, 130] on span "+" at bounding box center [423, 132] width 6 height 4
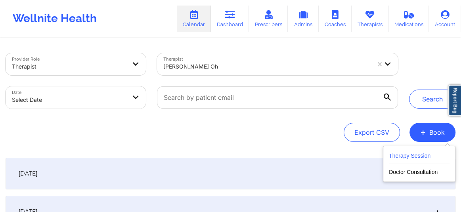
click at [414, 155] on button "Therapy Session" at bounding box center [419, 157] width 61 height 13
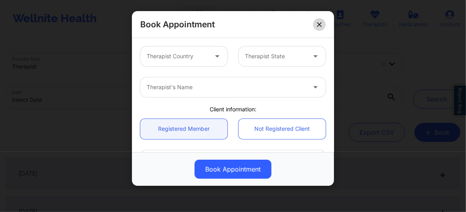
click at [318, 24] on icon at bounding box center [319, 24] width 5 height 5
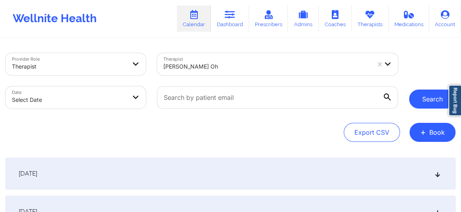
click at [428, 104] on button "Search" at bounding box center [432, 99] width 46 height 19
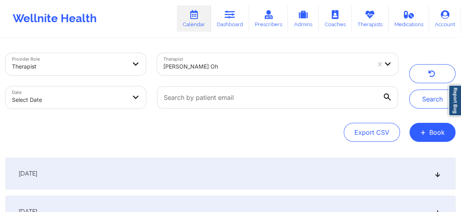
click at [438, 171] on icon at bounding box center [438, 174] width 7 height 6
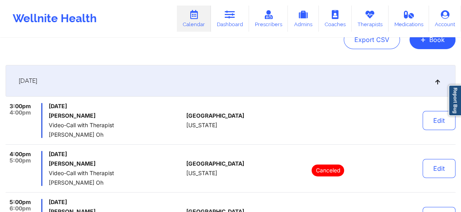
scroll to position [90, 0]
